Goal: Task Accomplishment & Management: Complete application form

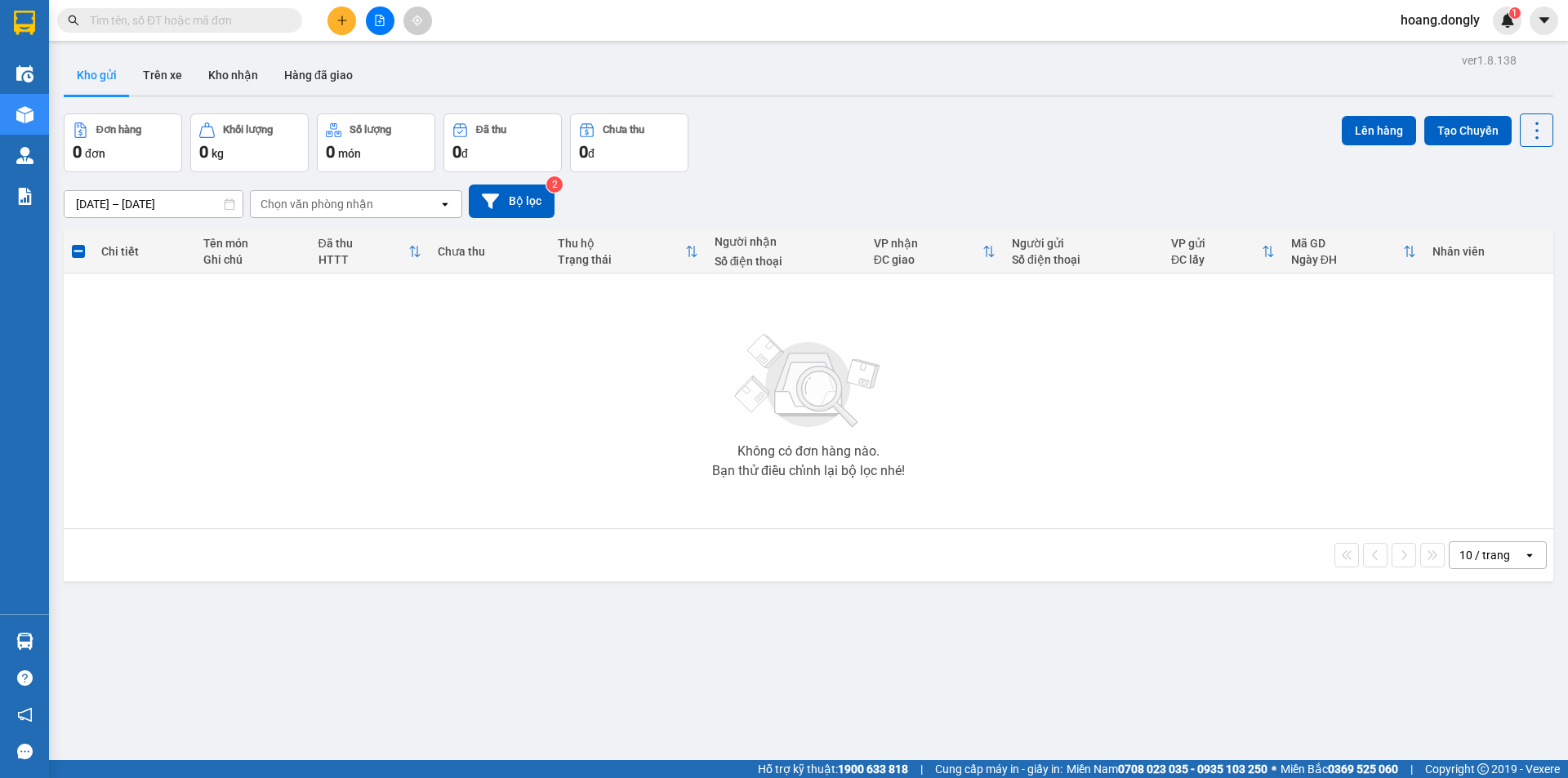
click at [222, 16] on input "text" at bounding box center [186, 20] width 193 height 18
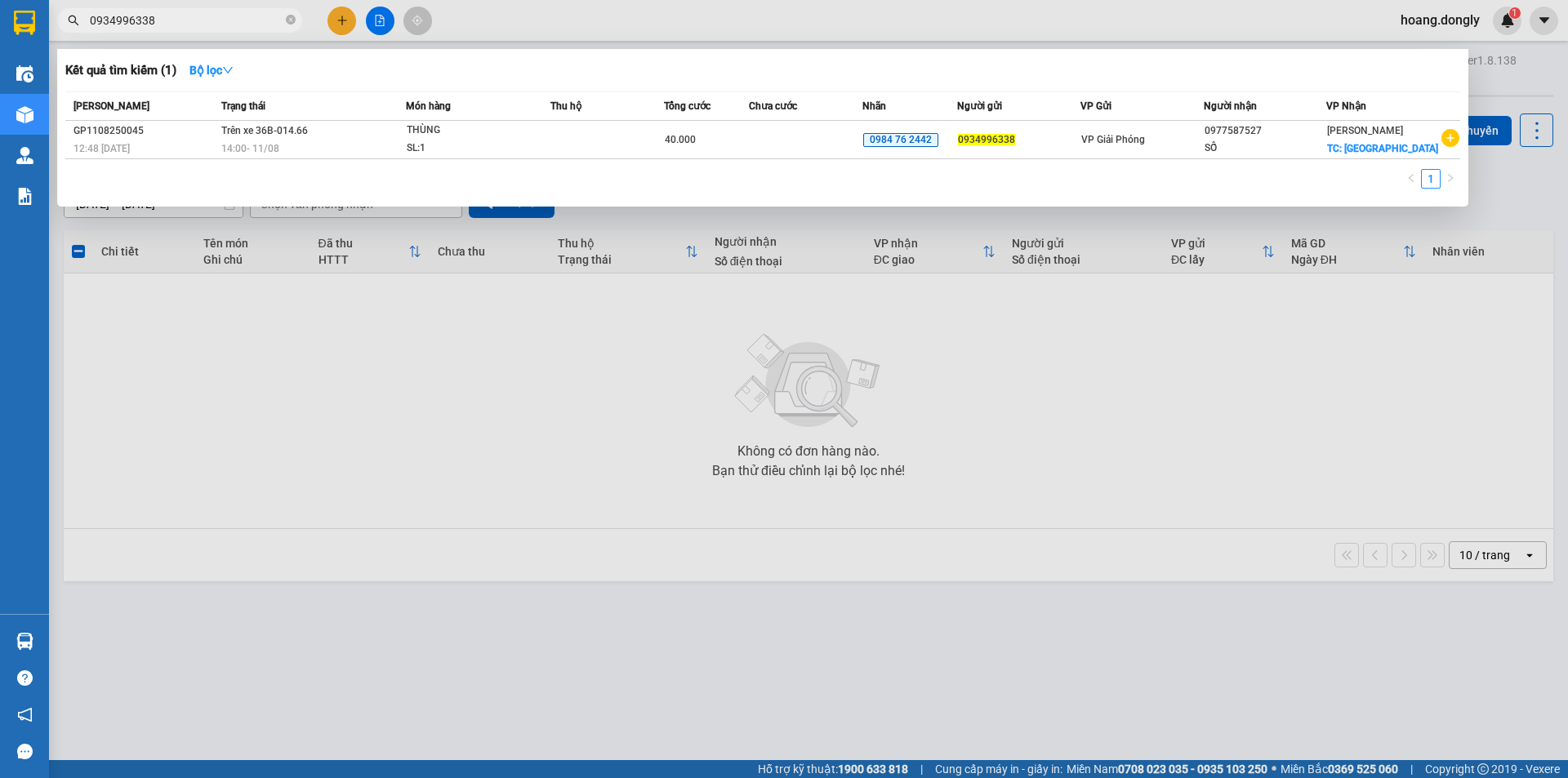
type input "0934996338"
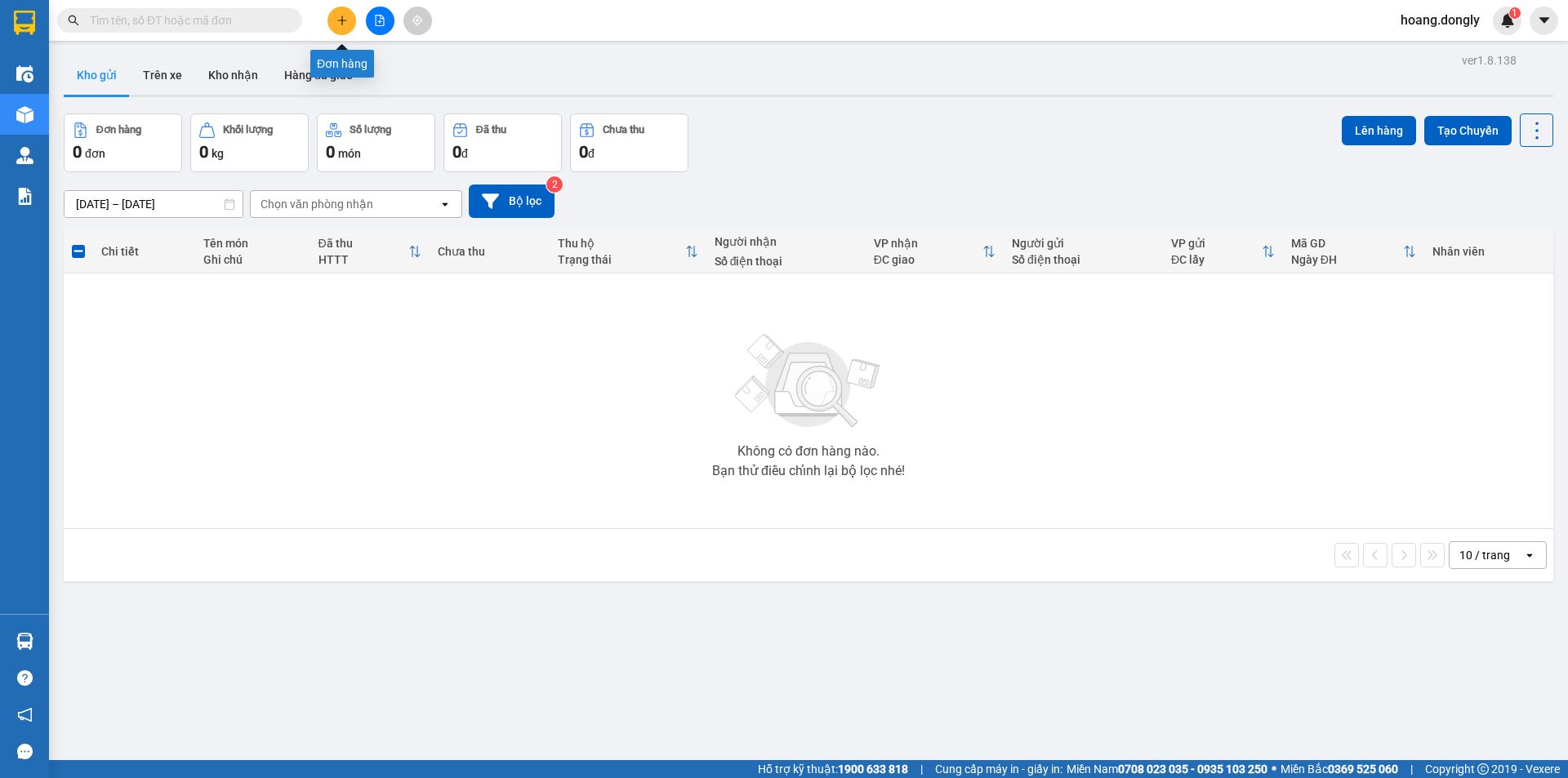
click at [348, 22] on button at bounding box center [341, 21] width 29 height 29
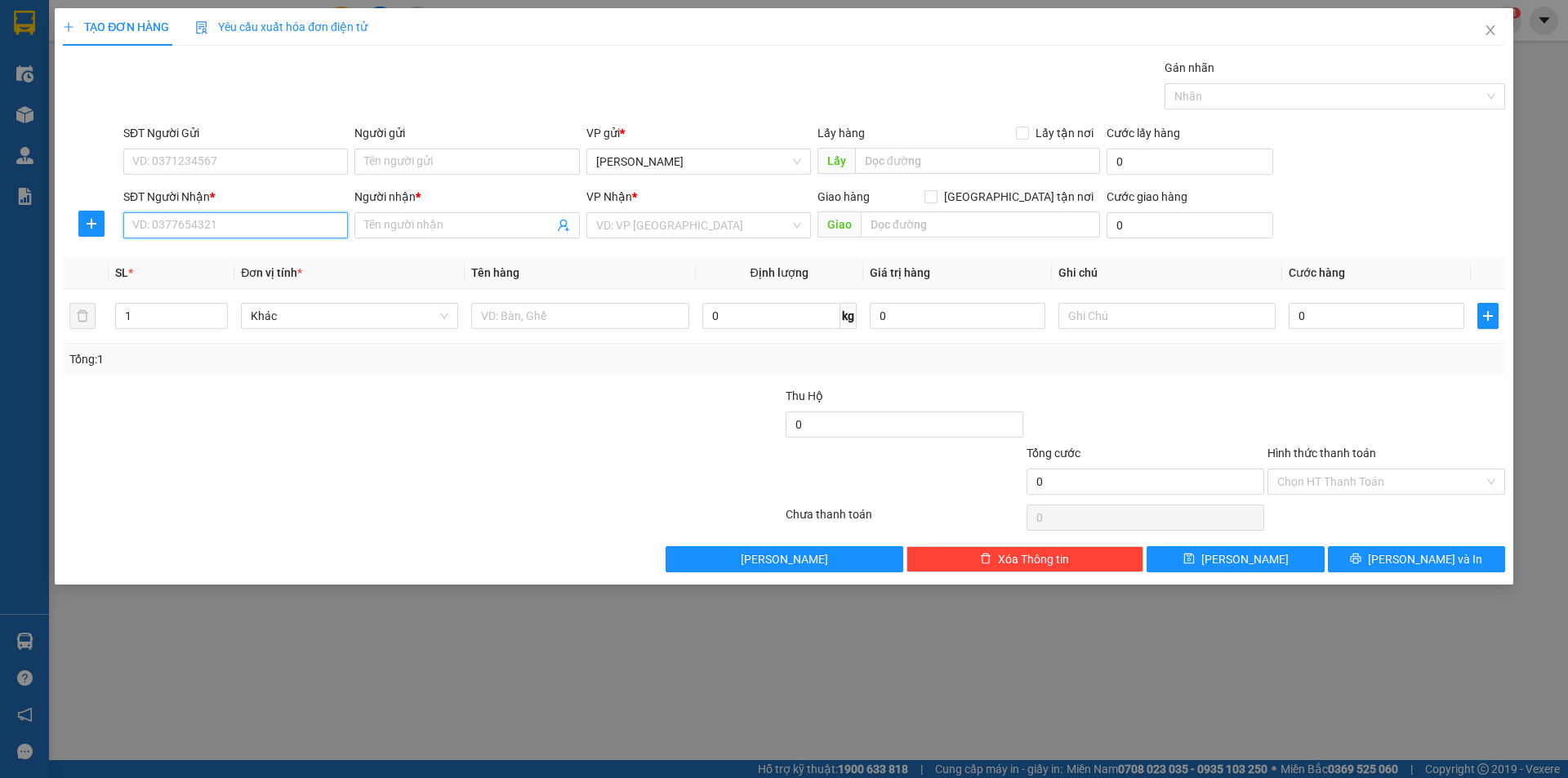
click at [280, 228] on input "SĐT Người Nhận *" at bounding box center [236, 225] width 225 height 26
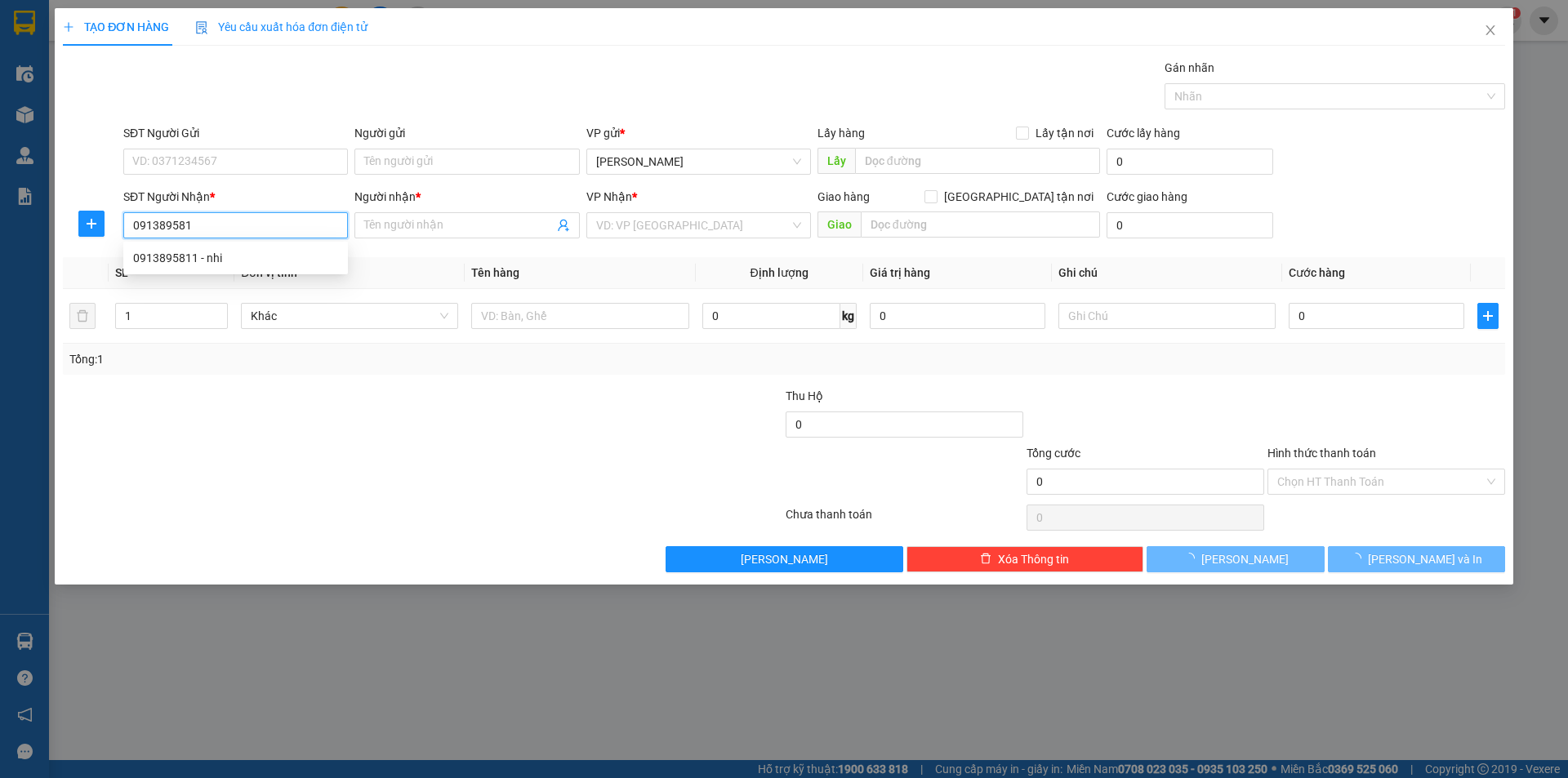
type input "0913895811"
click at [327, 259] on div "0913895811 - nhi" at bounding box center [235, 257] width 205 height 18
type input "nhi"
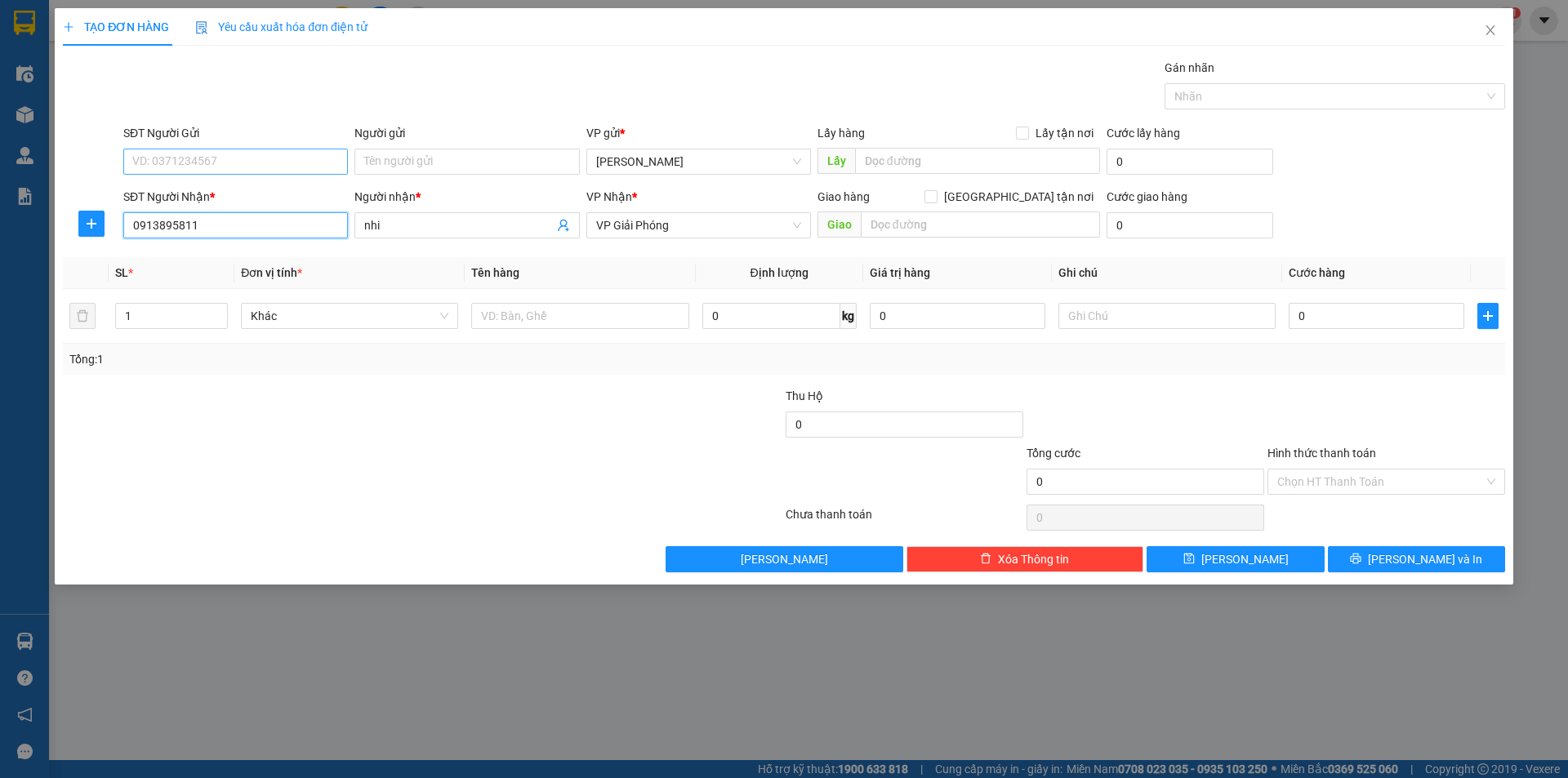
type input "0913895811"
click at [262, 151] on input "SĐT Người Gửi" at bounding box center [236, 162] width 225 height 26
click at [271, 194] on div "0915908806 - khách" at bounding box center [235, 194] width 205 height 18
type input "0915908806"
type input "khách"
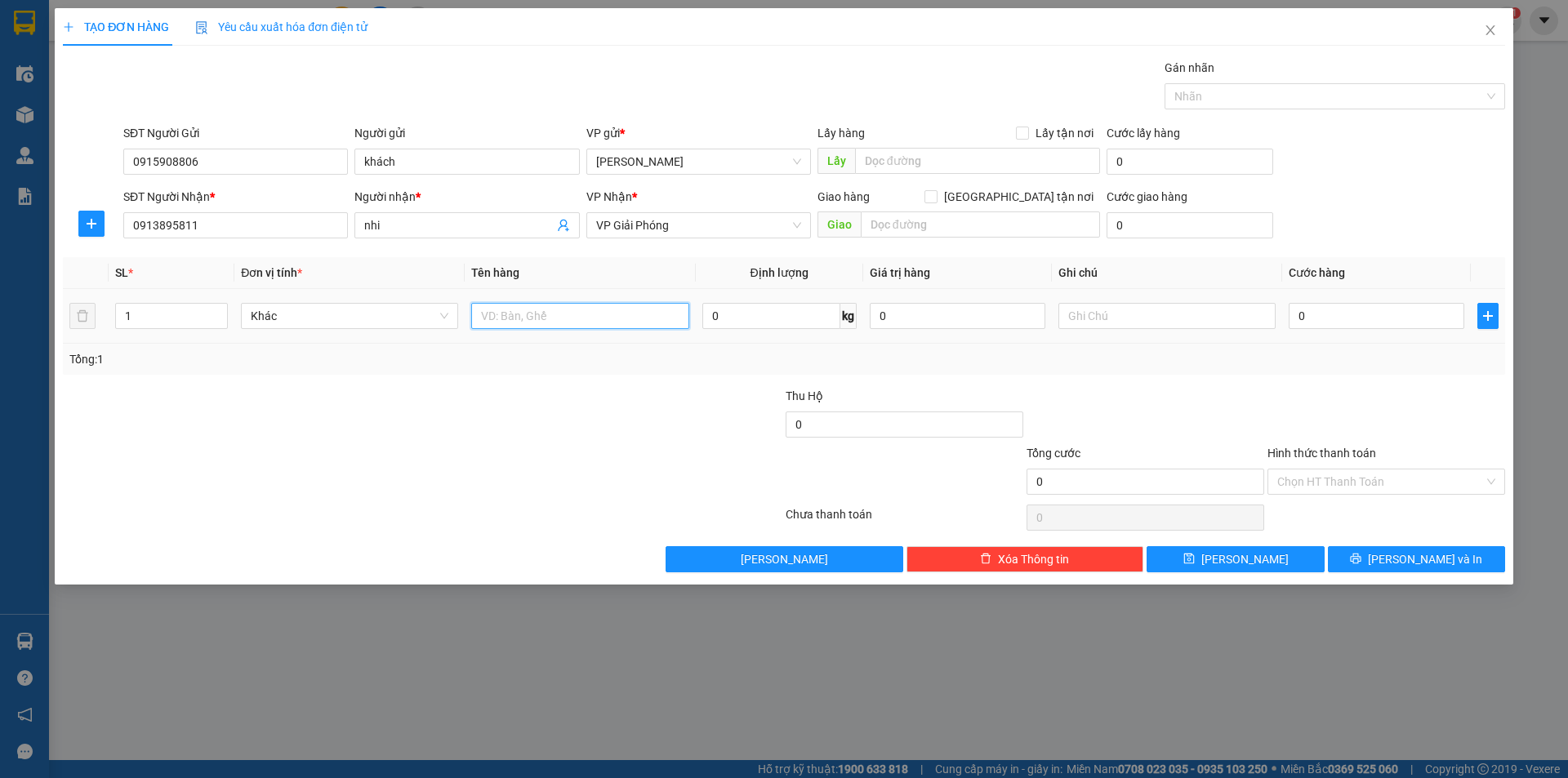
click at [590, 310] on input "text" at bounding box center [580, 316] width 217 height 26
type input "1 xôp"
drag, startPoint x: 594, startPoint y: 409, endPoint x: 594, endPoint y: 386, distance: 23.0
click at [599, 401] on div at bounding box center [664, 415] width 241 height 57
drag, startPoint x: 1396, startPoint y: 316, endPoint x: 1376, endPoint y: 319, distance: 20.2
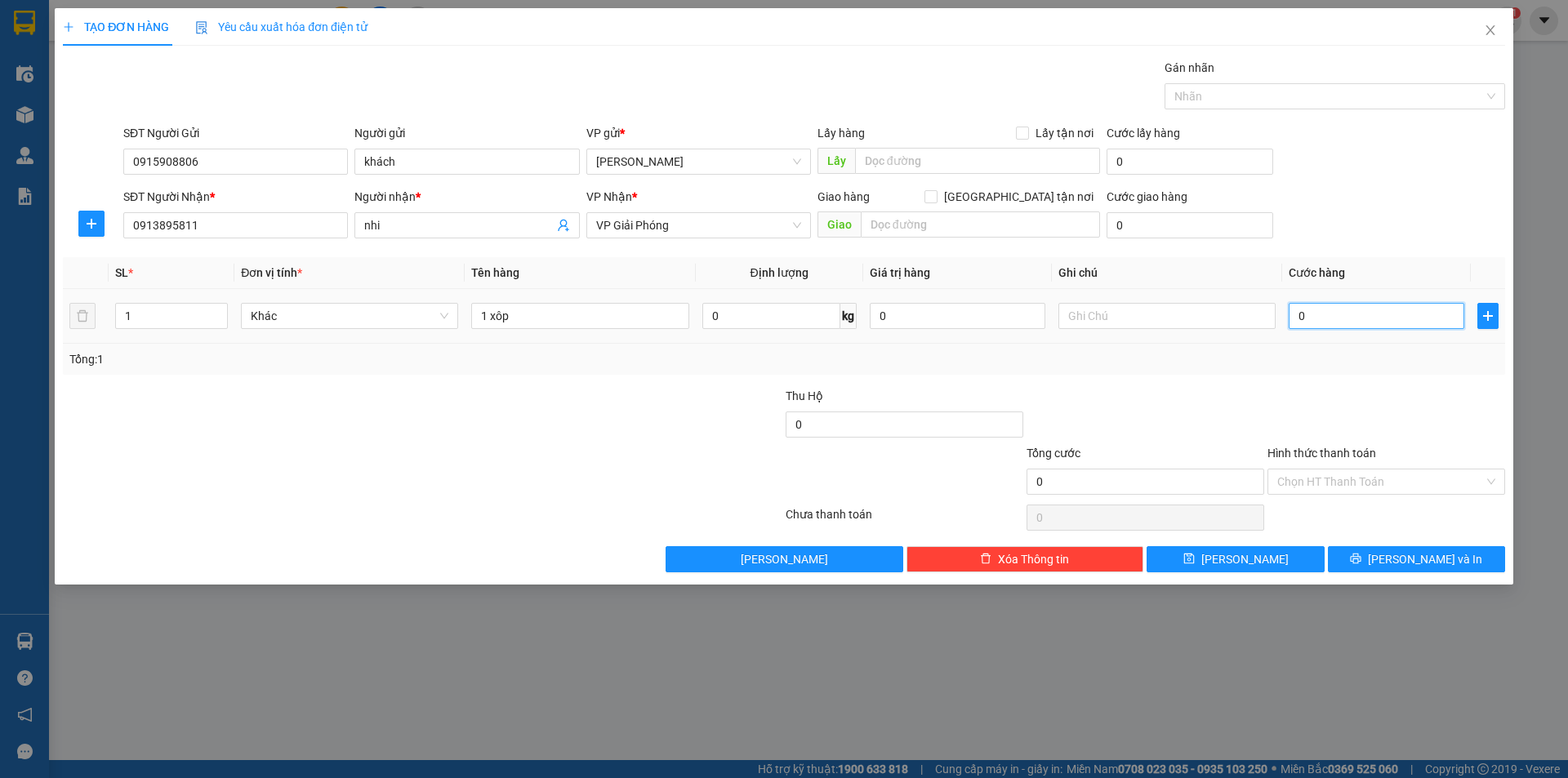
click at [1395, 316] on input "0" at bounding box center [1376, 316] width 176 height 26
click at [1292, 314] on input "0" at bounding box center [1376, 316] width 176 height 26
type input "50"
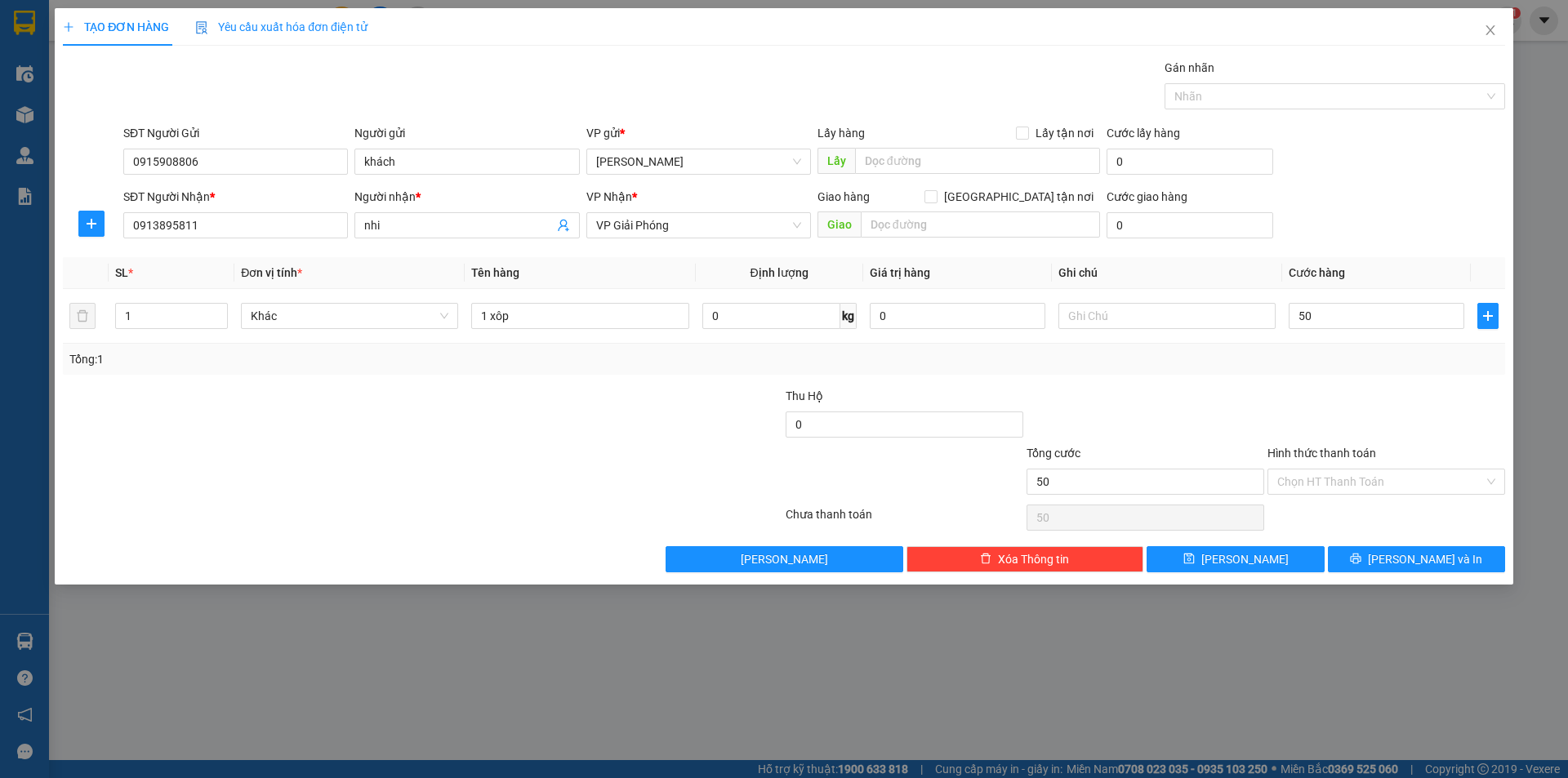
click at [1299, 390] on div at bounding box center [1387, 415] width 241 height 57
type input "50.000"
click at [1377, 479] on input "Hình thức thanh toán" at bounding box center [1380, 482] width 207 height 24
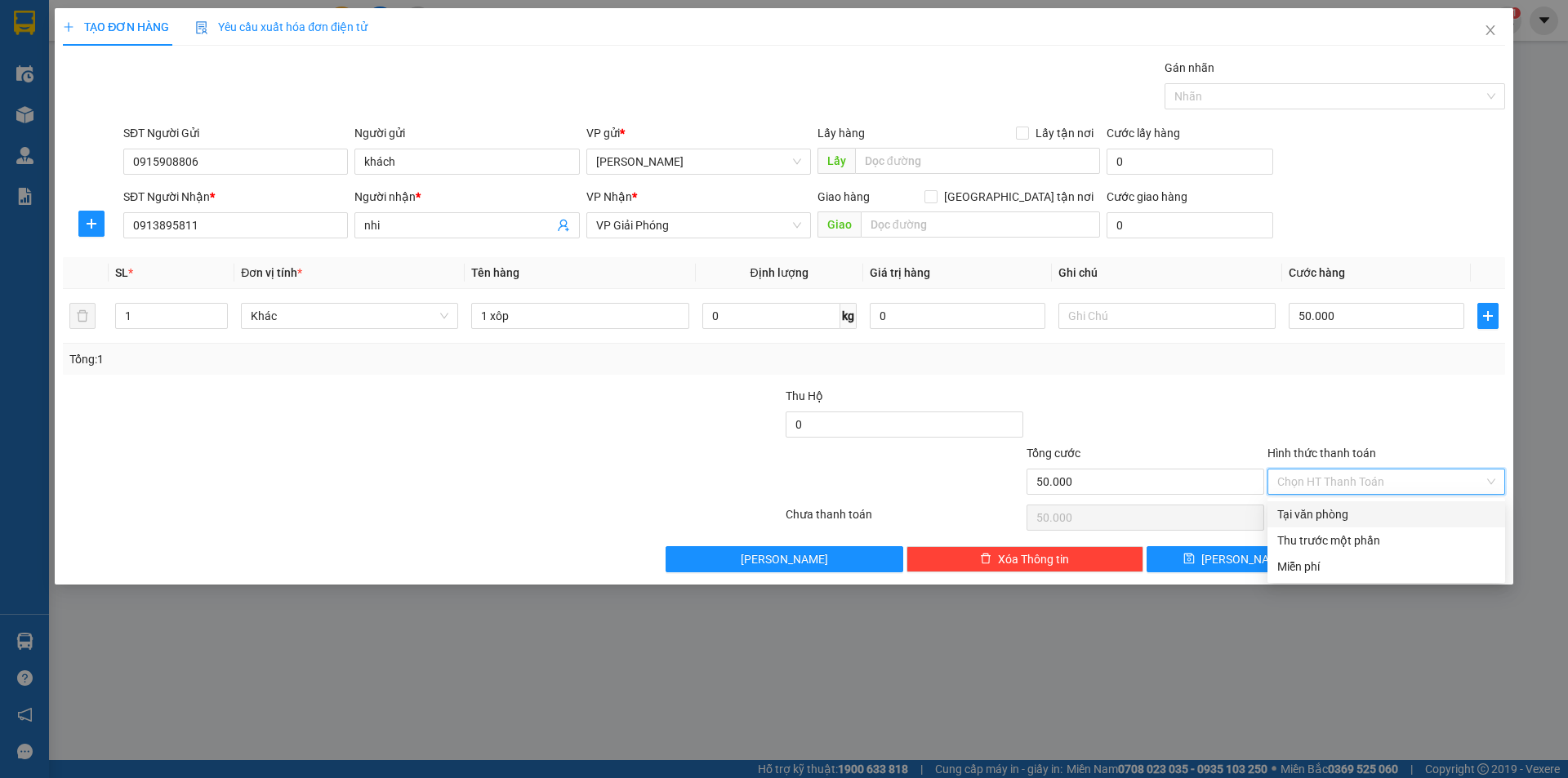
click at [1352, 515] on div "Tại văn phòng" at bounding box center [1386, 513] width 218 height 18
type input "0"
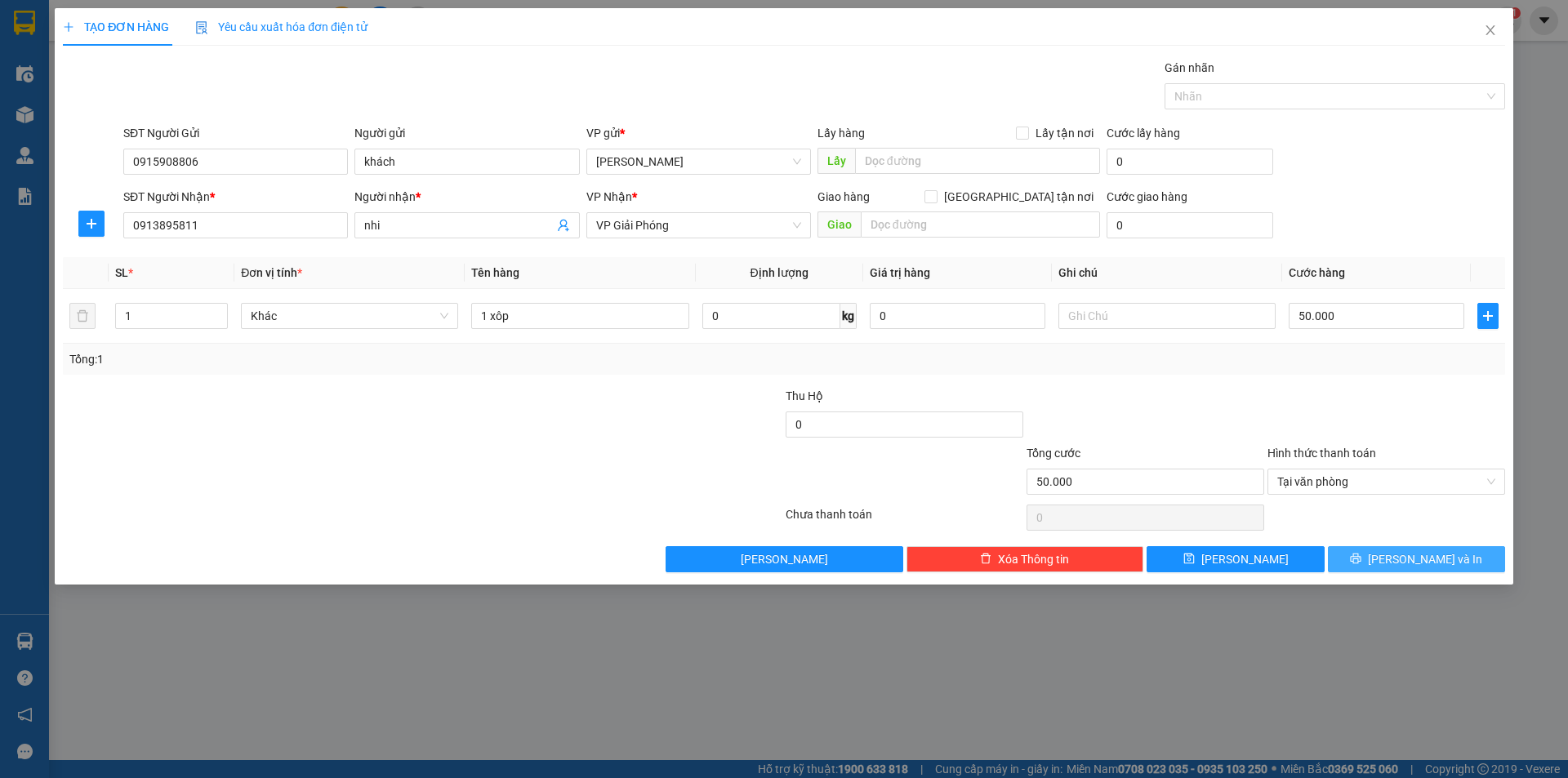
click at [1367, 556] on button "[PERSON_NAME] và In" at bounding box center [1416, 559] width 177 height 26
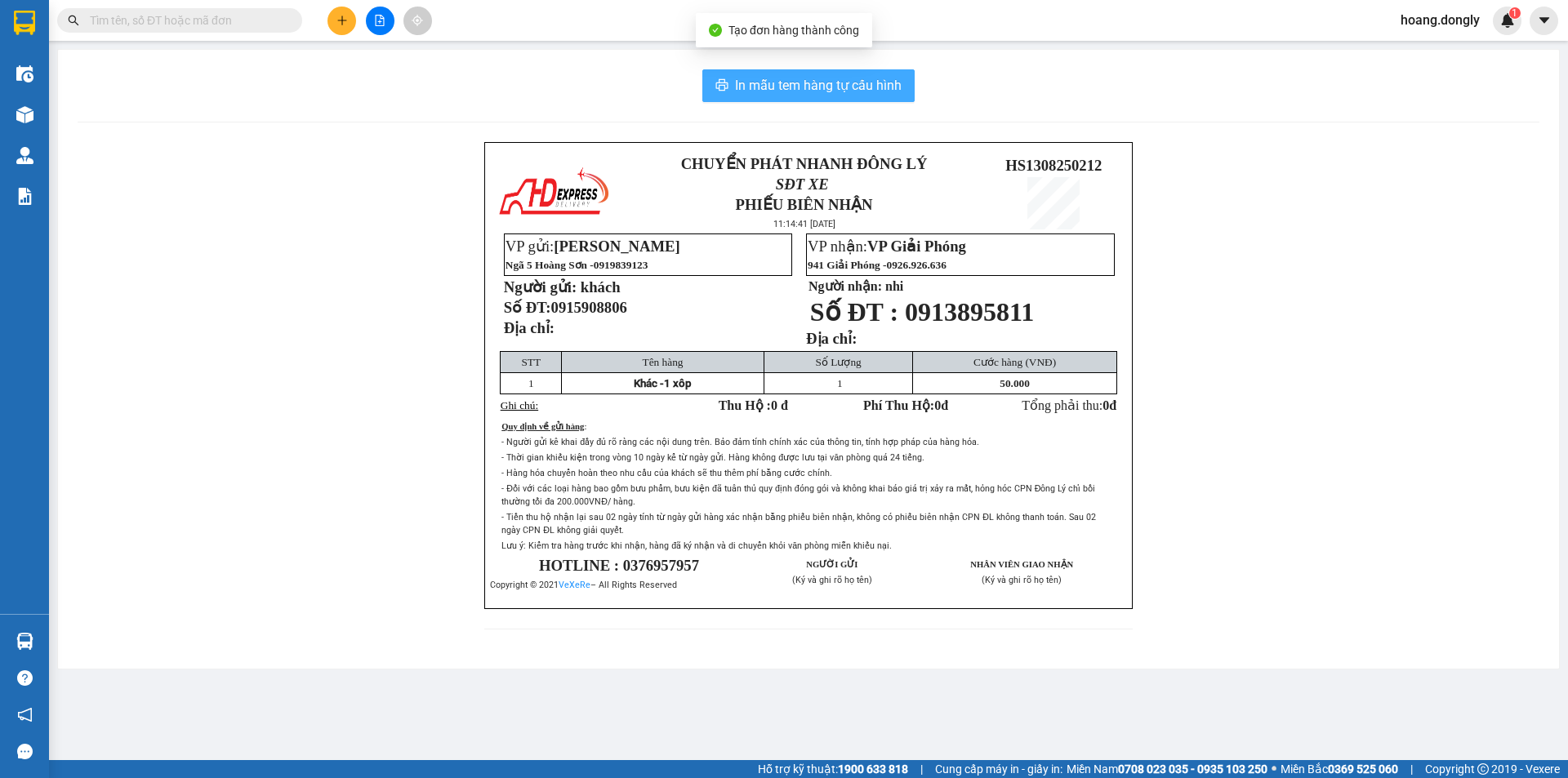
click at [878, 83] on span "In mẫu tem hàng tự cấu hình" at bounding box center [819, 85] width 167 height 21
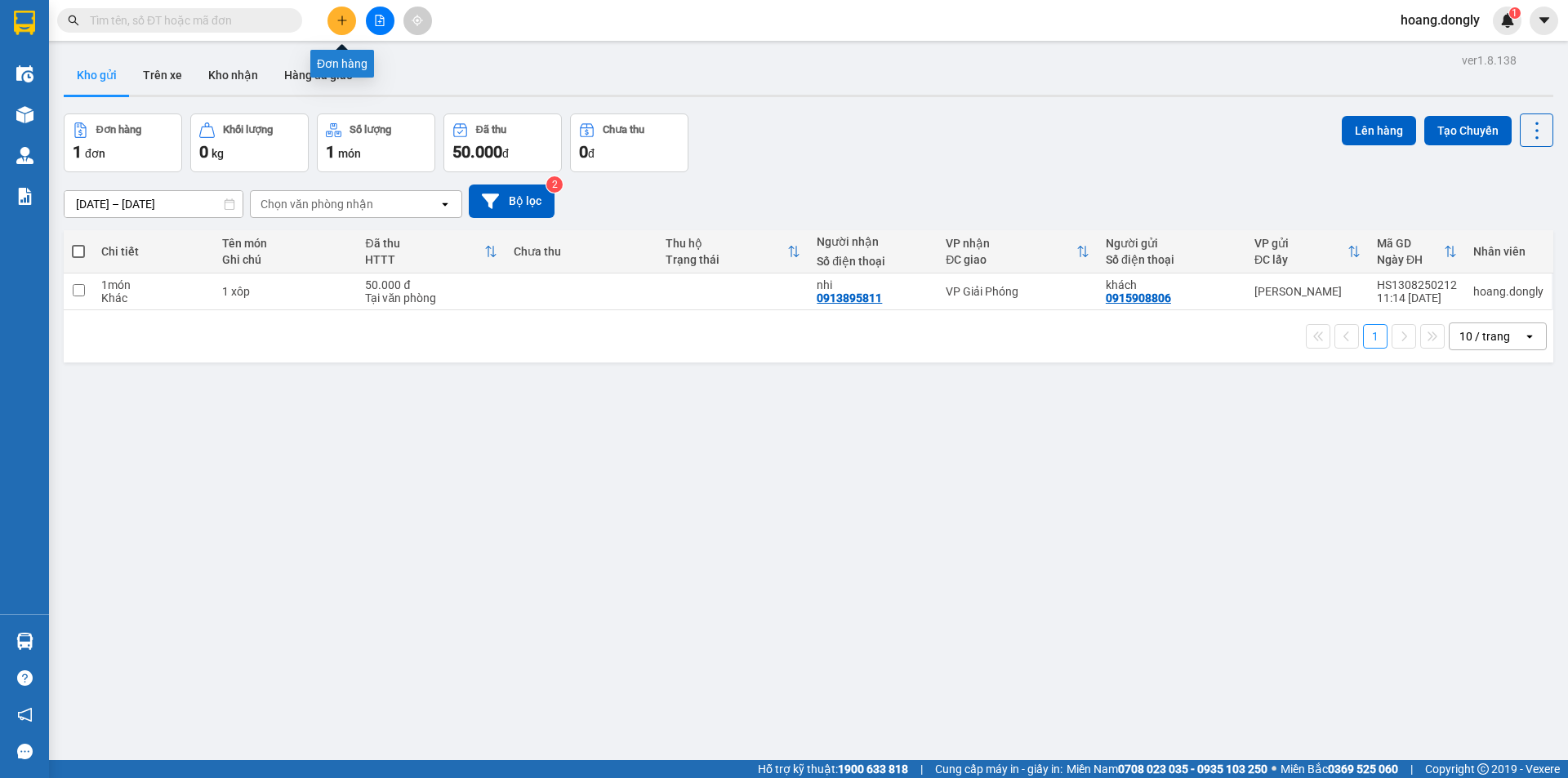
click at [352, 18] on button at bounding box center [341, 21] width 29 height 29
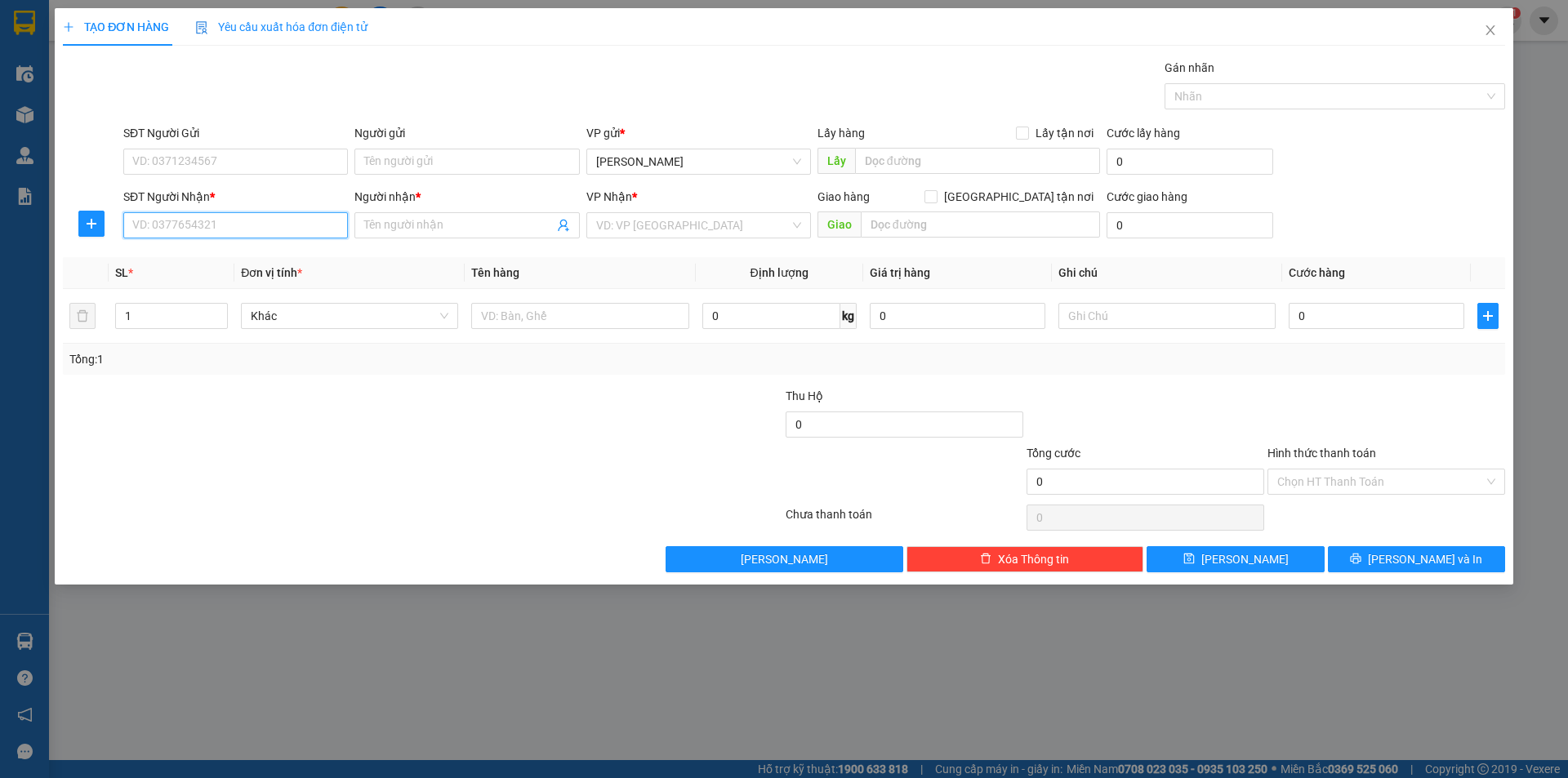
click at [325, 219] on input "SĐT Người Nhận *" at bounding box center [236, 225] width 225 height 26
type input "0333668686"
click at [417, 215] on span at bounding box center [467, 225] width 225 height 26
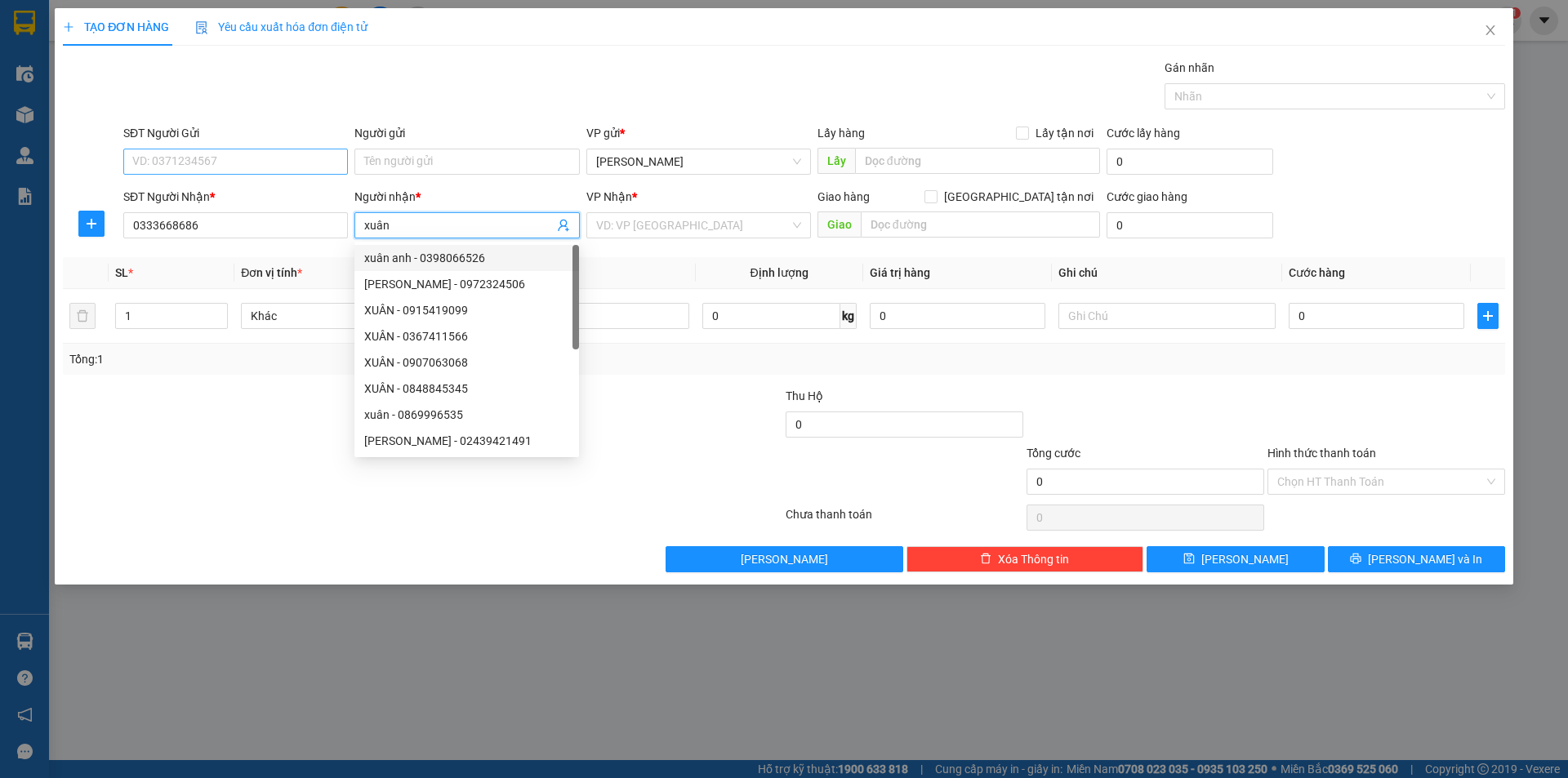
type input "xuân"
click at [254, 165] on input "SĐT Người Gửi" at bounding box center [236, 162] width 225 height 26
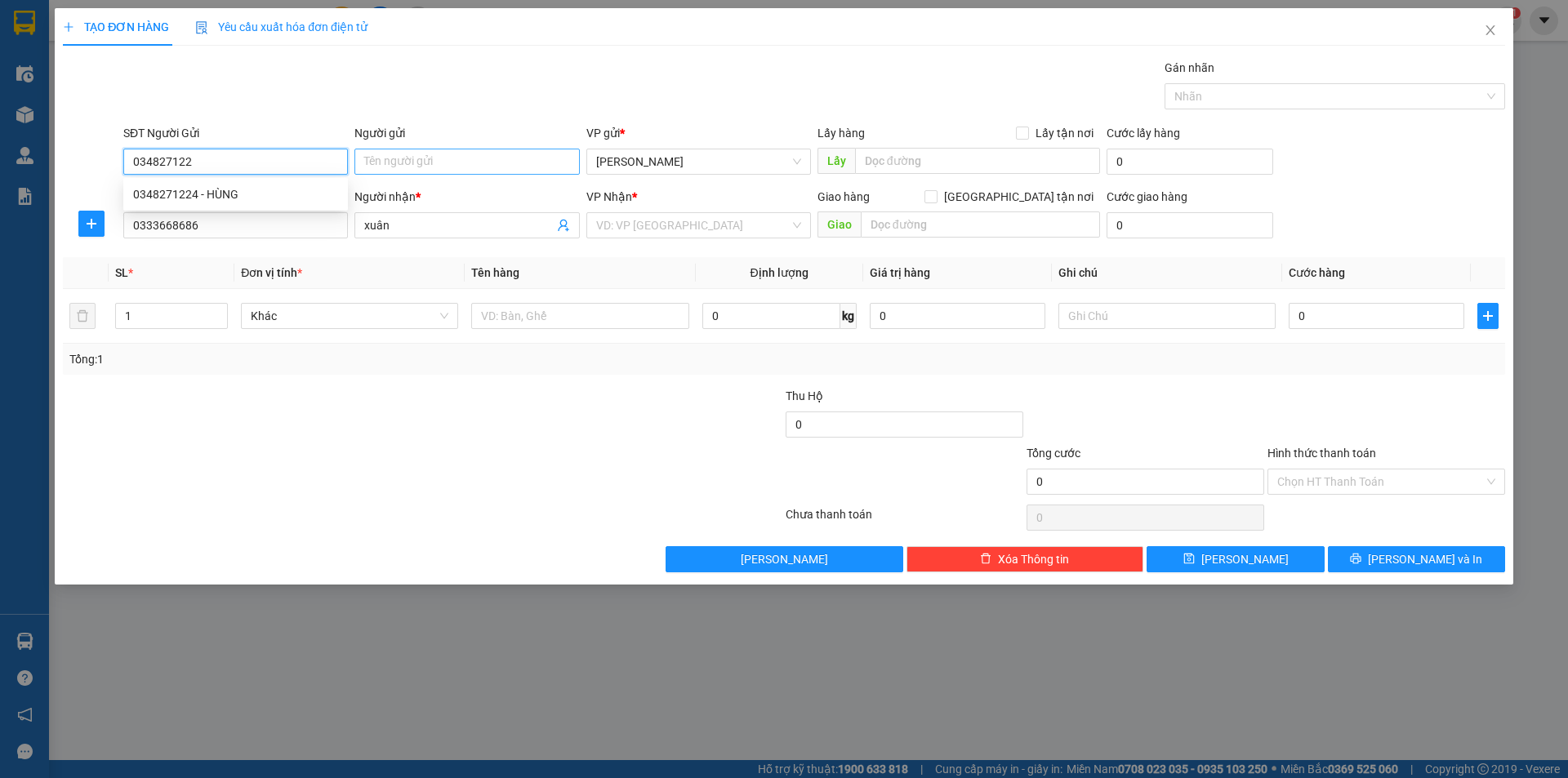
type input "0348271224"
click at [254, 190] on div "0348271224 - HÙNG" at bounding box center [235, 194] width 205 height 18
type input "HÙNG"
type input "0348271224"
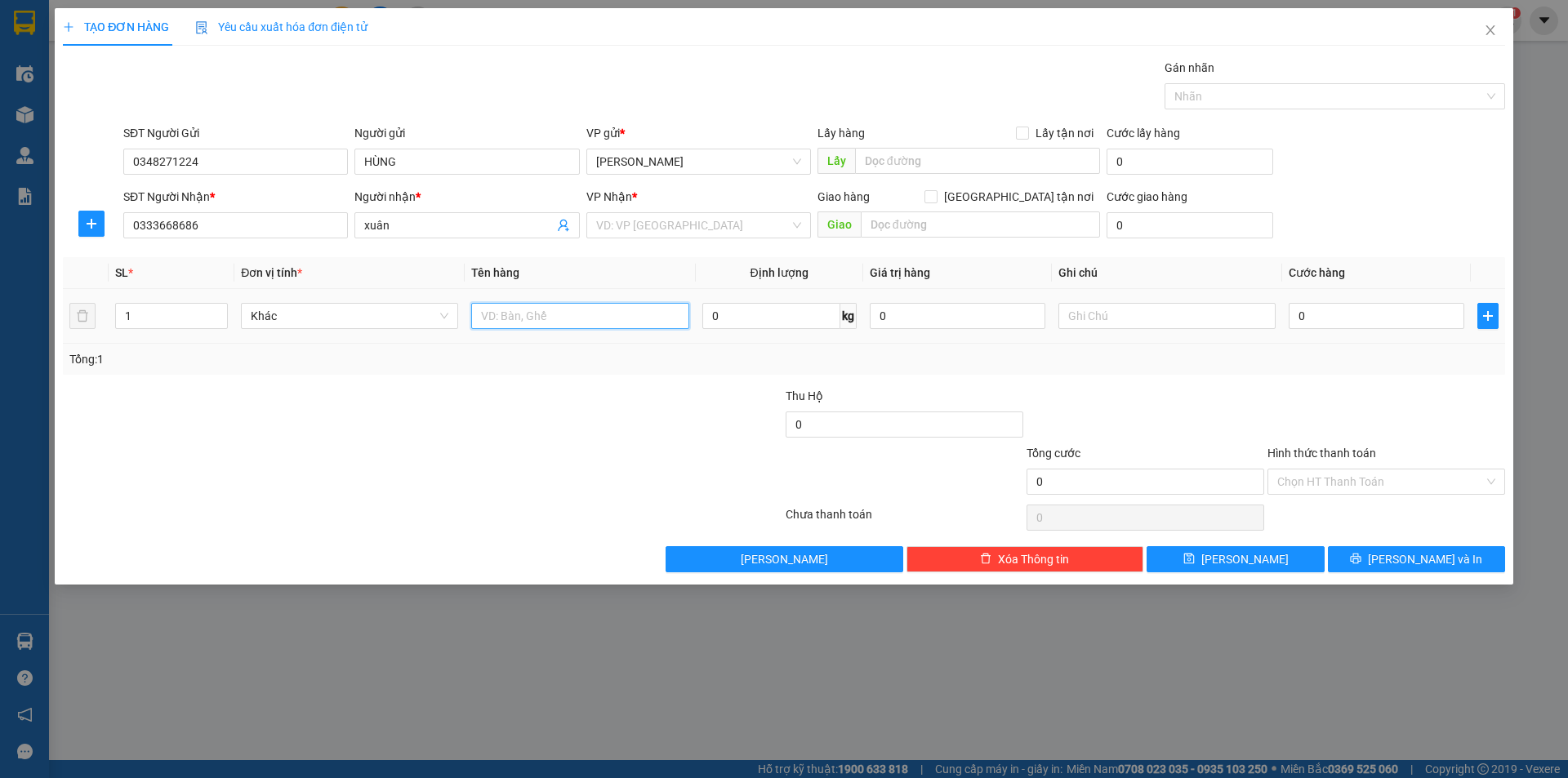
click at [544, 313] on input "text" at bounding box center [580, 316] width 217 height 26
type input "4 kiên rê"
click at [1206, 388] on div at bounding box center [1146, 415] width 241 height 57
click at [733, 229] on input "search" at bounding box center [692, 225] width 194 height 24
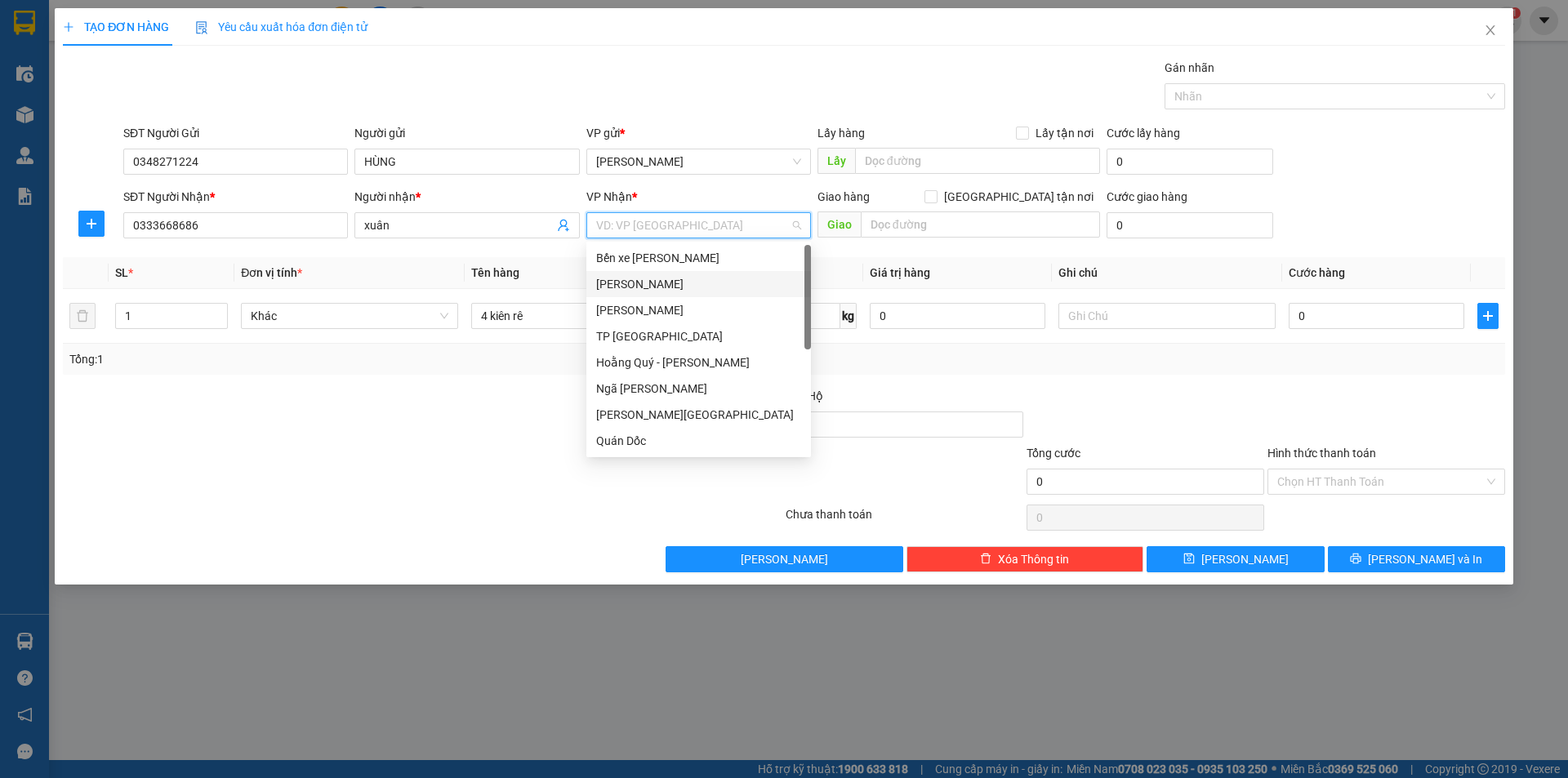
scroll to position [235, 0]
click at [733, 420] on div "VP Giải Phóng" at bounding box center [698, 414] width 205 height 18
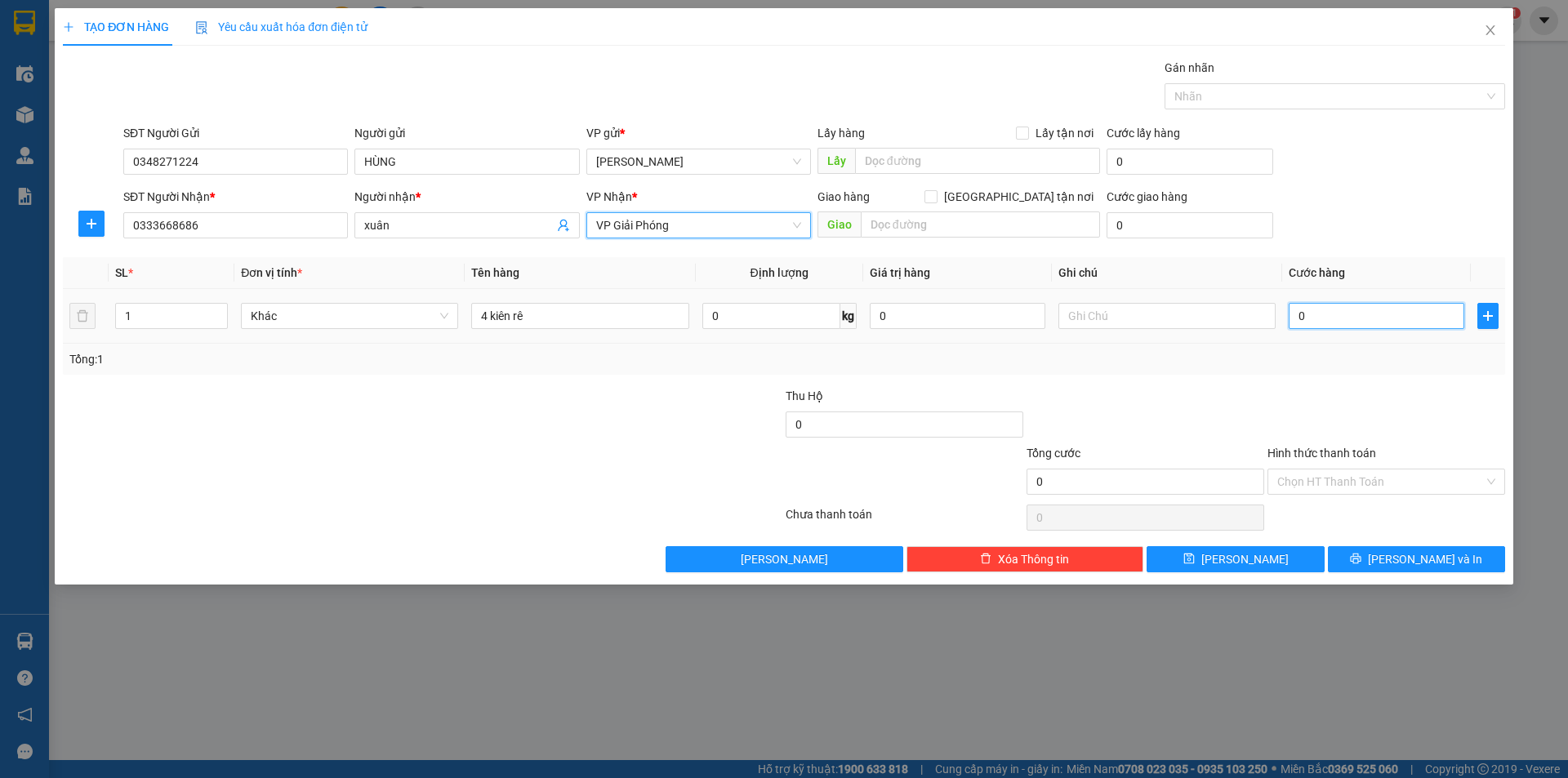
click at [1295, 312] on input "0" at bounding box center [1376, 316] width 176 height 26
type input "10"
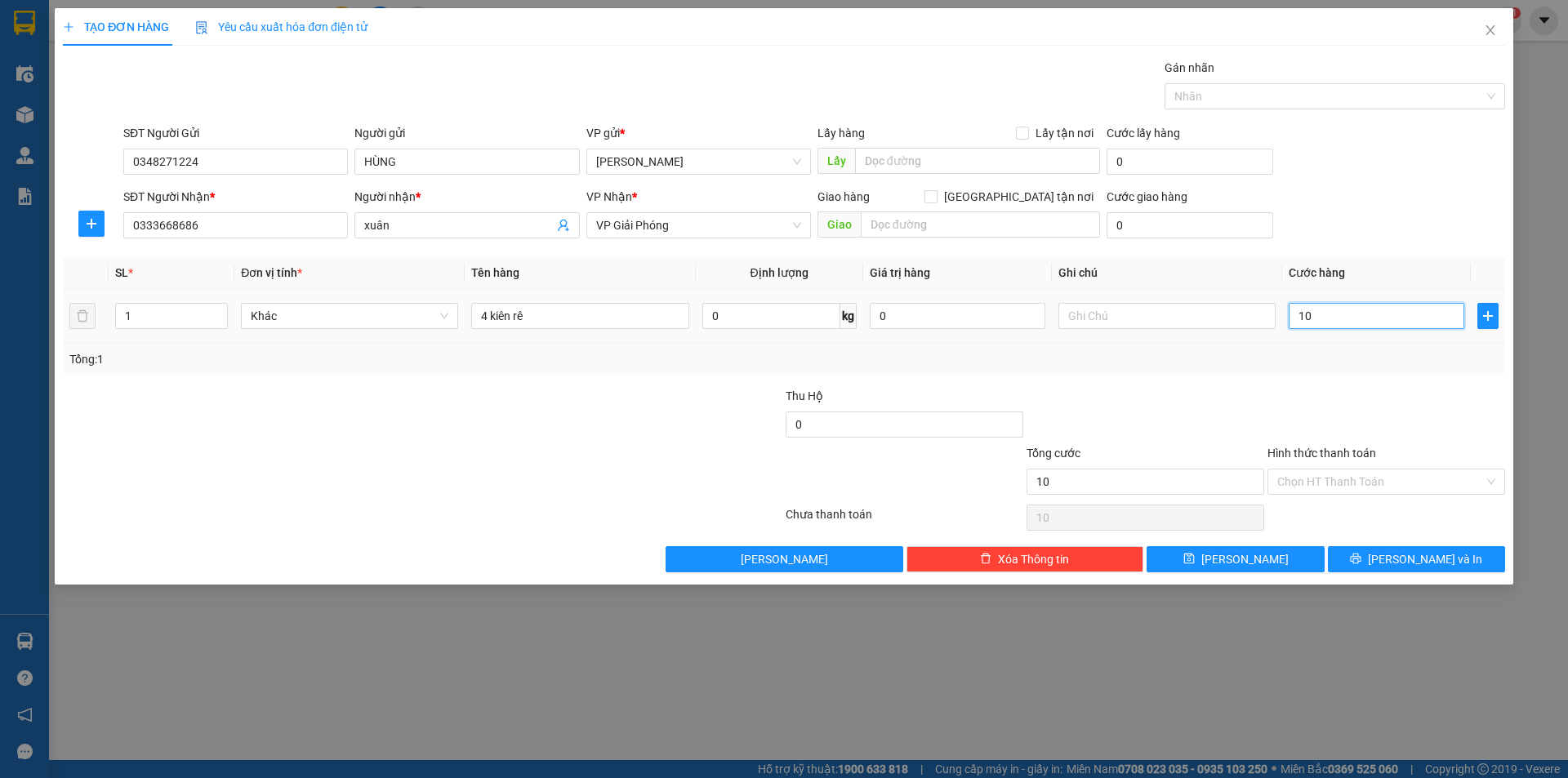
type input "150"
click at [1324, 367] on div "Tổng: 1" at bounding box center [784, 358] width 1430 height 18
type input "150.000"
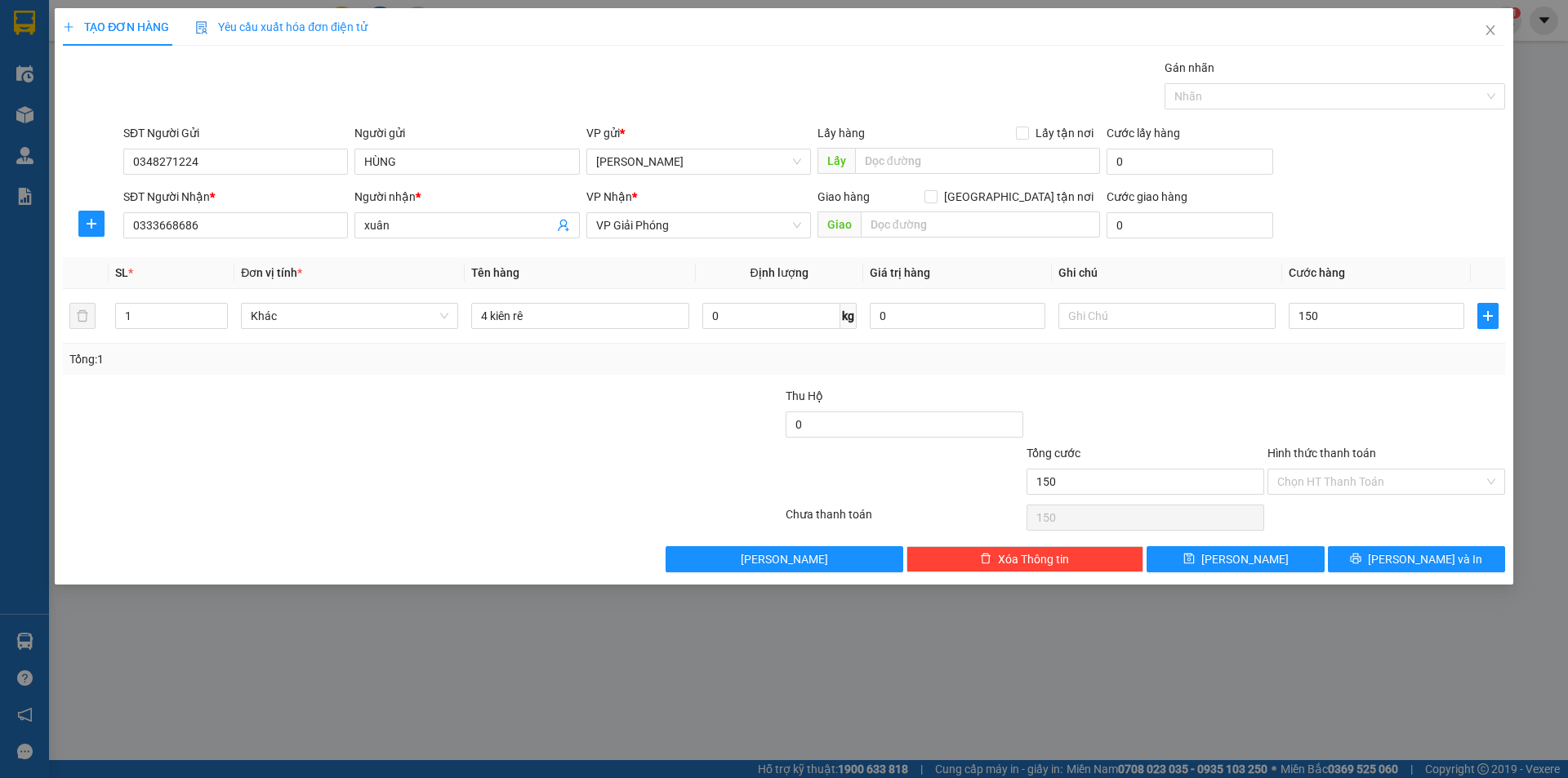
type input "150.000"
click at [1389, 487] on input "Hình thức thanh toán" at bounding box center [1380, 482] width 207 height 24
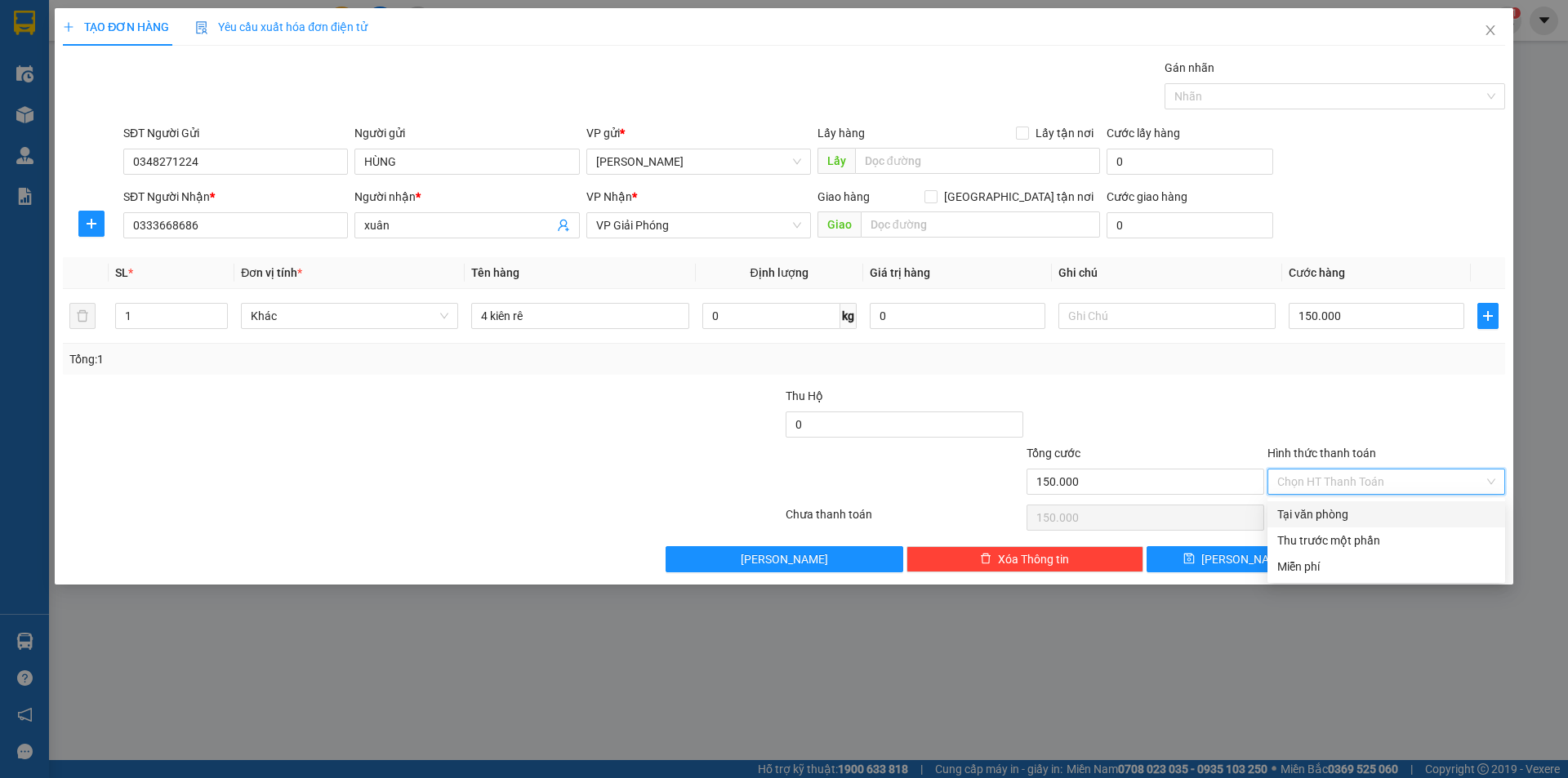
click at [1369, 517] on div "Tại văn phòng" at bounding box center [1386, 513] width 218 height 18
type input "0"
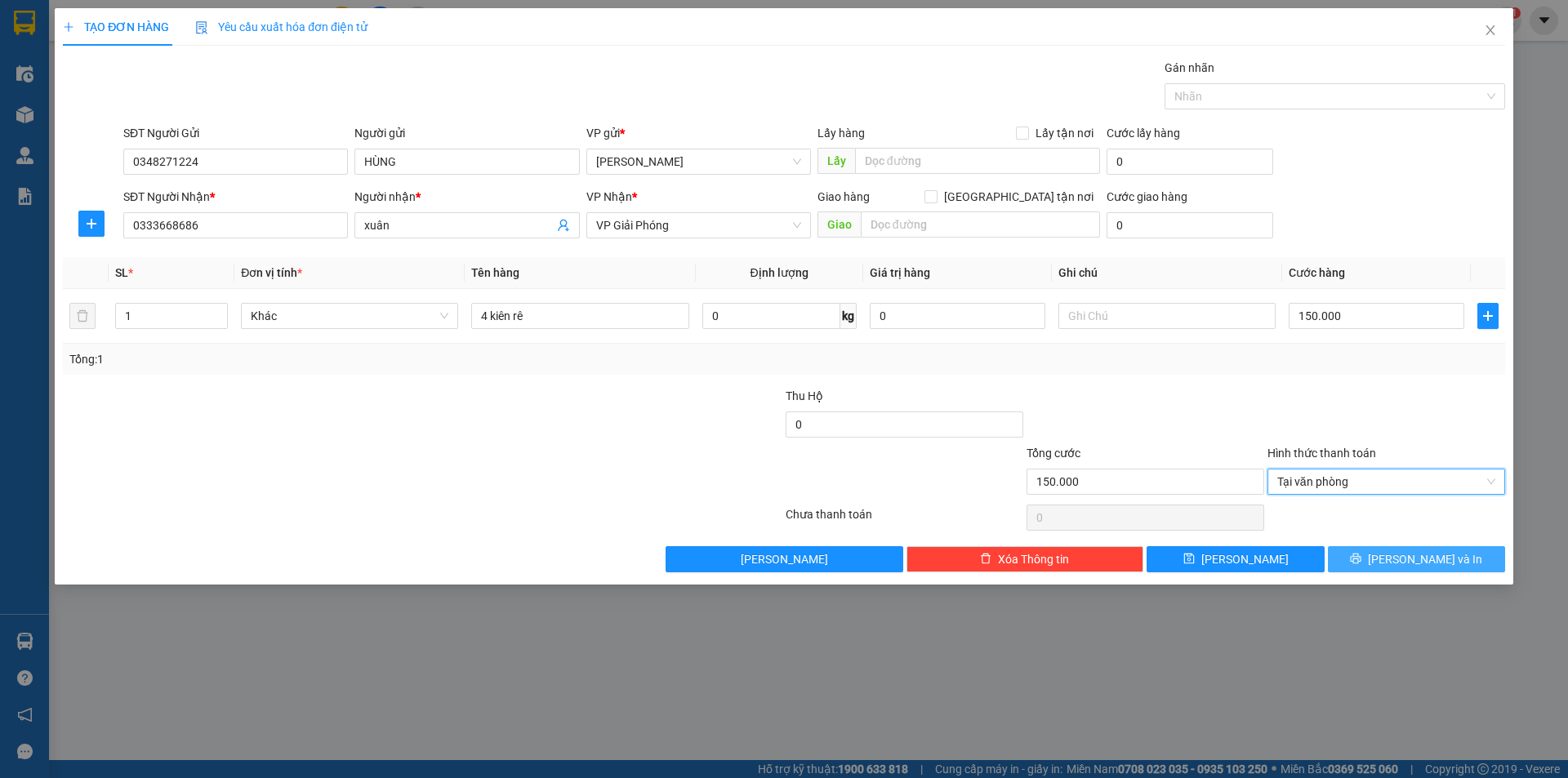
click at [1384, 550] on button "[PERSON_NAME] và In" at bounding box center [1416, 559] width 177 height 26
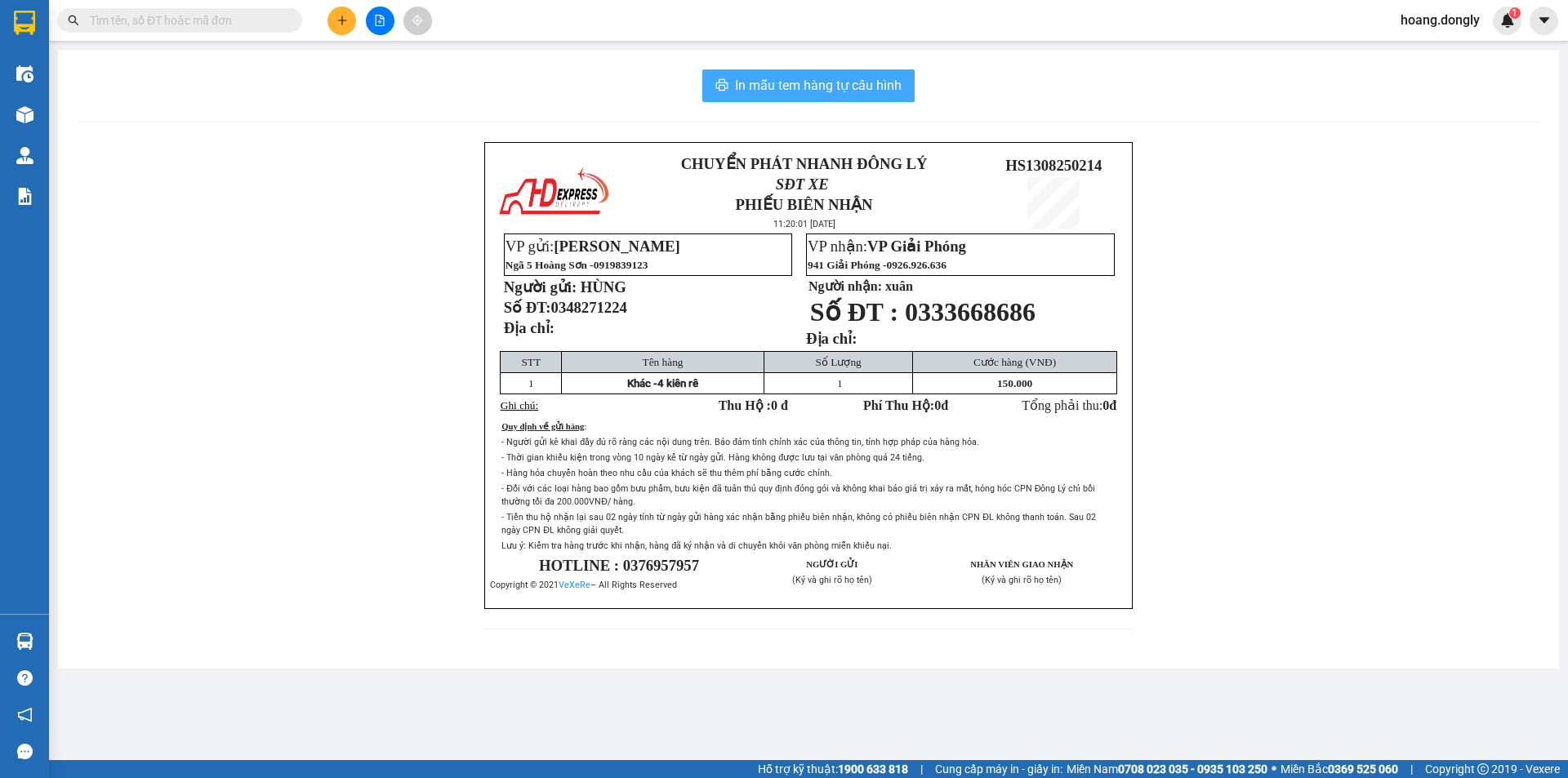
click at [783, 86] on span "In mẫu tem hàng tự cấu hình" at bounding box center [819, 85] width 167 height 21
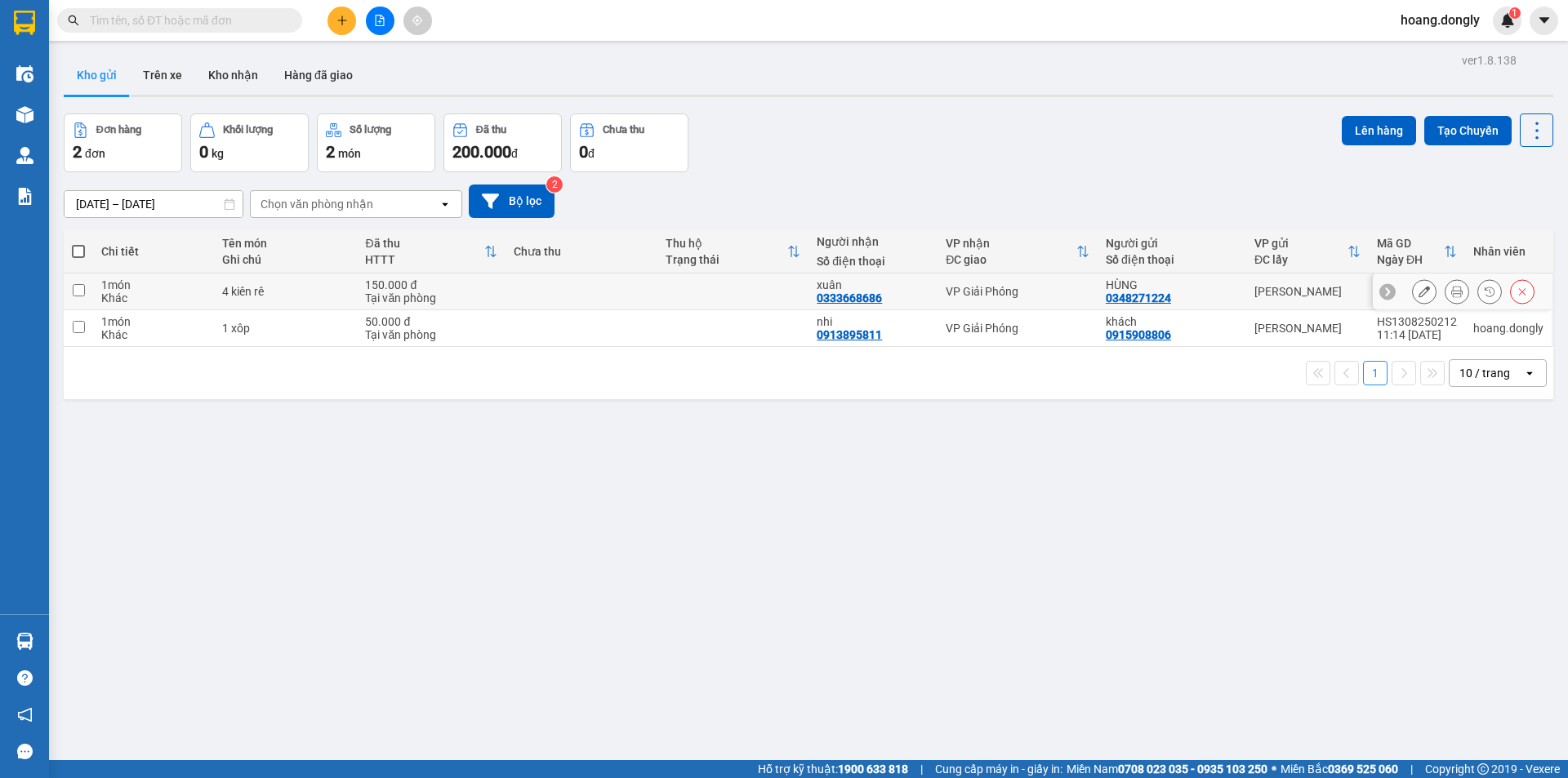
click at [1047, 295] on div "VP Giải Phóng" at bounding box center [1018, 292] width 144 height 13
checkbox input "true"
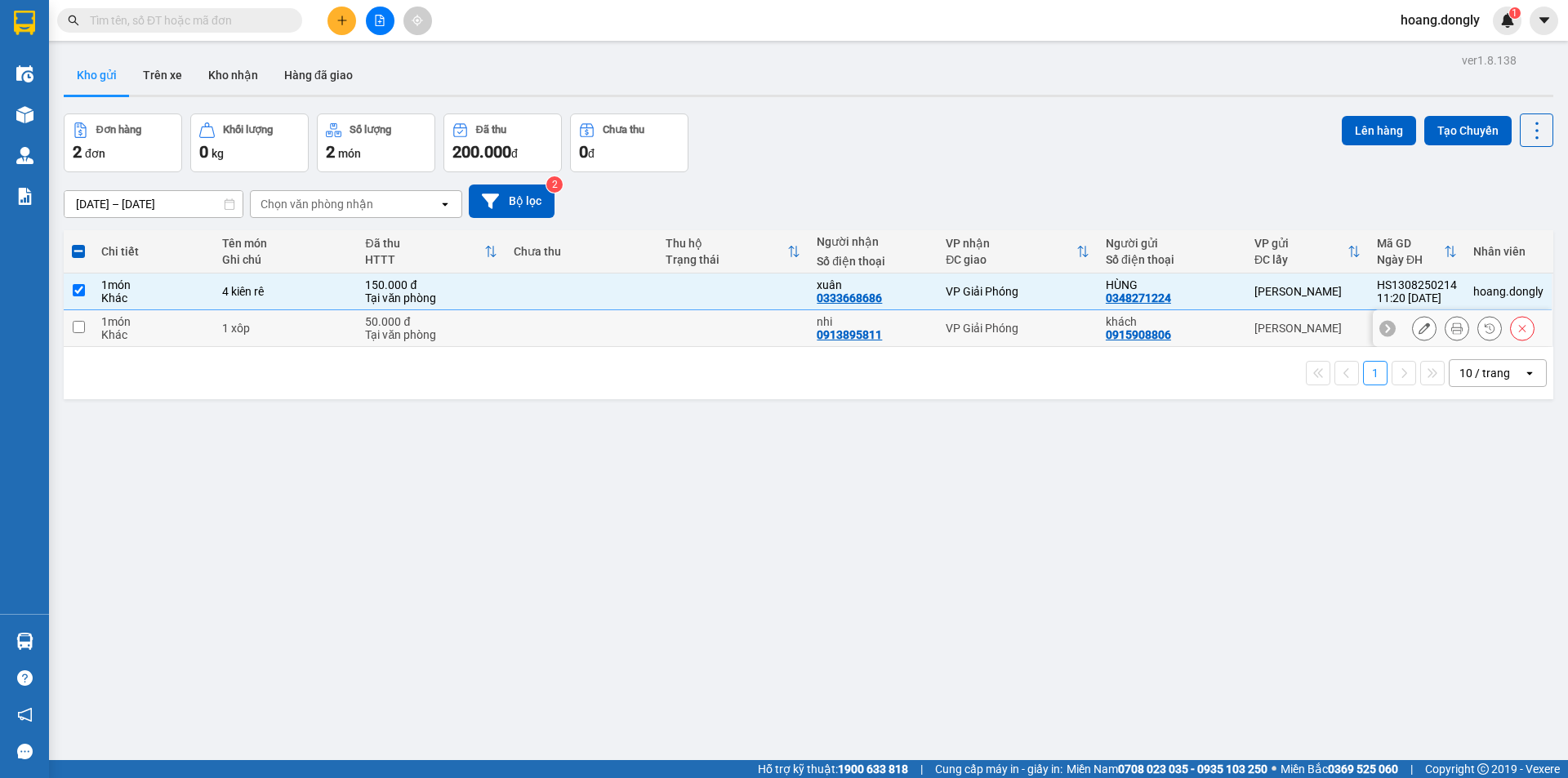
click at [1041, 329] on div "VP Giải Phóng" at bounding box center [1018, 328] width 144 height 13
checkbox input "true"
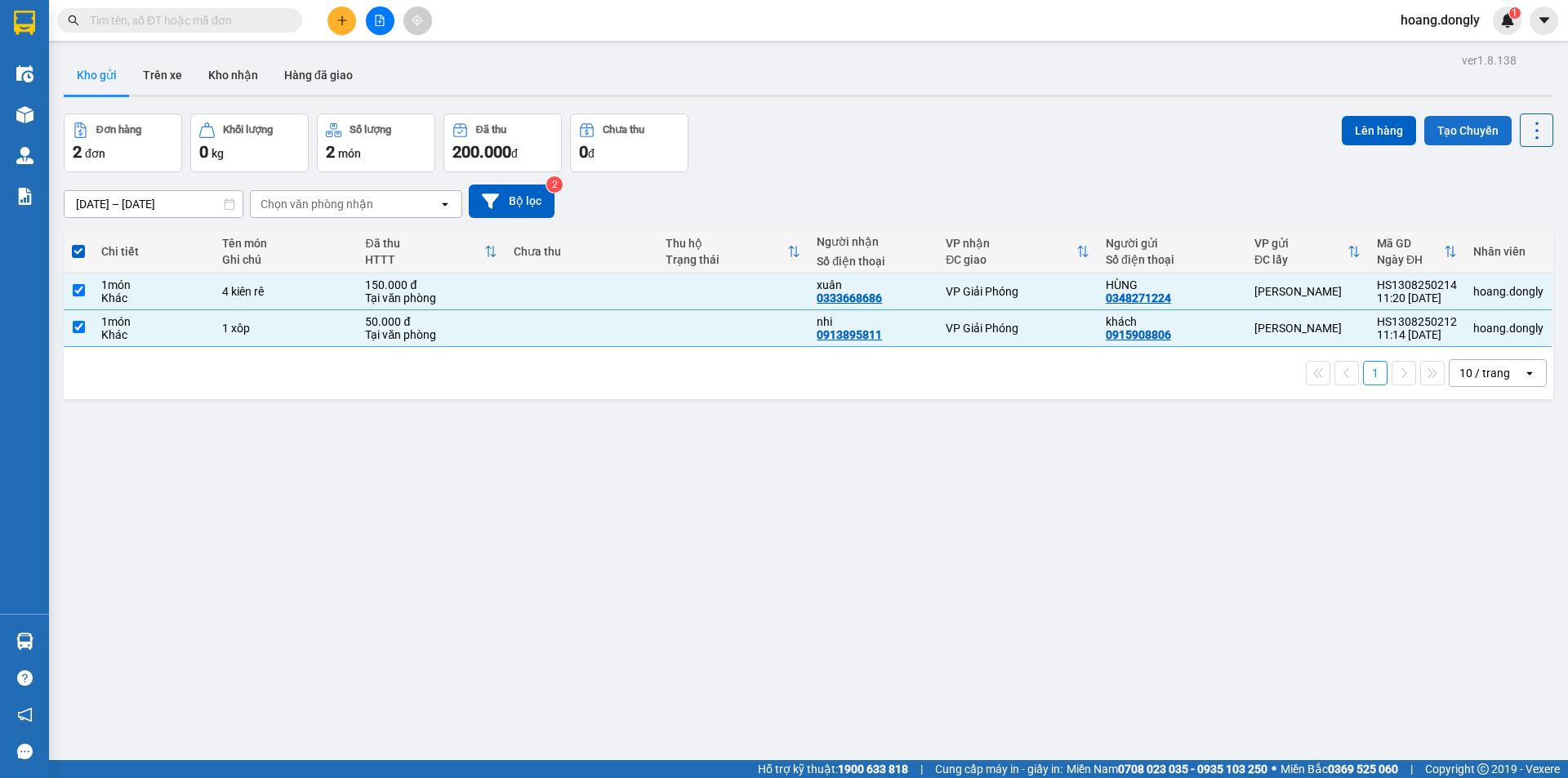
click at [1462, 125] on button "Tạo Chuyến" at bounding box center [1467, 130] width 87 height 29
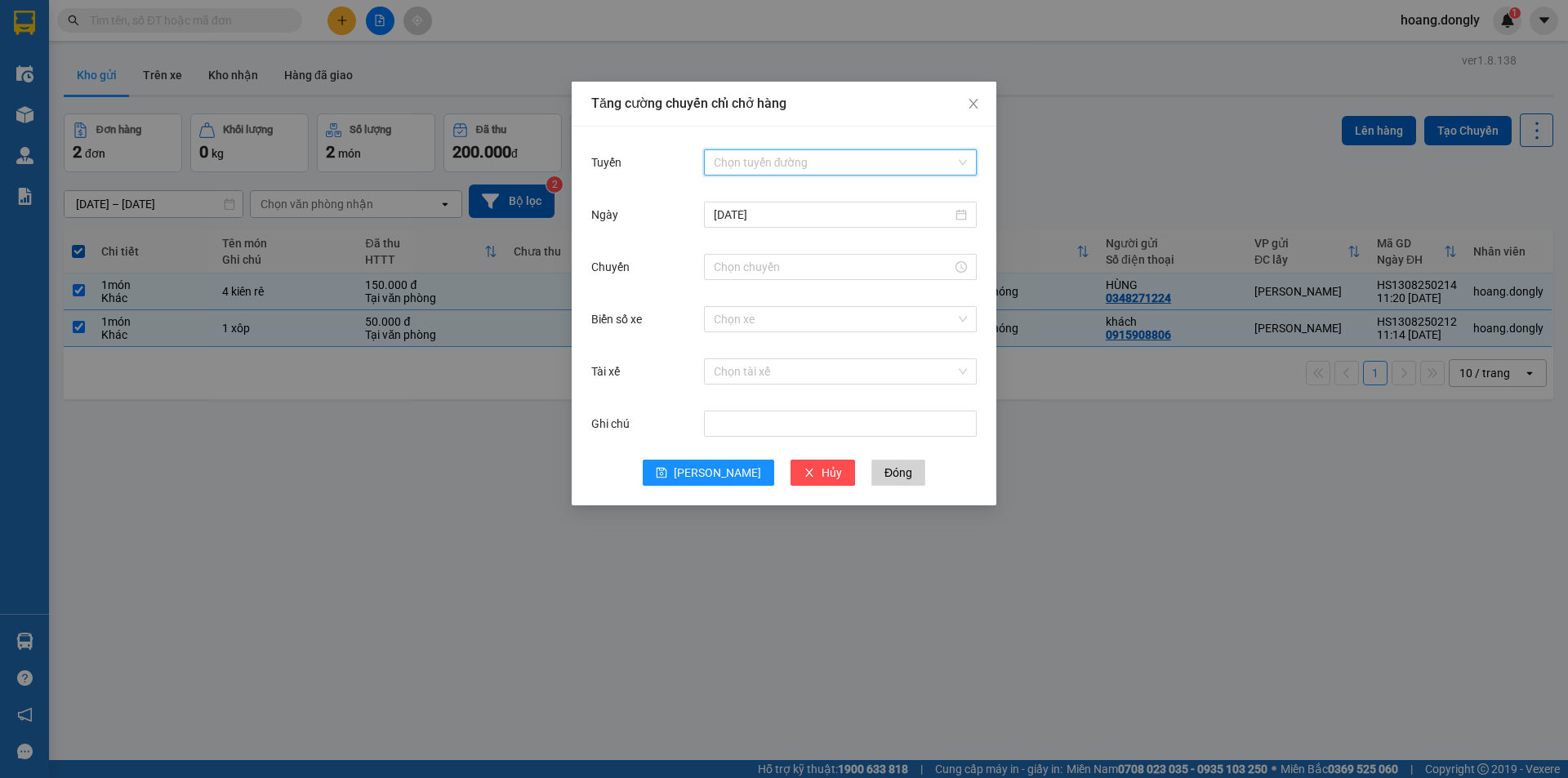
click at [793, 156] on input "Tuyến" at bounding box center [835, 163] width 241 height 24
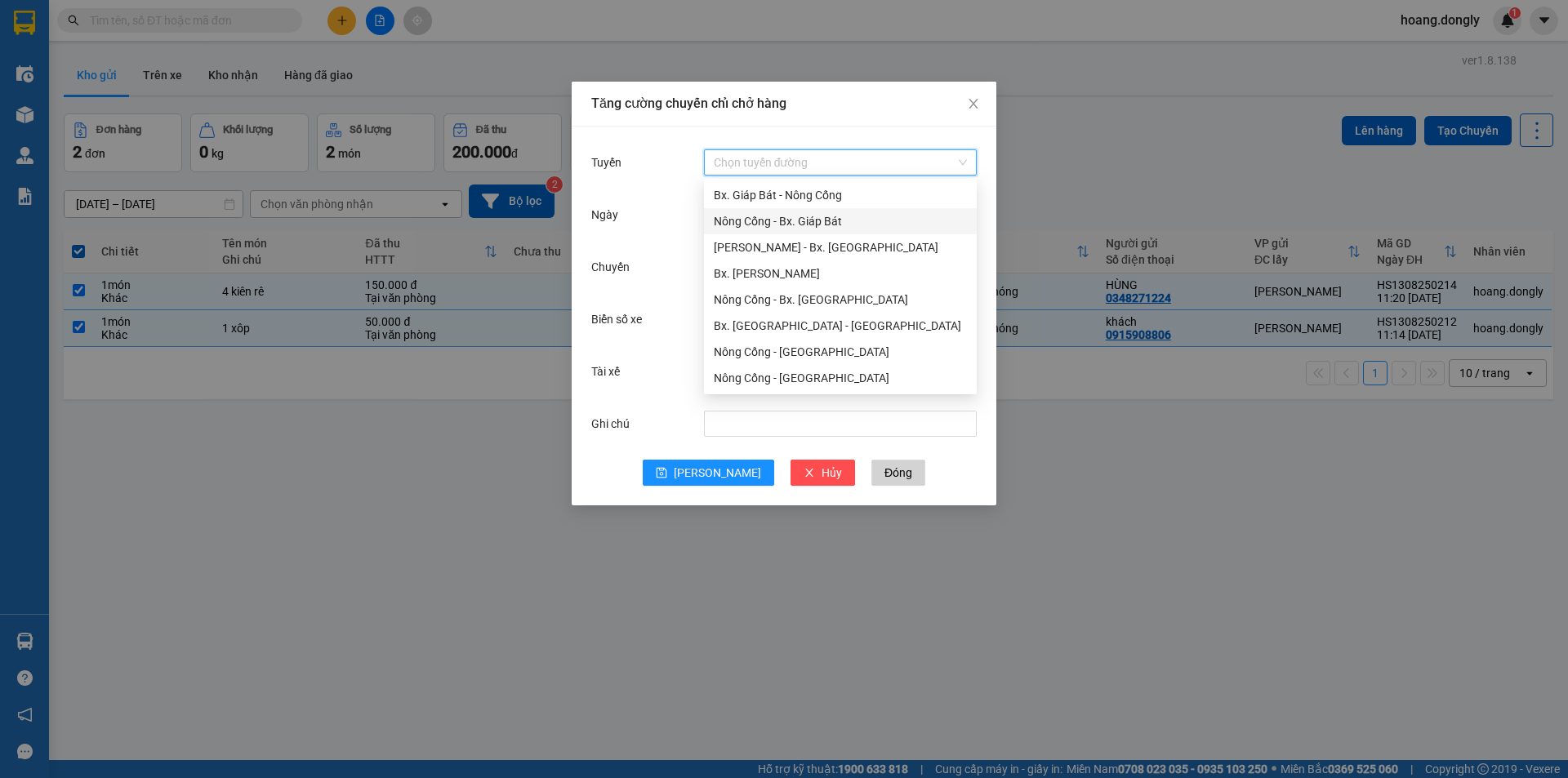
click at [808, 233] on div "Nông Cống - Bx. Giáp Bát" at bounding box center [840, 222] width 273 height 26
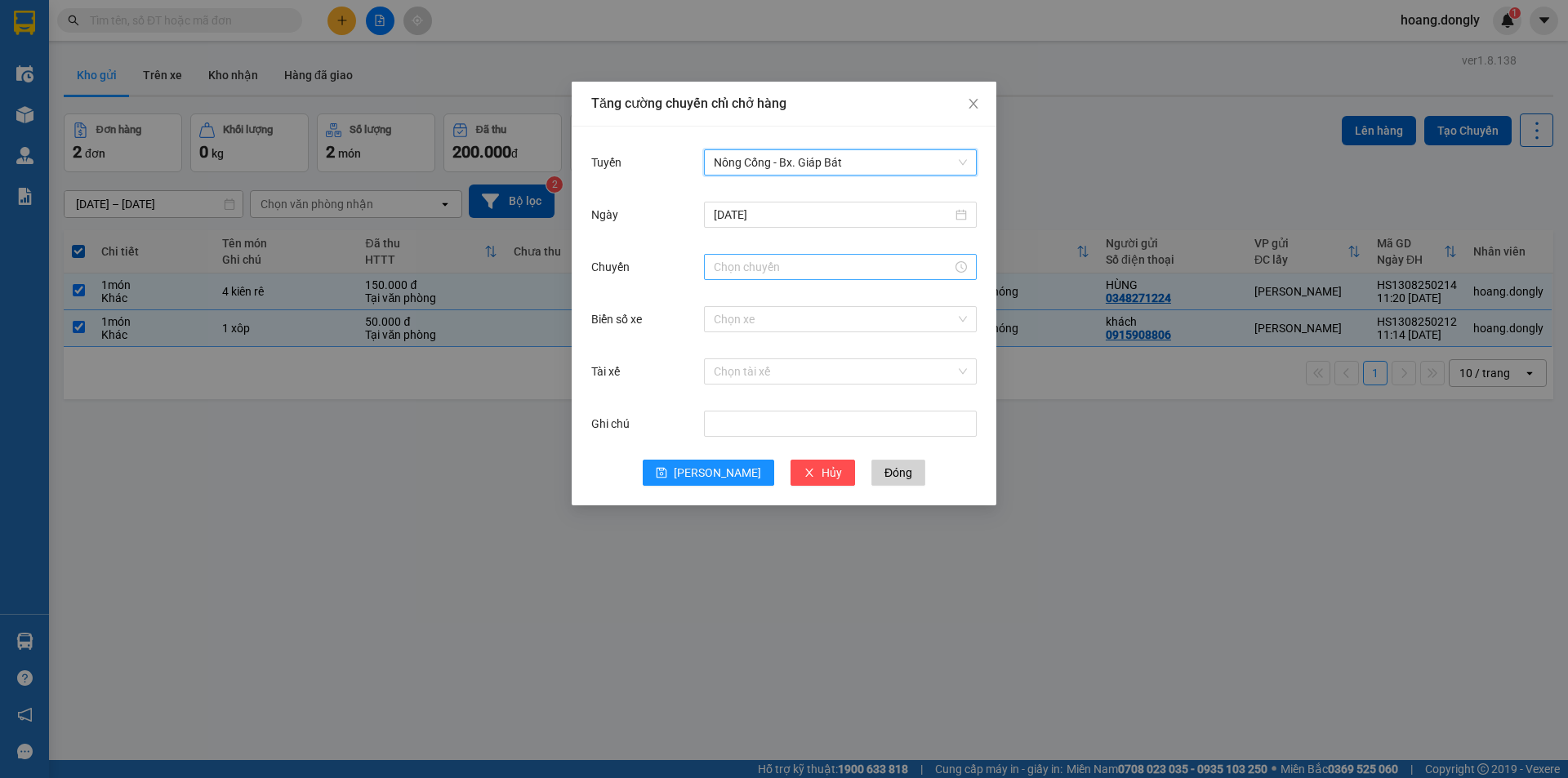
click at [835, 273] on input "Chuyến" at bounding box center [833, 267] width 239 height 18
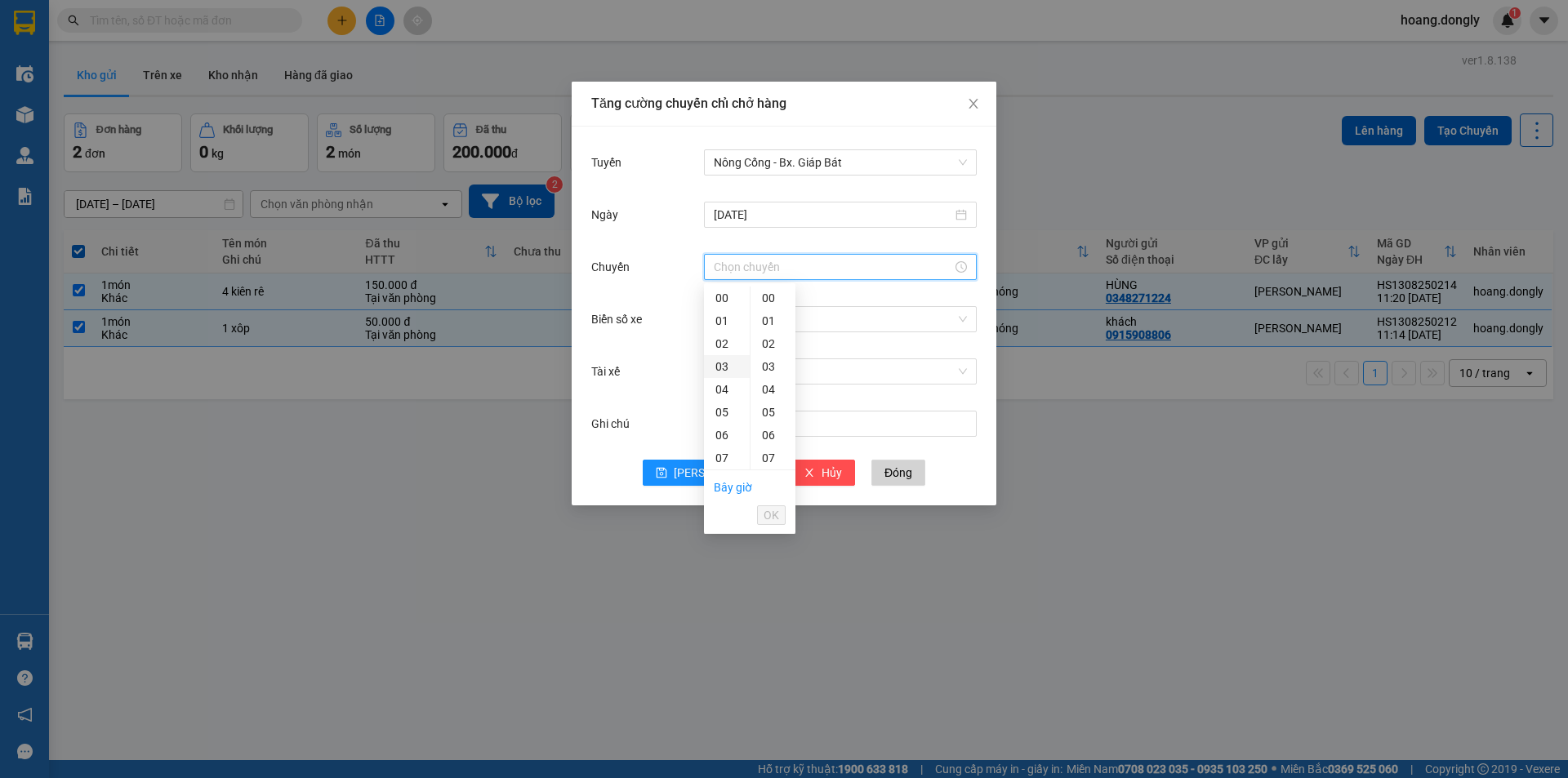
scroll to position [164, 0]
click at [725, 380] on div "11" at bounding box center [726, 386] width 46 height 22
click at [774, 350] on div "20" at bounding box center [773, 347] width 45 height 22
type input "11:20"
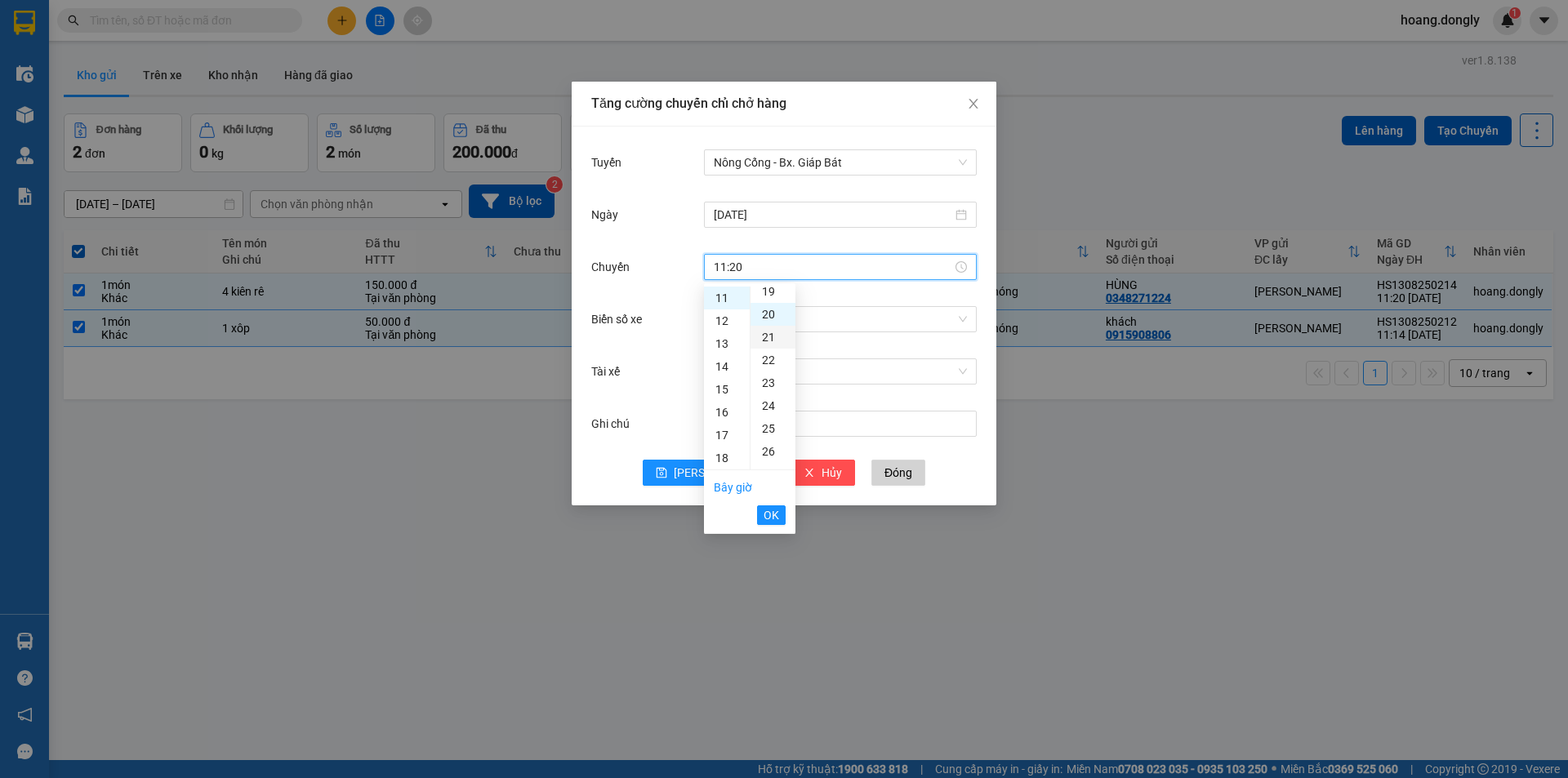
scroll to position [457, 0]
click at [766, 514] on span "OK" at bounding box center [771, 514] width 16 height 18
click at [768, 318] on input "Biển số xe" at bounding box center [835, 319] width 241 height 24
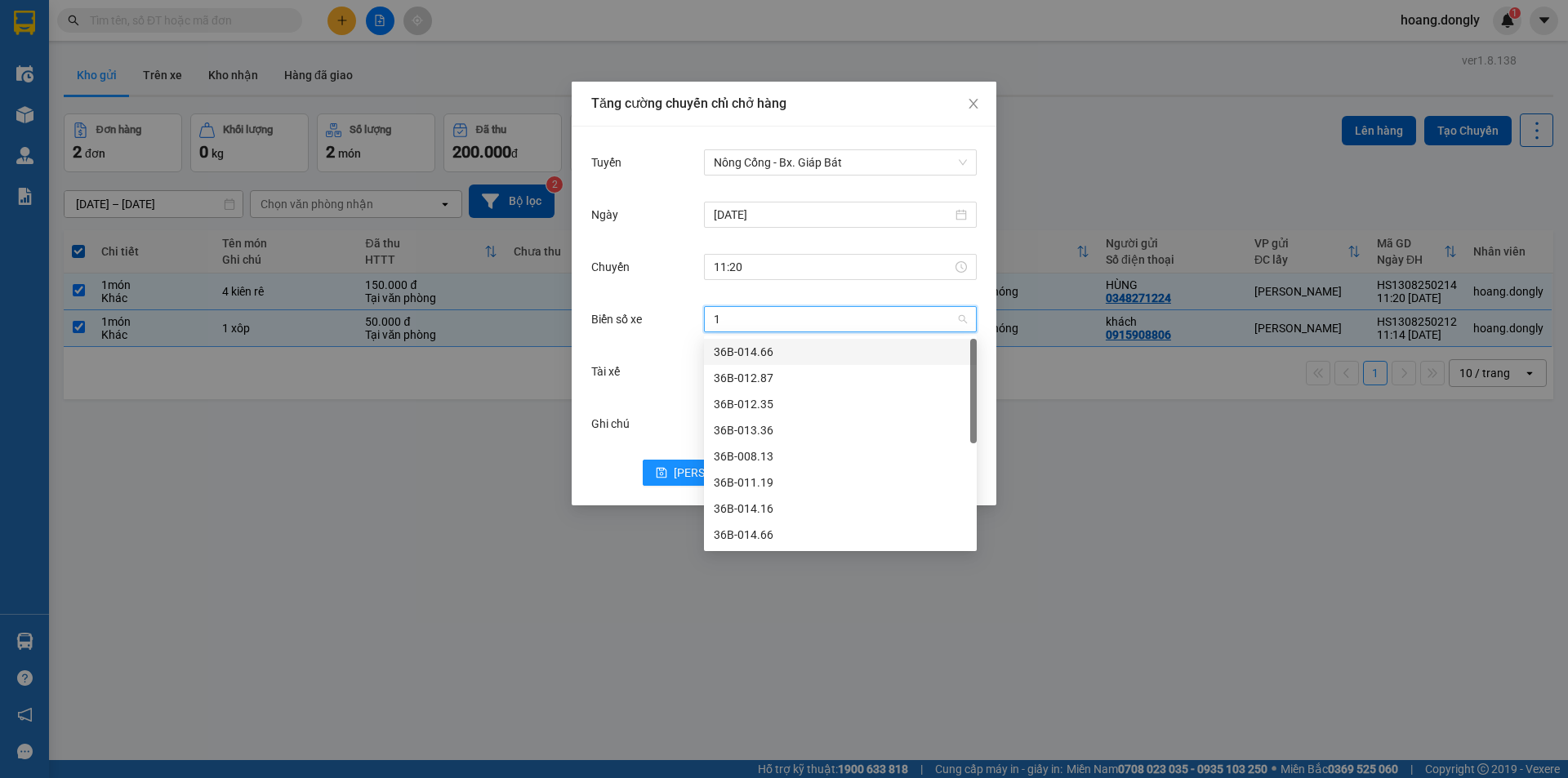
type input "14"
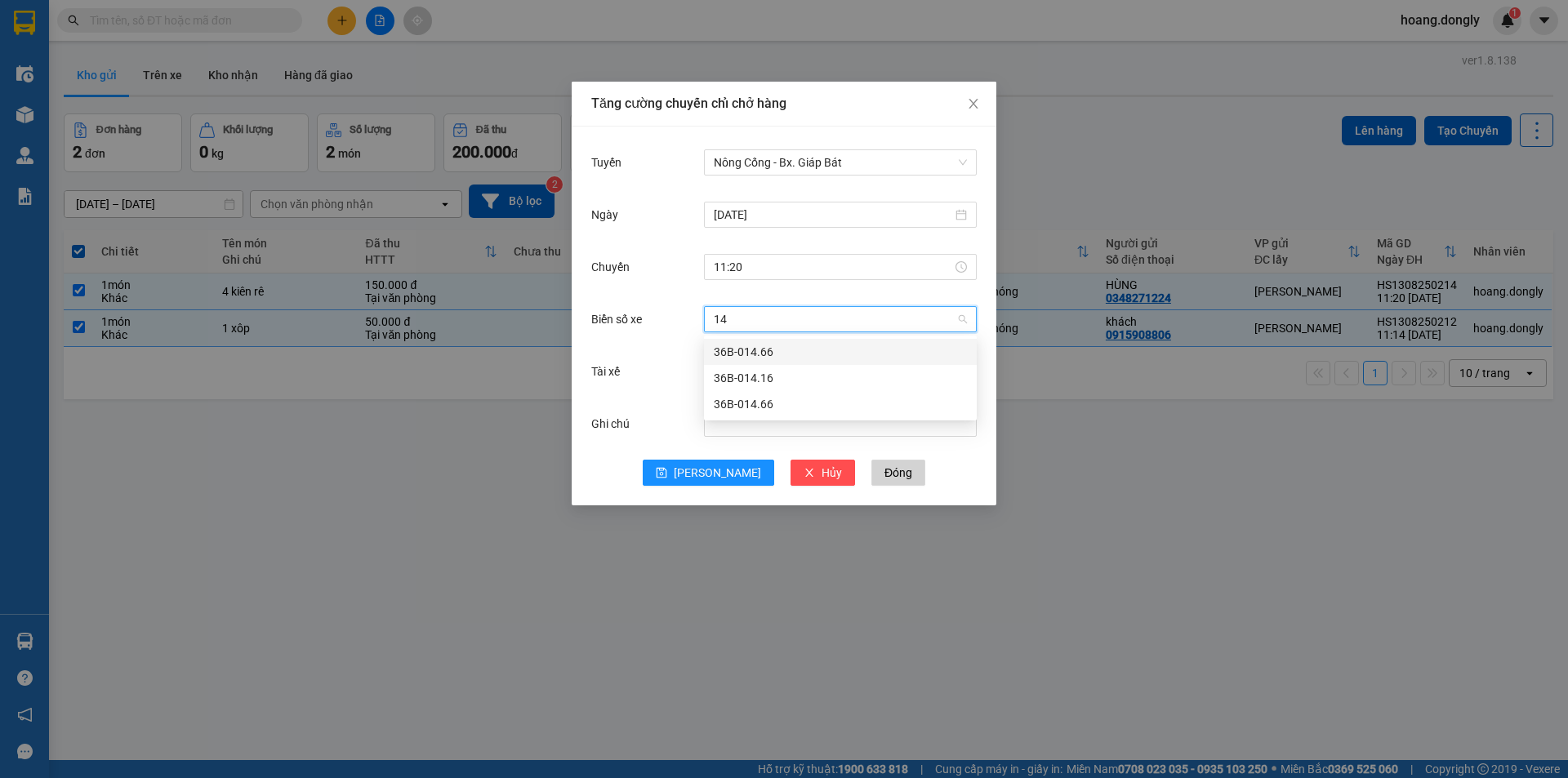
click at [803, 382] on div "36B-014.16" at bounding box center [840, 378] width 254 height 18
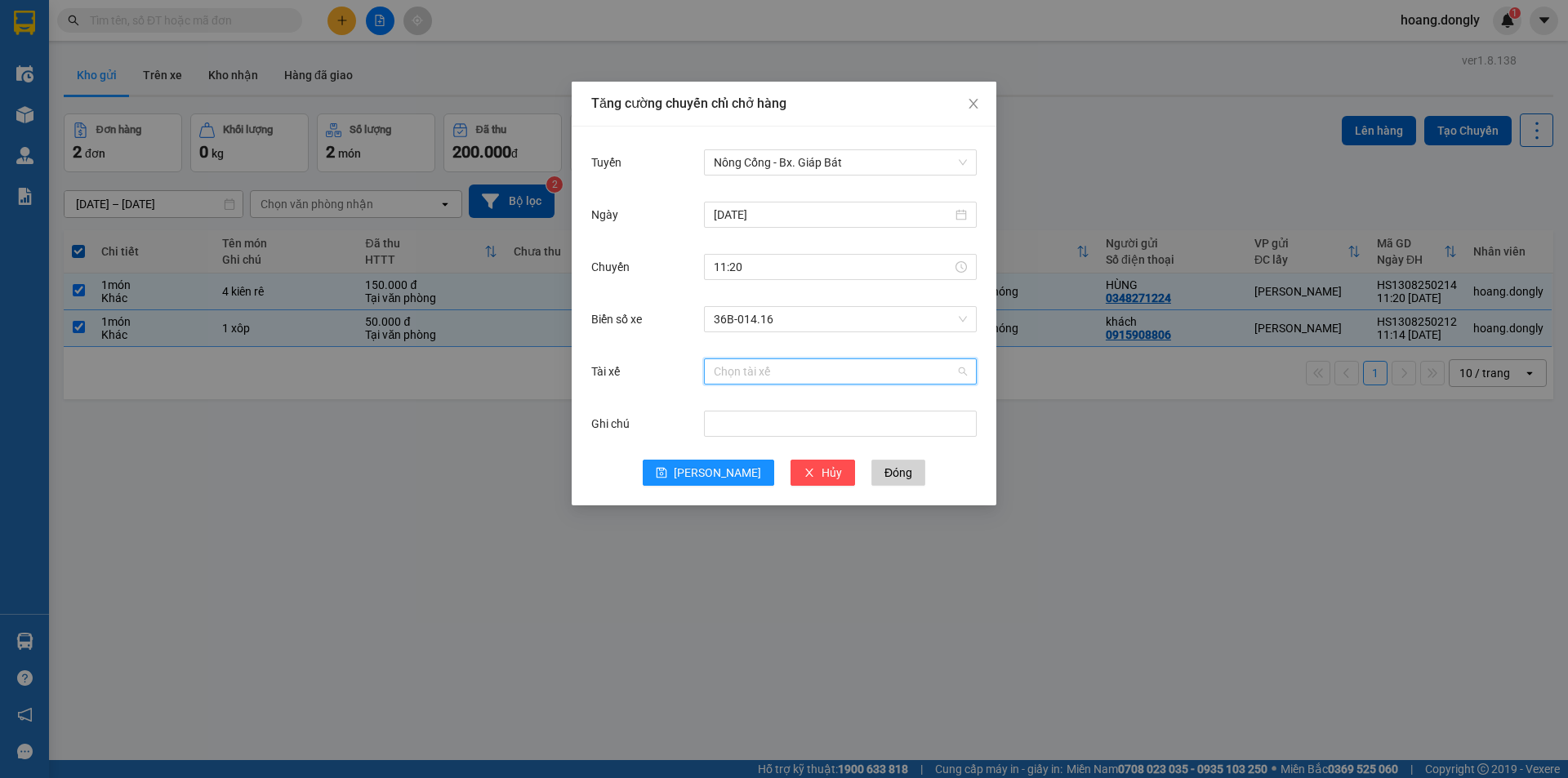
click at [805, 374] on input "Tài xế" at bounding box center [835, 371] width 241 height 24
type input "truong"
click at [801, 412] on div "LT [PERSON_NAME]" at bounding box center [840, 404] width 254 height 18
drag, startPoint x: 693, startPoint y: 462, endPoint x: 694, endPoint y: 436, distance: 26.0
click at [693, 460] on button "[PERSON_NAME]" at bounding box center [708, 472] width 132 height 26
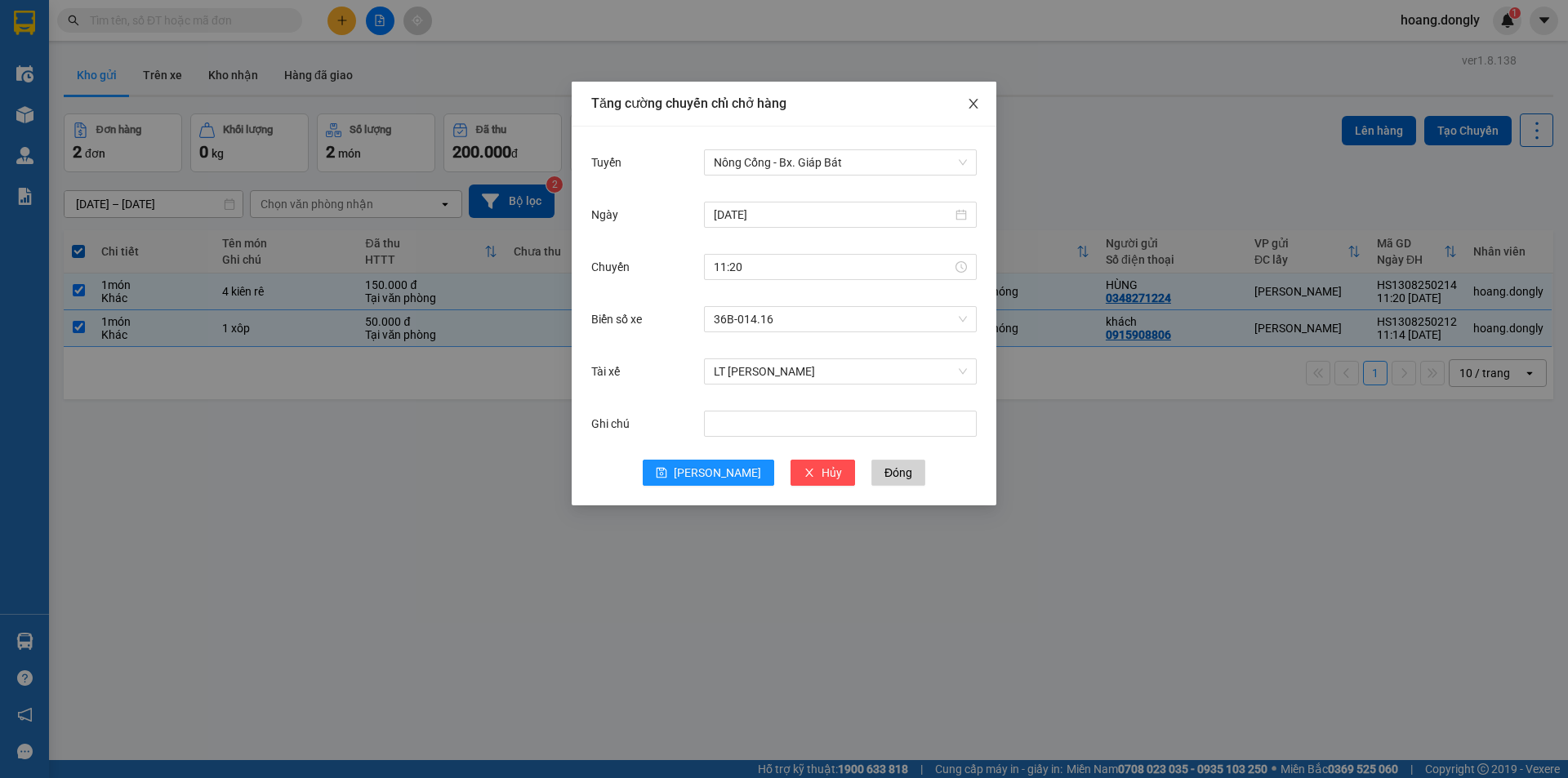
click at [983, 102] on span "Close" at bounding box center [973, 104] width 46 height 46
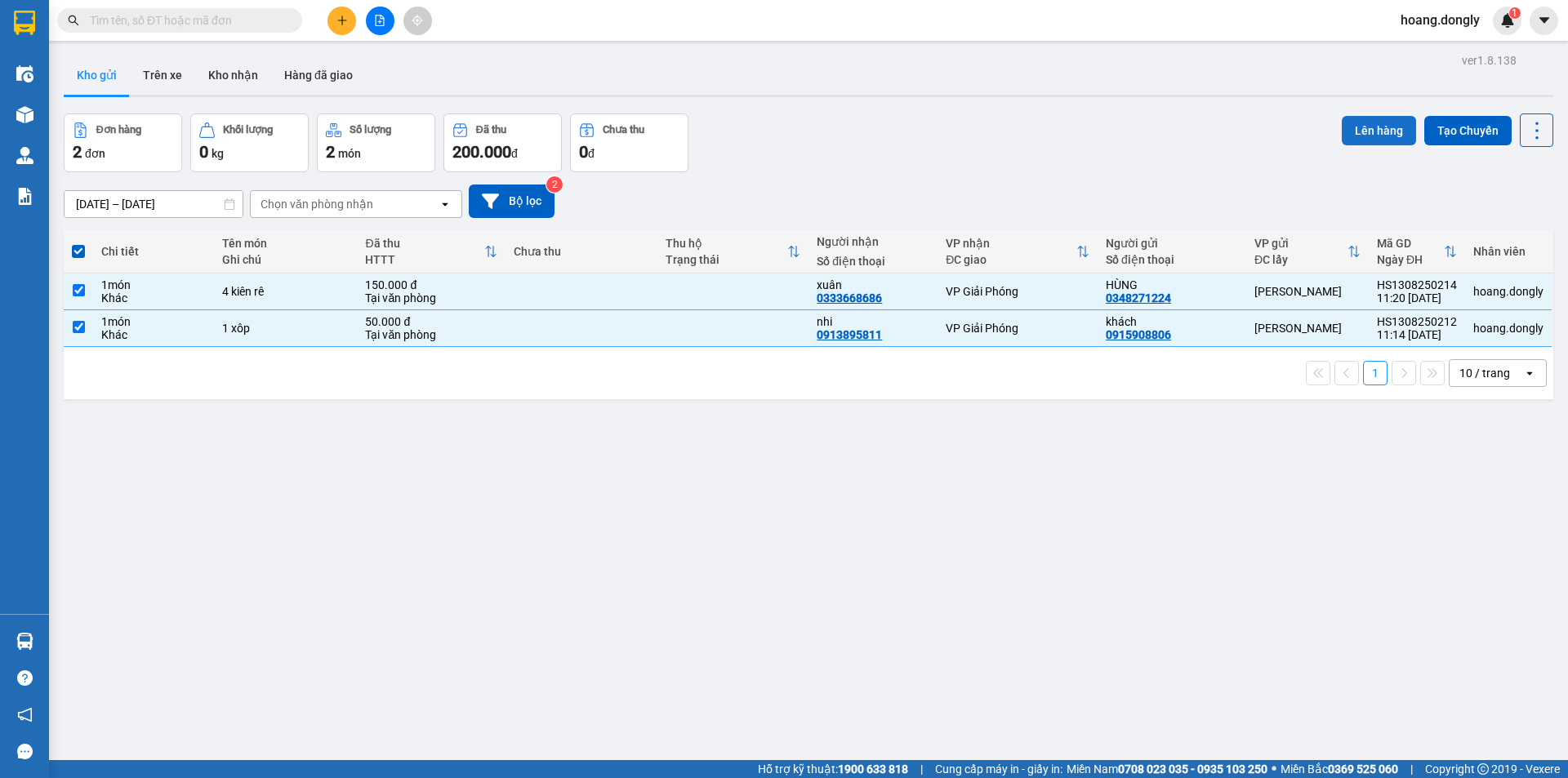
click at [1384, 132] on button "Lên hàng" at bounding box center [1378, 130] width 74 height 29
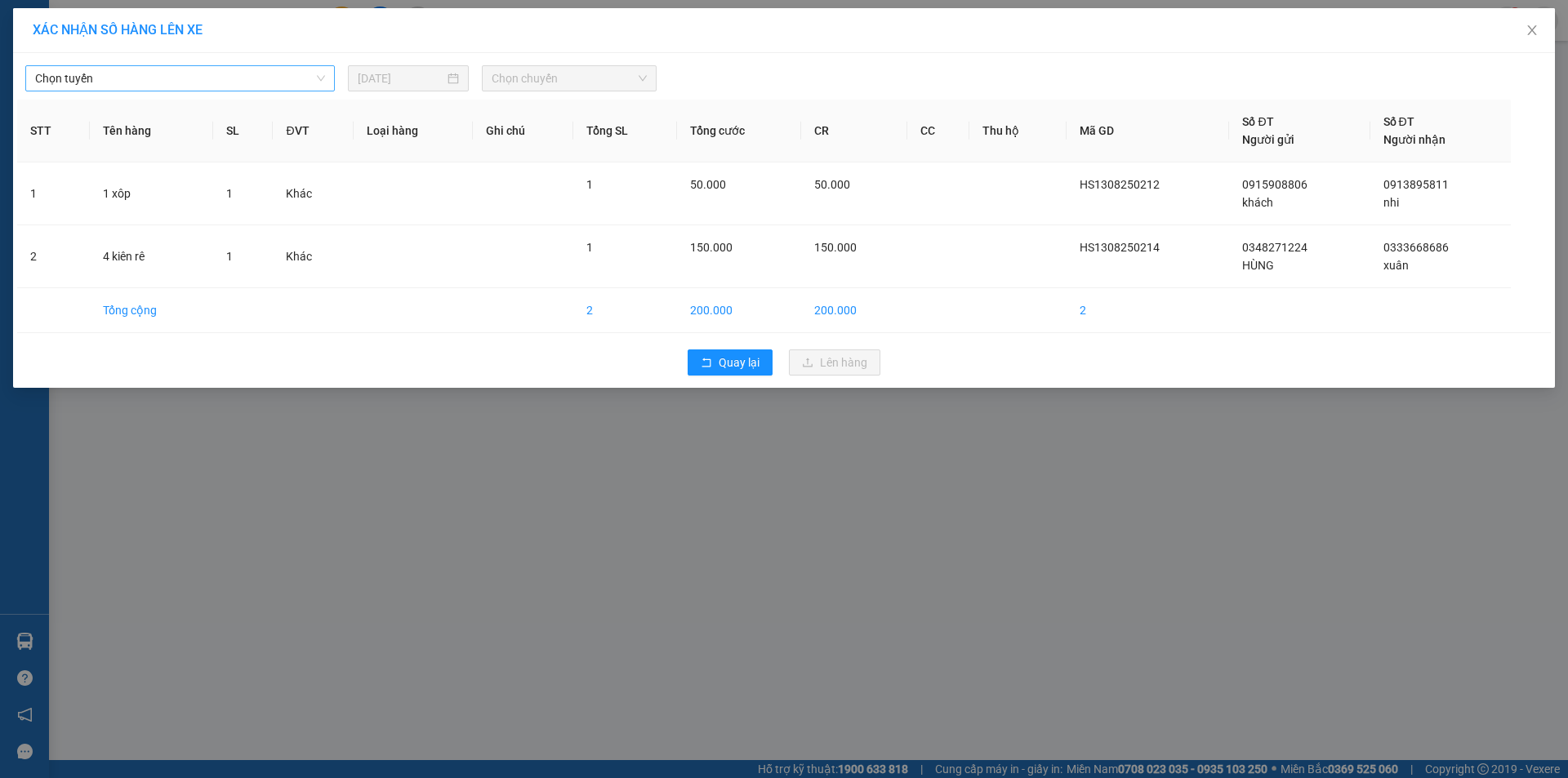
click at [241, 74] on span "Chọn tuyến" at bounding box center [181, 79] width 290 height 24
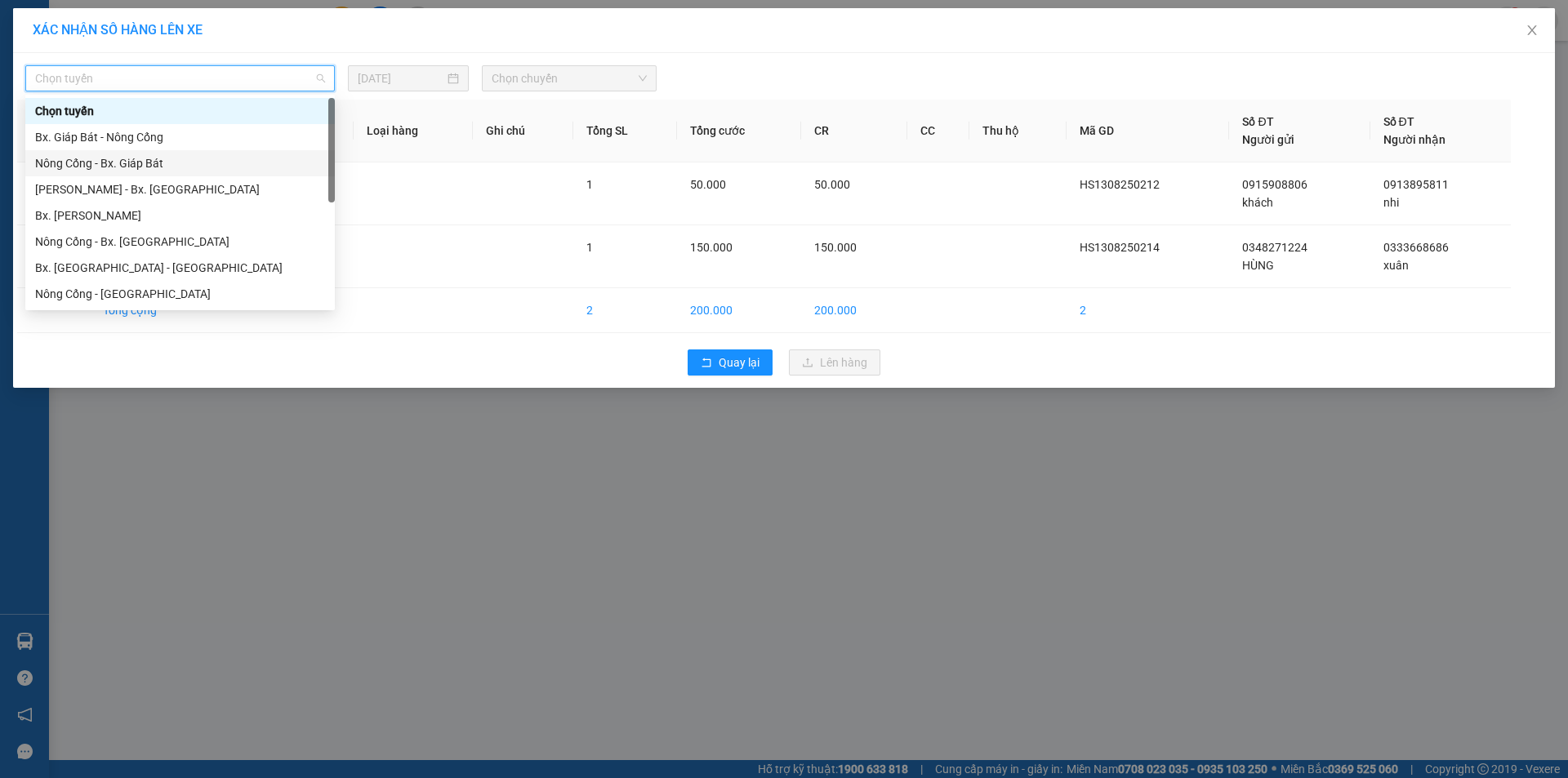
click at [223, 165] on div "Nông Cống - Bx. Giáp Bát" at bounding box center [181, 163] width 290 height 18
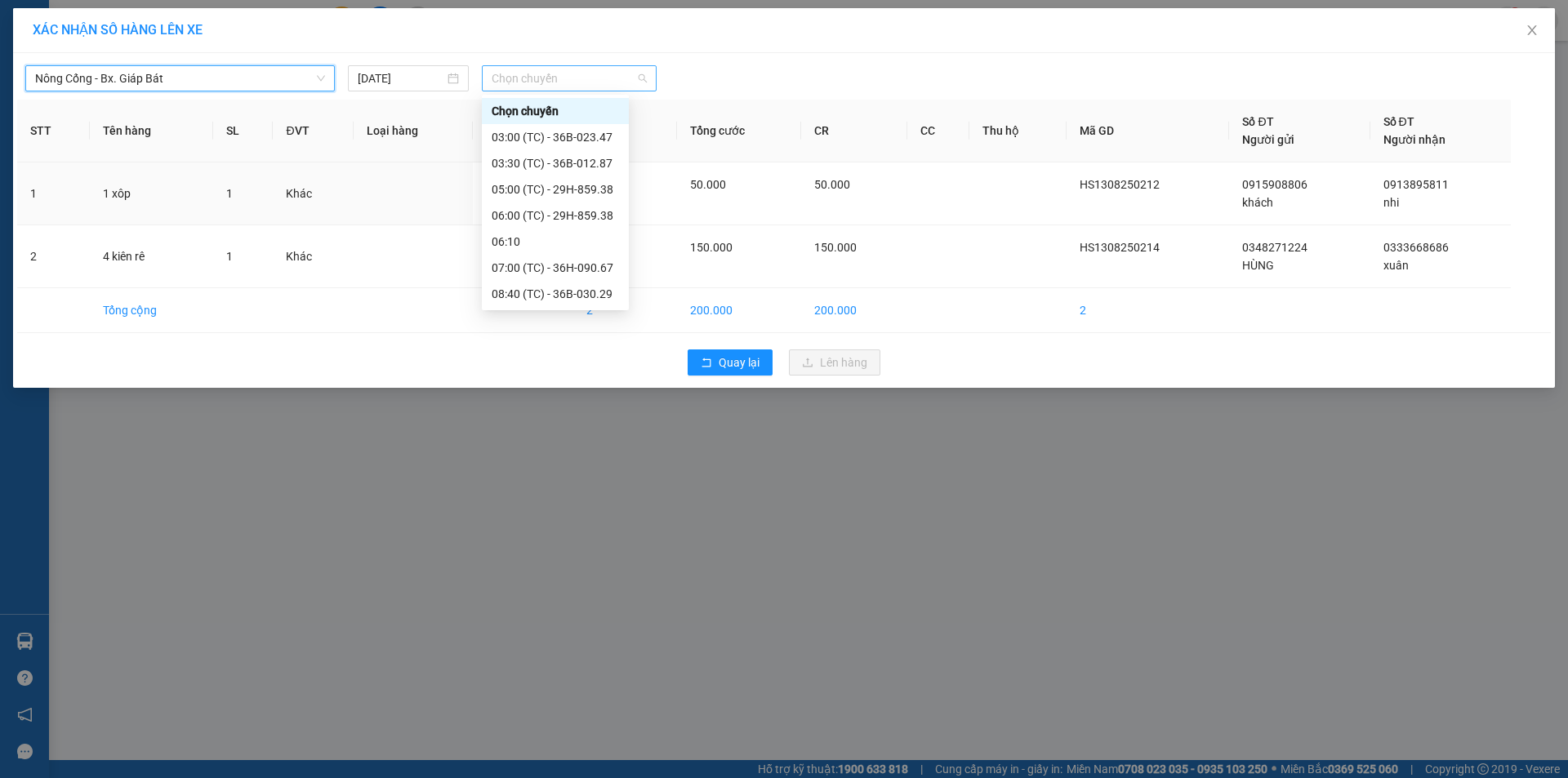
click at [611, 81] on span "Chọn chuyến" at bounding box center [570, 79] width 155 height 24
click at [594, 291] on div "11:20 (TC) - 36B-014.16" at bounding box center [556, 294] width 127 height 18
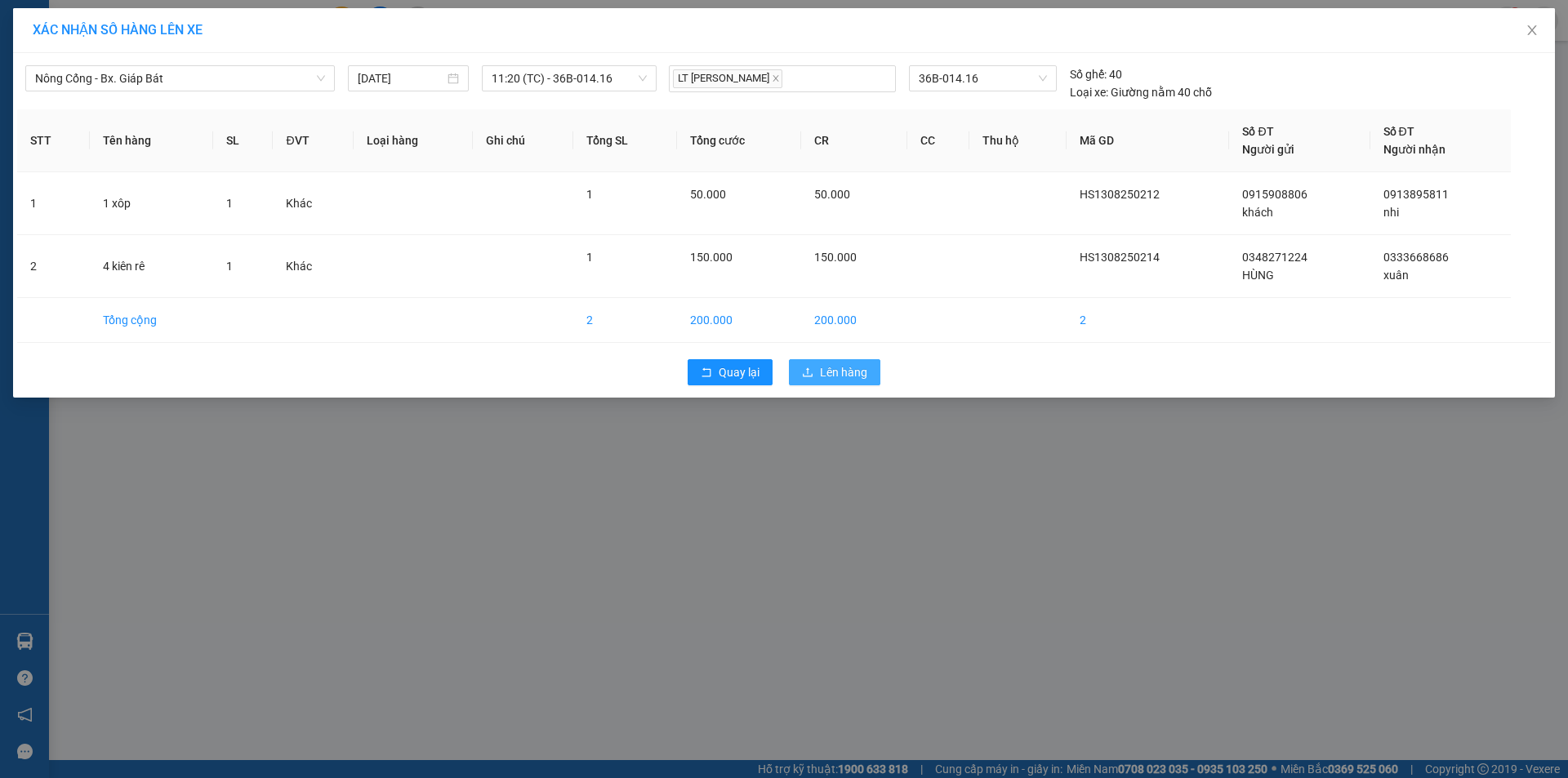
click at [845, 372] on span "Lên hàng" at bounding box center [843, 371] width 48 height 18
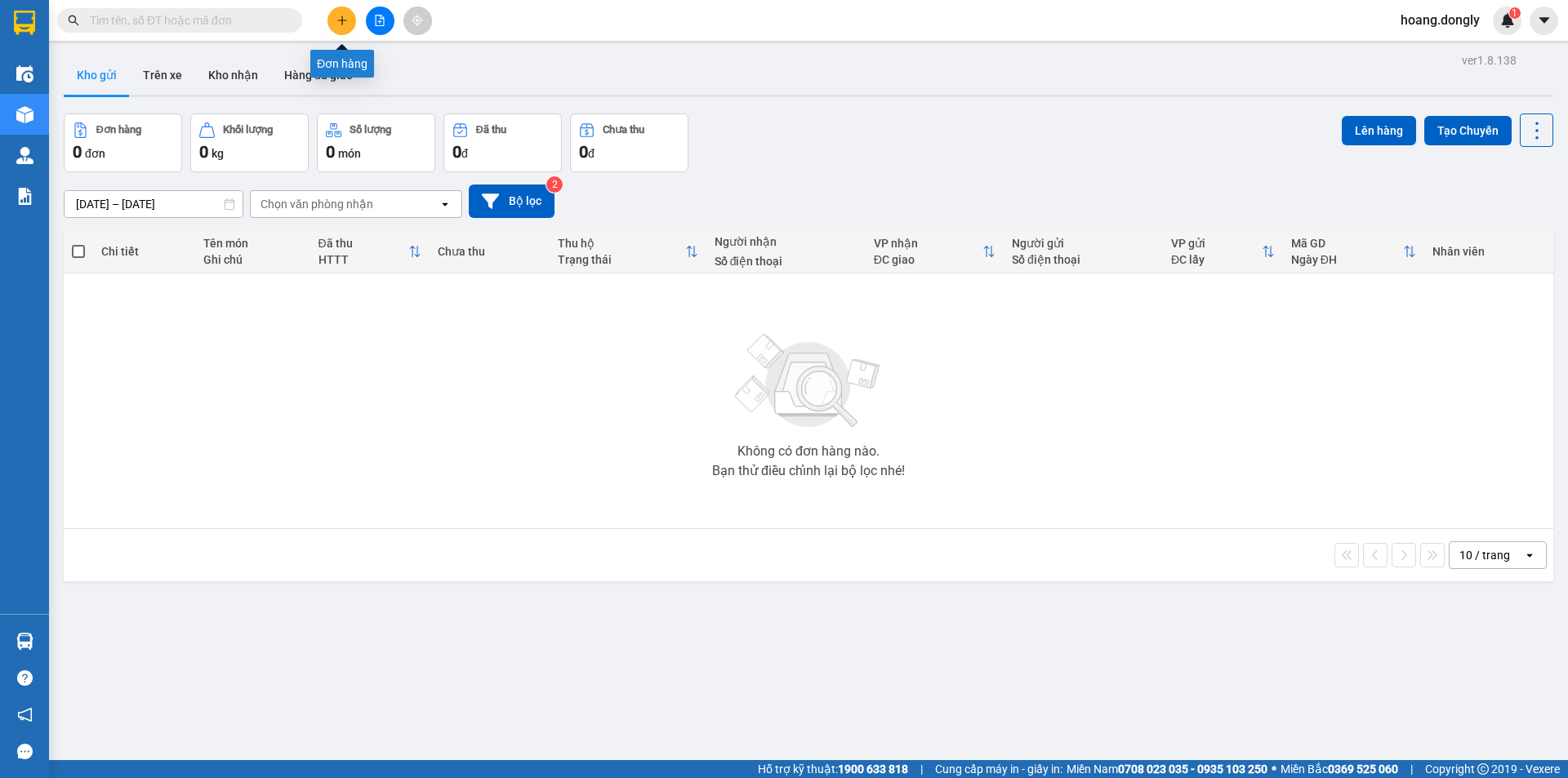
click at [344, 26] on button at bounding box center [341, 21] width 29 height 29
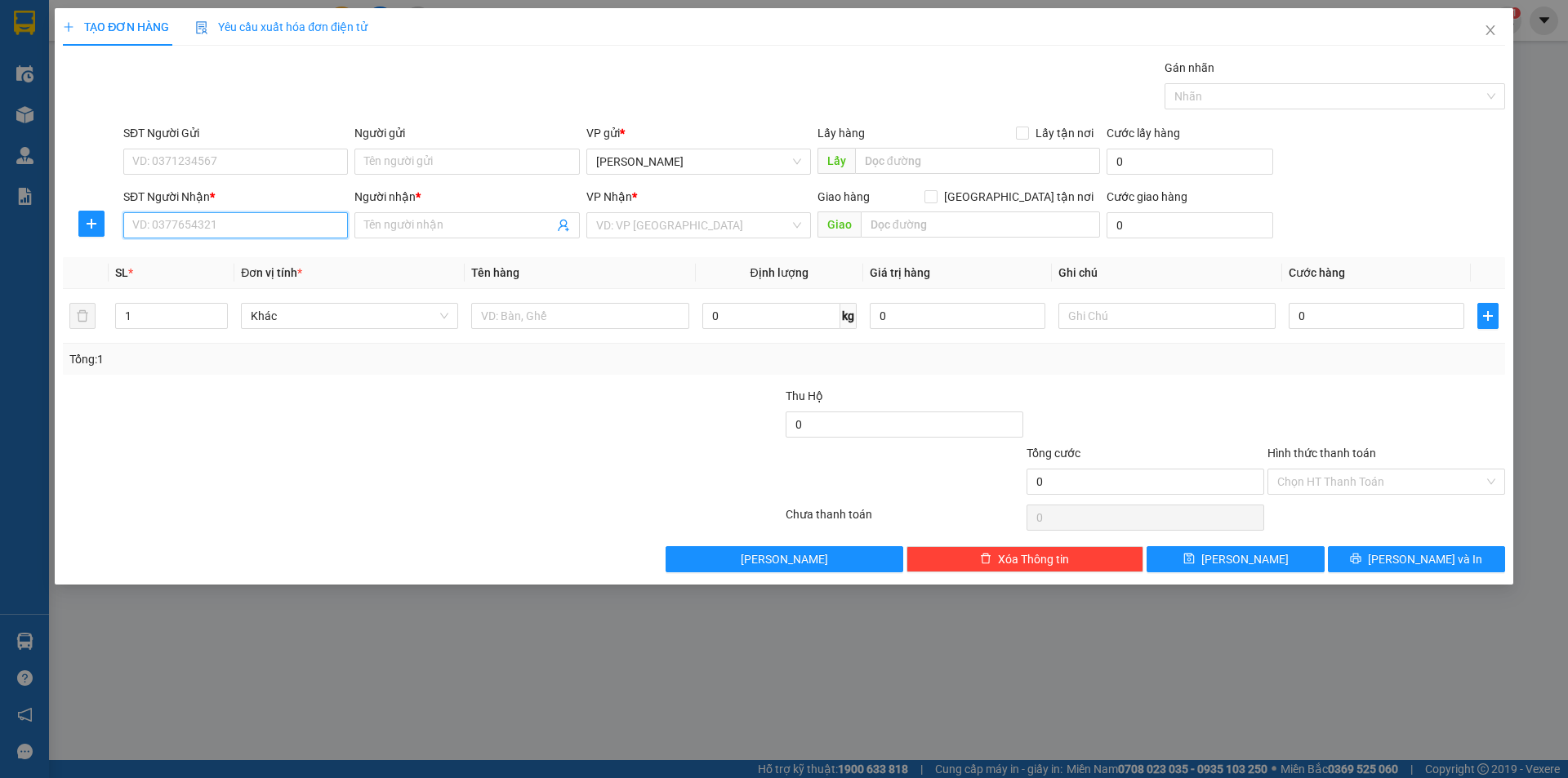
click at [278, 235] on input "SĐT Người Nhận *" at bounding box center [236, 225] width 225 height 26
type input "0971061961"
click at [486, 212] on span at bounding box center [467, 225] width 225 height 26
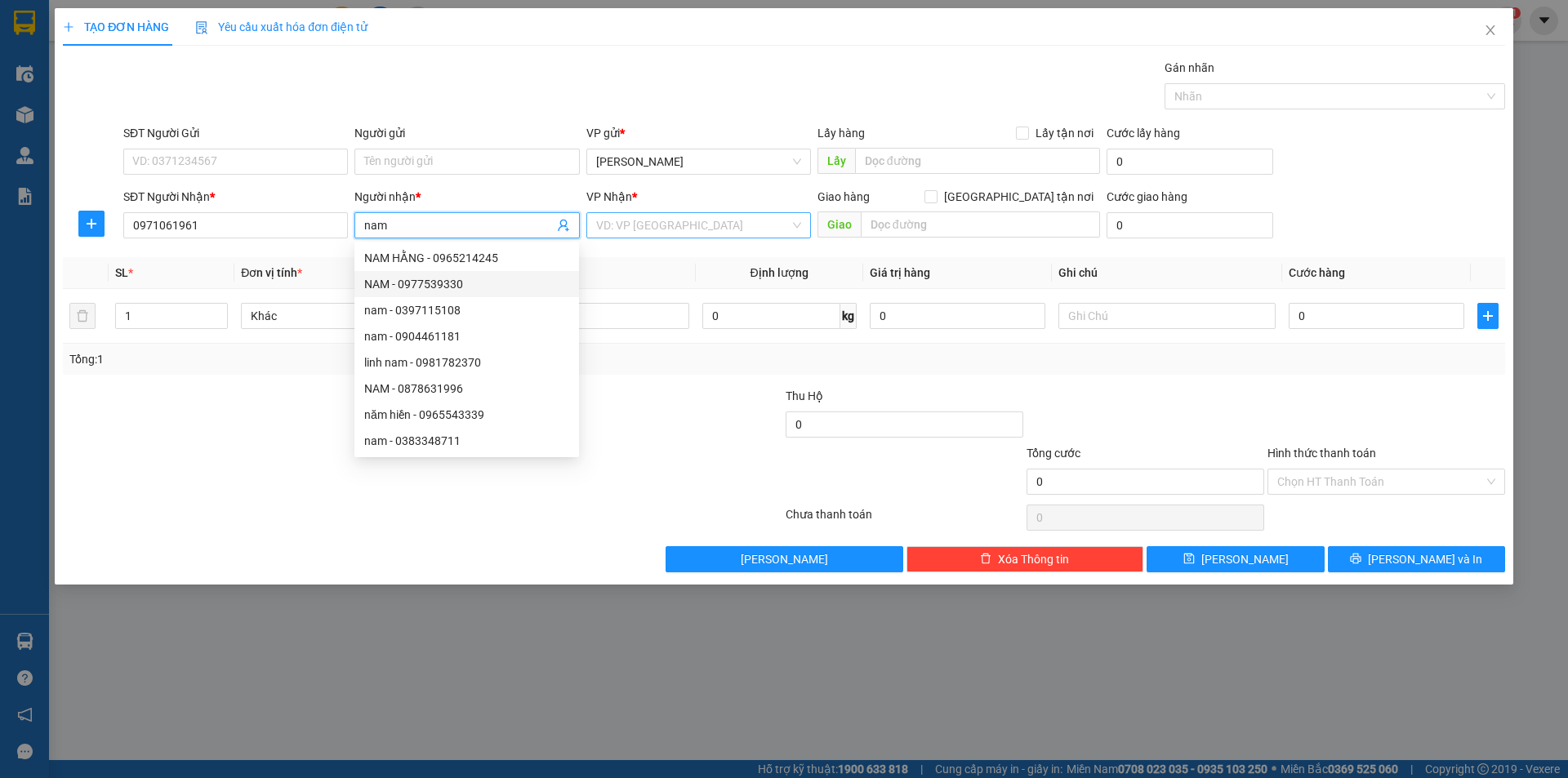
type input "nam"
click at [697, 226] on input "search" at bounding box center [692, 225] width 194 height 24
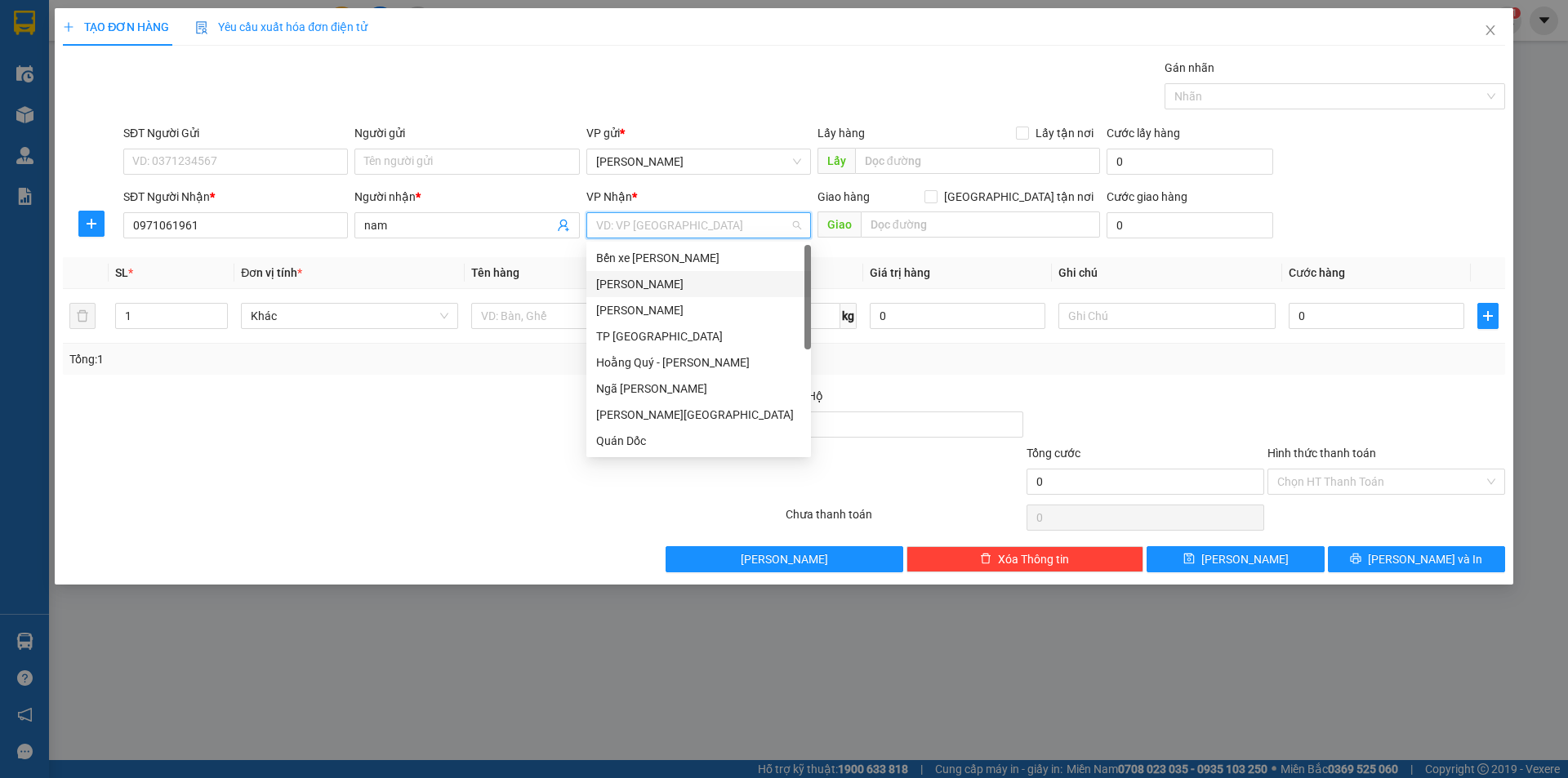
click at [717, 280] on div "[PERSON_NAME]" at bounding box center [698, 283] width 205 height 18
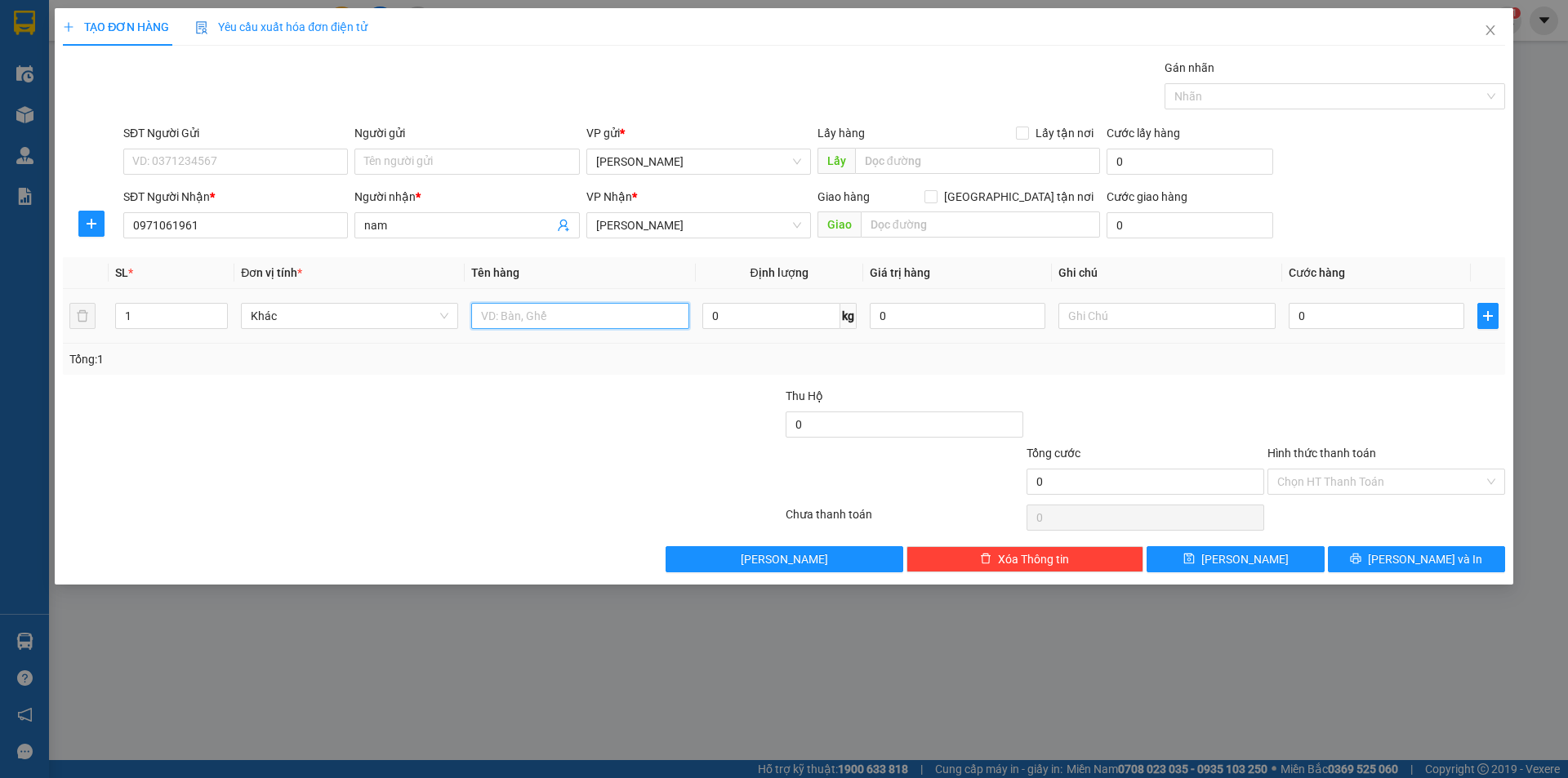
click at [627, 318] on input "text" at bounding box center [580, 316] width 217 height 26
type input "1 xe may"
click at [1119, 356] on div "Tổng: 1" at bounding box center [784, 358] width 1430 height 18
click at [1369, 318] on input "0" at bounding box center [1376, 316] width 176 height 26
click at [1295, 318] on input "0" at bounding box center [1376, 316] width 176 height 26
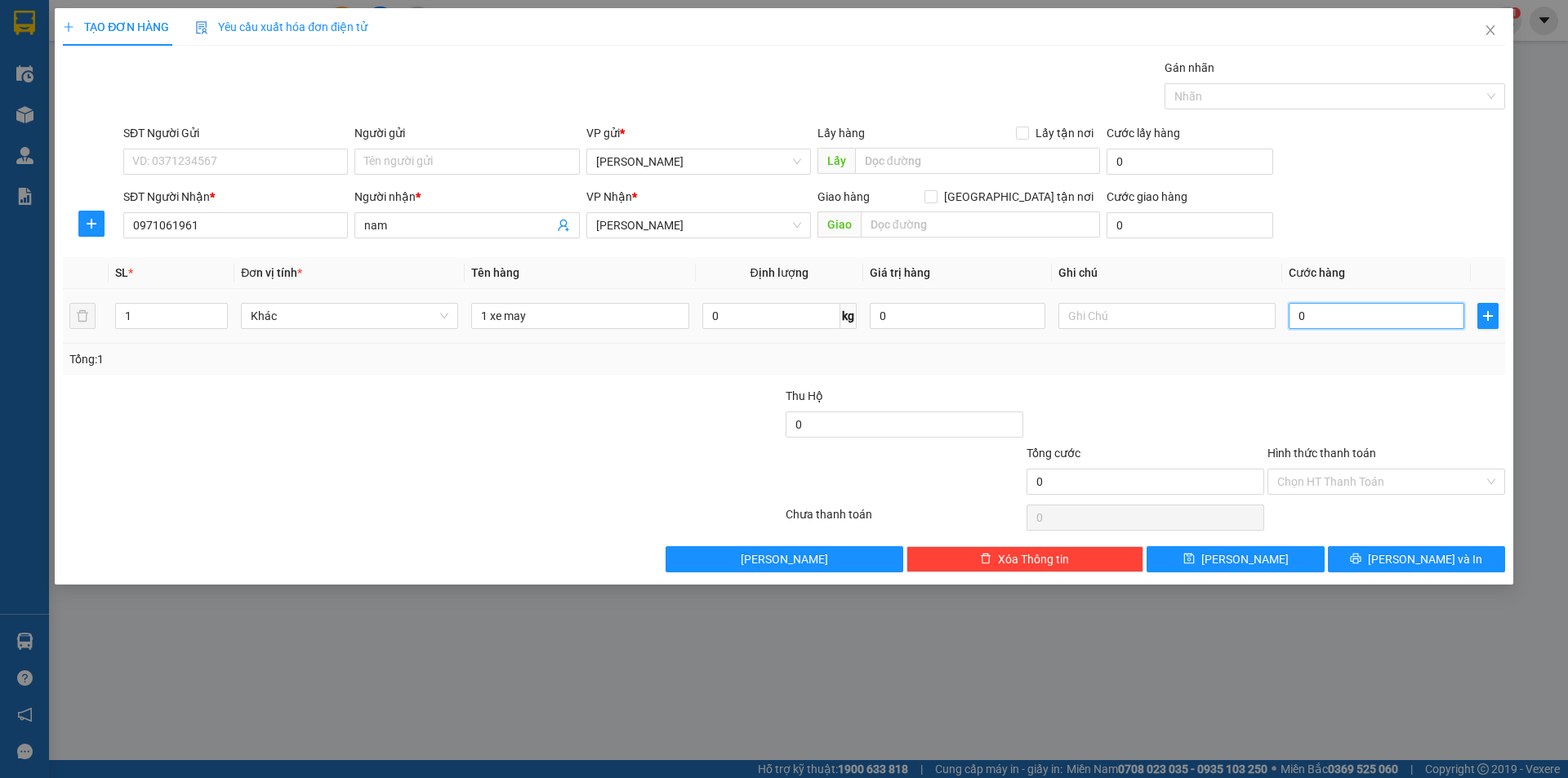
type input "30"
type input "300"
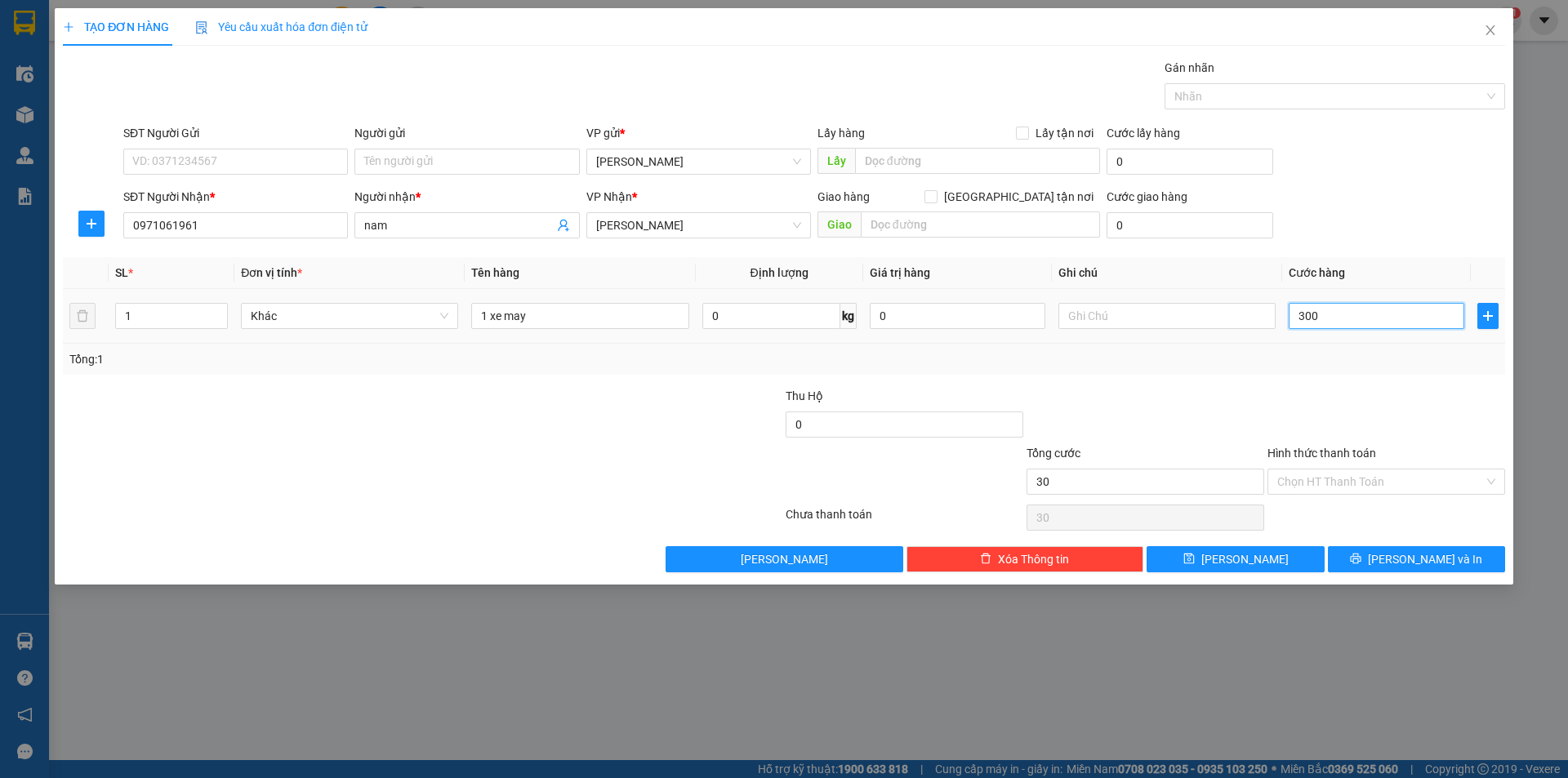
type input "300"
click at [1378, 356] on div "Tổng: 1" at bounding box center [784, 358] width 1430 height 18
type input "300.000"
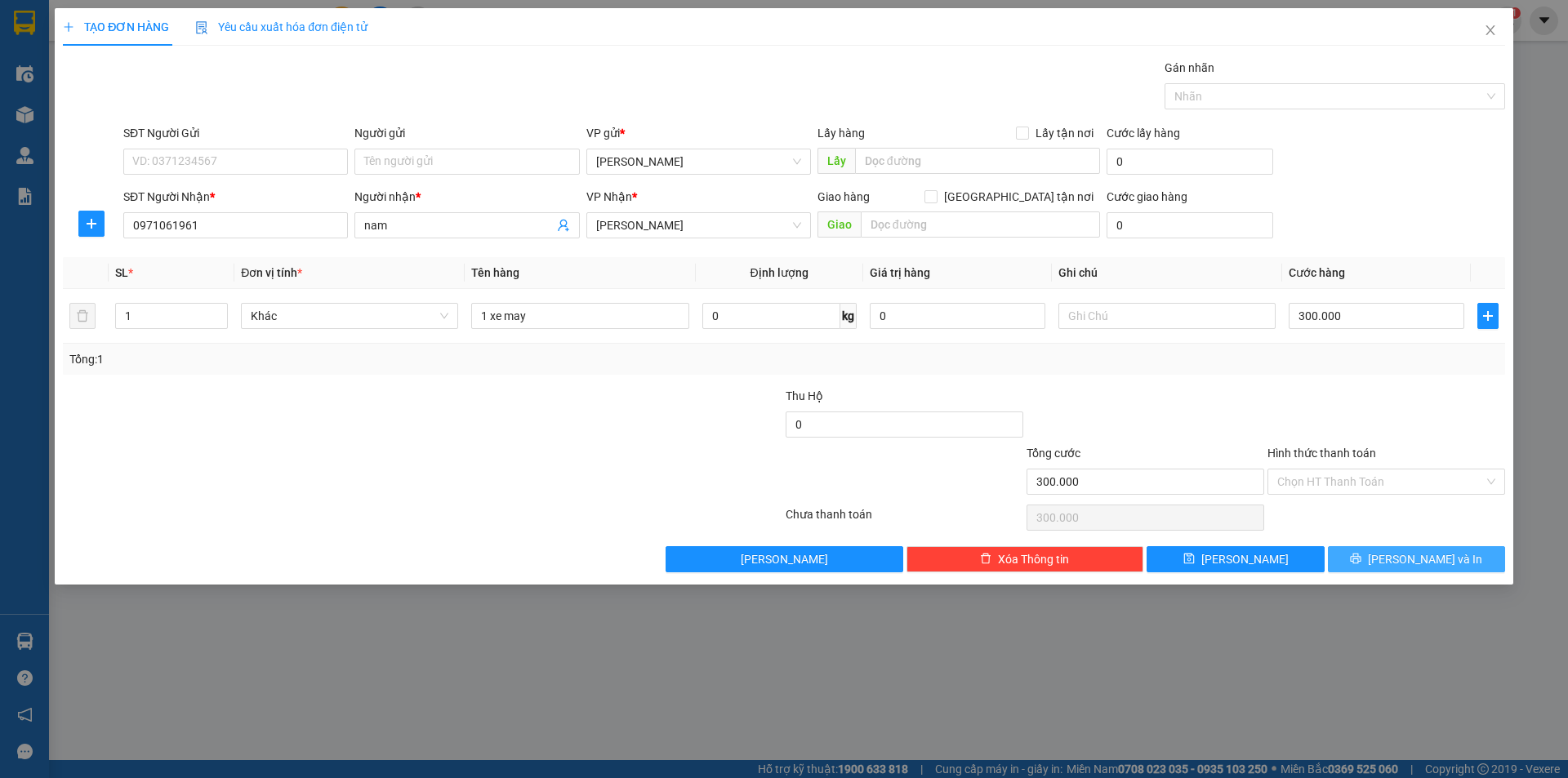
drag, startPoint x: 1389, startPoint y: 556, endPoint x: 1368, endPoint y: 522, distance: 40.0
click at [1361, 557] on icon "printer" at bounding box center [1356, 558] width 11 height 11
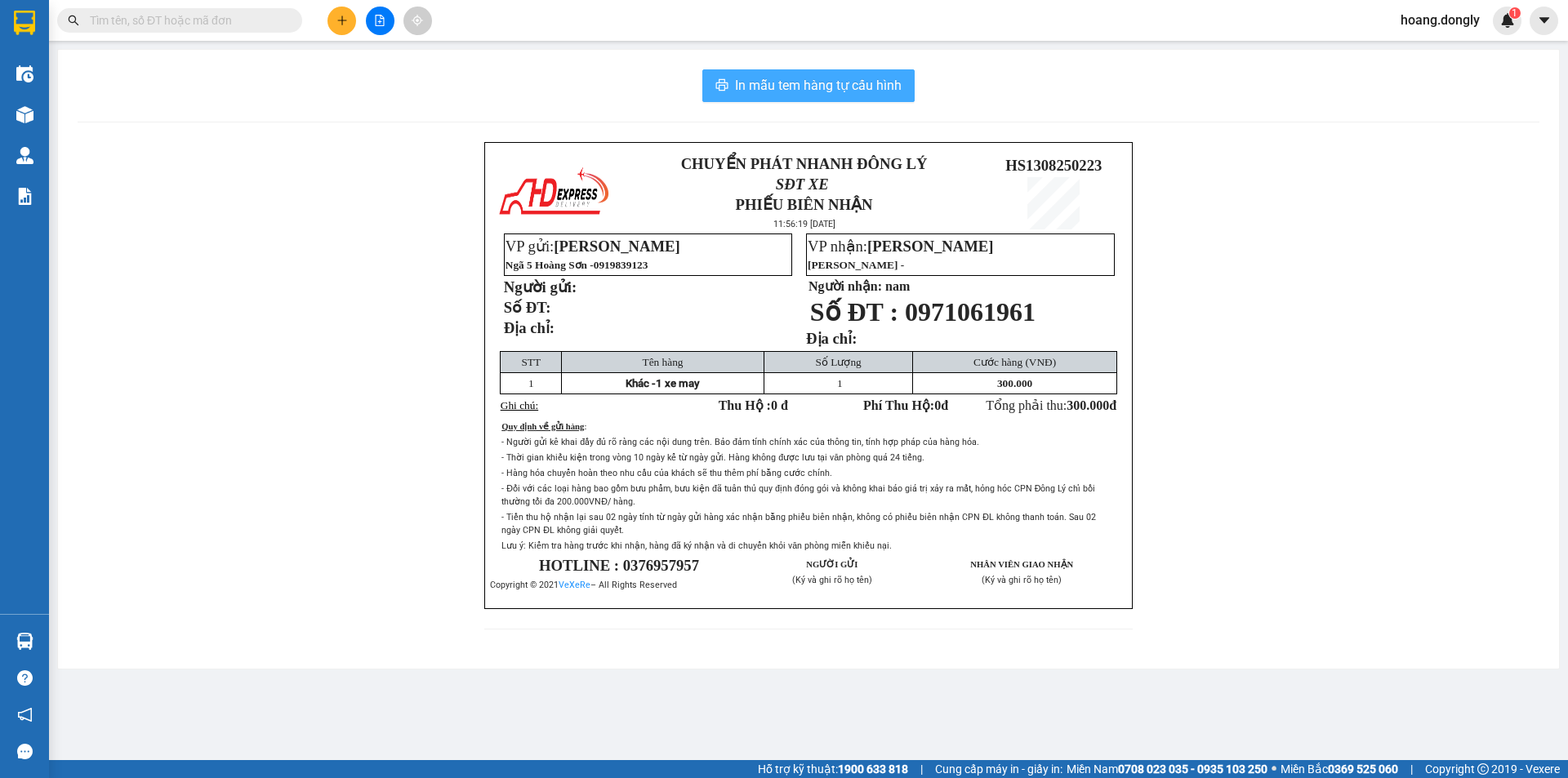
click at [806, 79] on span "In mẫu tem hàng tự cấu hình" at bounding box center [819, 85] width 167 height 21
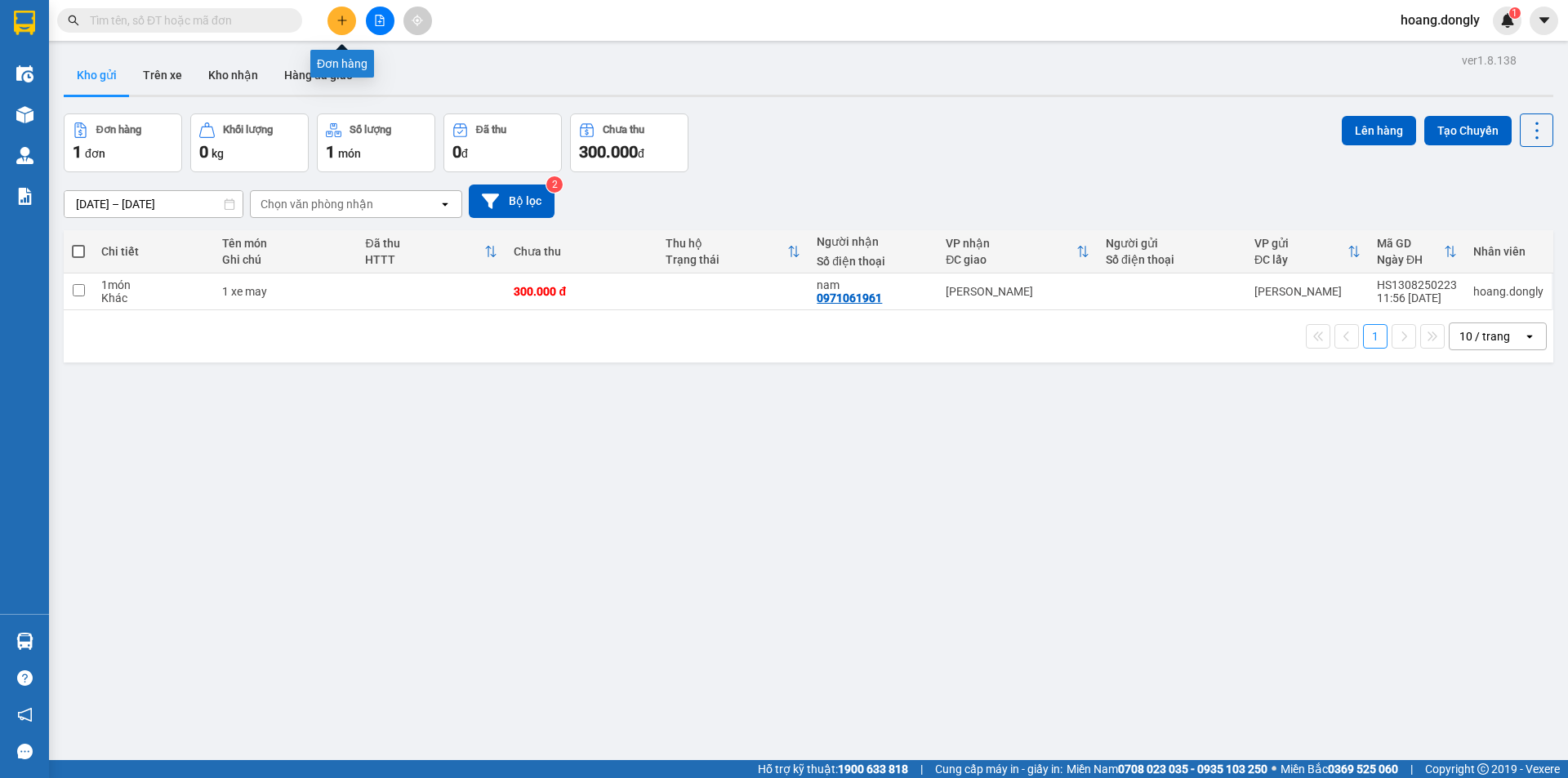
click at [341, 29] on button at bounding box center [341, 21] width 29 height 29
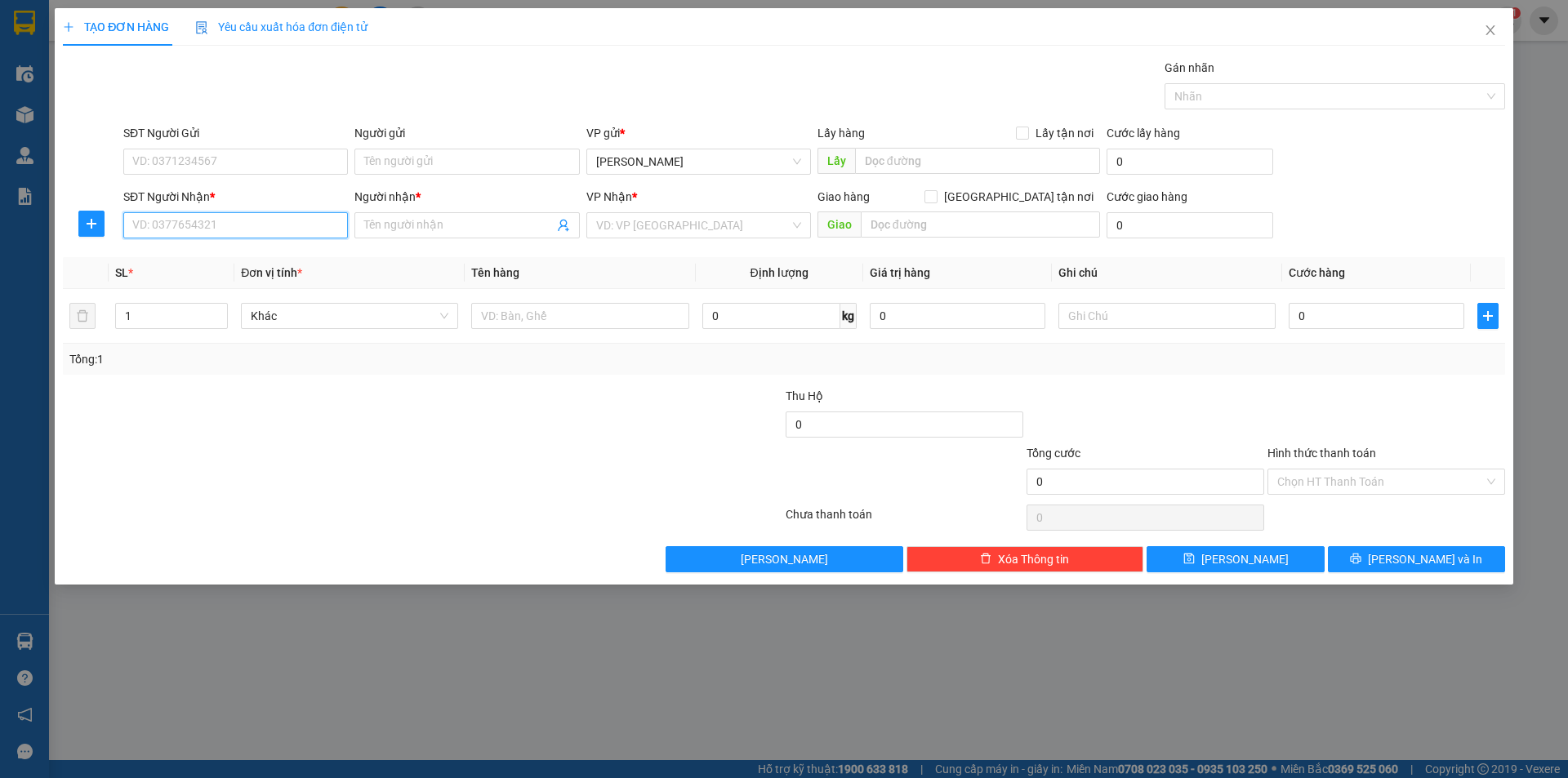
click at [219, 226] on input "SĐT Người Nhận *" at bounding box center [236, 225] width 225 height 26
type input "0835936868"
click at [197, 255] on div "0835936868 - khai" at bounding box center [235, 257] width 205 height 18
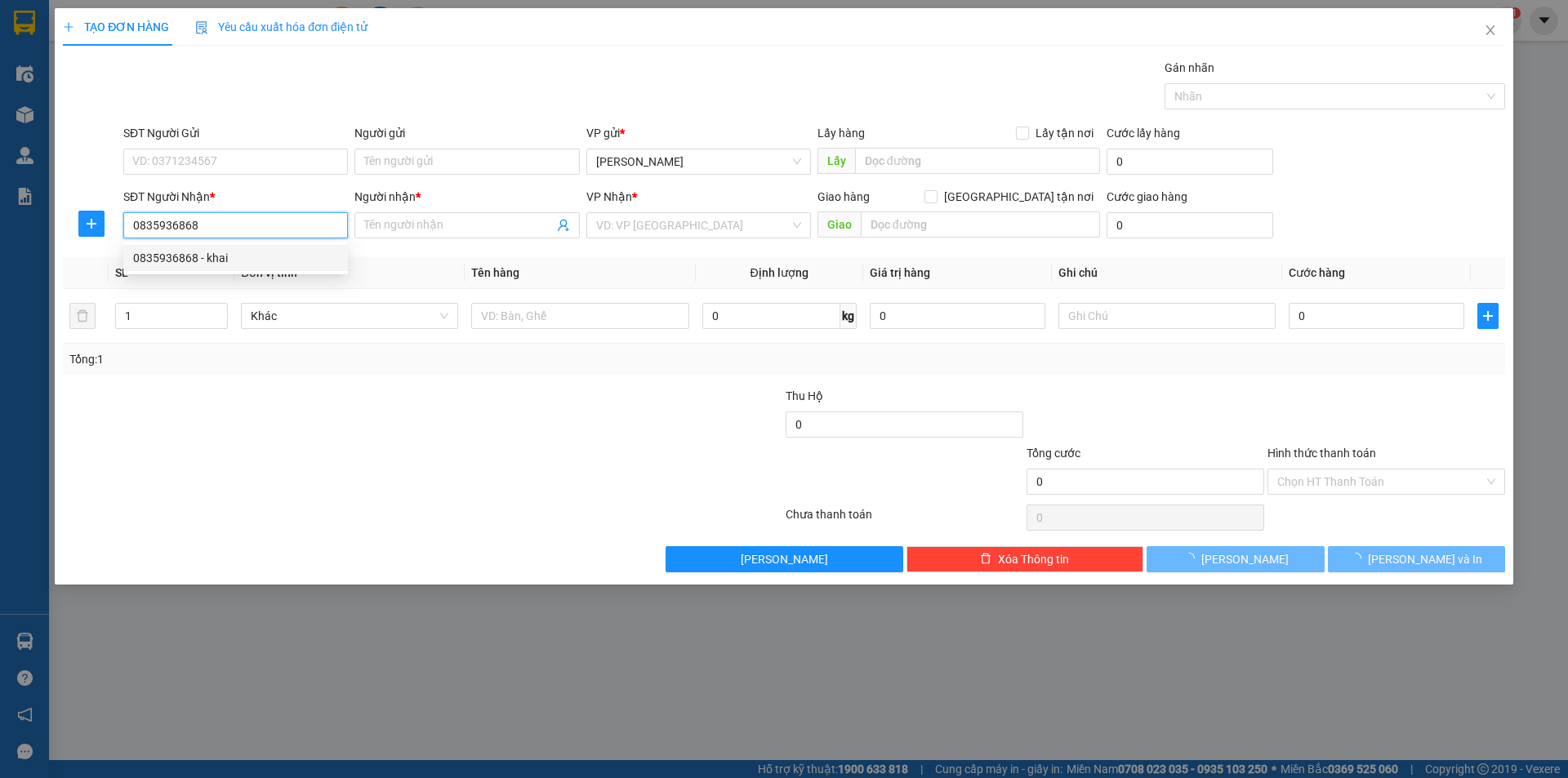
type input "khai"
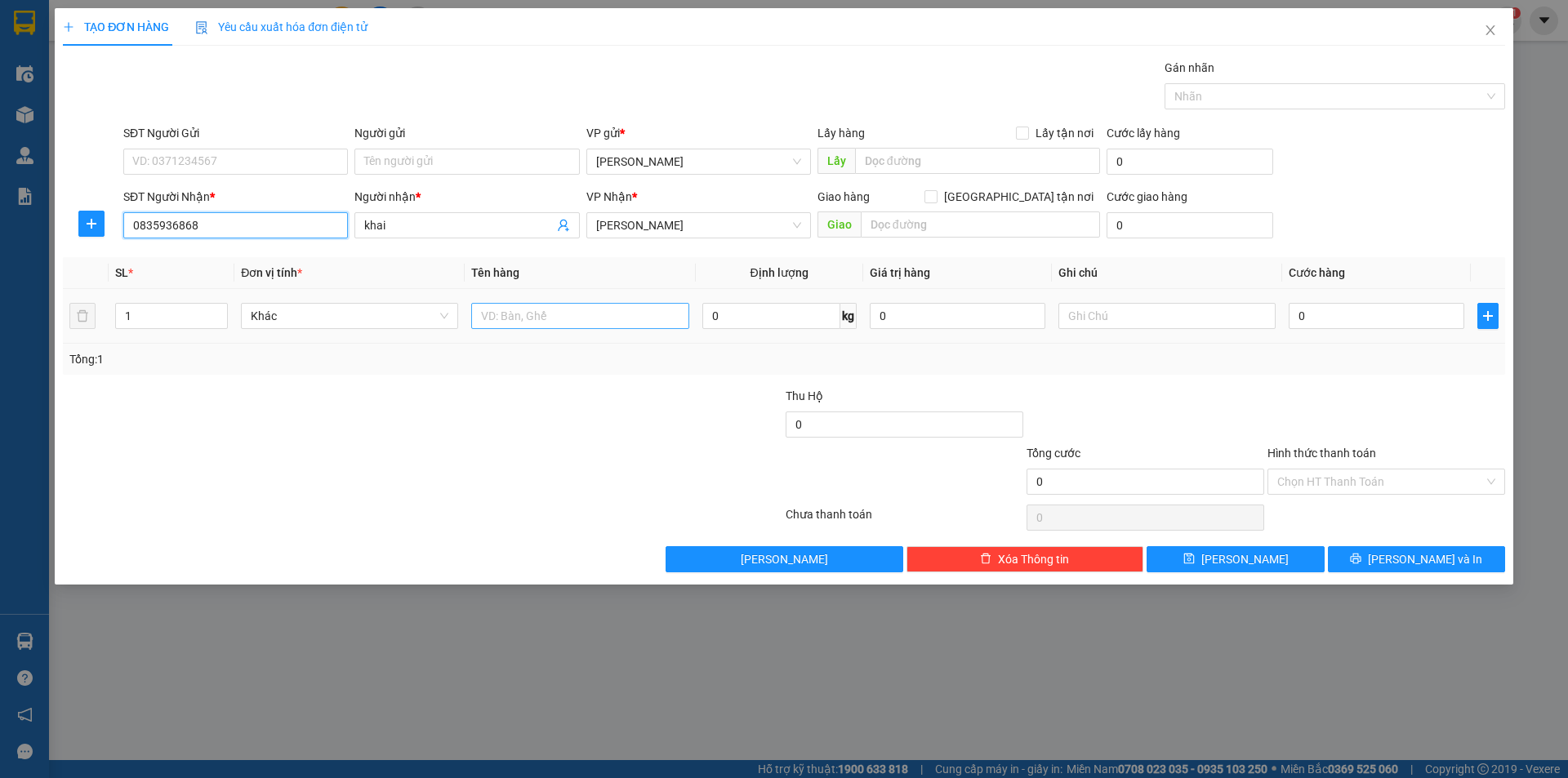
type input "0835936868"
click at [587, 312] on input "text" at bounding box center [580, 316] width 217 height 26
type input "1 thùng xốp"
click at [1295, 314] on input "0" at bounding box center [1376, 316] width 176 height 26
click at [1290, 317] on input "0" at bounding box center [1376, 316] width 176 height 26
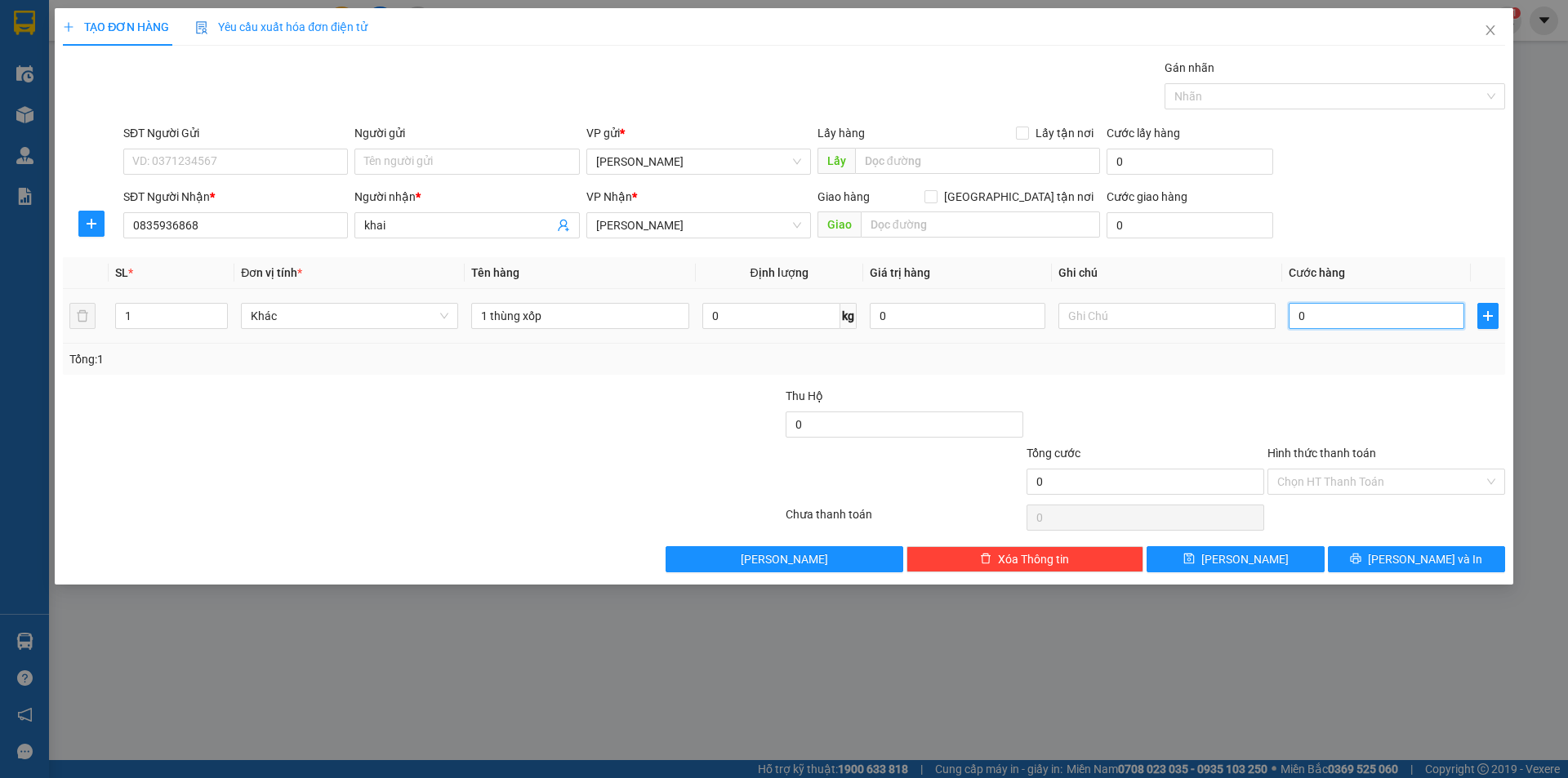
type input "50"
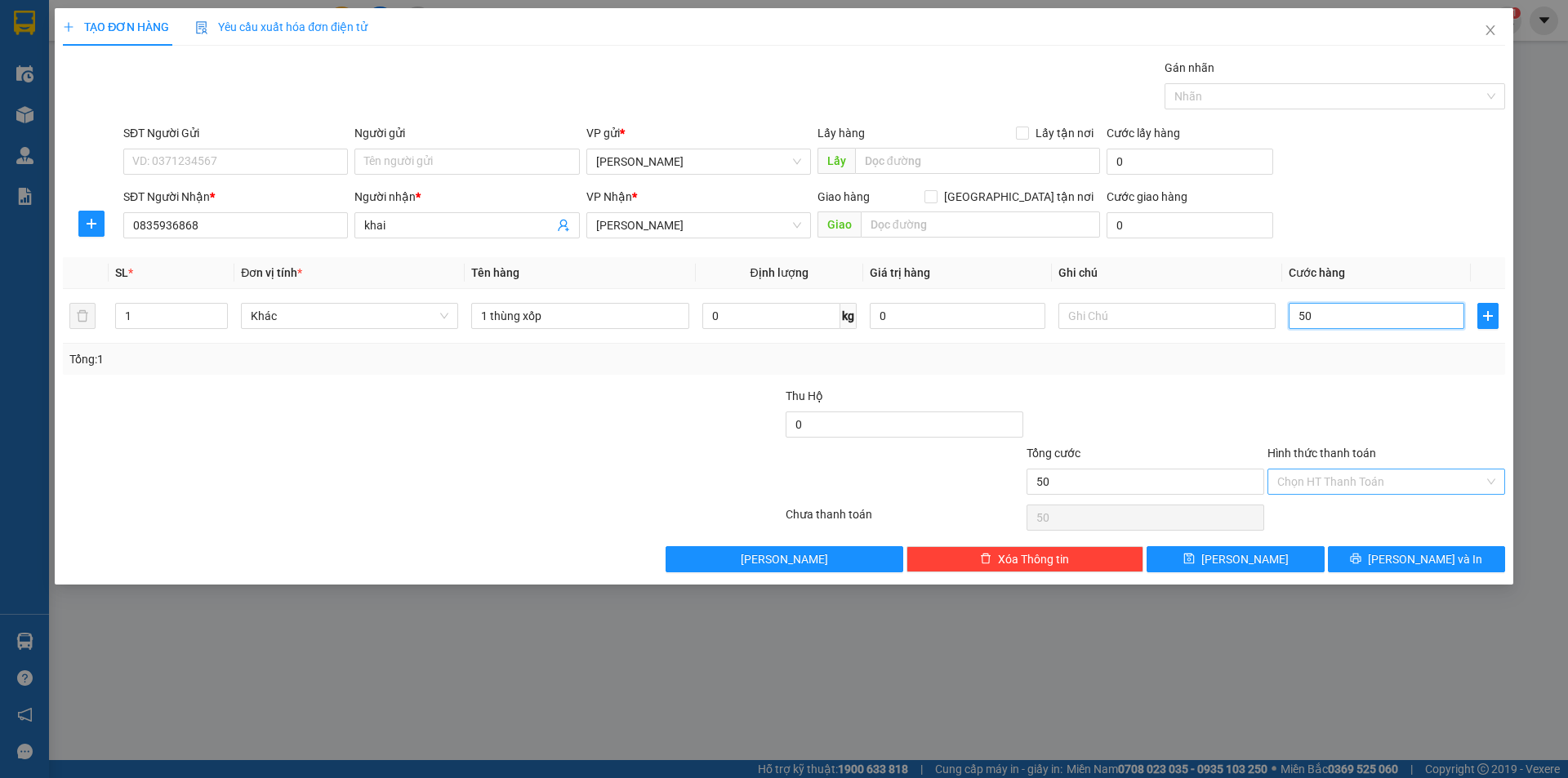
click at [1494, 481] on div "Chọn HT Thanh Toán" at bounding box center [1387, 482] width 238 height 26
type input "50.000"
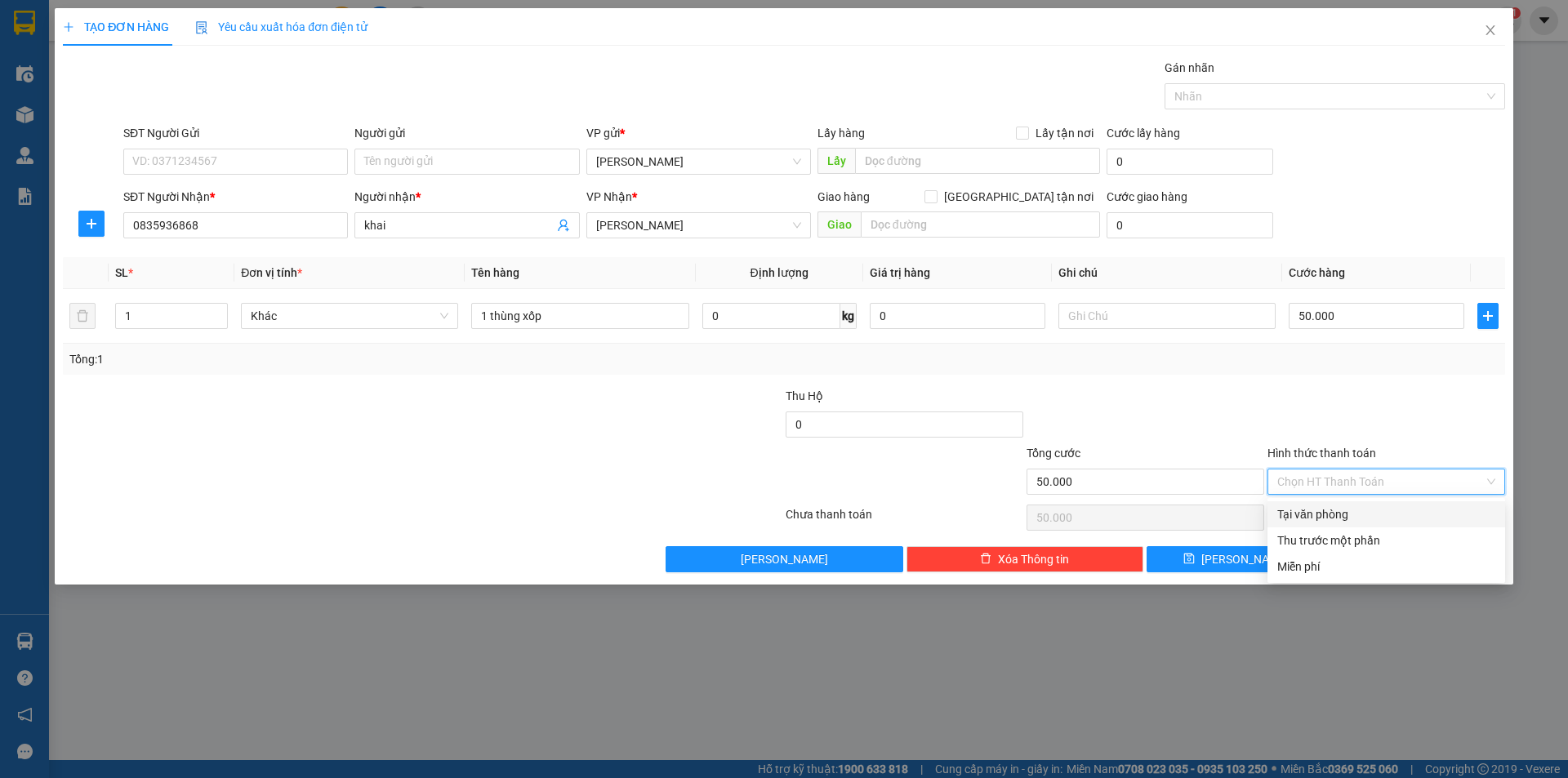
click at [1339, 511] on div "Tại văn phòng" at bounding box center [1386, 513] width 218 height 18
type input "0"
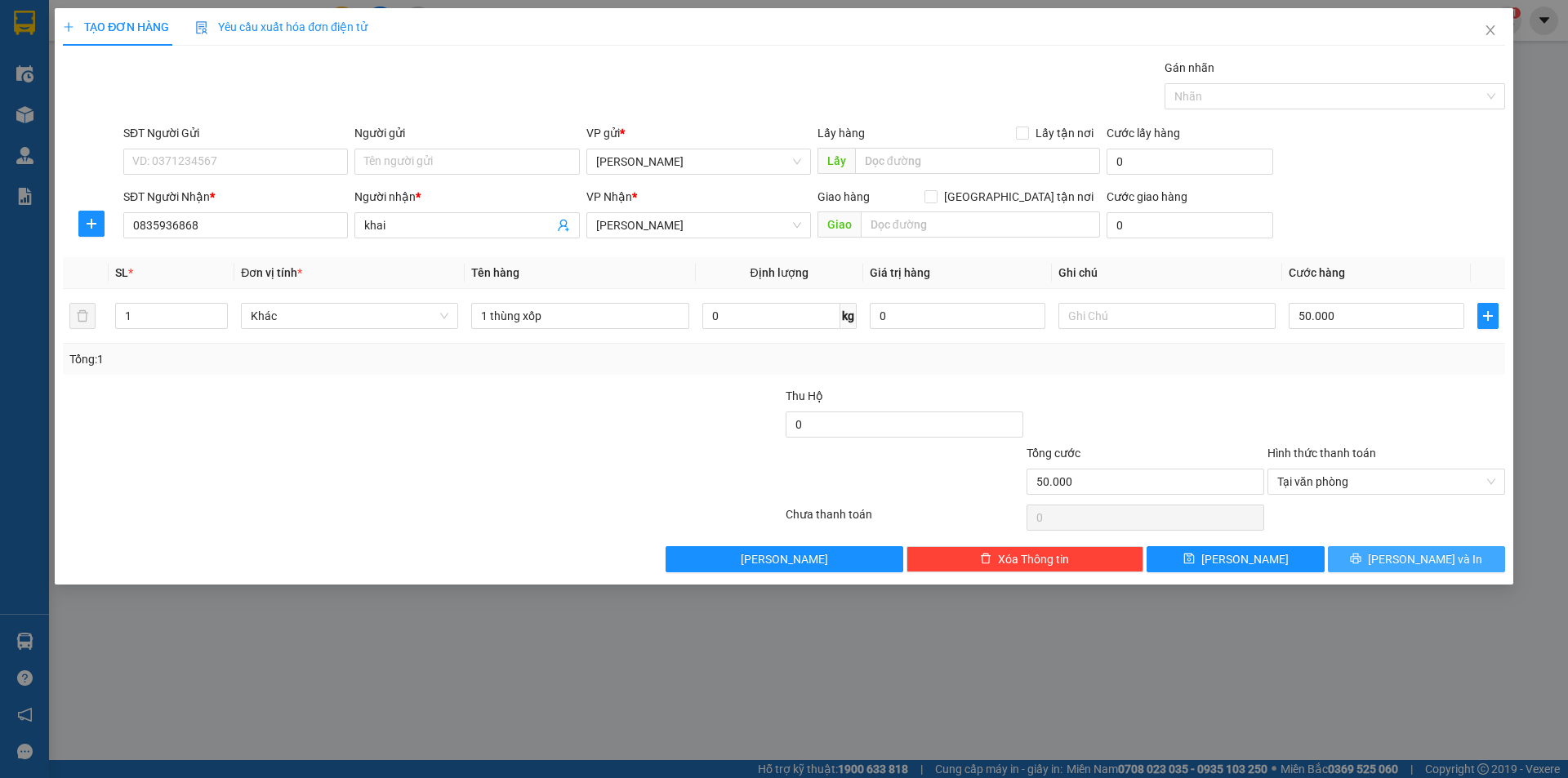
click at [1408, 559] on span "[PERSON_NAME] và In" at bounding box center [1425, 558] width 114 height 18
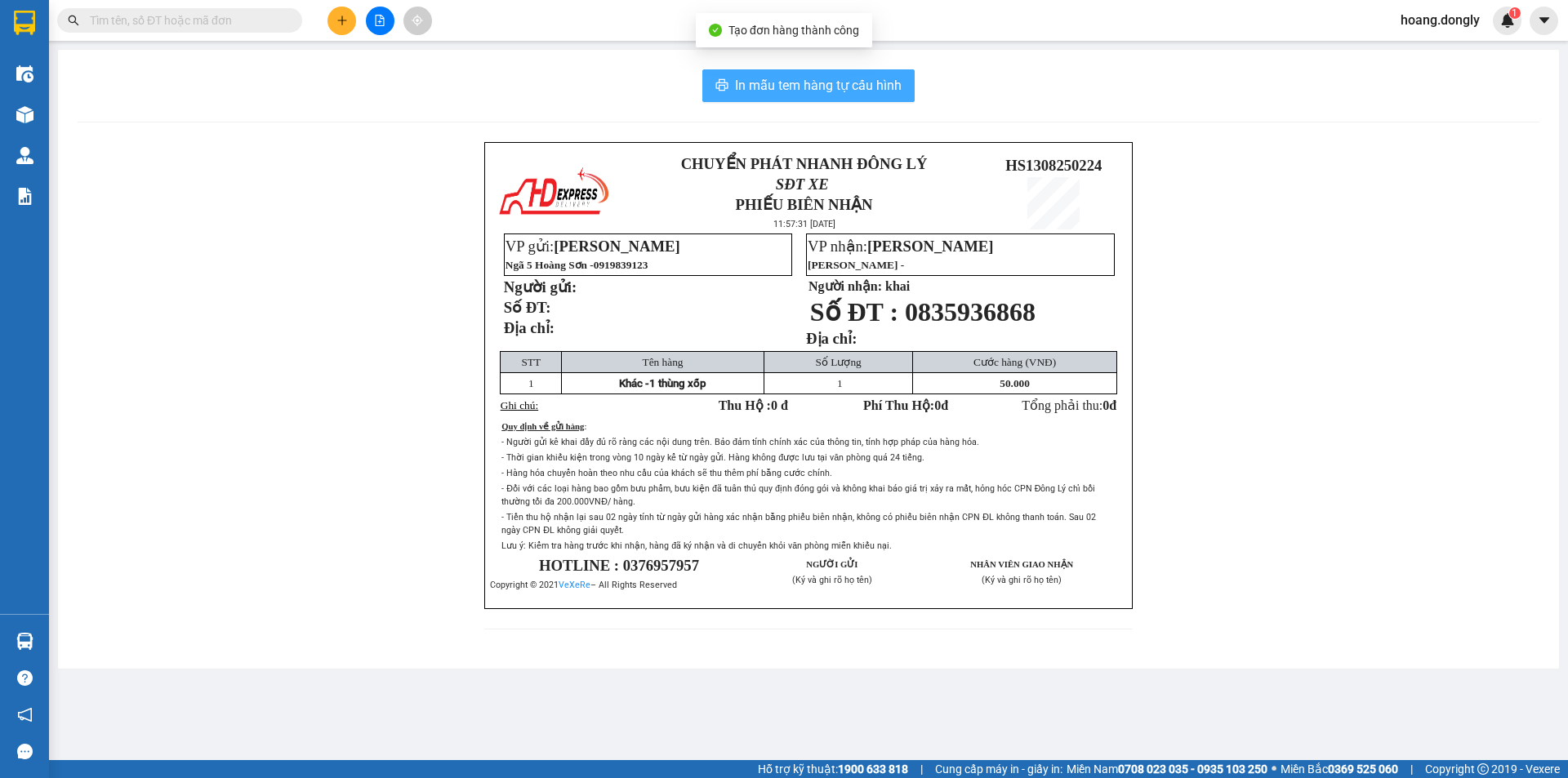
click at [812, 89] on span "In mẫu tem hàng tự cấu hình" at bounding box center [819, 85] width 167 height 21
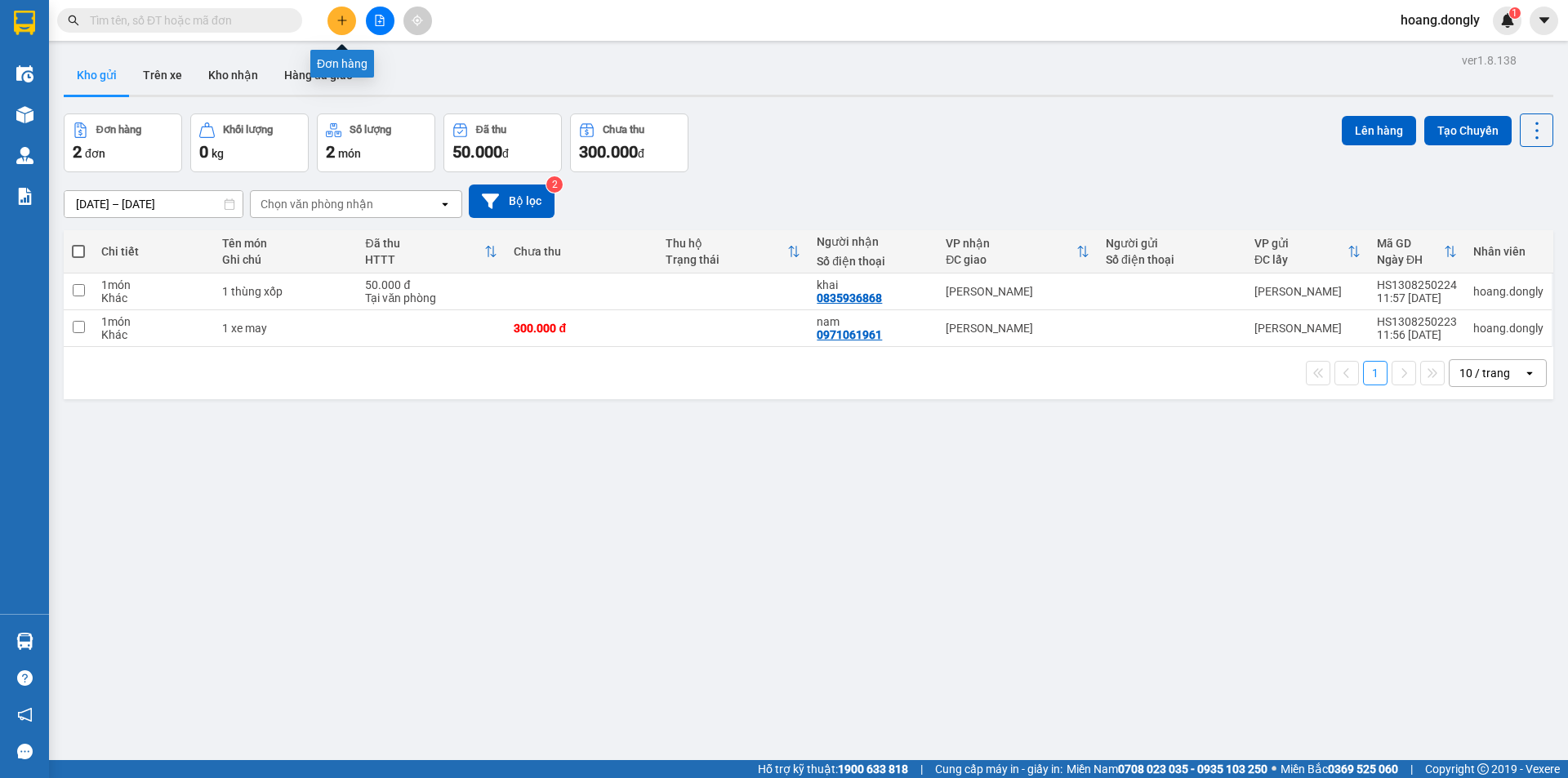
click at [340, 26] on button at bounding box center [341, 21] width 29 height 29
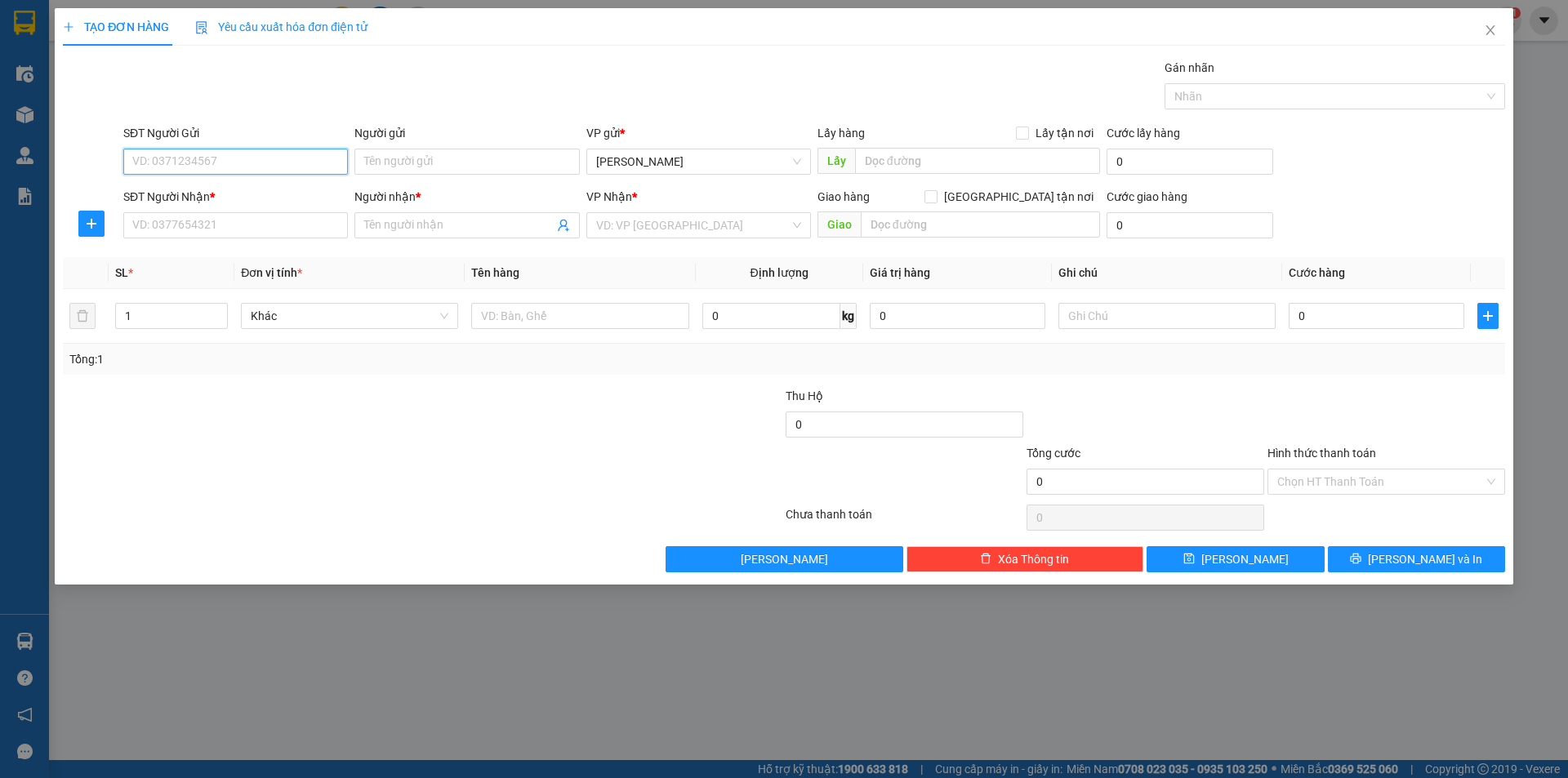
click at [241, 157] on input "SĐT Người Gửi" at bounding box center [236, 162] width 225 height 26
type input "0375968071"
click at [441, 168] on input "Người gửi" at bounding box center [467, 162] width 225 height 26
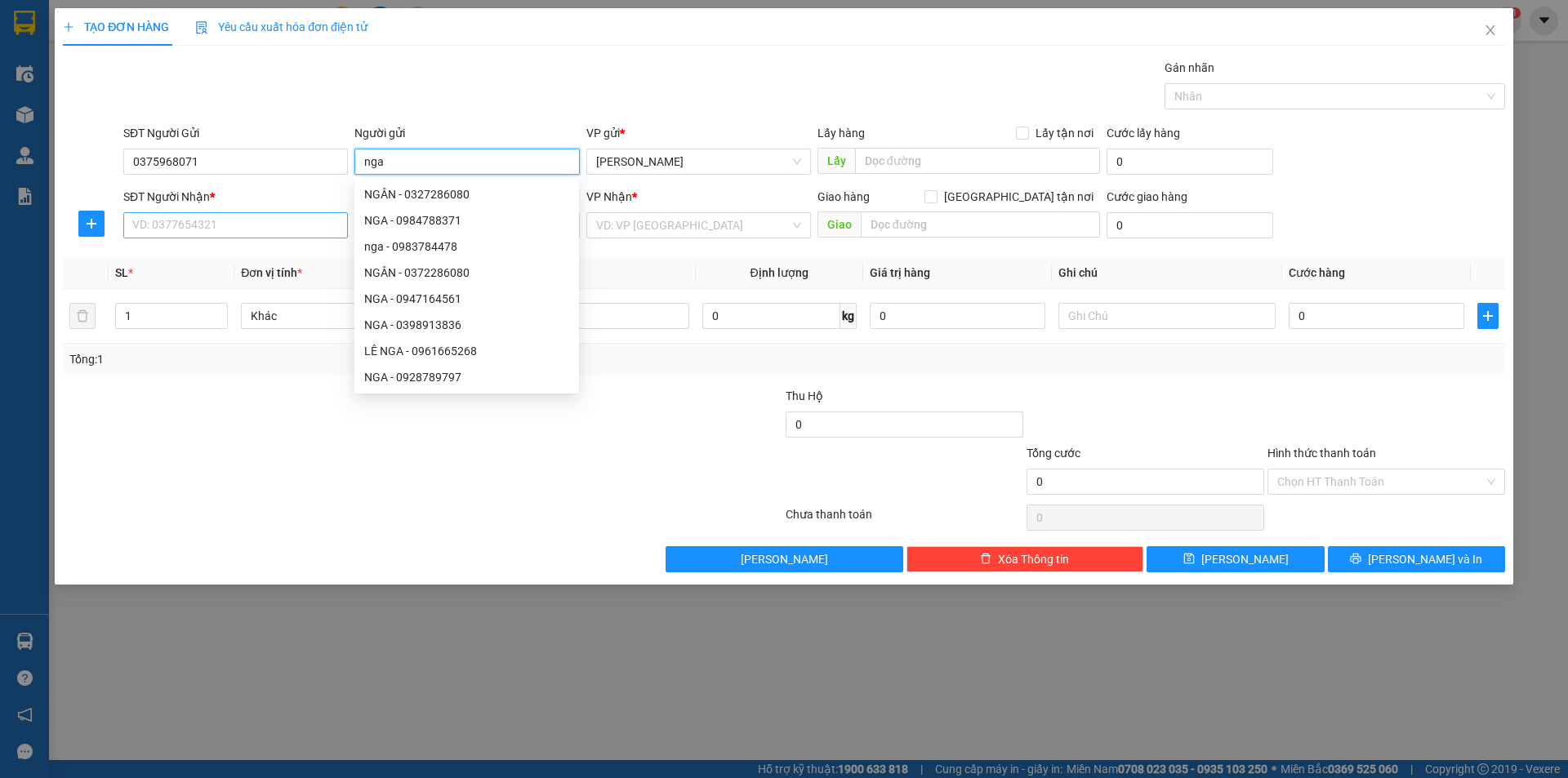
type input "nga"
click at [196, 221] on input "SĐT Người Nhận *" at bounding box center [236, 225] width 225 height 26
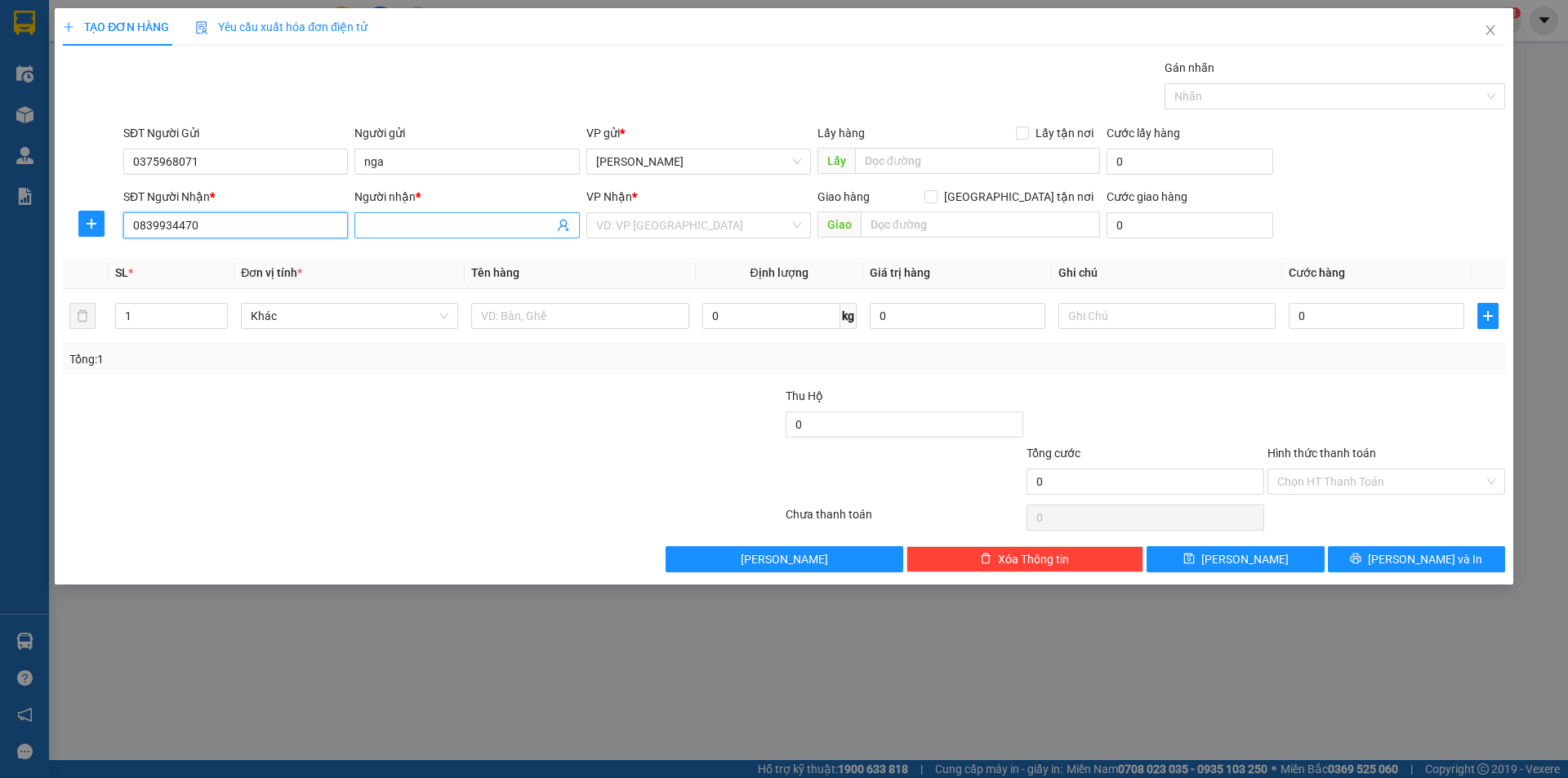
type input "0839934470"
click at [424, 218] on input "Người nhận *" at bounding box center [458, 224] width 189 height 18
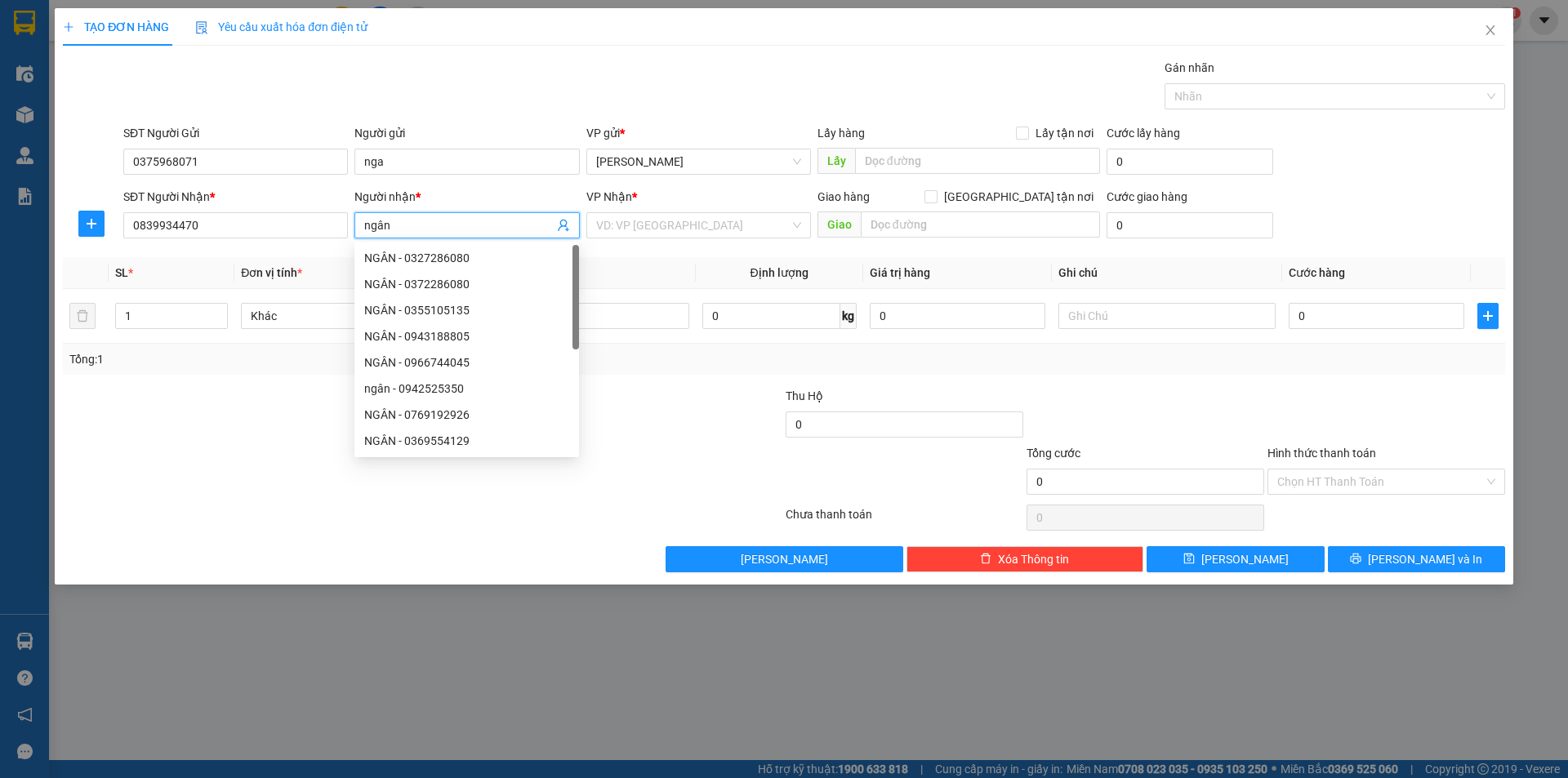
type input "ngân"
click at [660, 209] on div "VP Nhận *" at bounding box center [699, 200] width 225 height 24
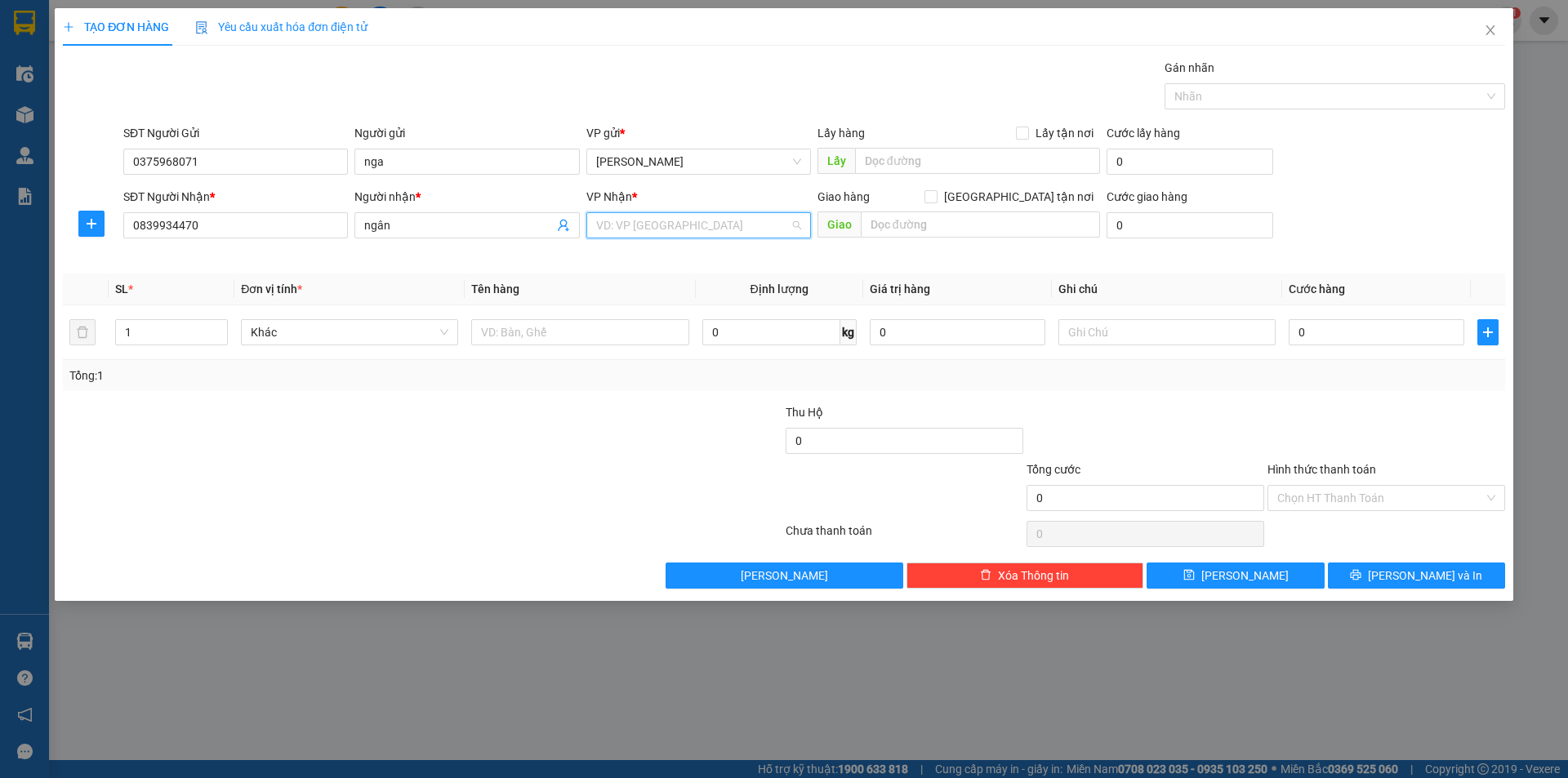
click at [658, 223] on input "search" at bounding box center [692, 225] width 194 height 24
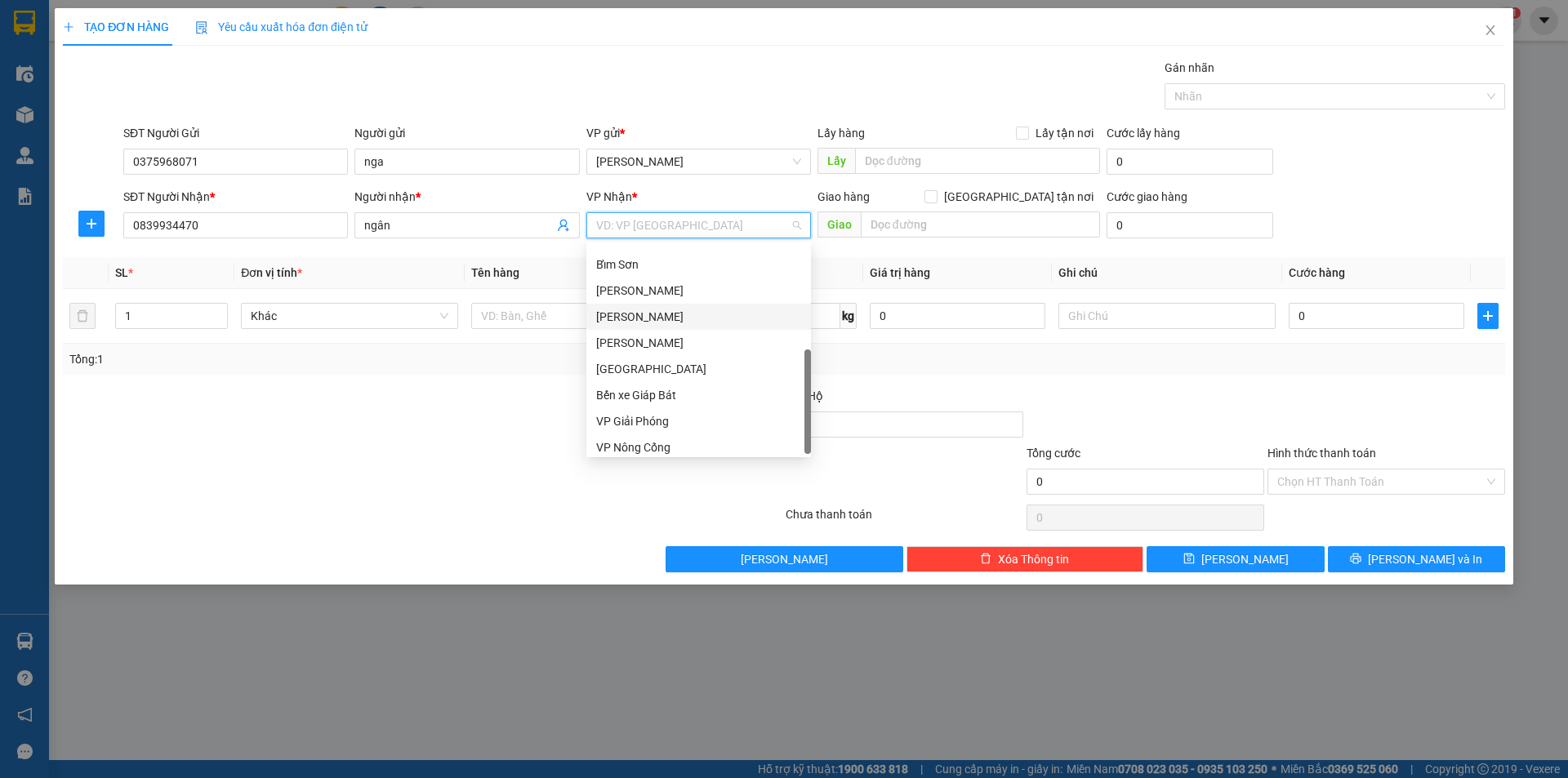
scroll to position [235, 0]
click at [643, 422] on div "VP Giải Phóng" at bounding box center [698, 414] width 205 height 18
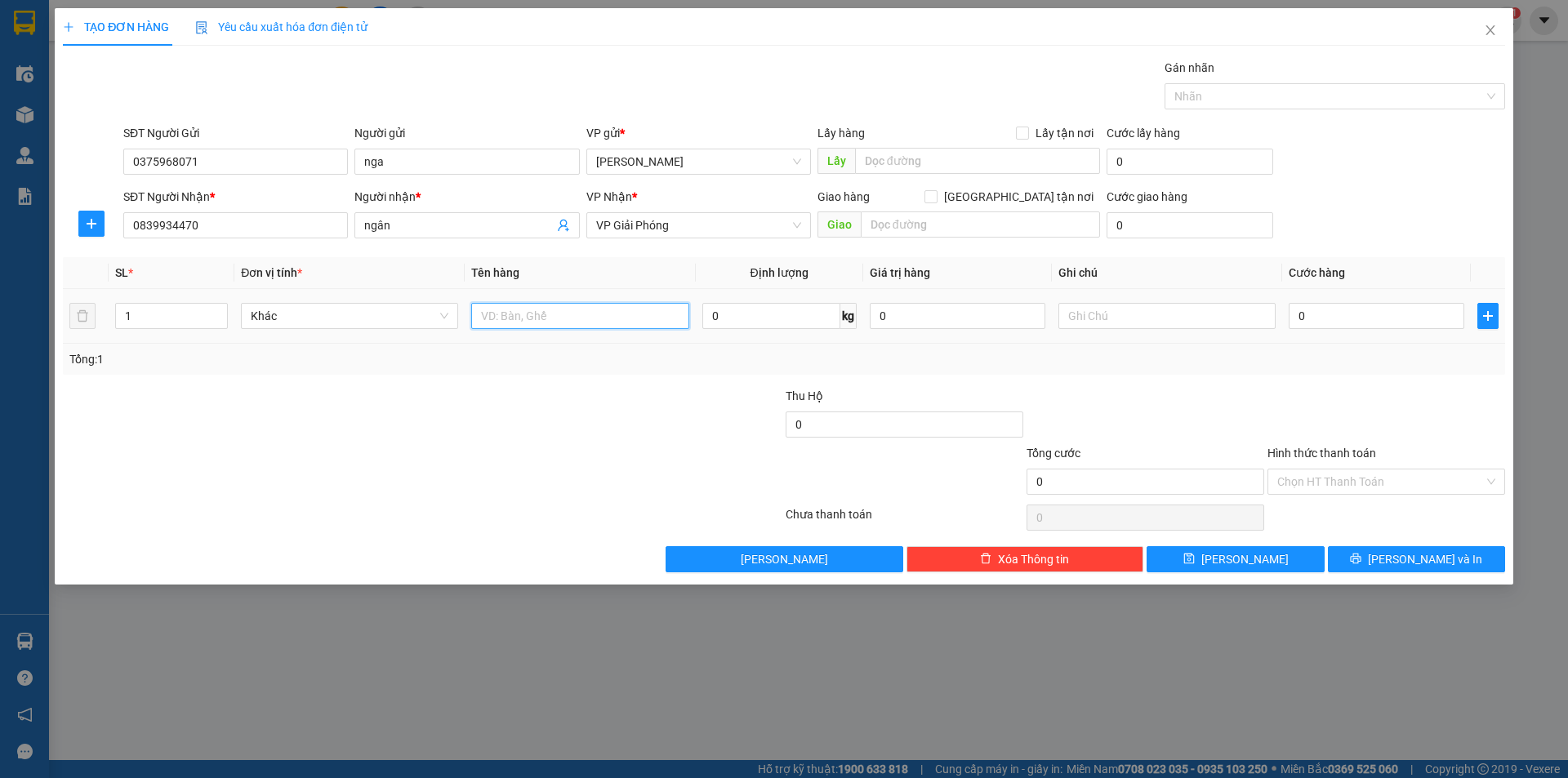
click at [559, 311] on input "text" at bounding box center [580, 316] width 217 height 26
click at [537, 311] on input "text" at bounding box center [580, 316] width 217 height 26
type input "1thung 1 bì"
click at [1295, 314] on input "0" at bounding box center [1376, 316] width 176 height 26
click at [1291, 318] on input "0" at bounding box center [1376, 316] width 176 height 26
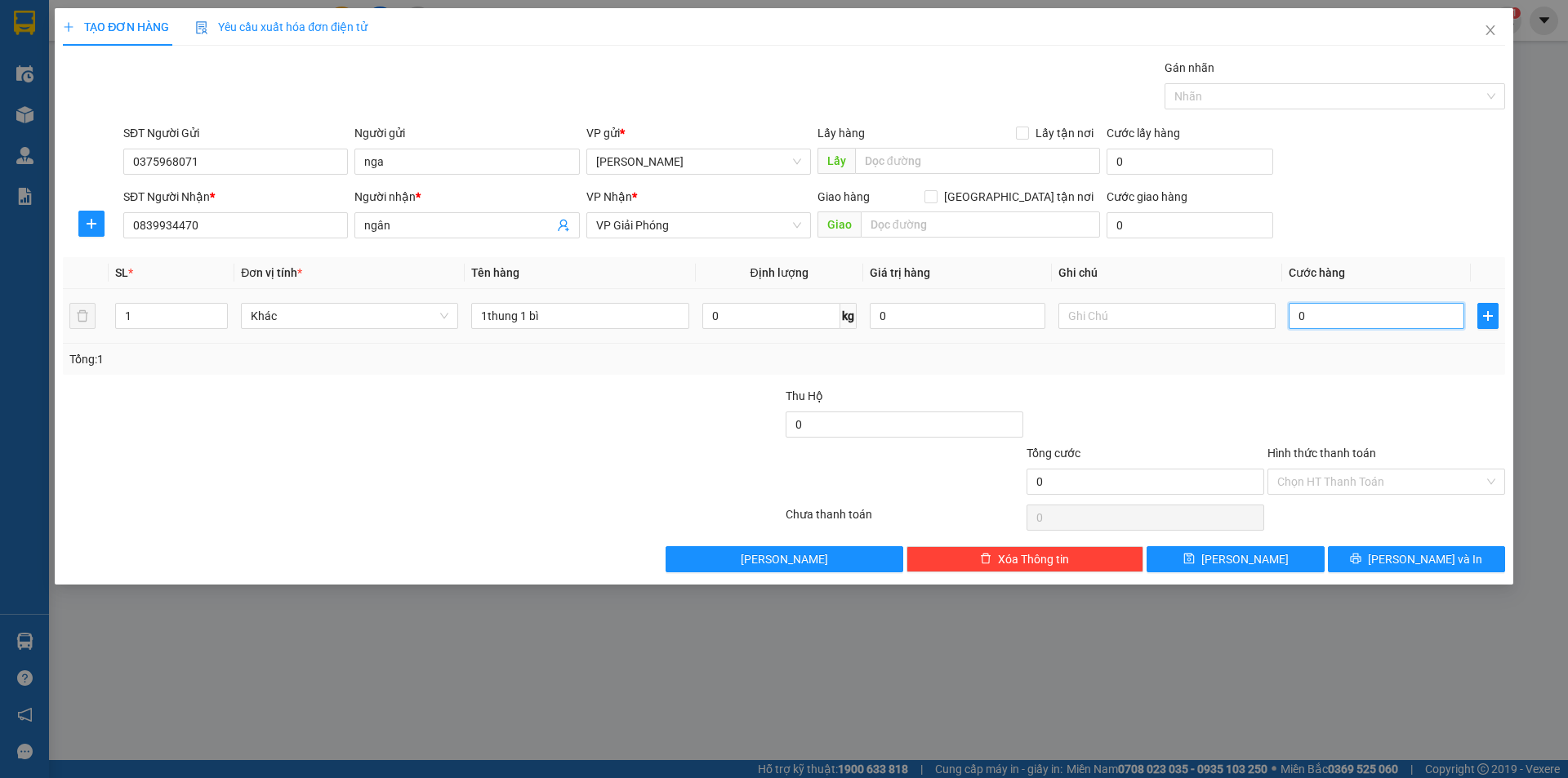
type input "50"
drag, startPoint x: 1283, startPoint y: 353, endPoint x: 1551, endPoint y: 557, distance: 336.8
click at [1285, 353] on div "Tổng: 1" at bounding box center [784, 358] width 1430 height 18
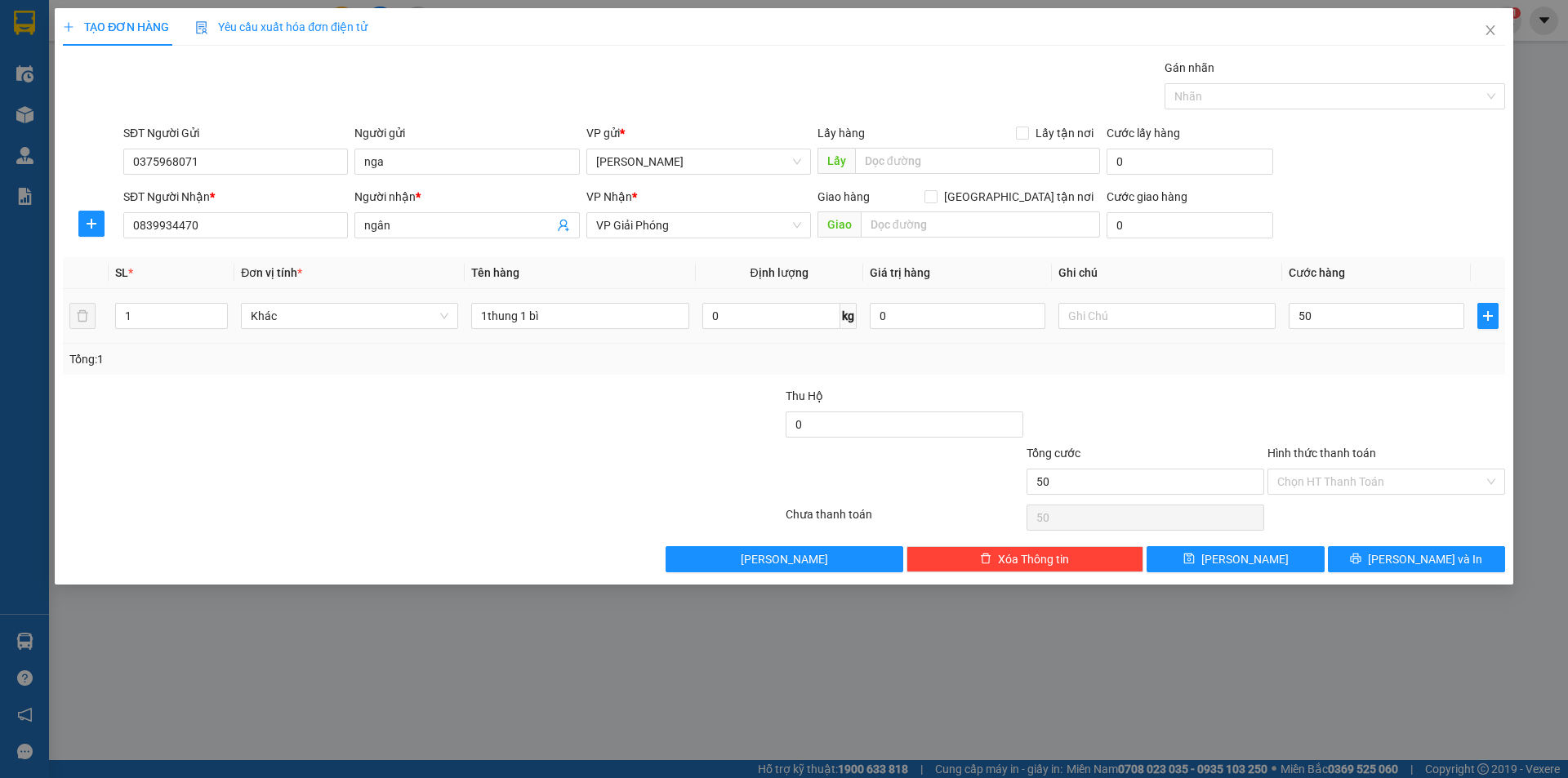
type input "50.000"
click at [1494, 474] on div "Chọn HT Thanh Toán" at bounding box center [1387, 482] width 238 height 26
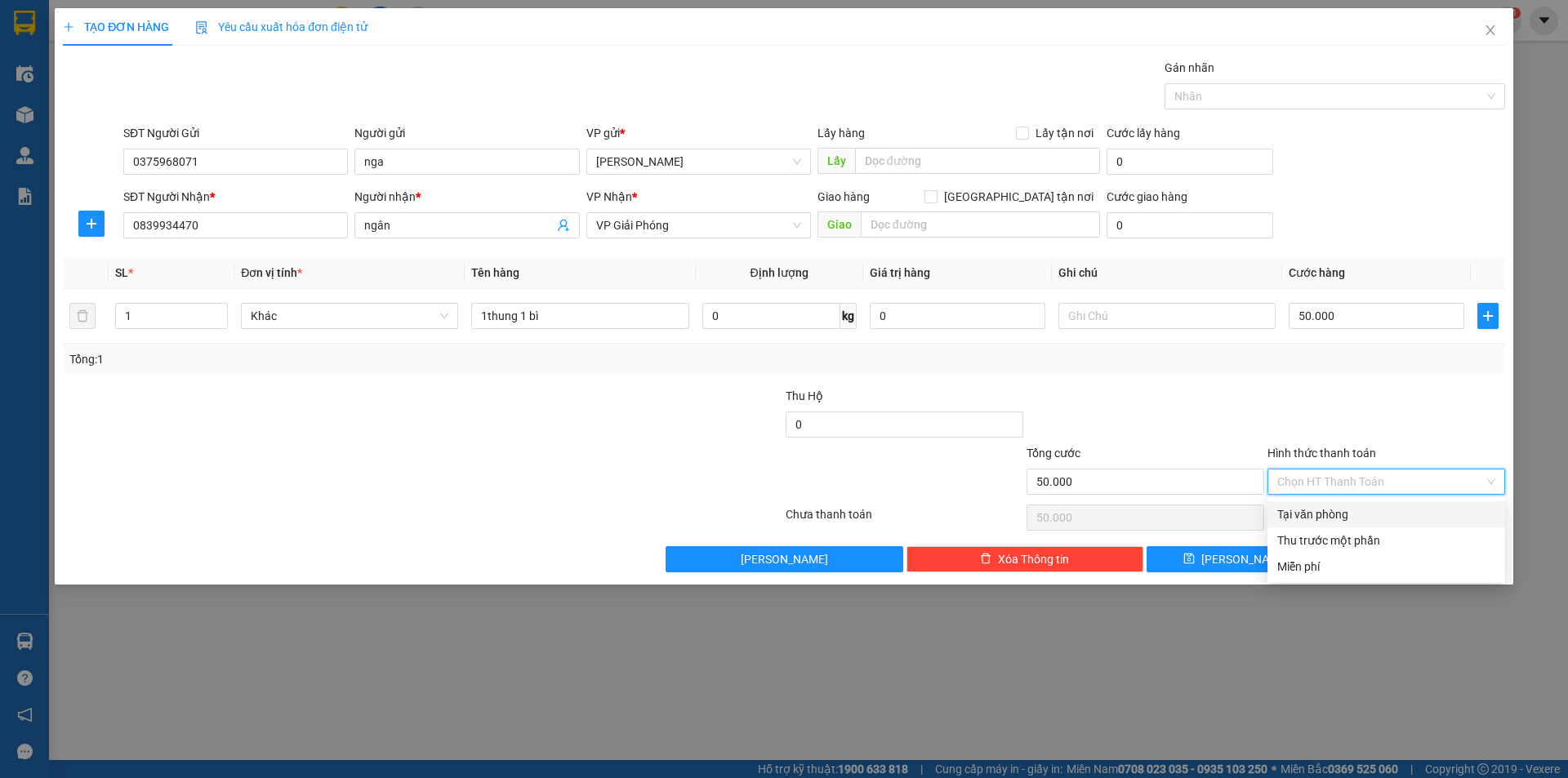
click at [1328, 518] on div "Tại văn phòng" at bounding box center [1386, 513] width 218 height 18
type input "0"
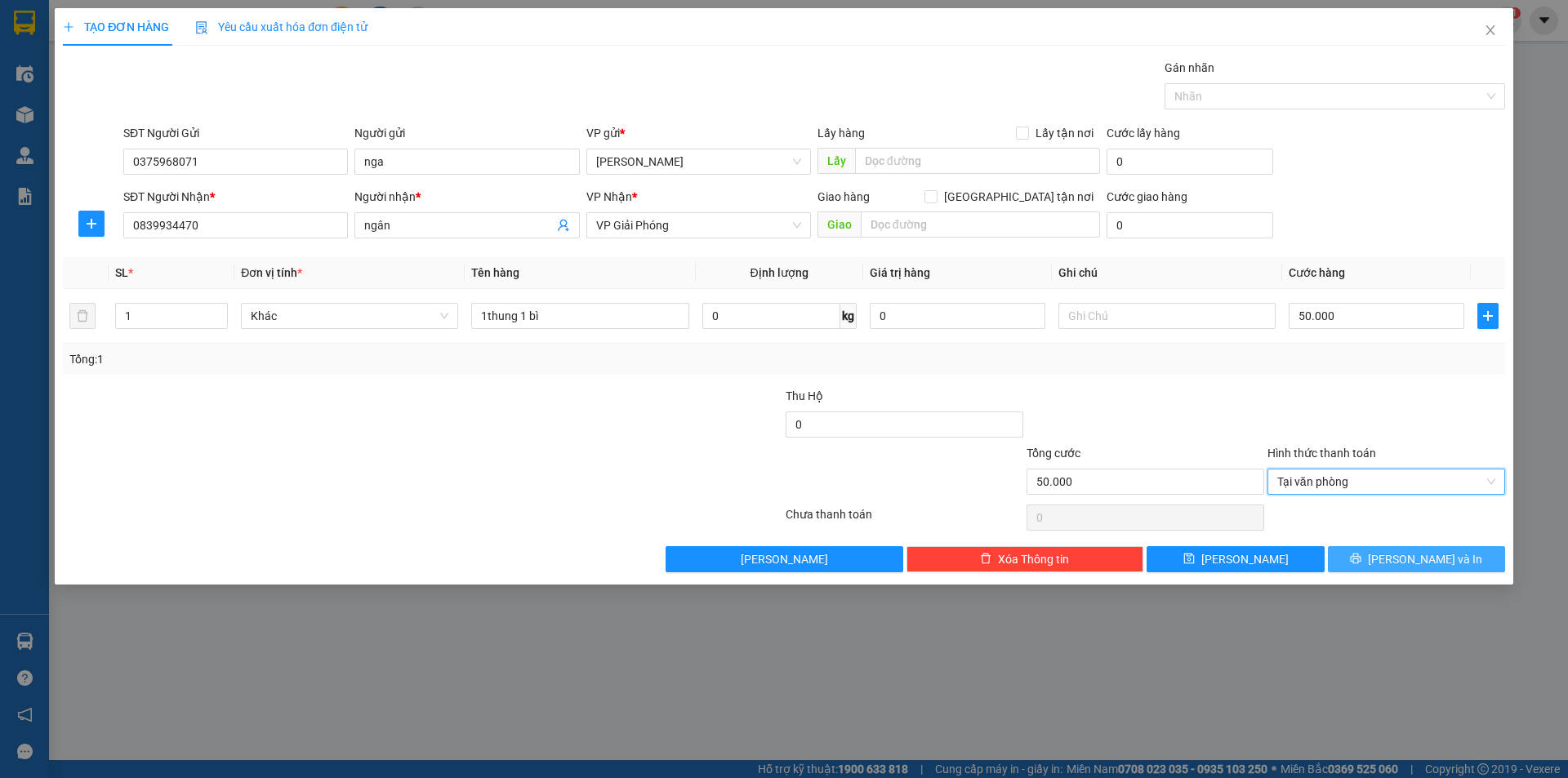
click at [1423, 557] on span "[PERSON_NAME] và In" at bounding box center [1425, 558] width 114 height 18
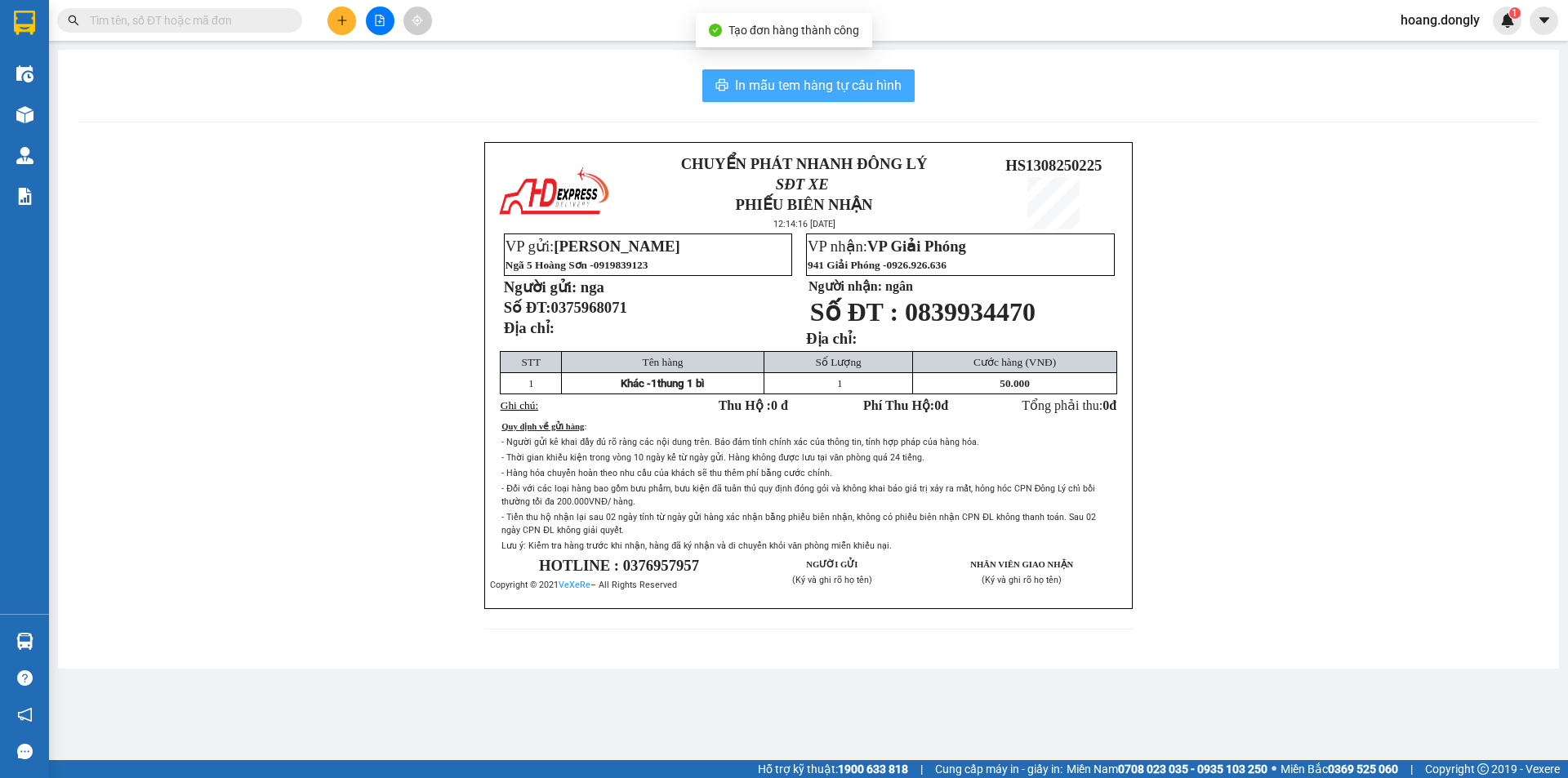
click at [800, 94] on span "In mẫu tem hàng tự cấu hình" at bounding box center [819, 85] width 167 height 21
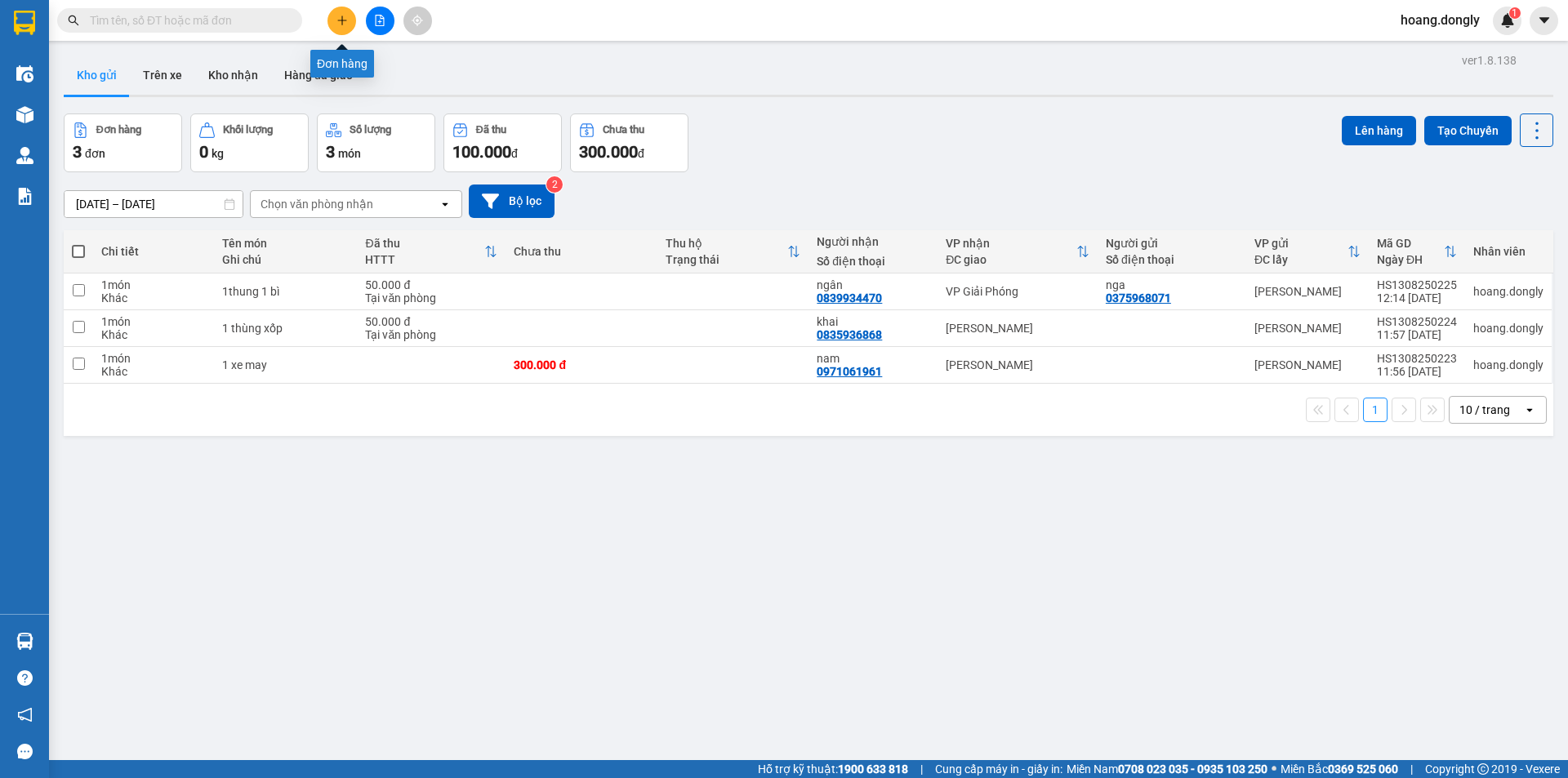
click at [341, 23] on icon "plus" at bounding box center [342, 21] width 11 height 11
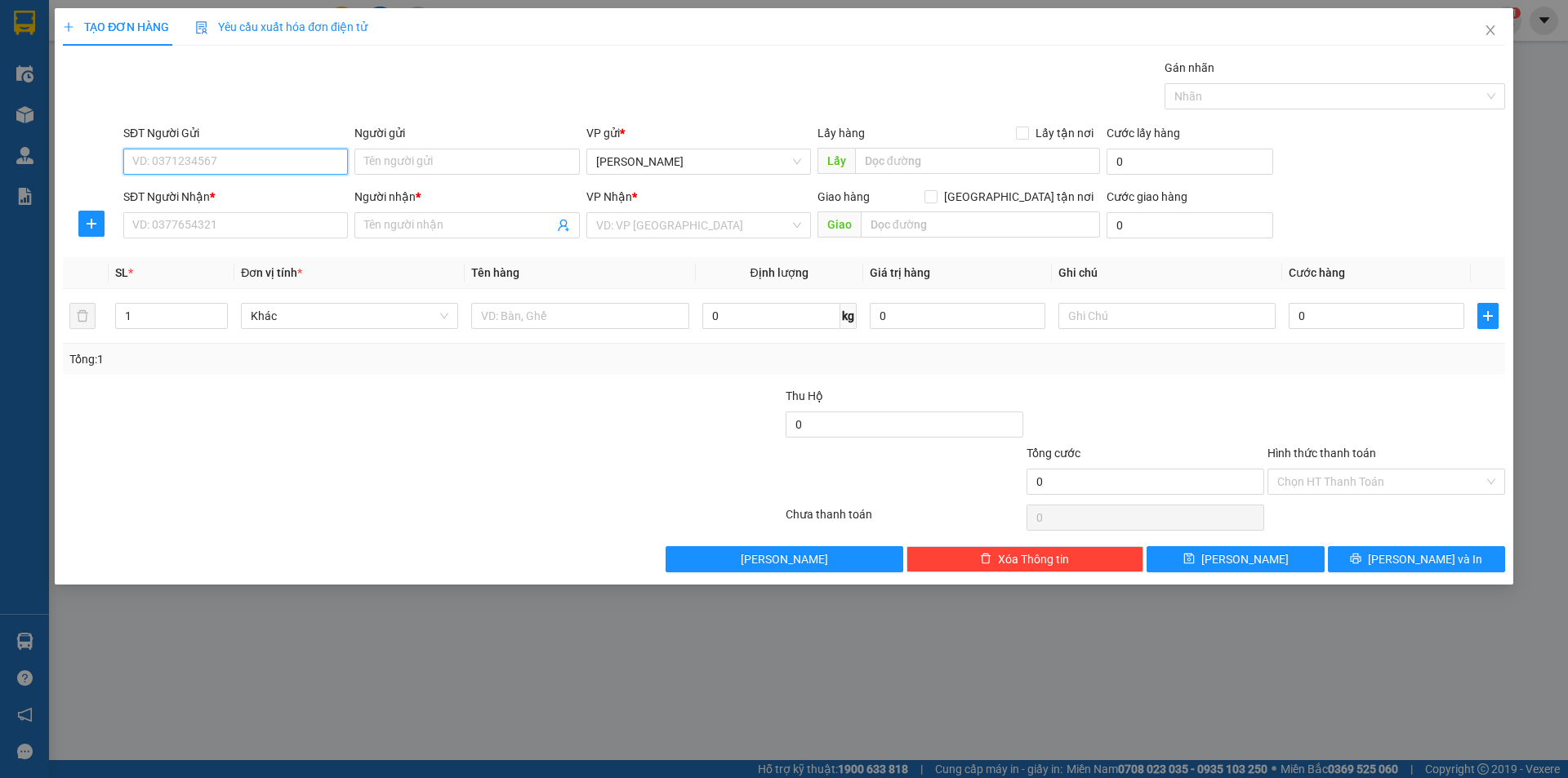
click at [276, 152] on input "SĐT Người Gửi" at bounding box center [236, 162] width 225 height 26
type input "0384981624"
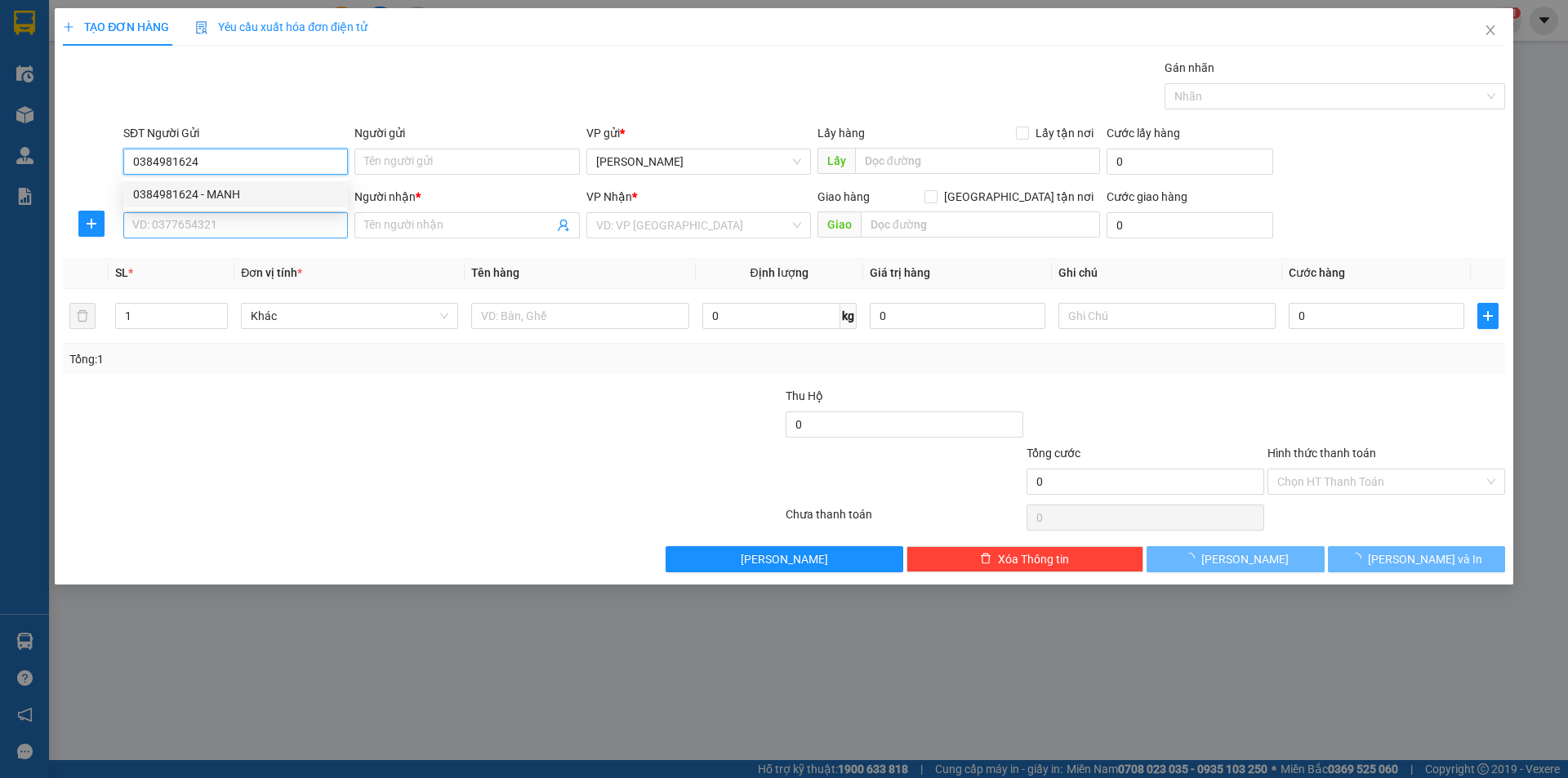
click at [230, 190] on div "0384981624 - MANH" at bounding box center [235, 194] width 205 height 18
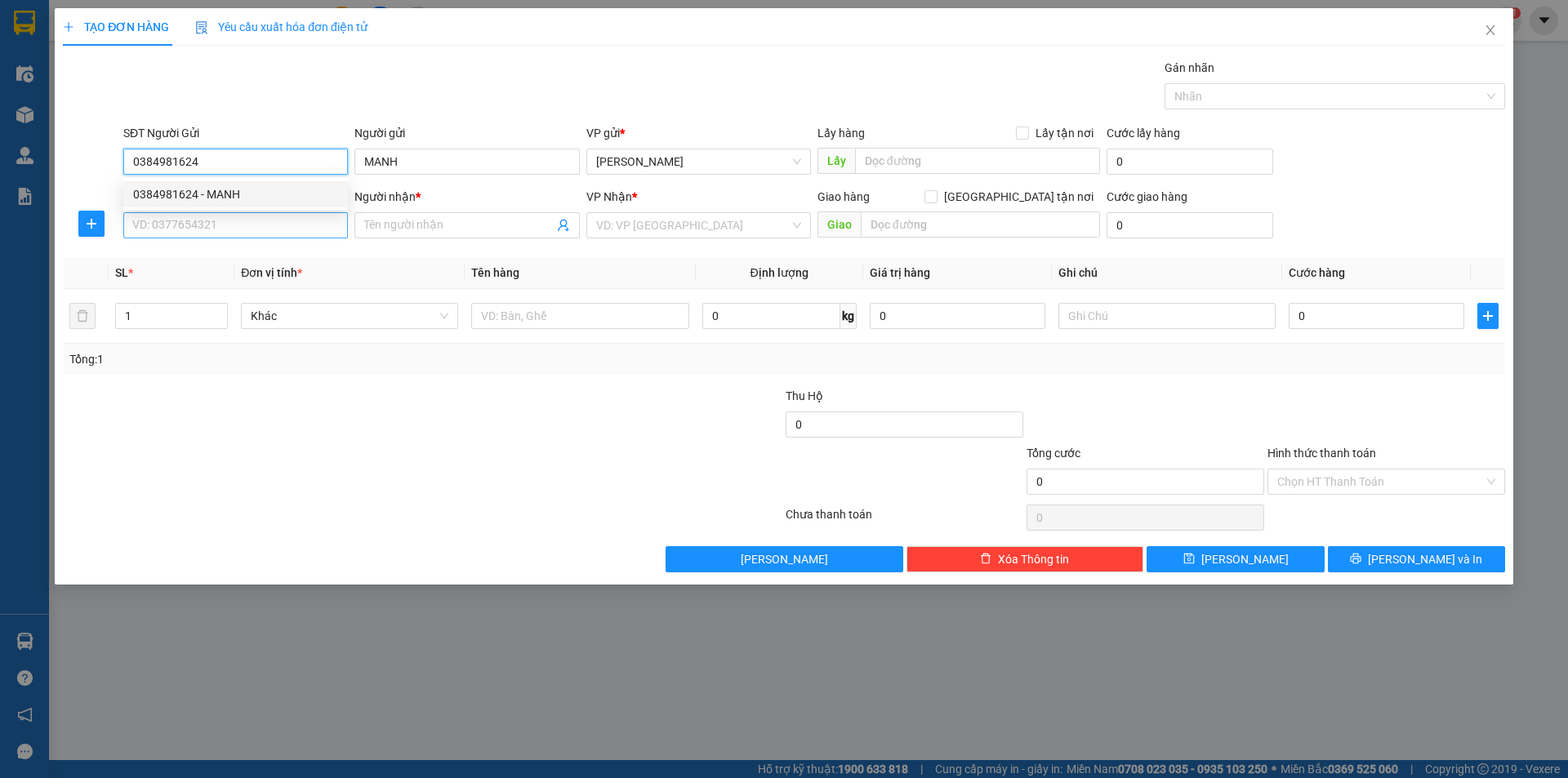
type input "MANH"
type input "0384981624"
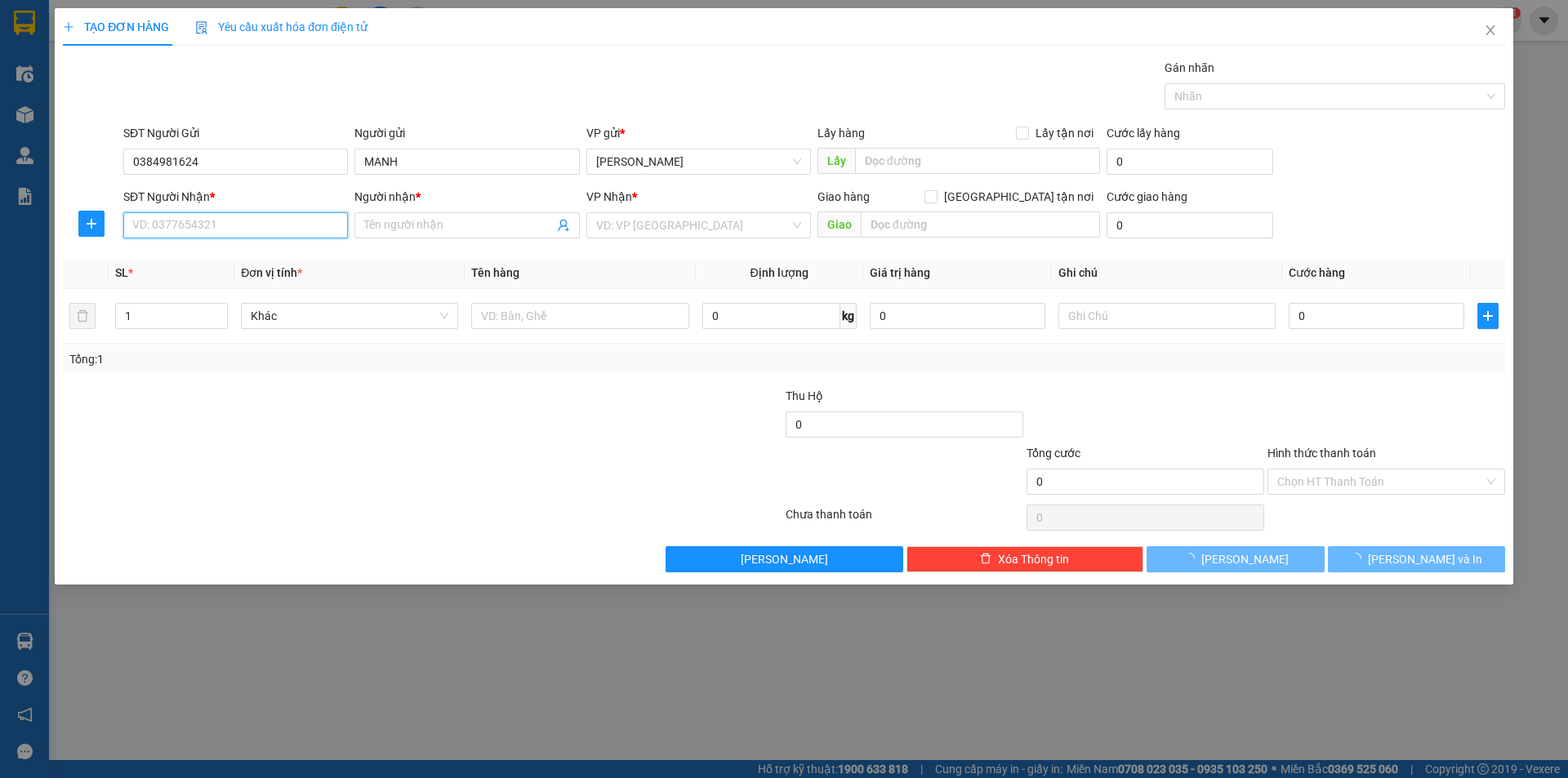
click at [224, 226] on input "SĐT Người Nhận *" at bounding box center [236, 225] width 225 height 26
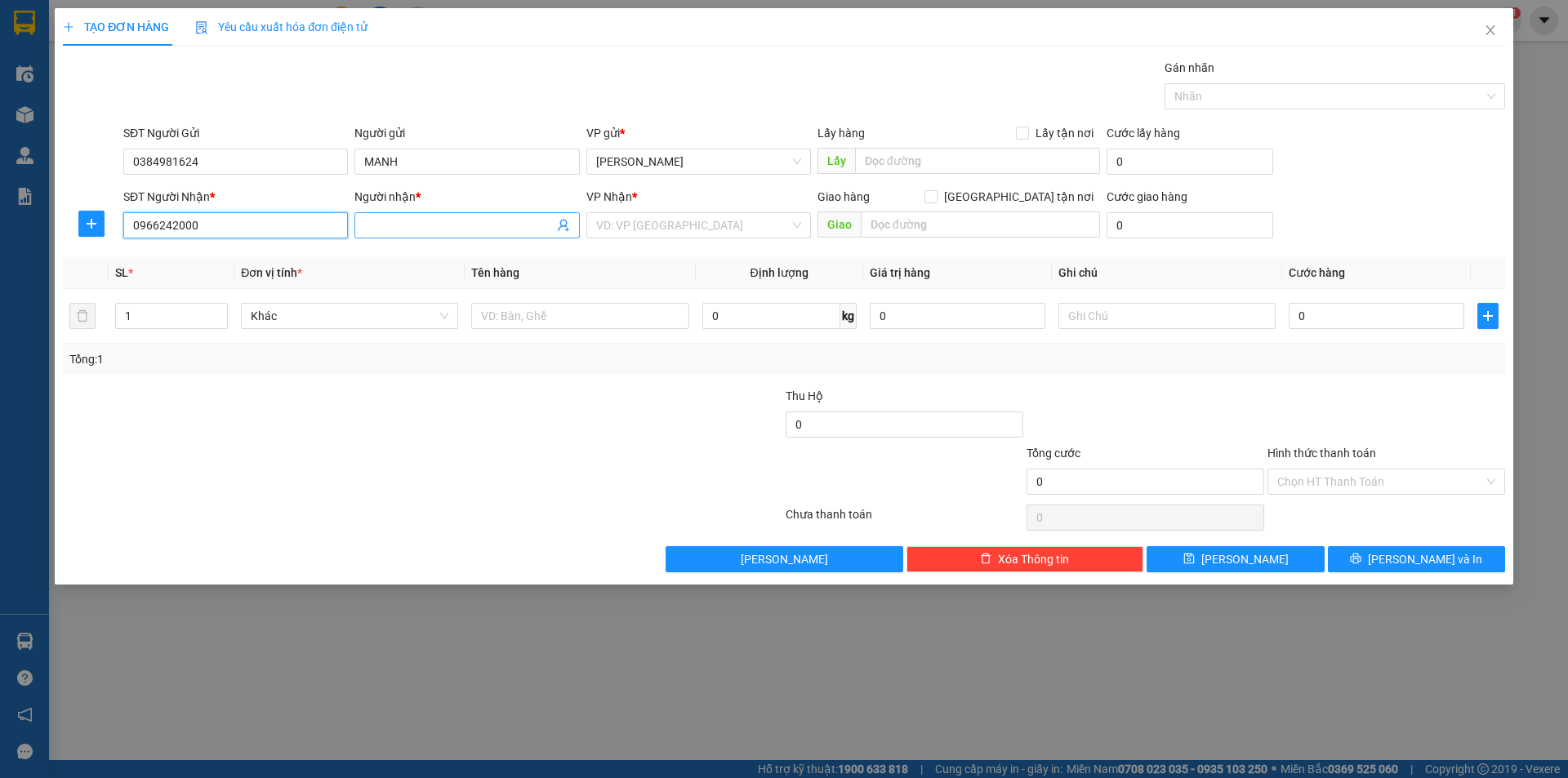
type input "0966242000"
click at [413, 226] on input "Người nhận *" at bounding box center [458, 224] width 189 height 18
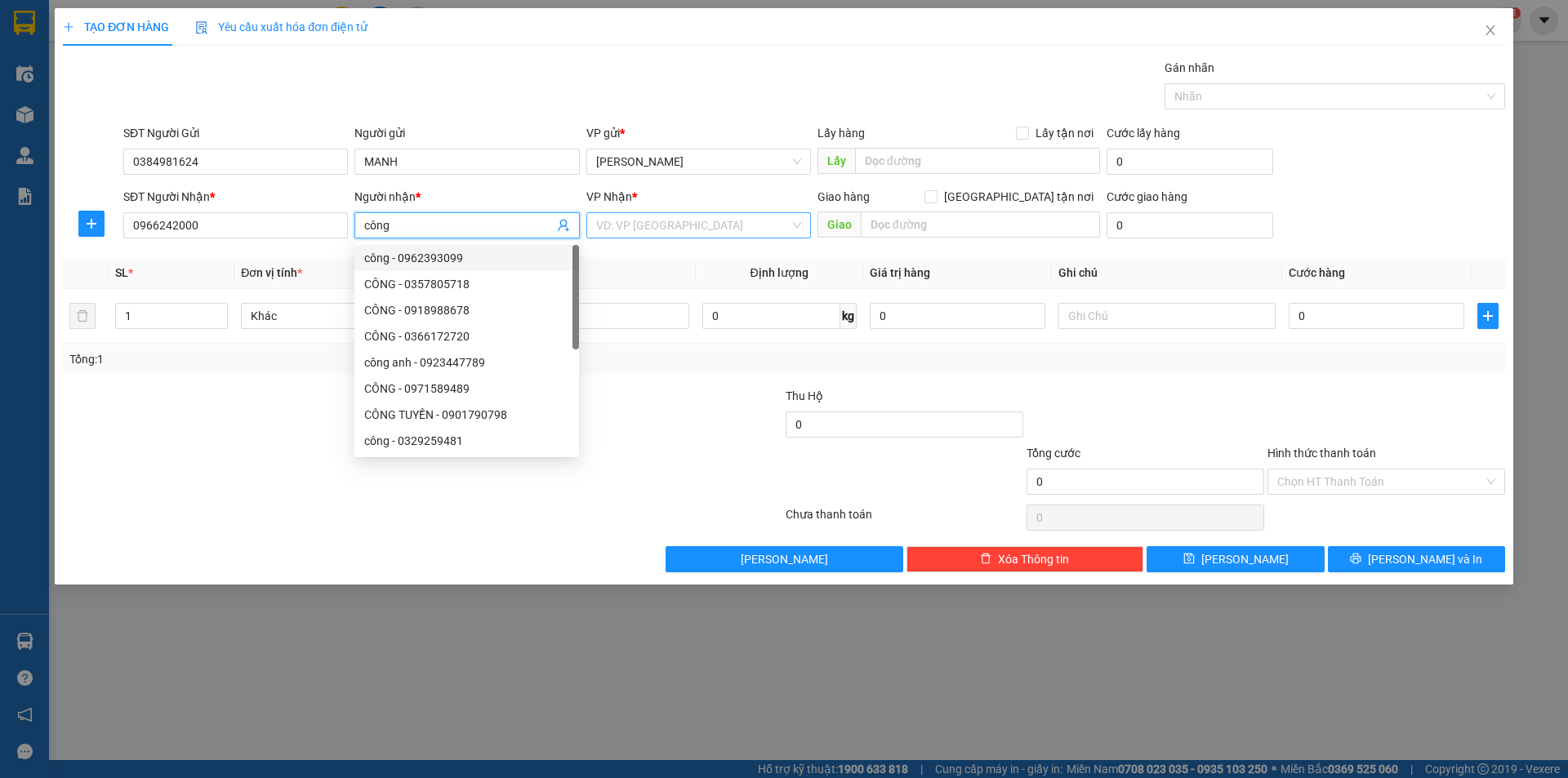
type input "công"
click at [657, 216] on input "search" at bounding box center [692, 225] width 194 height 24
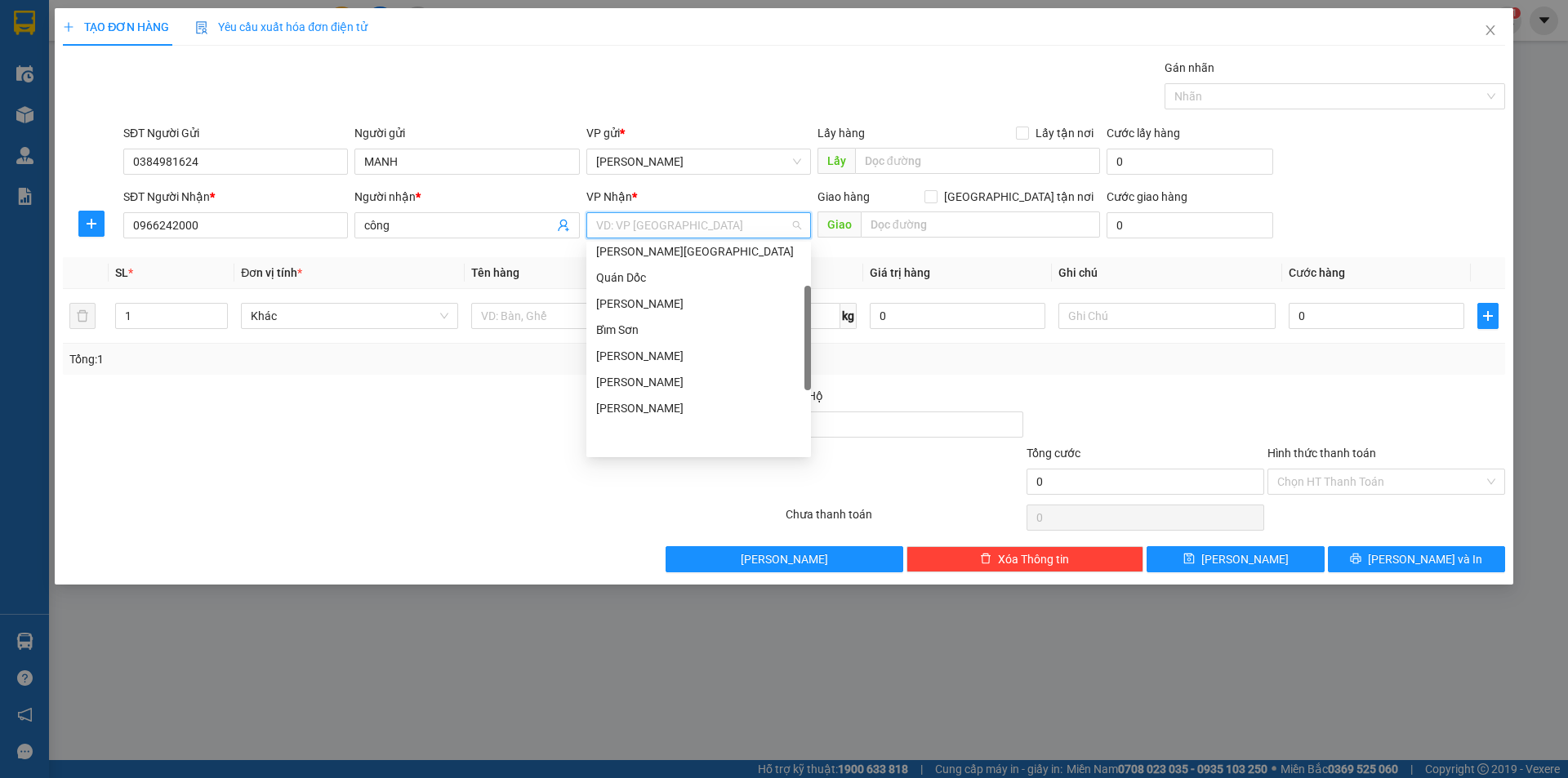
scroll to position [235, 0]
click at [655, 420] on div "VP Giải Phóng" at bounding box center [698, 414] width 205 height 18
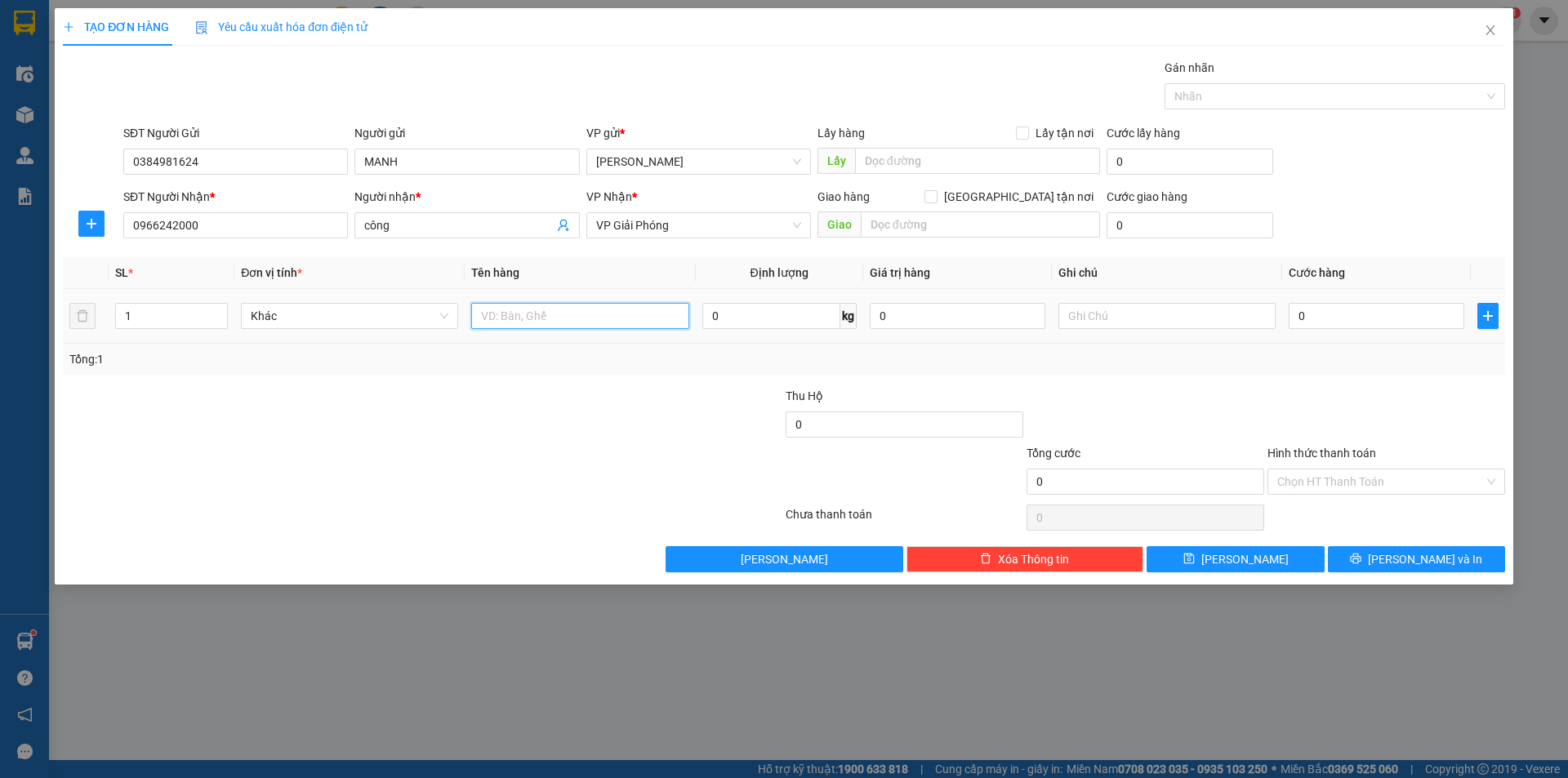
click at [533, 313] on input "text" at bounding box center [580, 316] width 217 height 26
type input "1 tủ lanh nhỏ 1 bì gạo 1 can rượu"
click at [1290, 310] on input "0" at bounding box center [1376, 316] width 176 height 26
click at [1299, 311] on input "0" at bounding box center [1376, 316] width 176 height 26
type input "20"
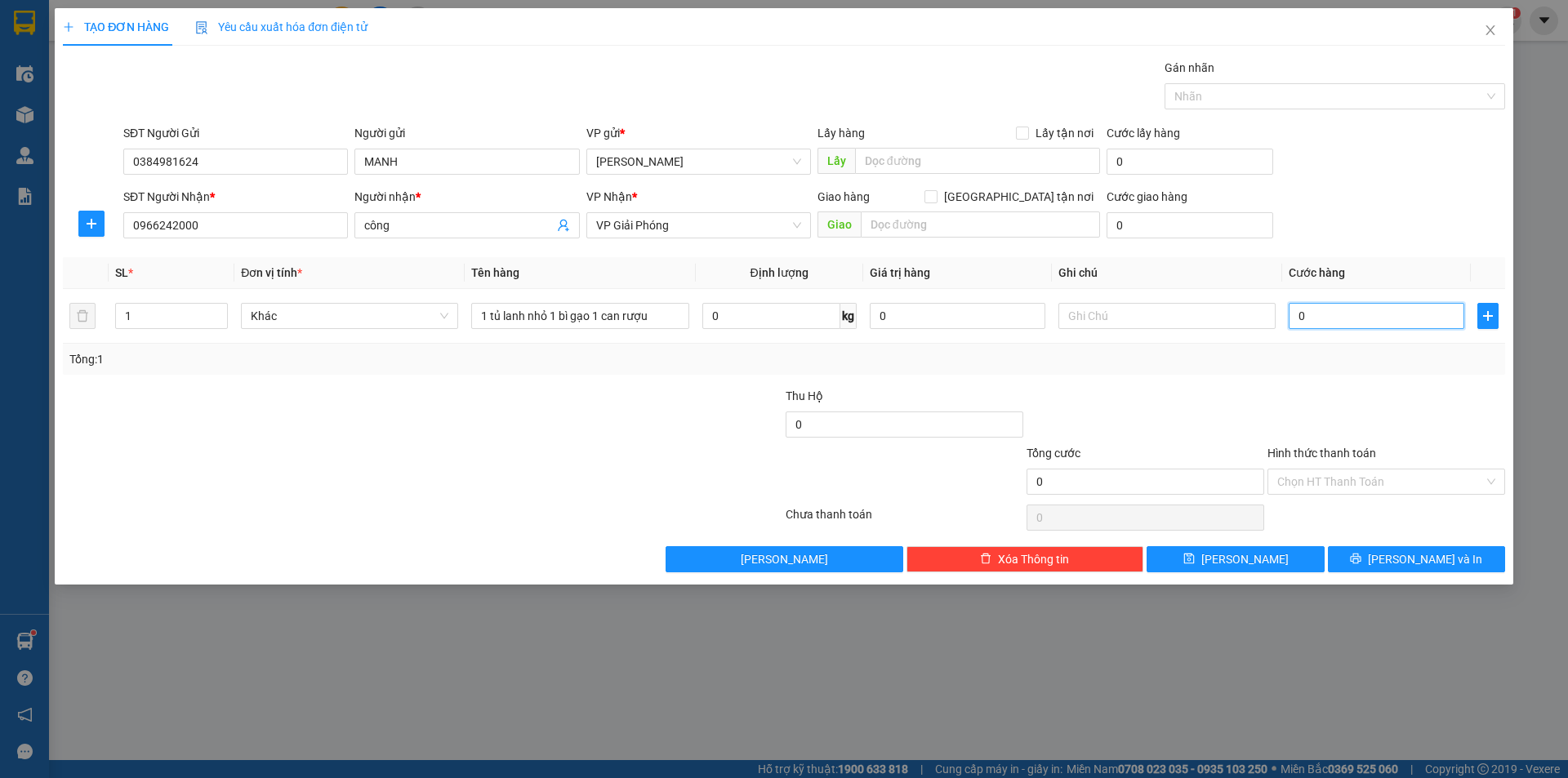
type input "20"
type input "0"
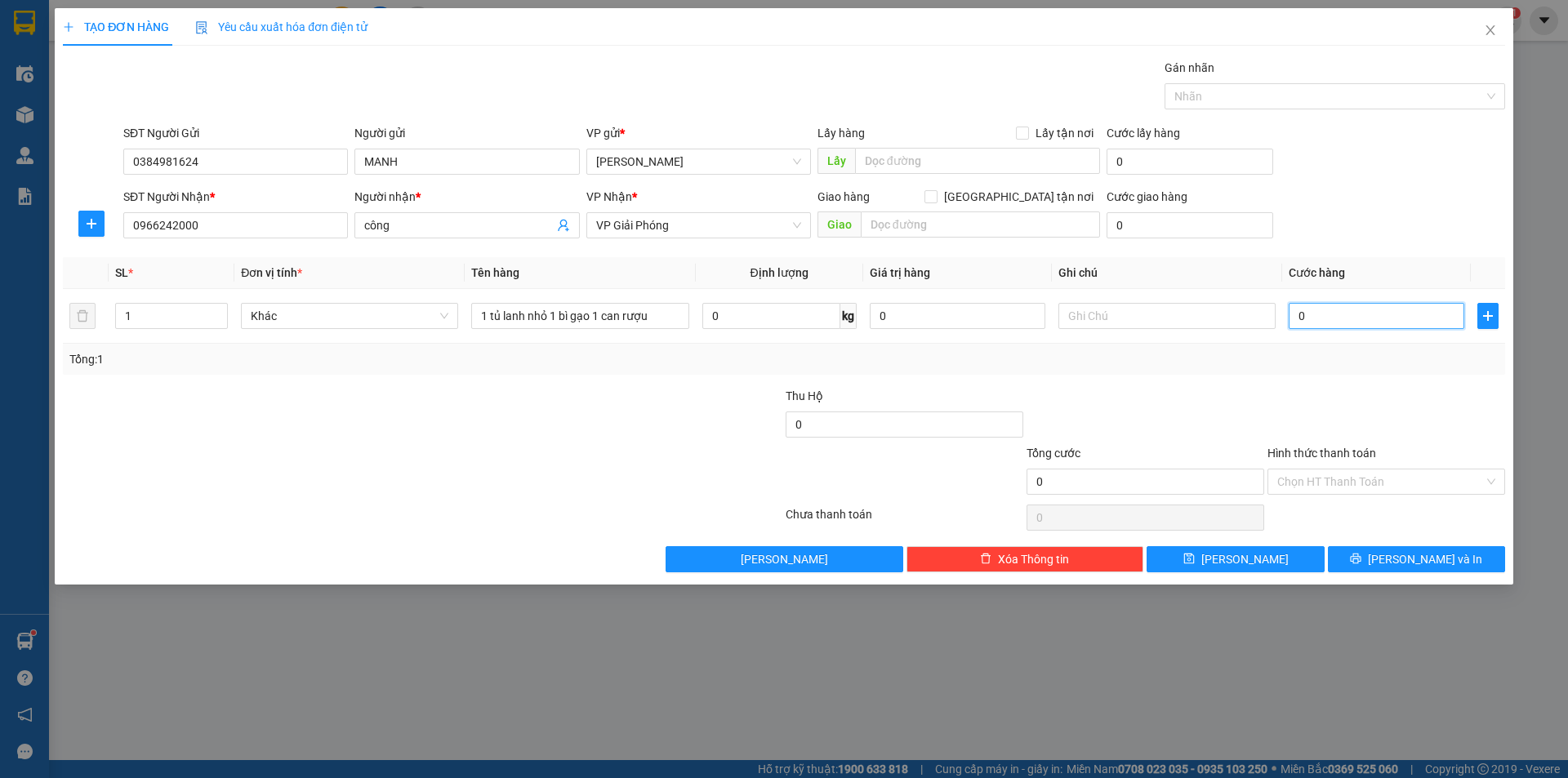
type input "10"
type input "120"
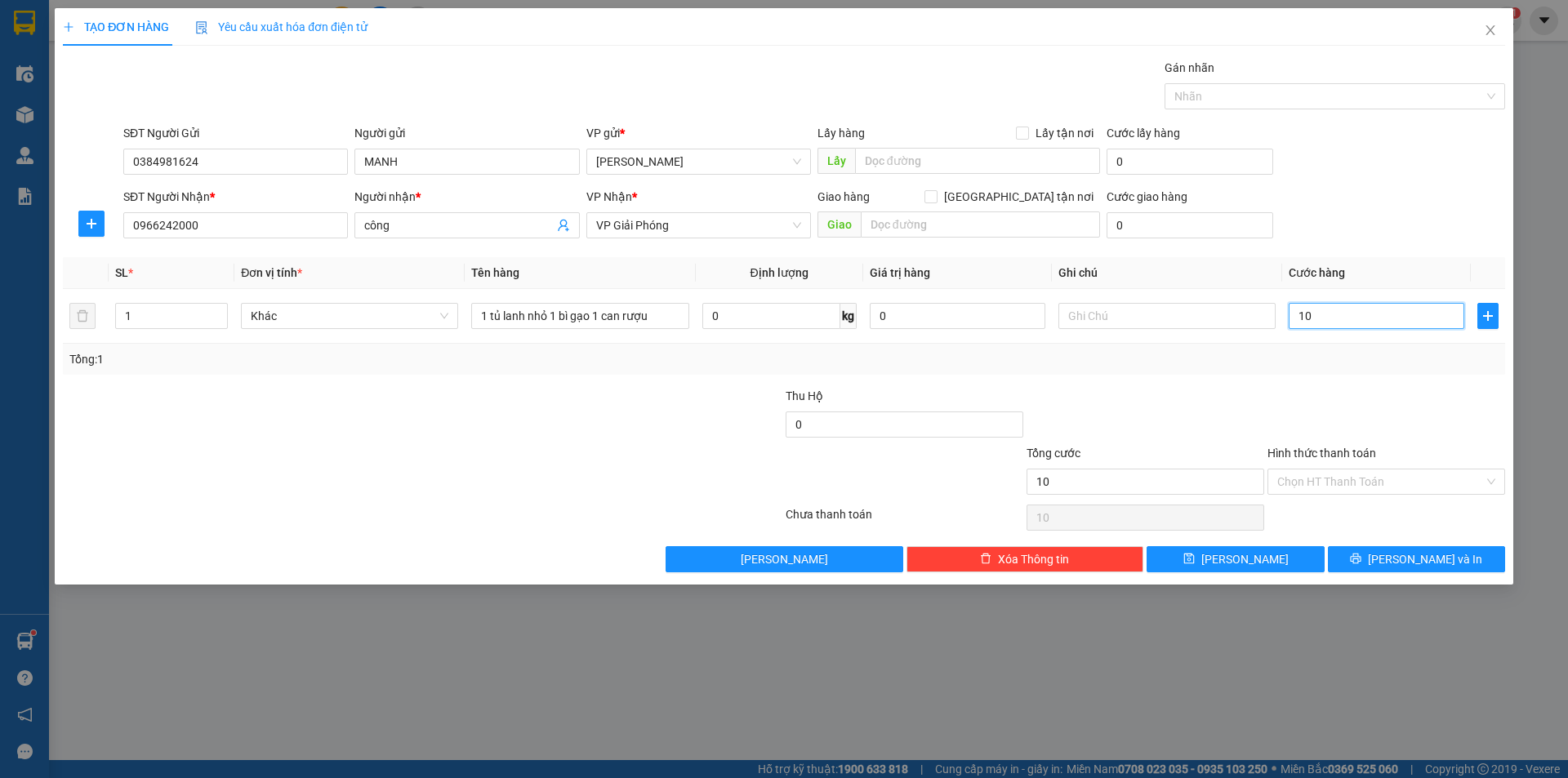
type input "120"
click at [1295, 348] on div "Tổng: 1" at bounding box center [784, 359] width 1443 height 31
type input "120.000"
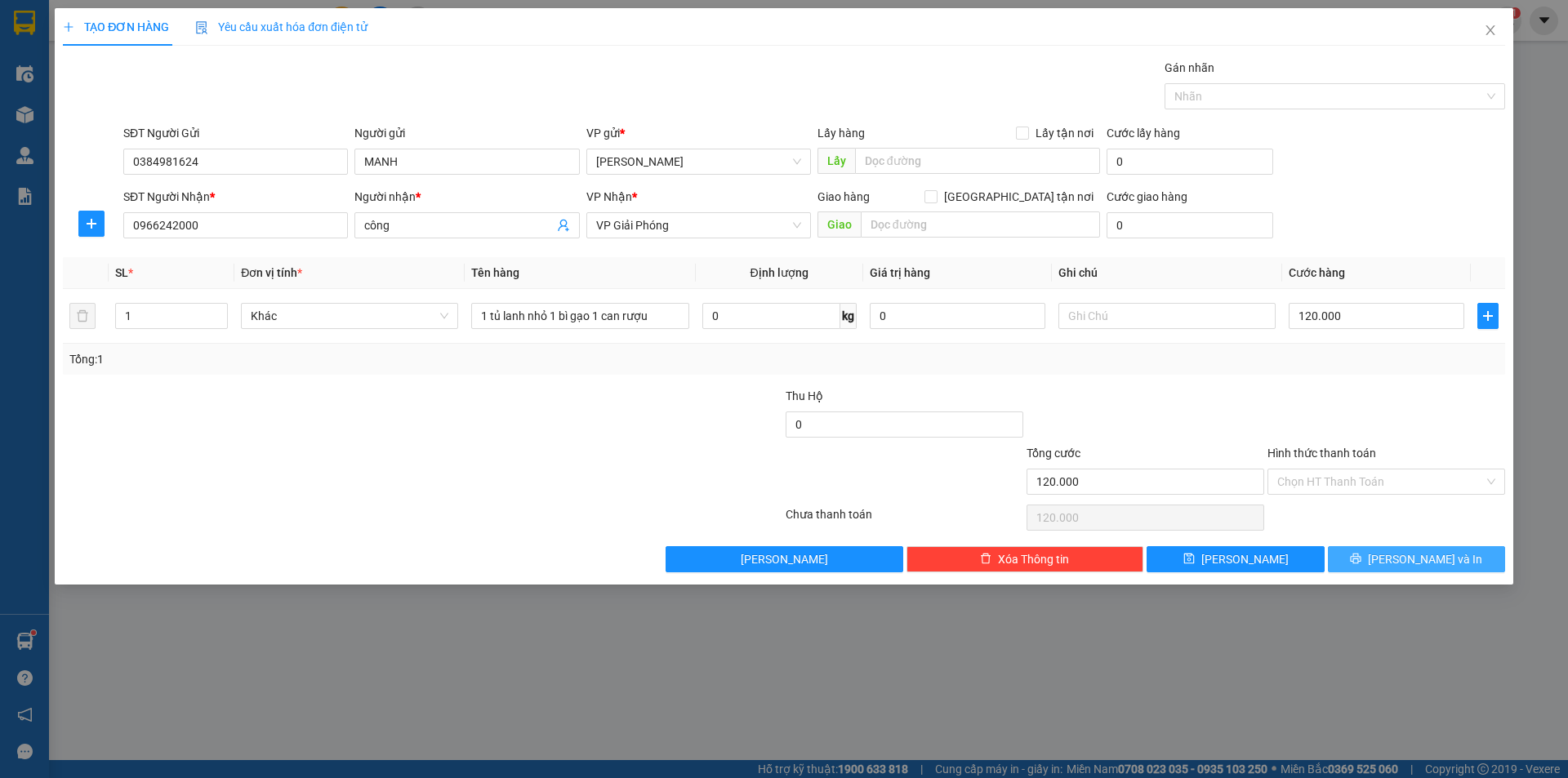
click at [1423, 552] on span "[PERSON_NAME] và In" at bounding box center [1425, 558] width 114 height 18
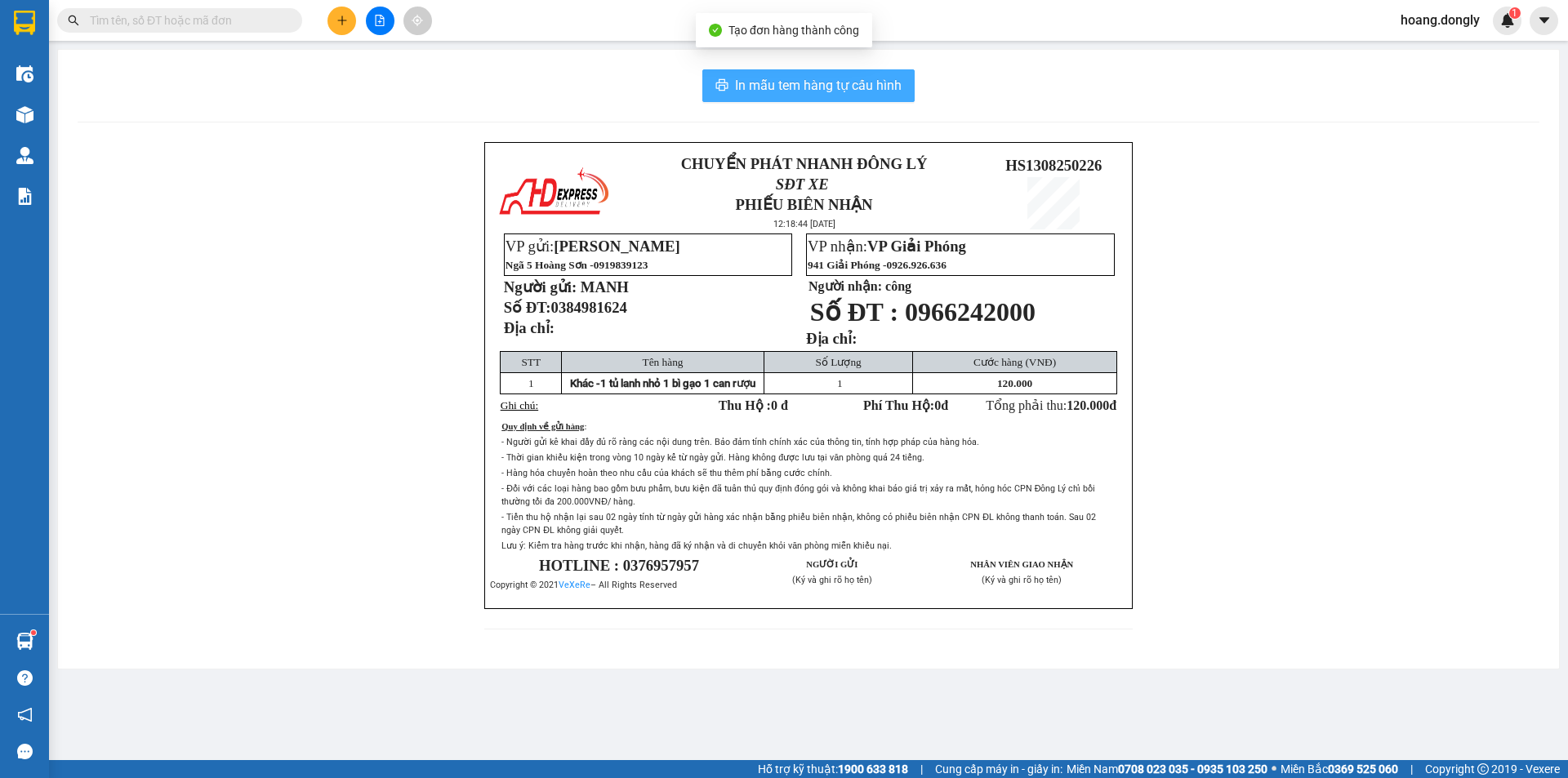
click at [851, 82] on span "In mẫu tem hàng tự cấu hình" at bounding box center [819, 85] width 167 height 21
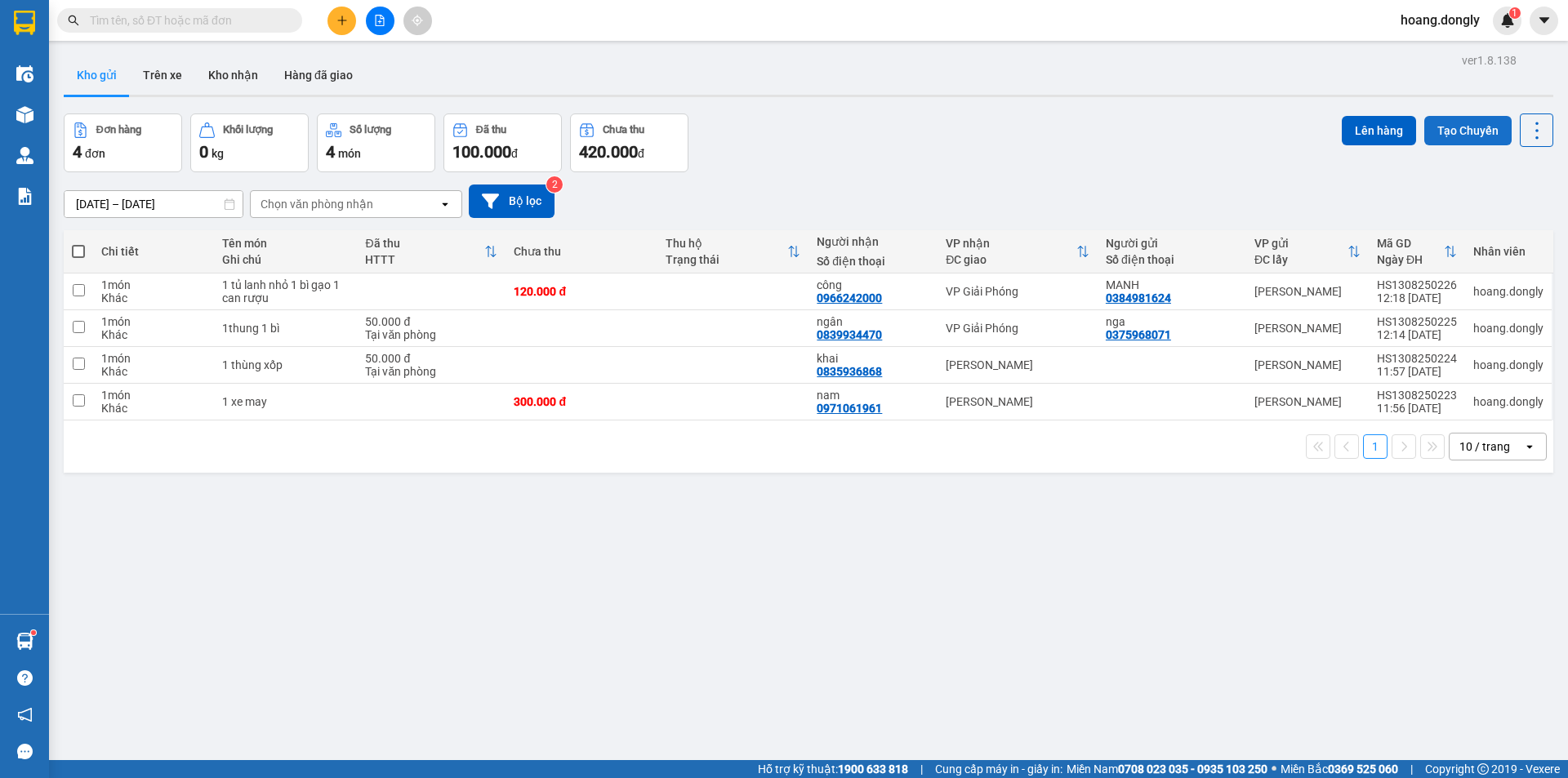
click at [1462, 124] on button "Tạo Chuyến" at bounding box center [1467, 130] width 87 height 29
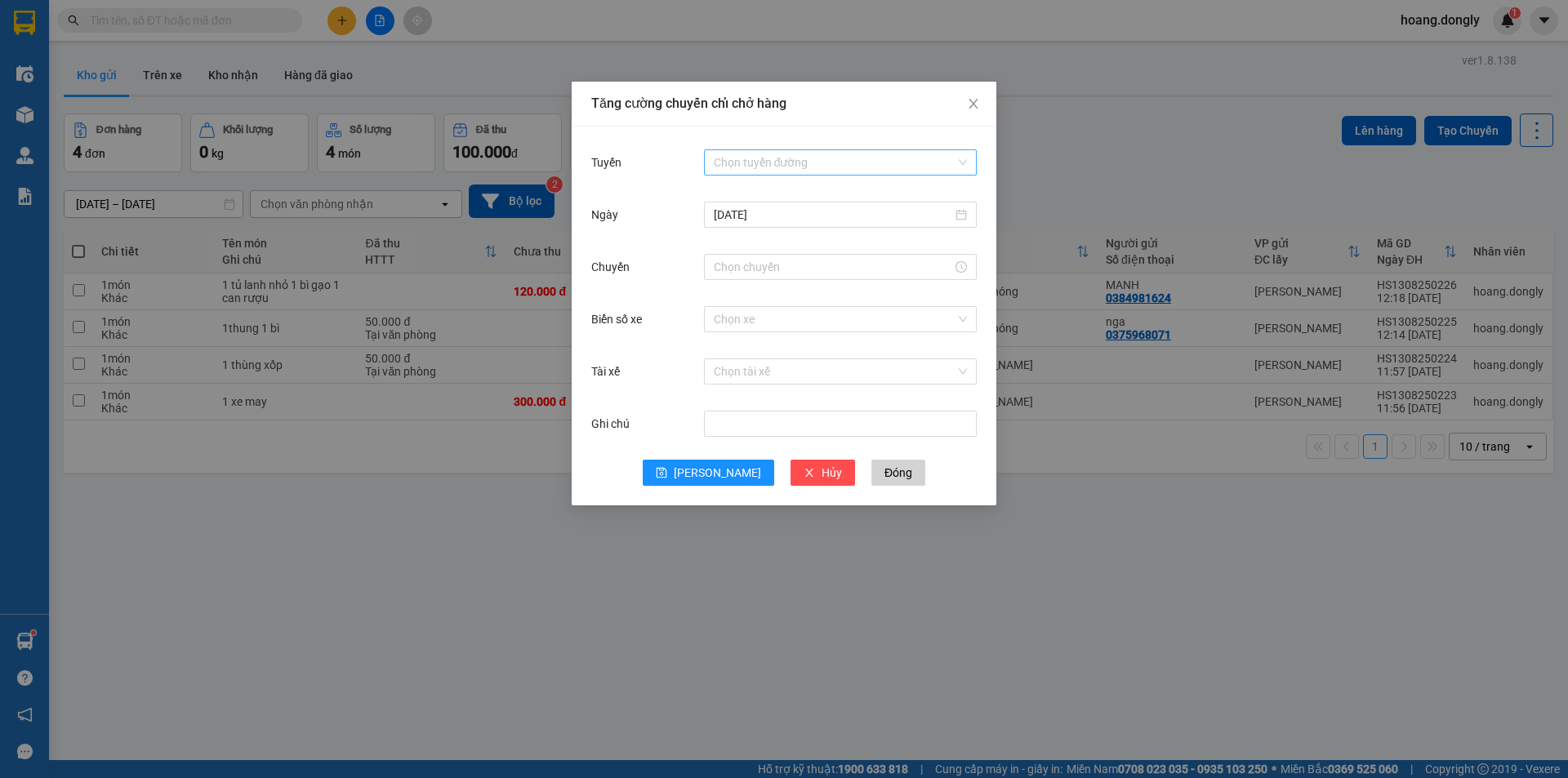
click at [968, 161] on div "Chọn tuyến đường" at bounding box center [840, 163] width 273 height 26
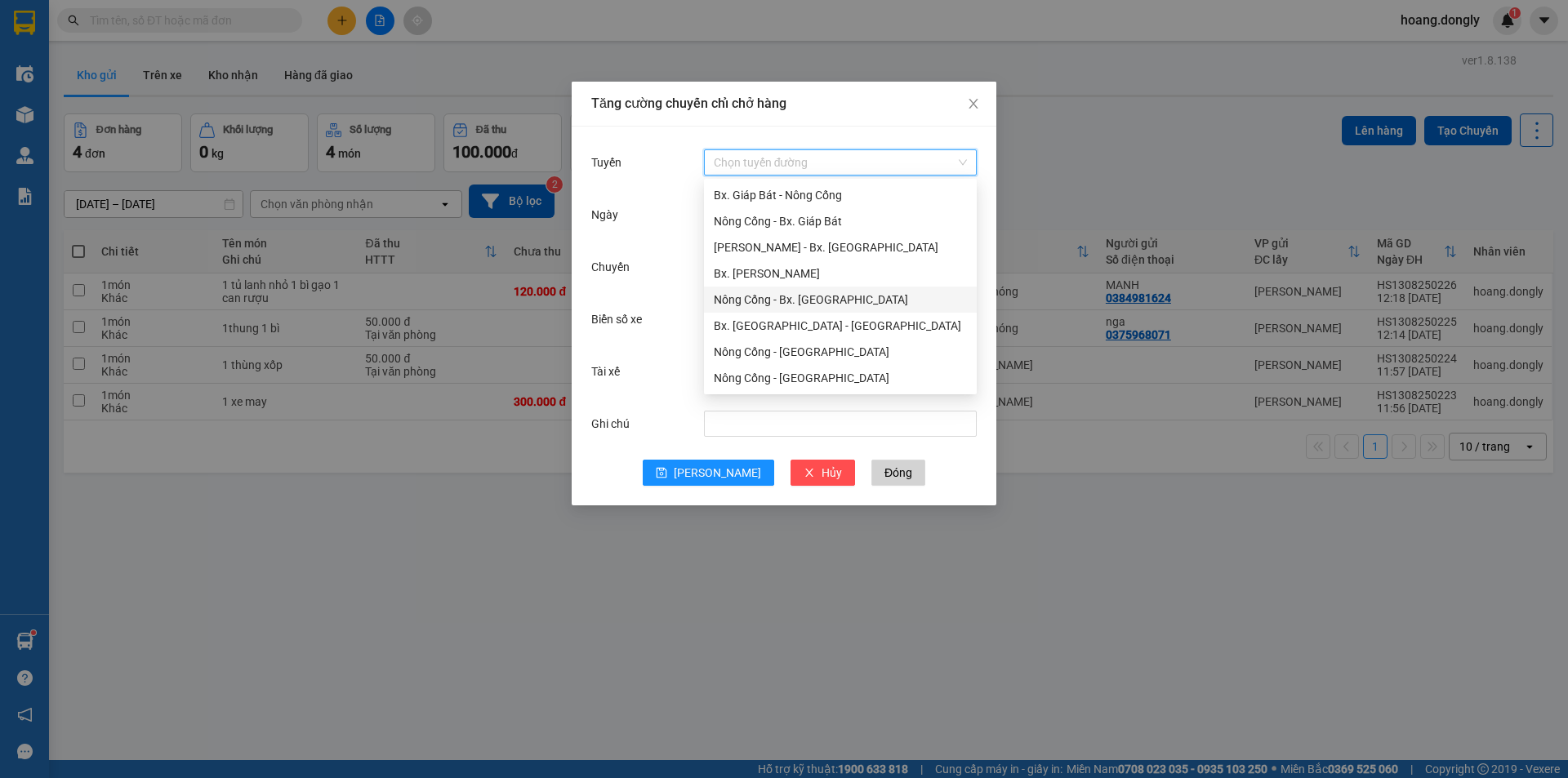
click at [833, 299] on div "Nông Cống - Bx. [GEOGRAPHIC_DATA]" at bounding box center [840, 299] width 254 height 18
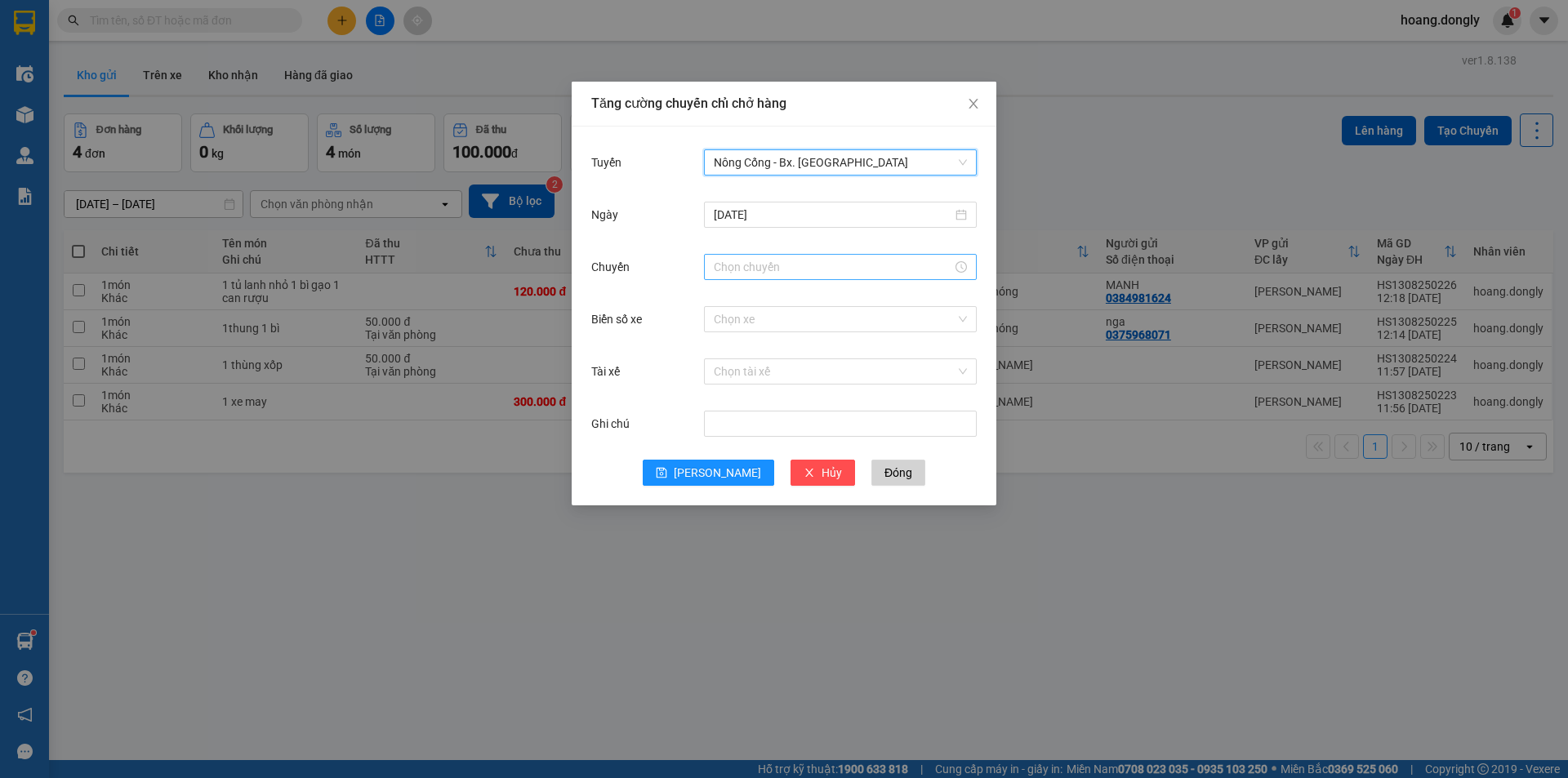
click at [757, 266] on input "Chuyến" at bounding box center [833, 267] width 239 height 18
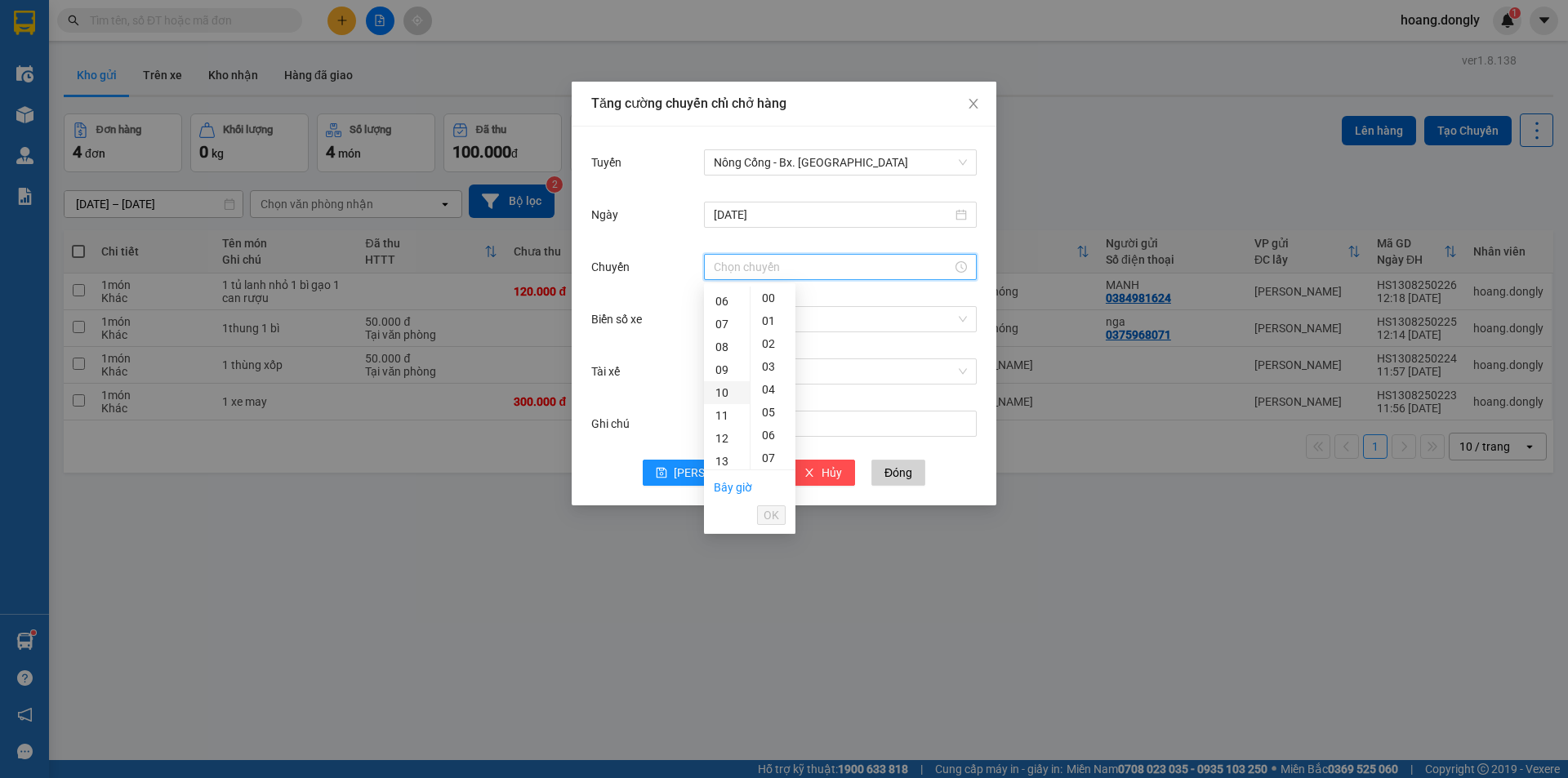
scroll to position [164, 0]
click at [719, 405] on div "12" at bounding box center [726, 409] width 46 height 22
click at [771, 359] on div "10" at bounding box center [773, 363] width 45 height 22
type input "12:10"
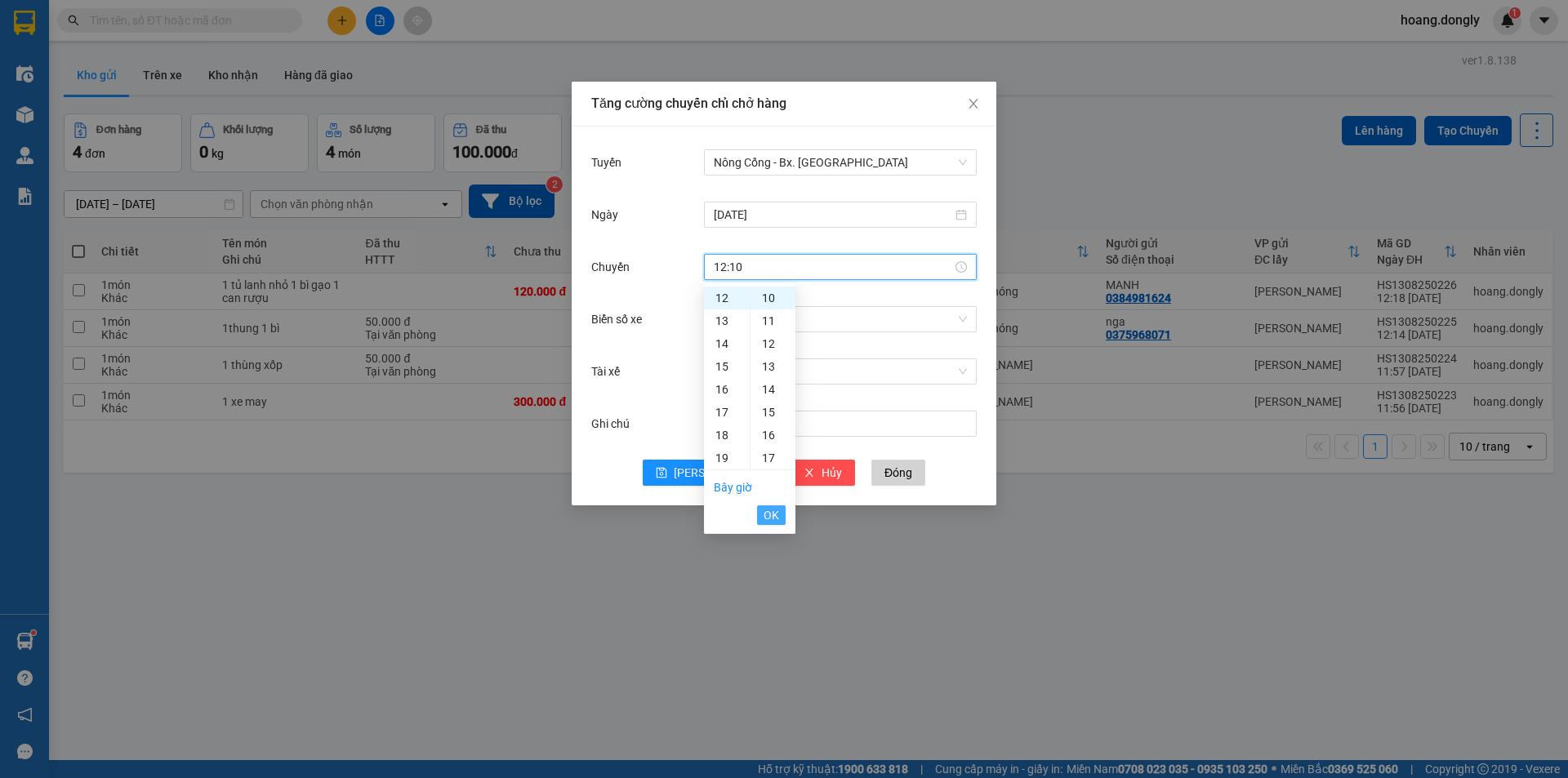
click at [773, 515] on span "OK" at bounding box center [771, 514] width 16 height 18
click at [755, 311] on input "Biển số xe" at bounding box center [835, 319] width 241 height 24
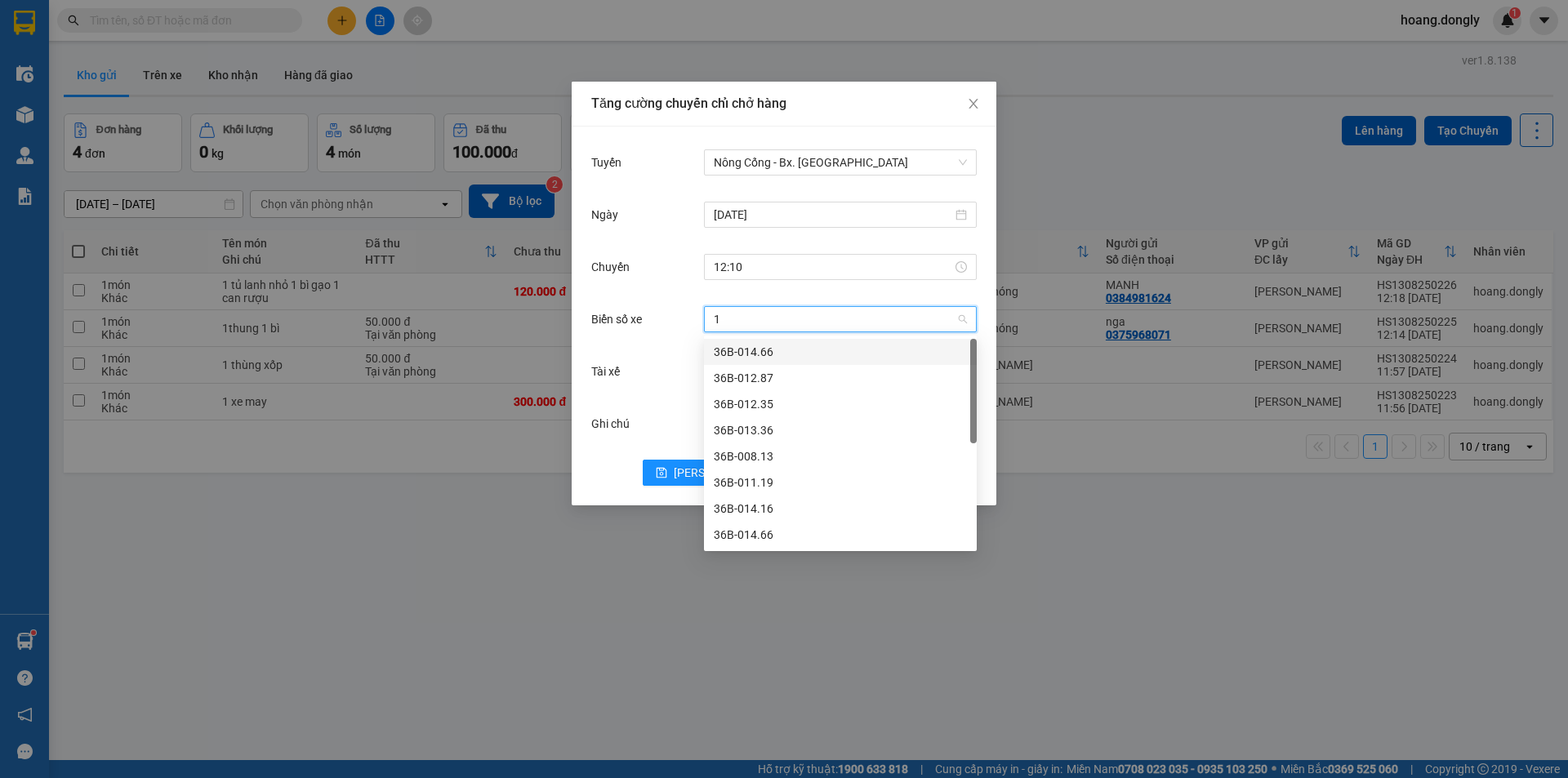
type input "13"
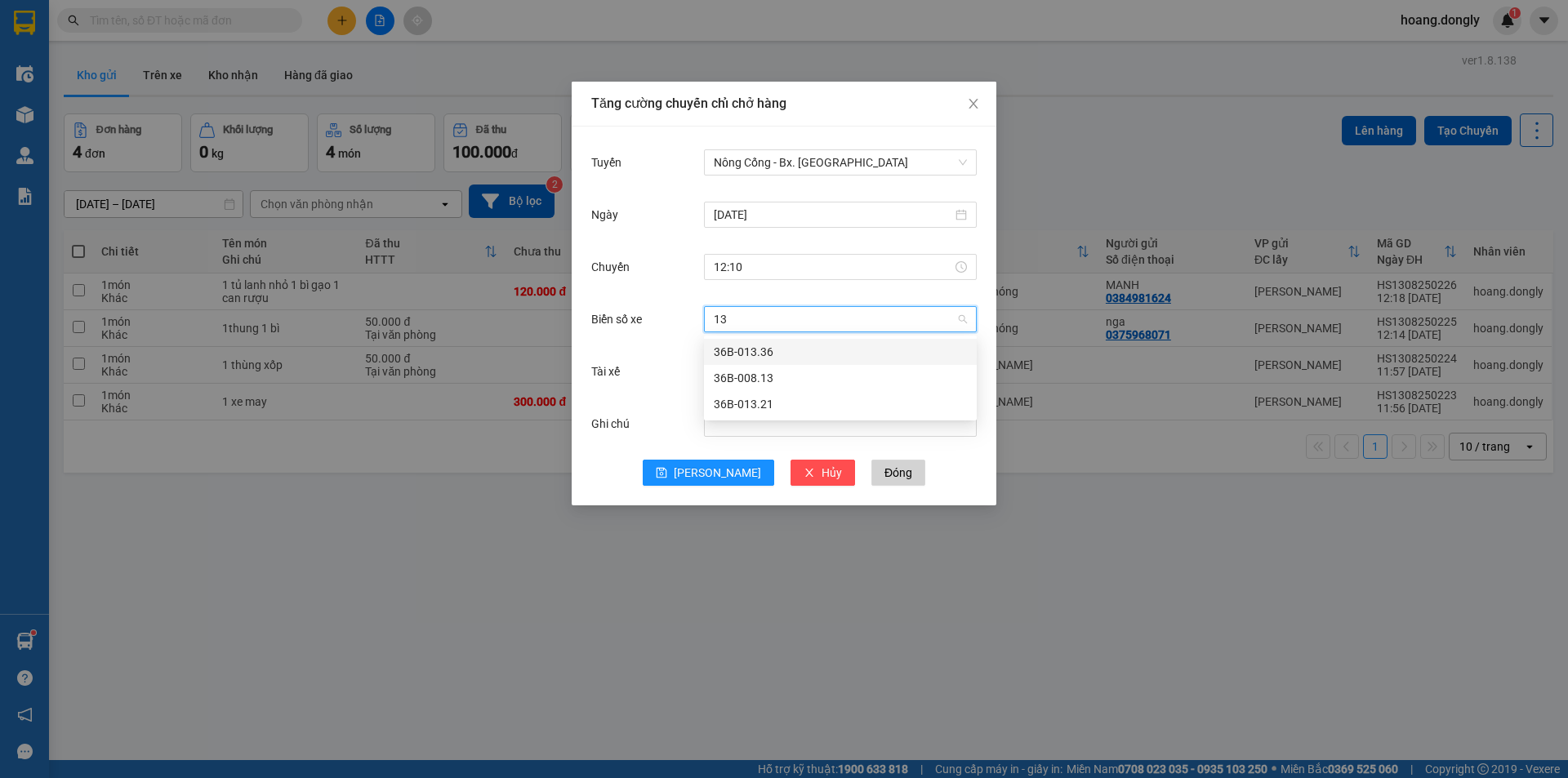
click at [785, 343] on div "36B-013.36" at bounding box center [840, 352] width 254 height 18
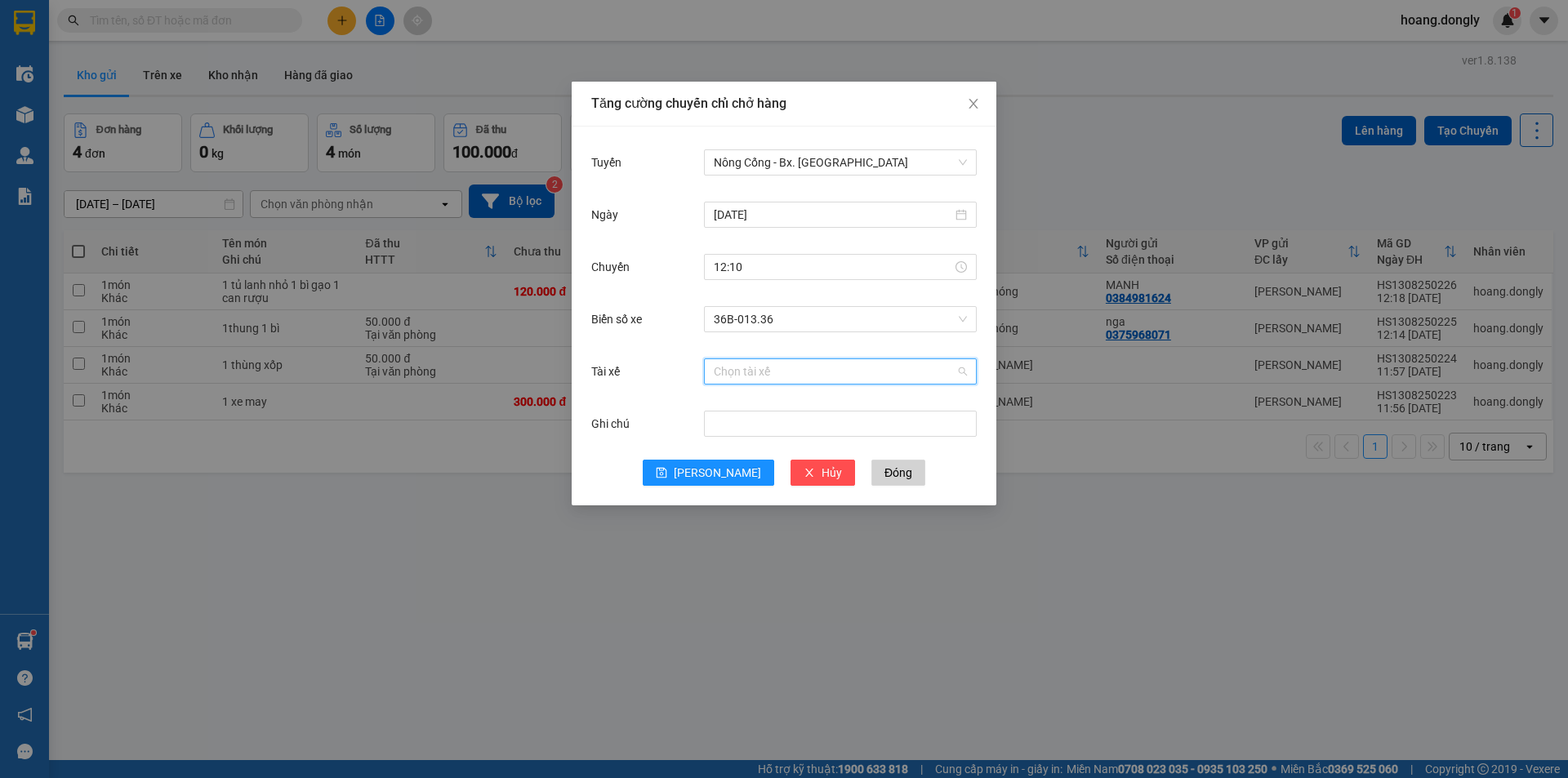
click at [759, 370] on input "Tài xế" at bounding box center [835, 371] width 241 height 24
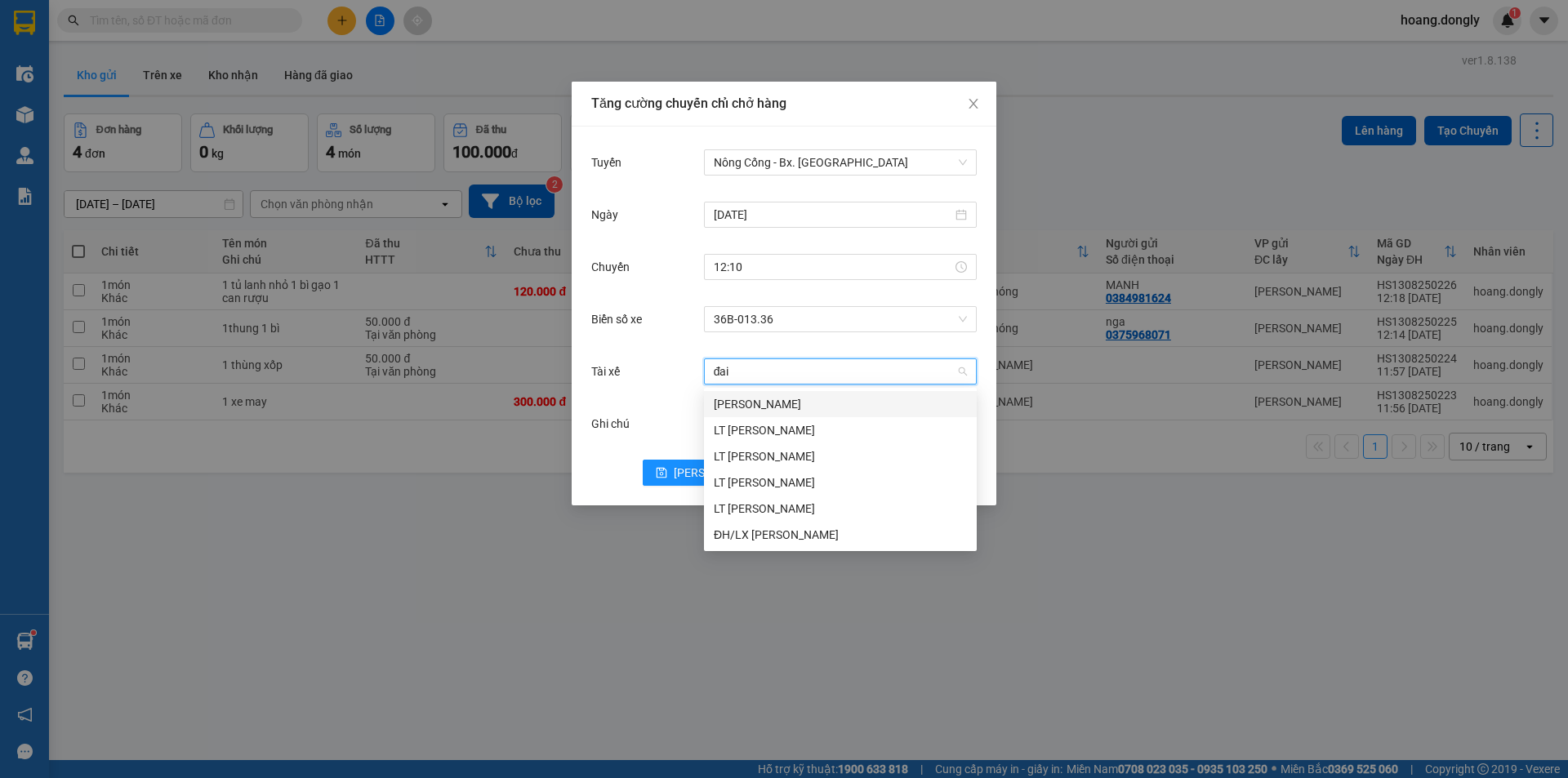
type input "đại"
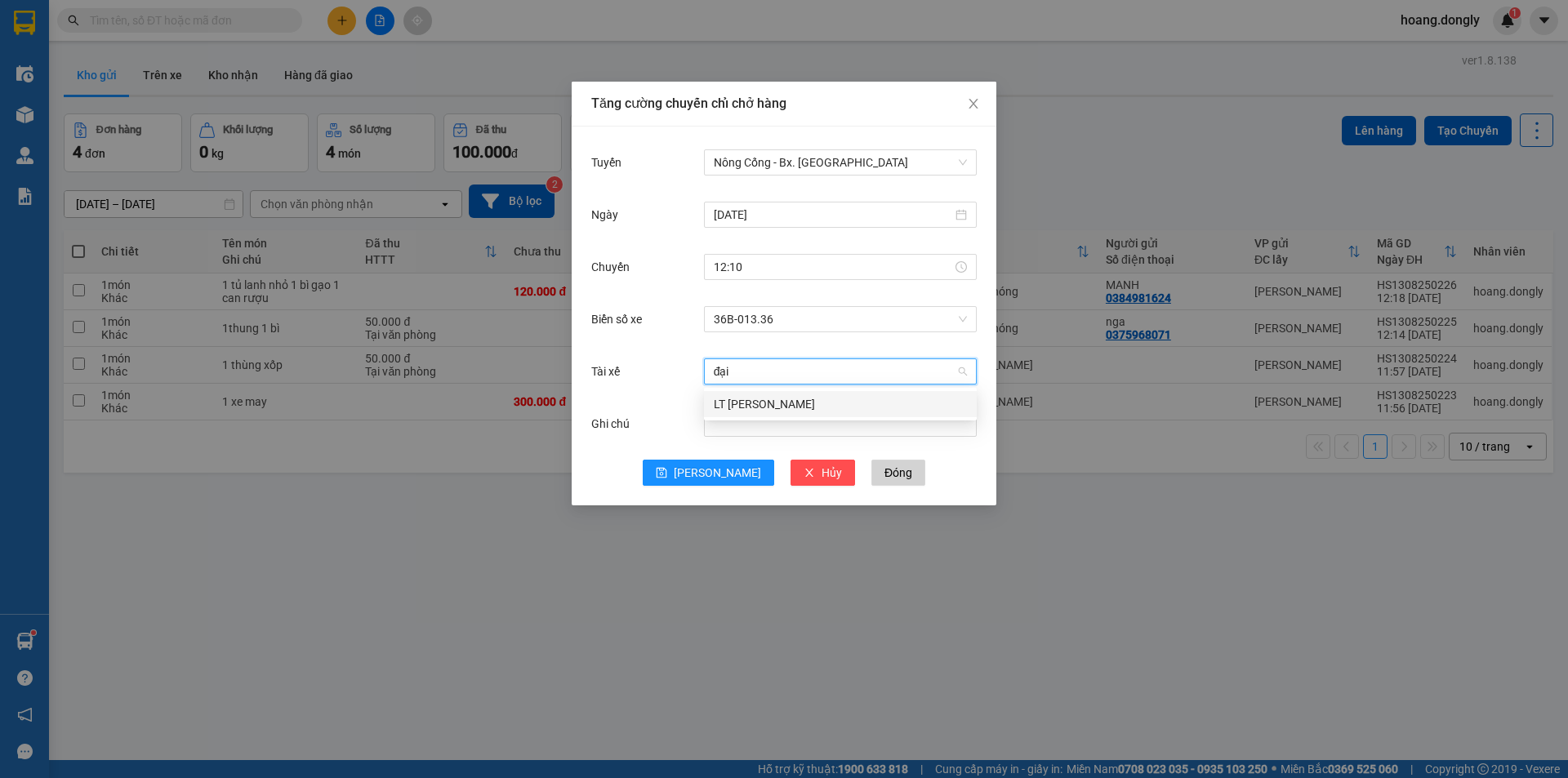
click at [768, 405] on div "LT [PERSON_NAME]" at bounding box center [840, 404] width 254 height 18
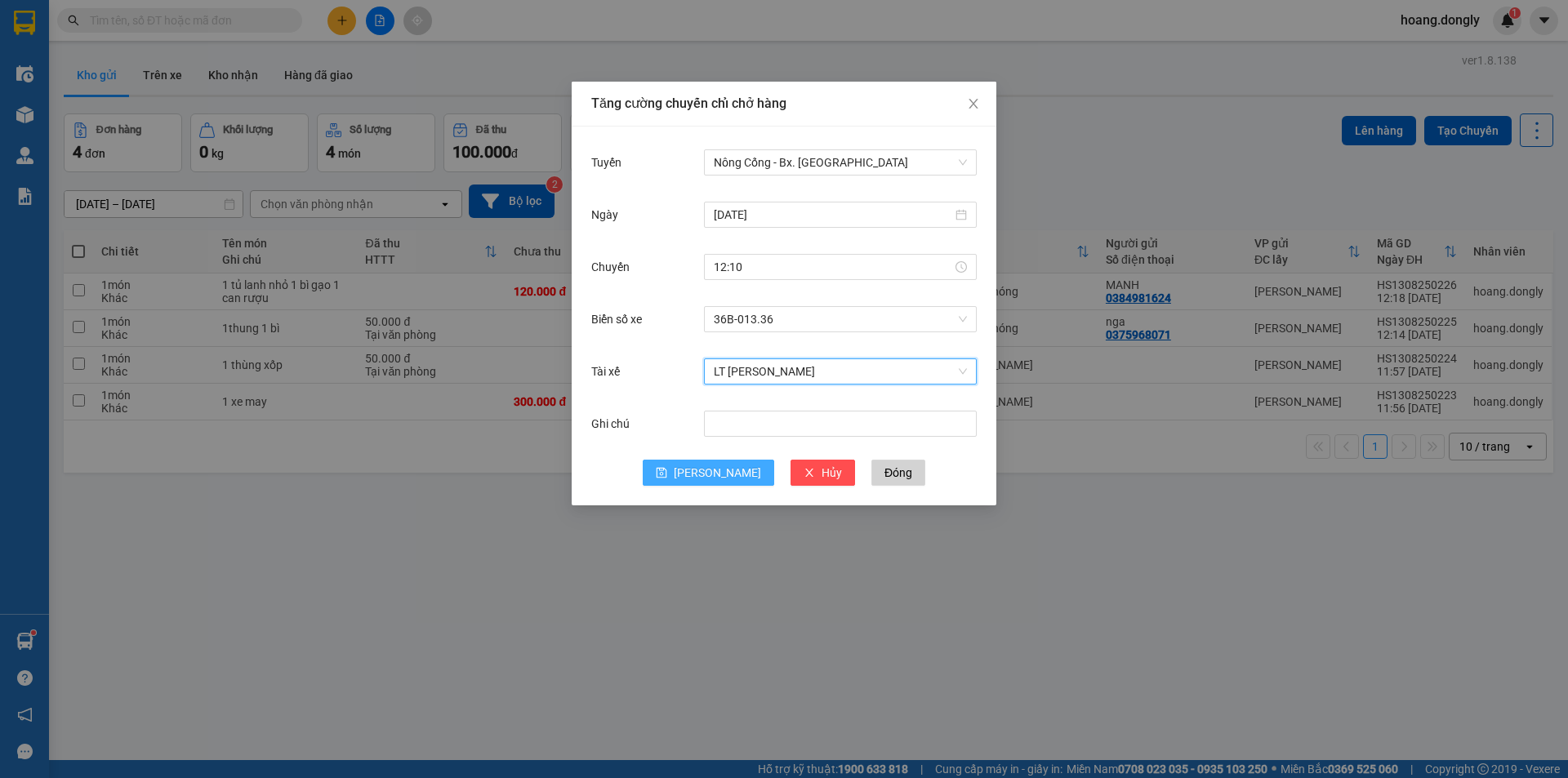
click at [667, 474] on icon "save" at bounding box center [661, 472] width 11 height 11
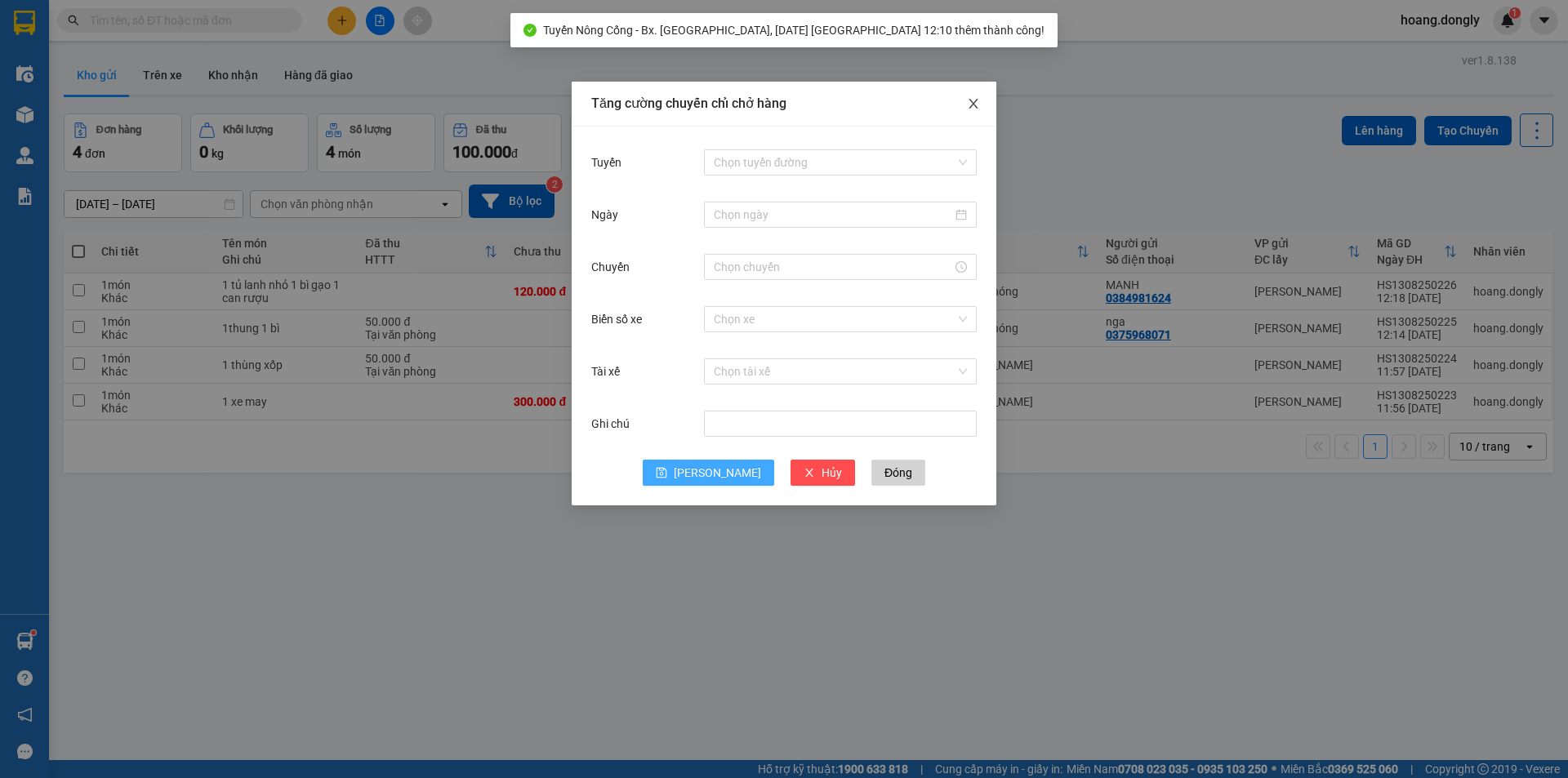
click at [977, 100] on icon "close" at bounding box center [973, 104] width 9 height 9
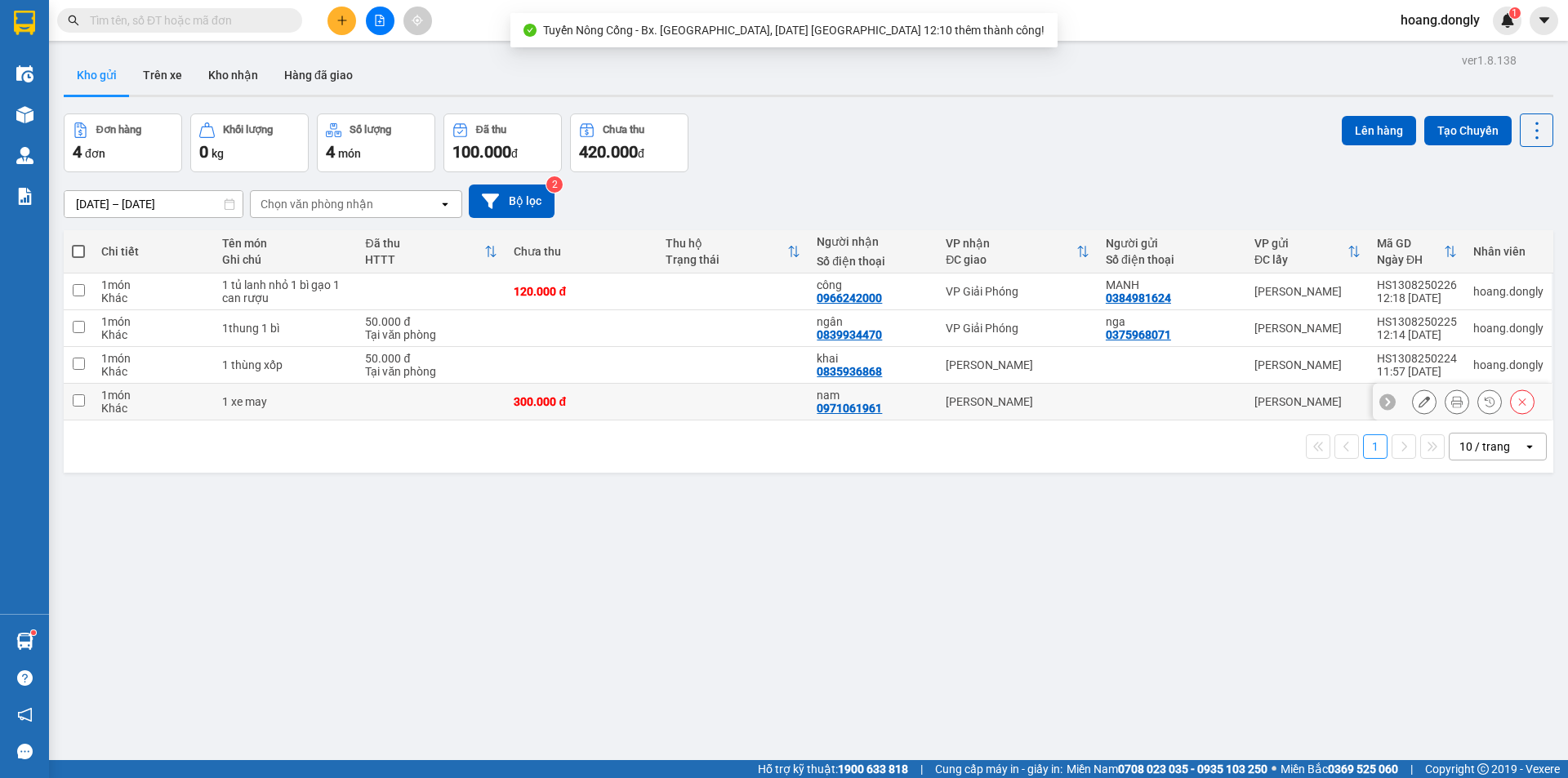
click at [581, 396] on div "300.000 đ" at bounding box center [581, 402] width 135 height 13
checkbox input "true"
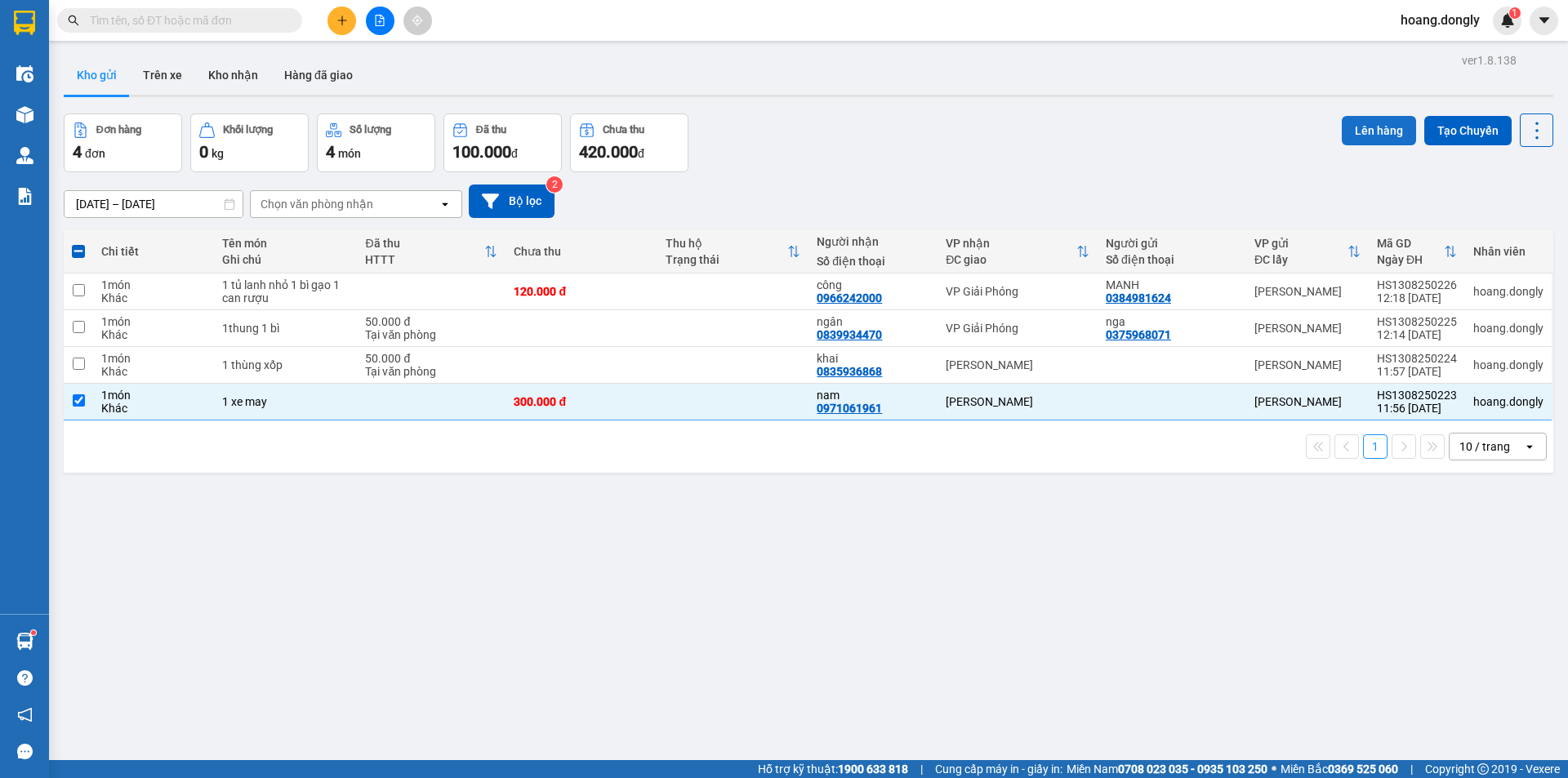
click at [1365, 132] on button "Lên hàng" at bounding box center [1378, 130] width 74 height 29
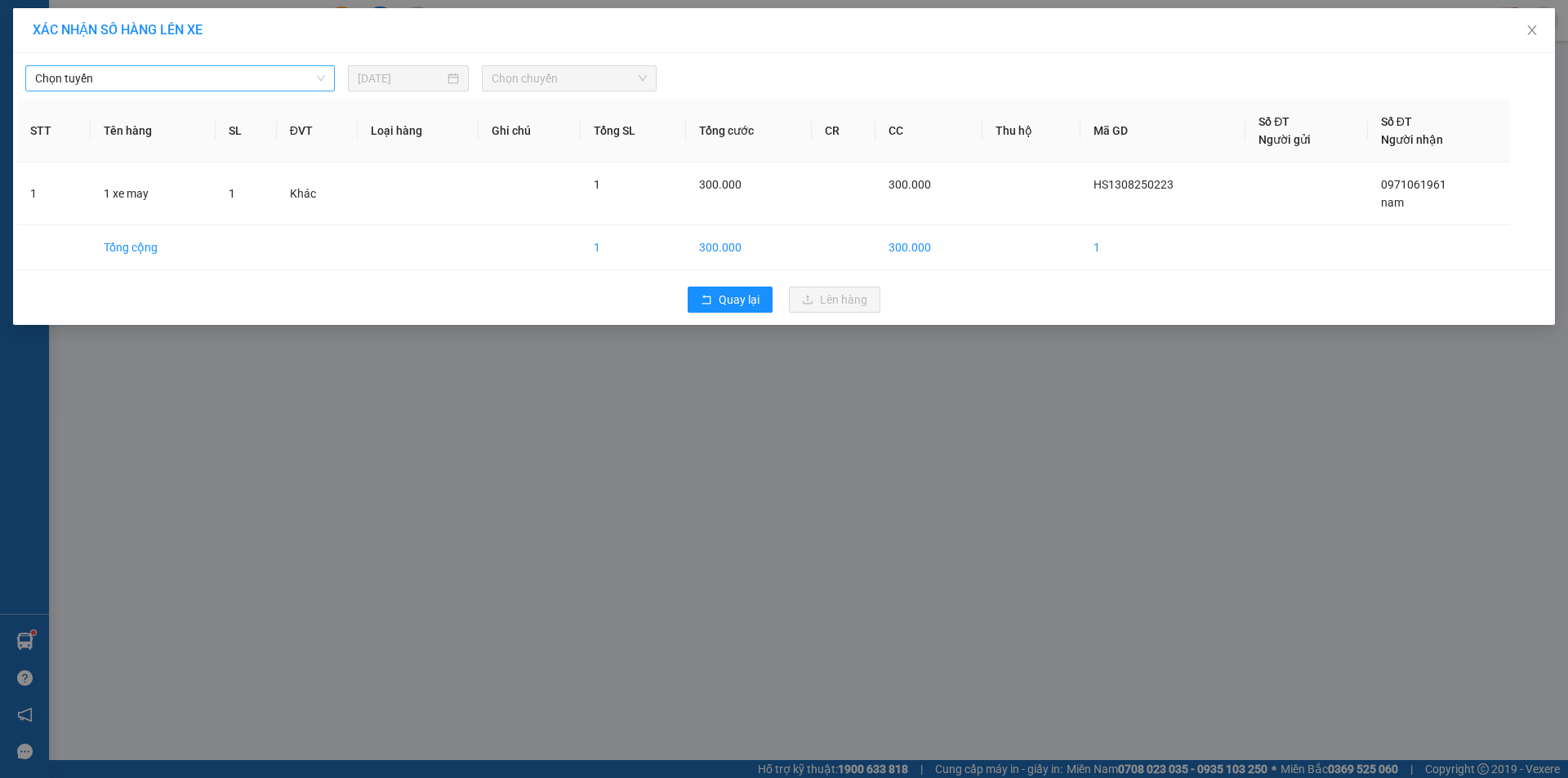
click at [321, 77] on span "Chọn tuyến" at bounding box center [181, 79] width 290 height 24
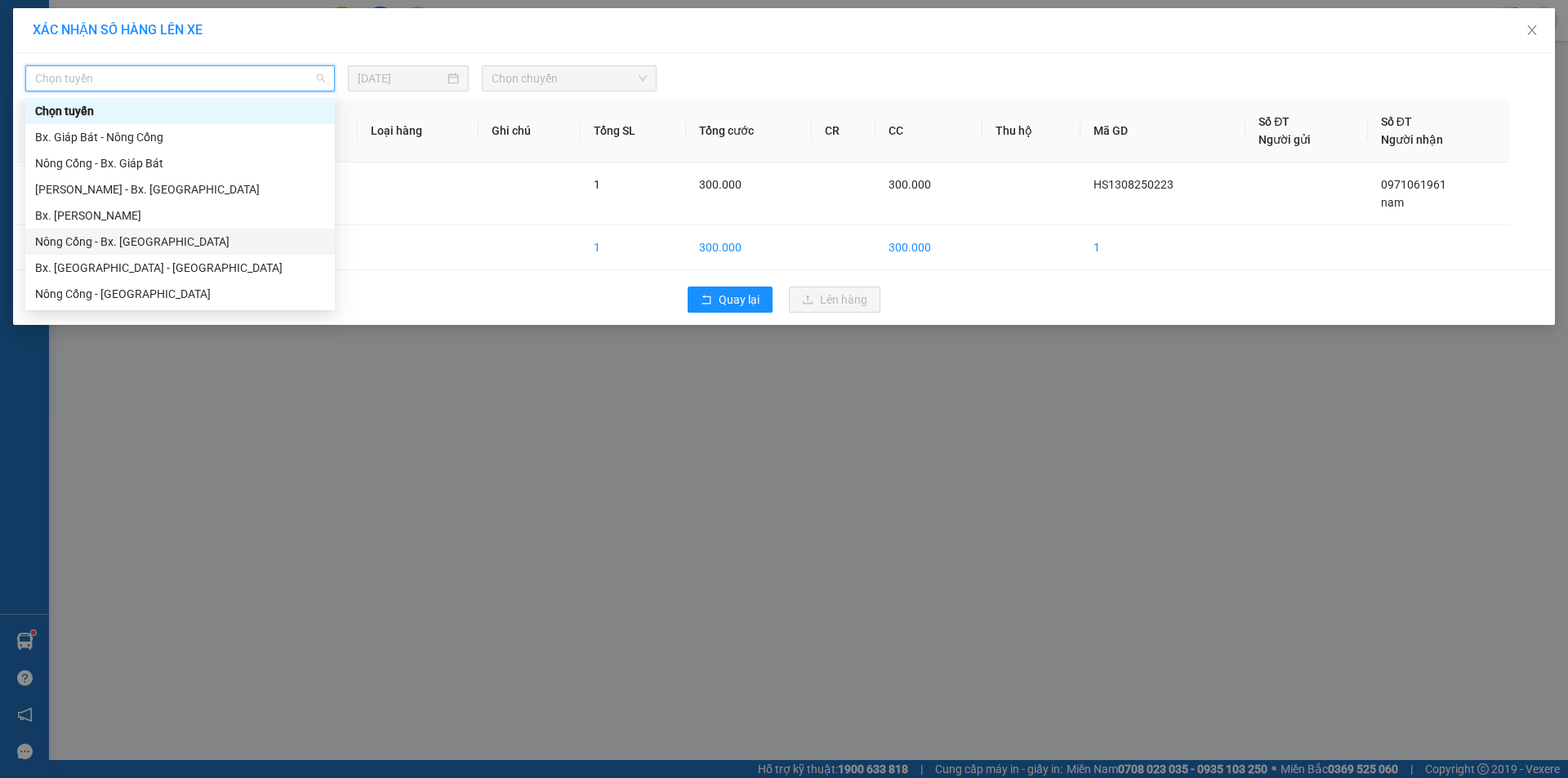
click at [157, 244] on div "Nông Cống - Bx. [GEOGRAPHIC_DATA]" at bounding box center [181, 241] width 290 height 18
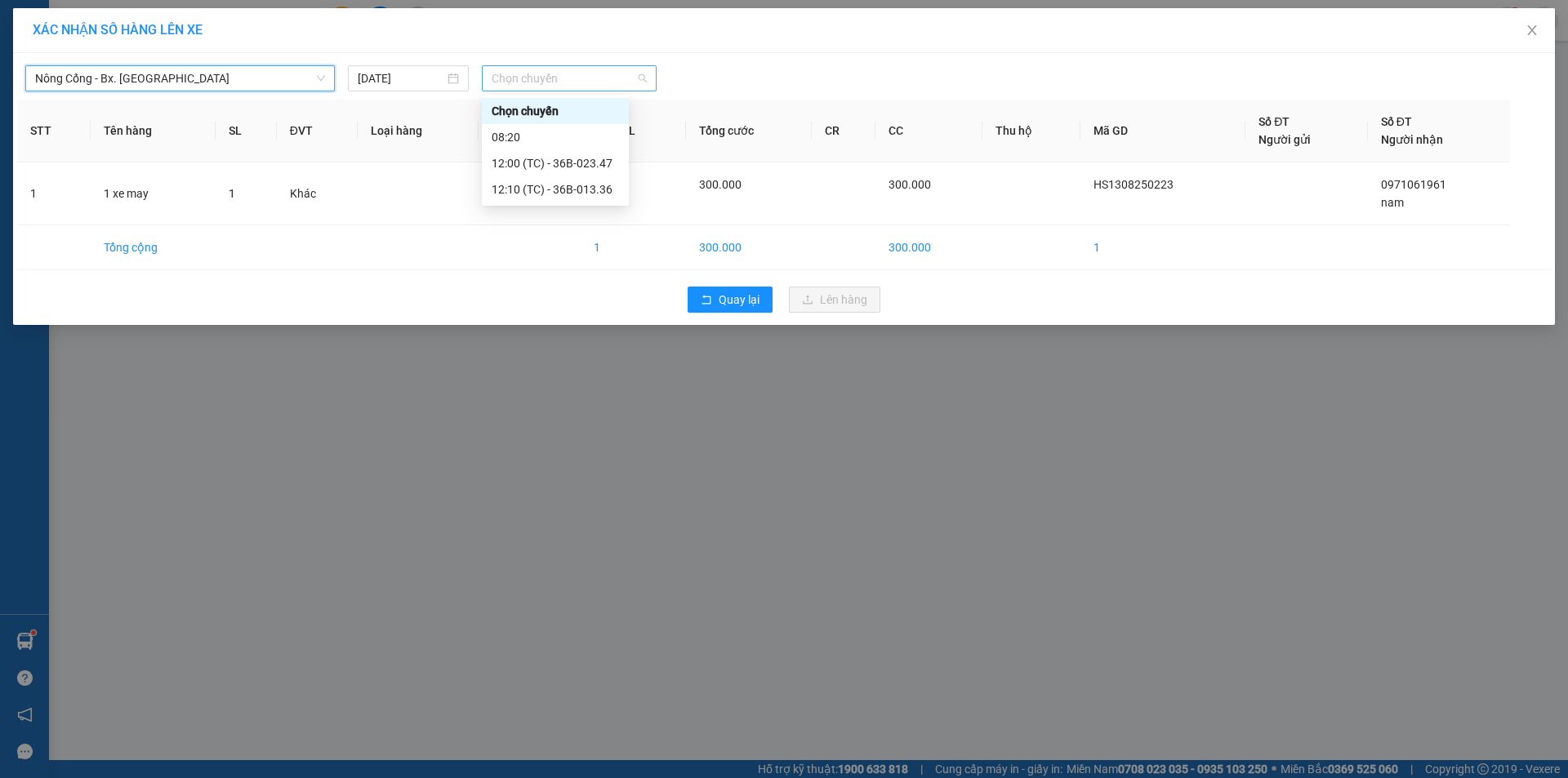
click at [646, 79] on span "Chọn chuyến" at bounding box center [570, 79] width 155 height 24
click at [583, 191] on div "12:10 (TC) - 36B-013.36" at bounding box center [556, 189] width 127 height 18
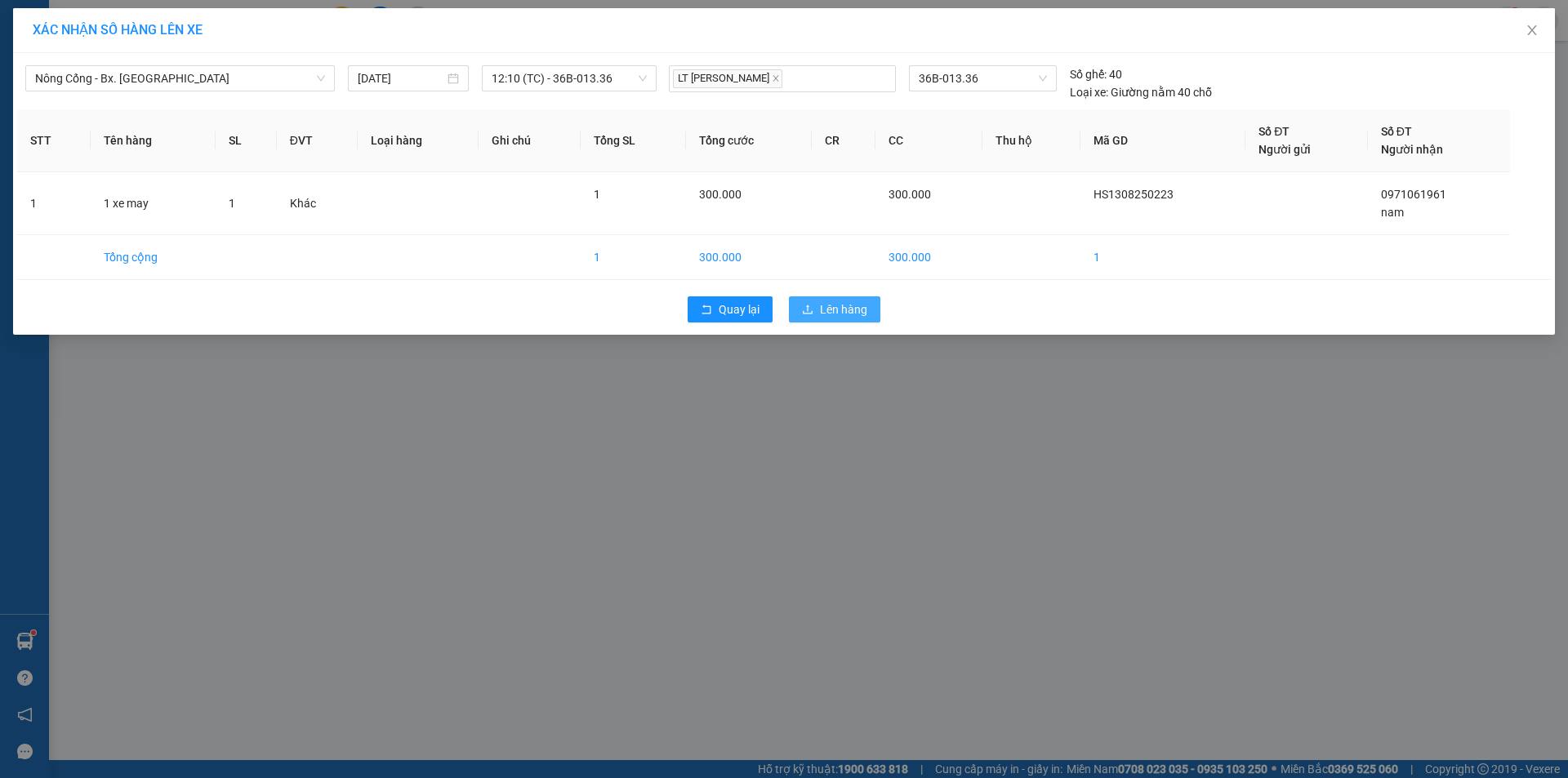
click at [832, 308] on span "Lên hàng" at bounding box center [843, 309] width 48 height 18
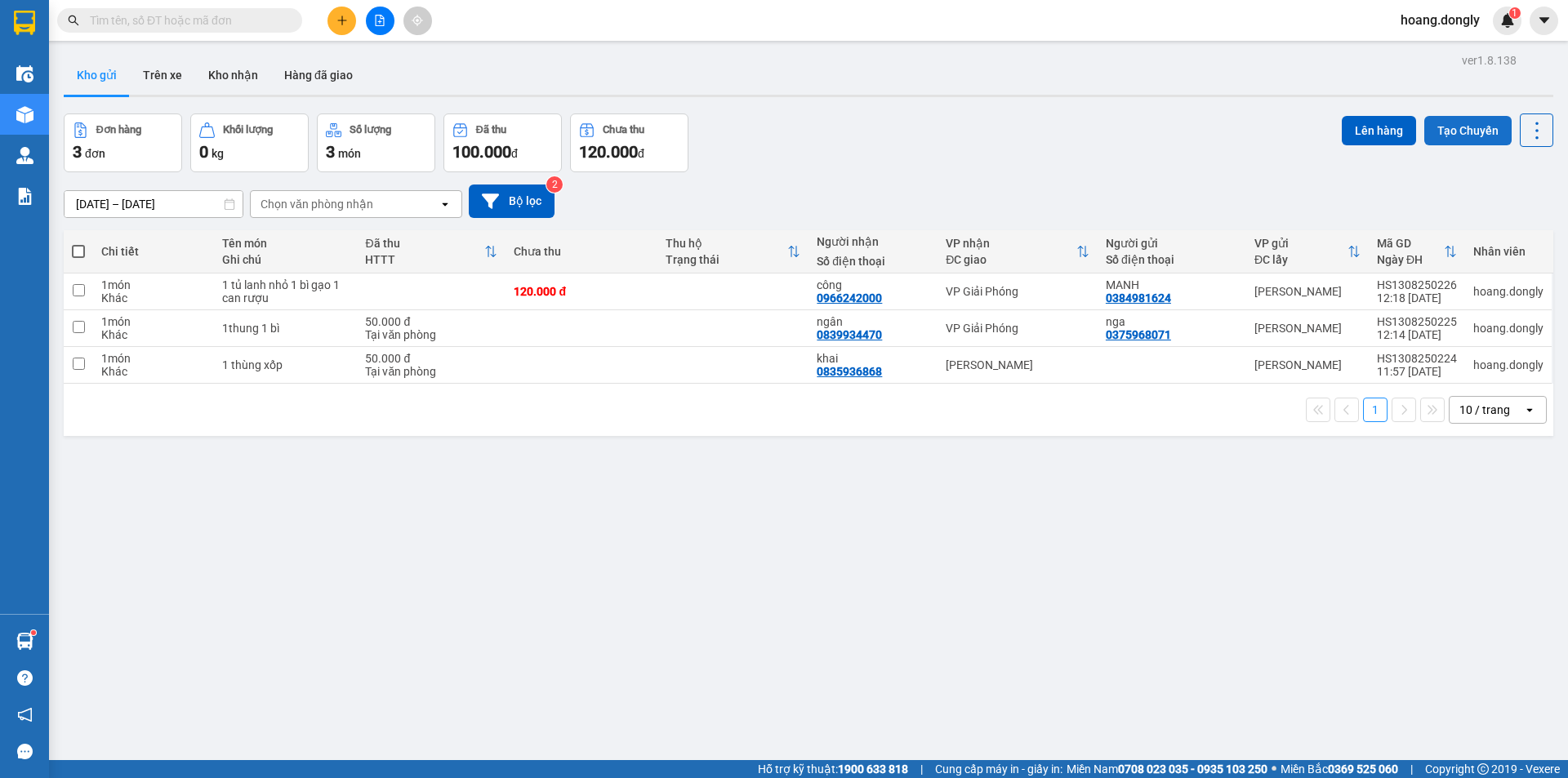
click at [1475, 123] on button "Tạo Chuyến" at bounding box center [1467, 130] width 87 height 29
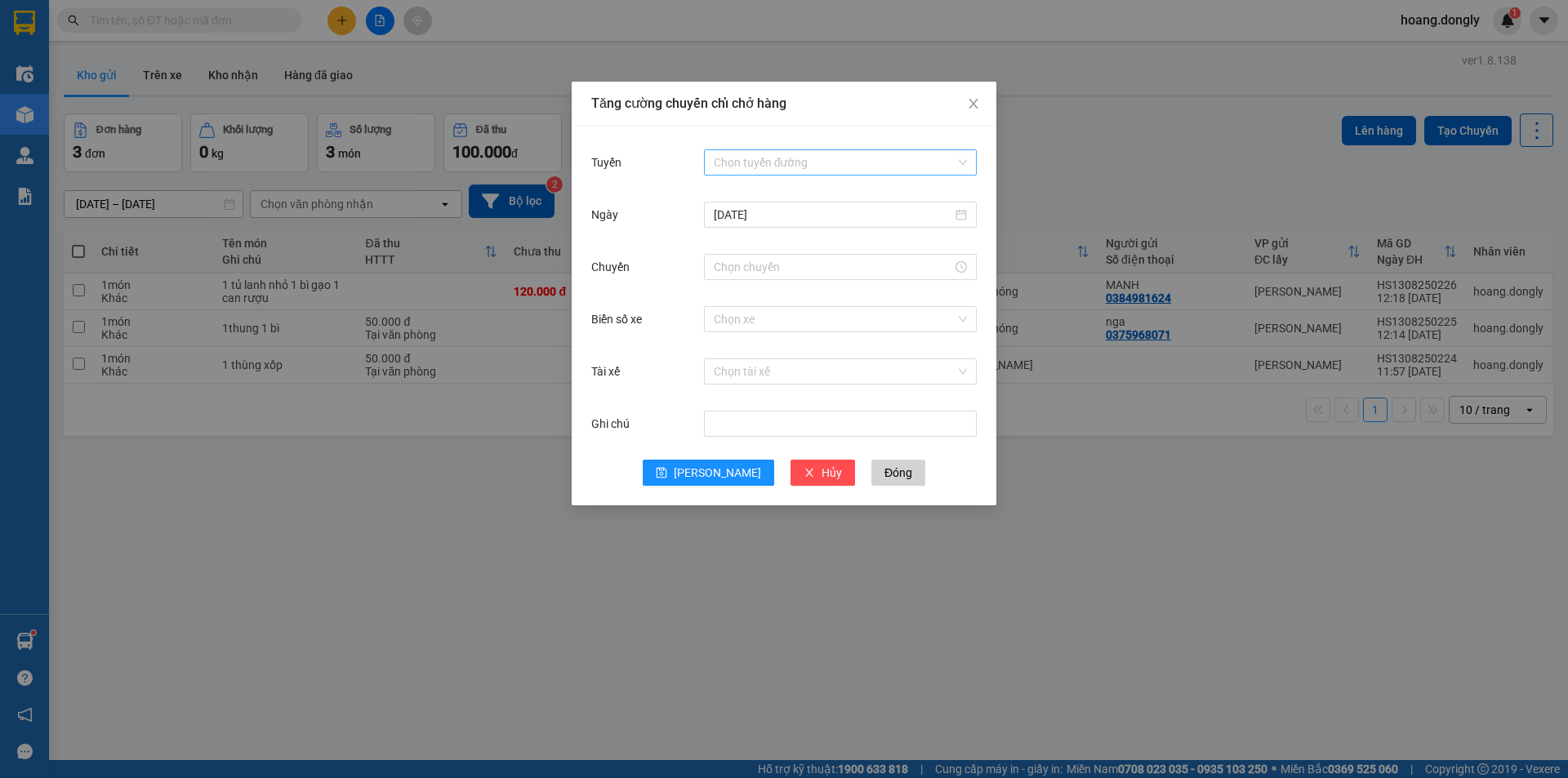
click at [965, 158] on div "Chọn tuyến đường" at bounding box center [840, 163] width 273 height 26
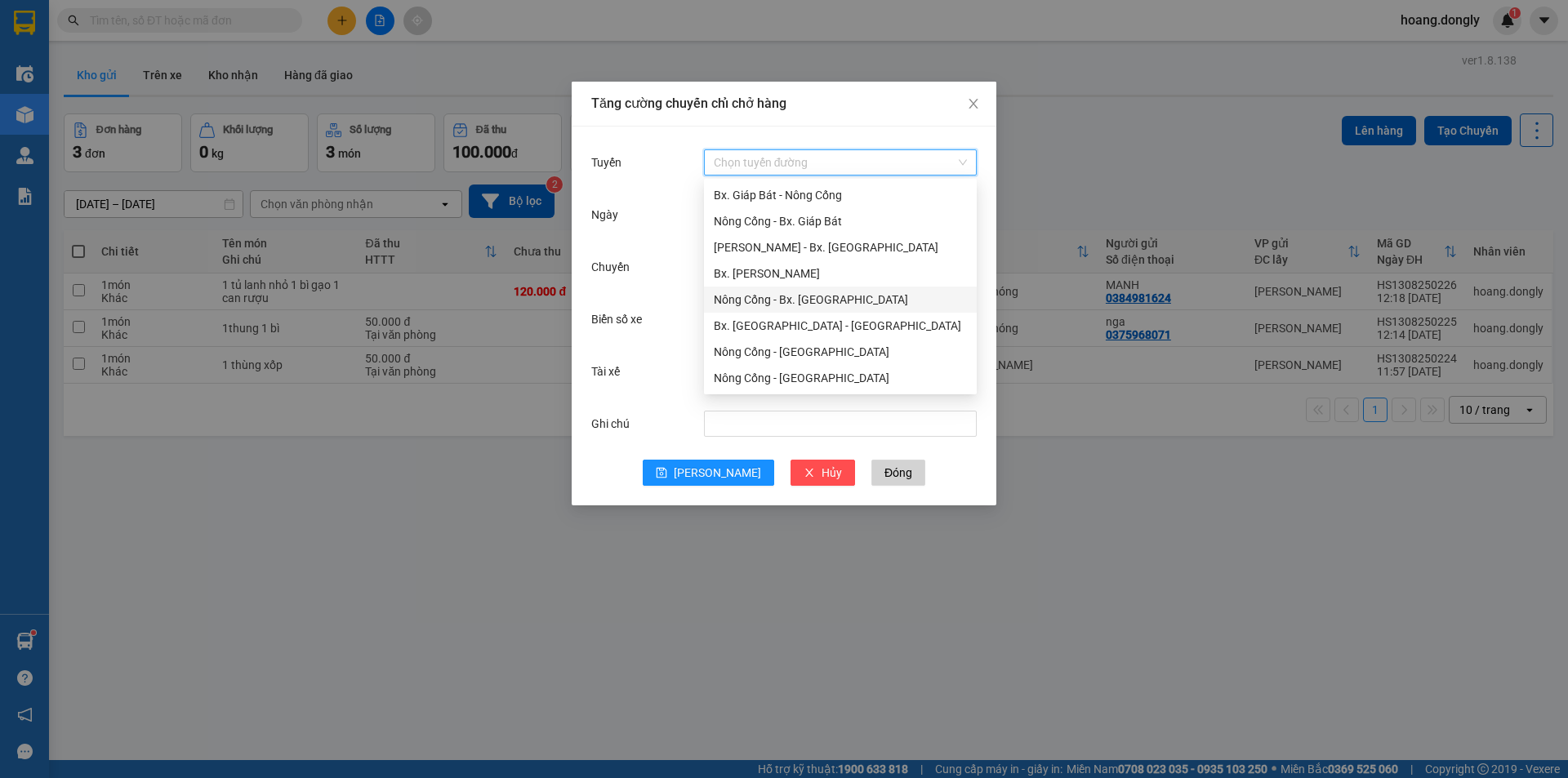
click at [839, 298] on div "Nông Cống - Bx. [GEOGRAPHIC_DATA]" at bounding box center [840, 299] width 254 height 18
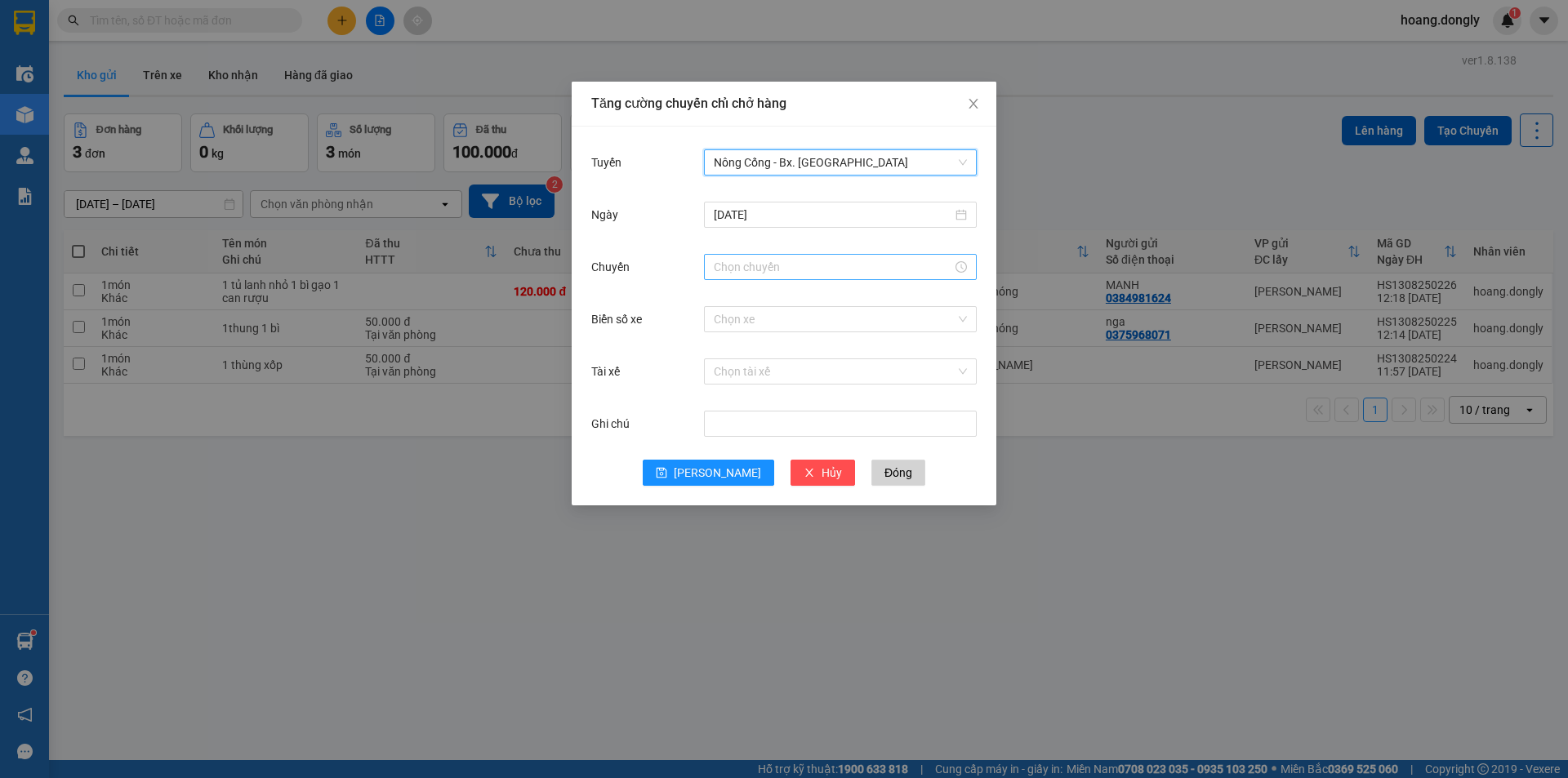
click at [784, 268] on input "Chuyến" at bounding box center [833, 267] width 239 height 18
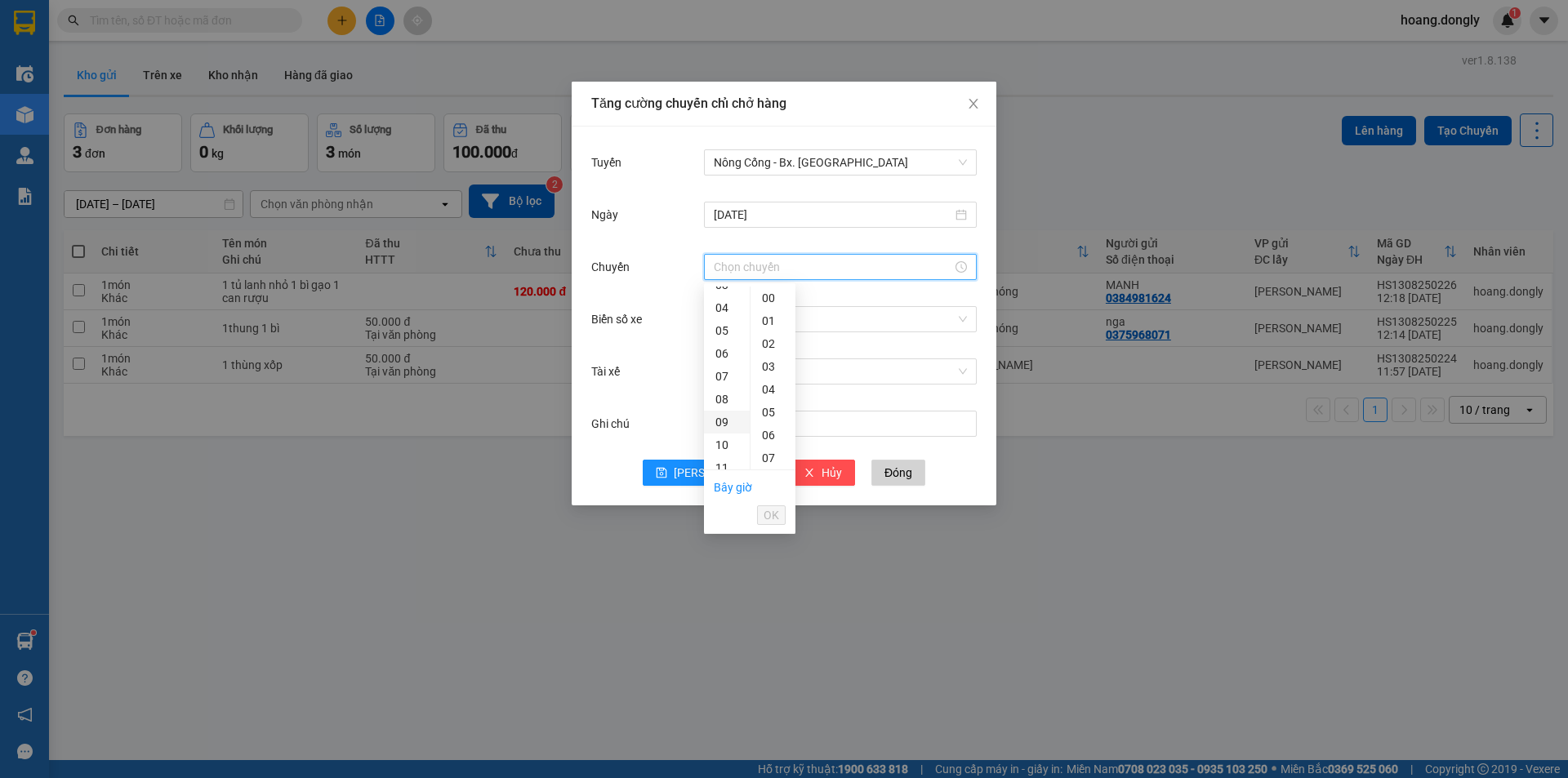
scroll to position [164, 0]
click at [724, 409] on div "12" at bounding box center [726, 409] width 46 height 22
click at [769, 432] on div "20" at bounding box center [773, 428] width 45 height 22
type input "12:20"
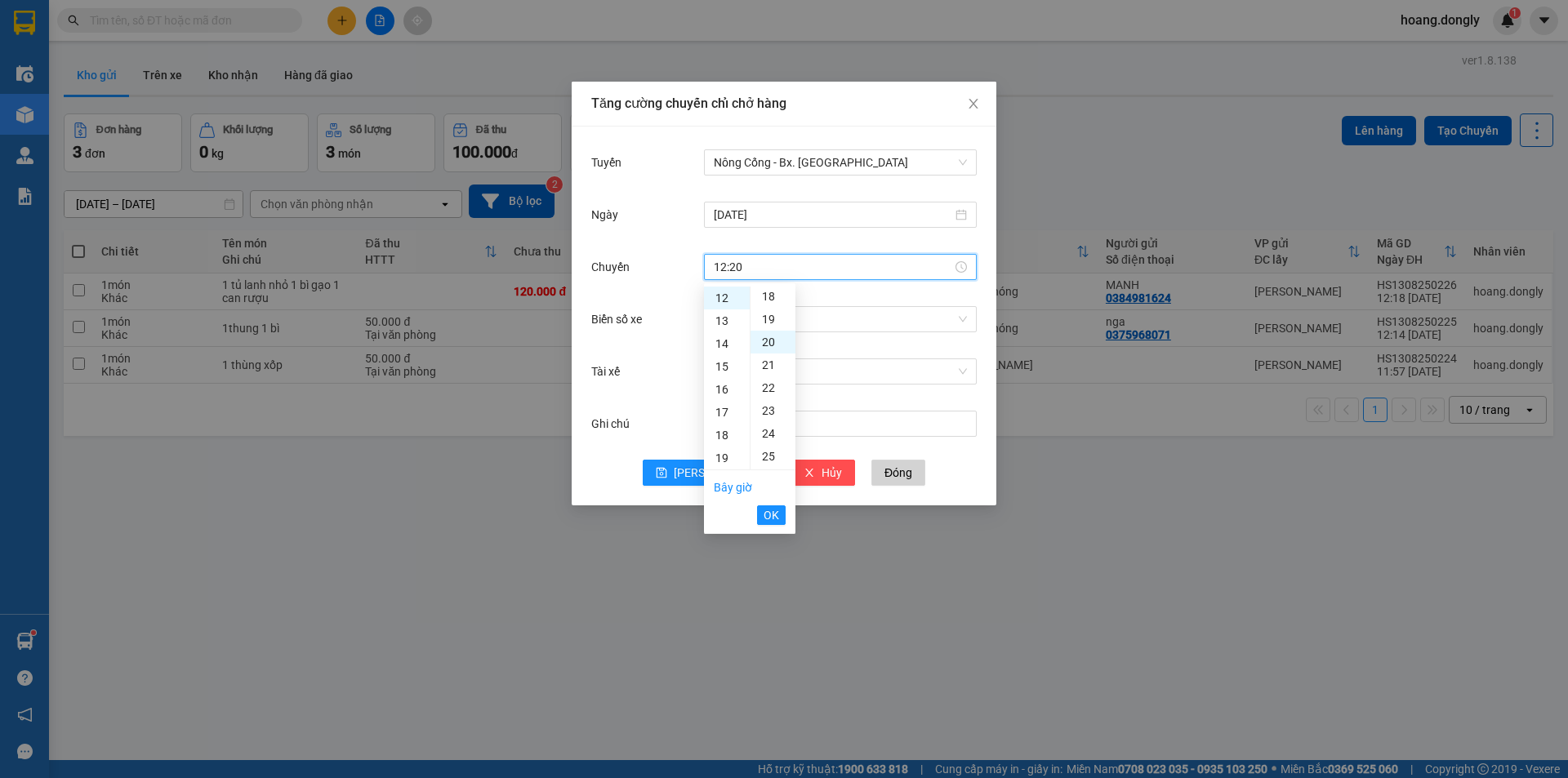
scroll to position [457, 0]
click at [774, 519] on span "OK" at bounding box center [771, 514] width 16 height 18
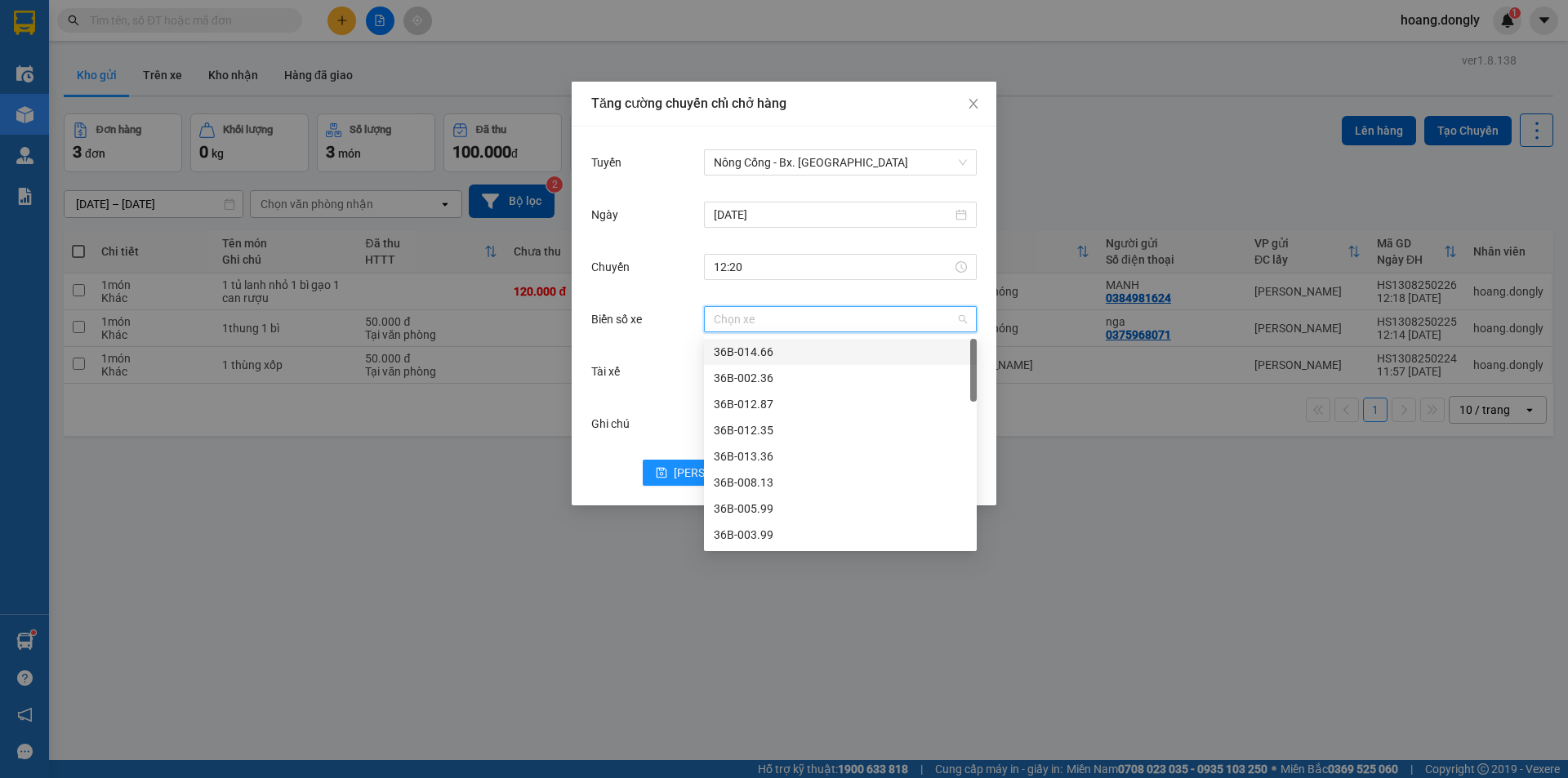
click at [774, 320] on input "Biển số xe" at bounding box center [835, 319] width 241 height 24
type input "23"
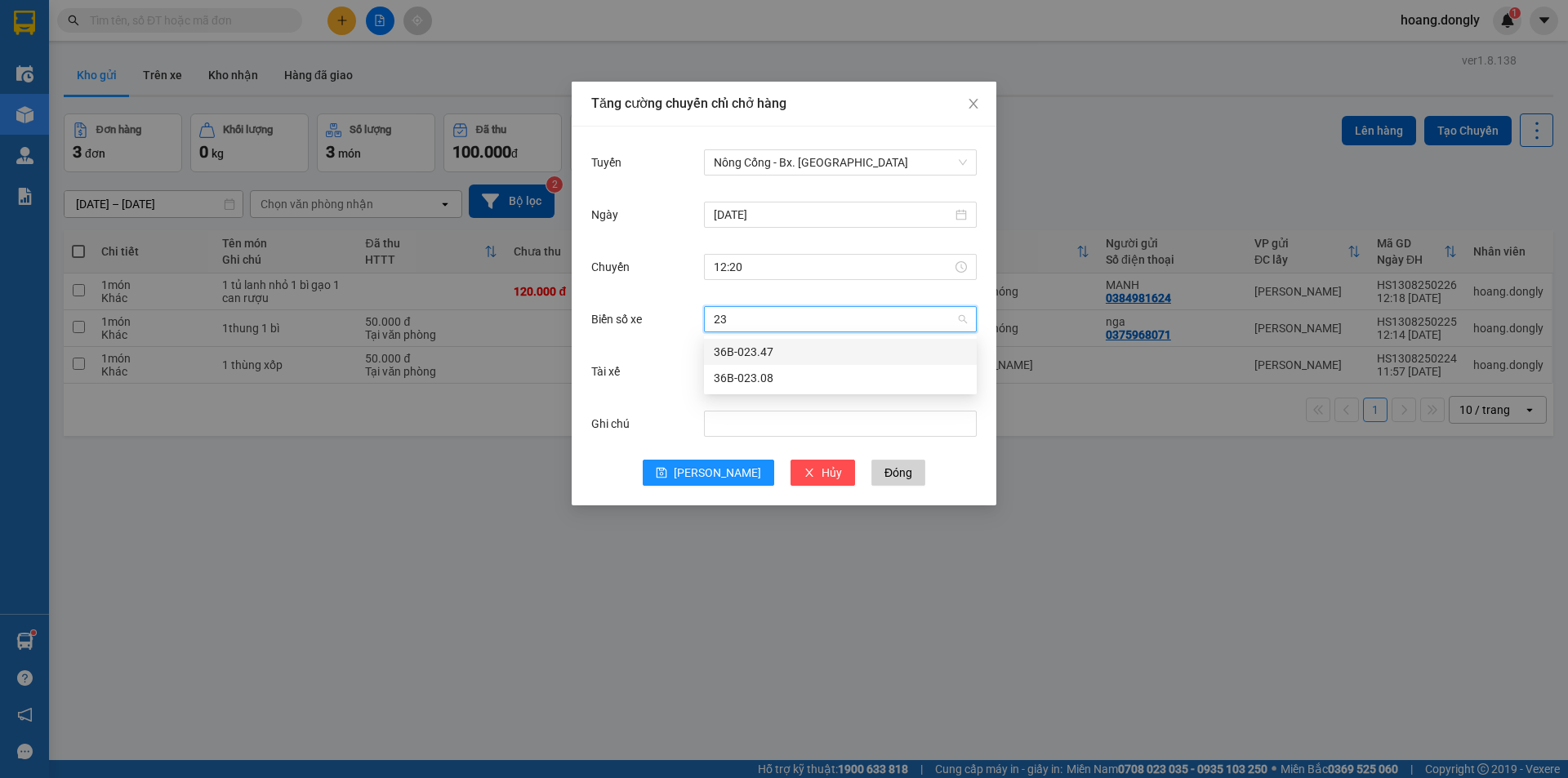
click at [773, 352] on div "36B-023.47" at bounding box center [840, 352] width 254 height 18
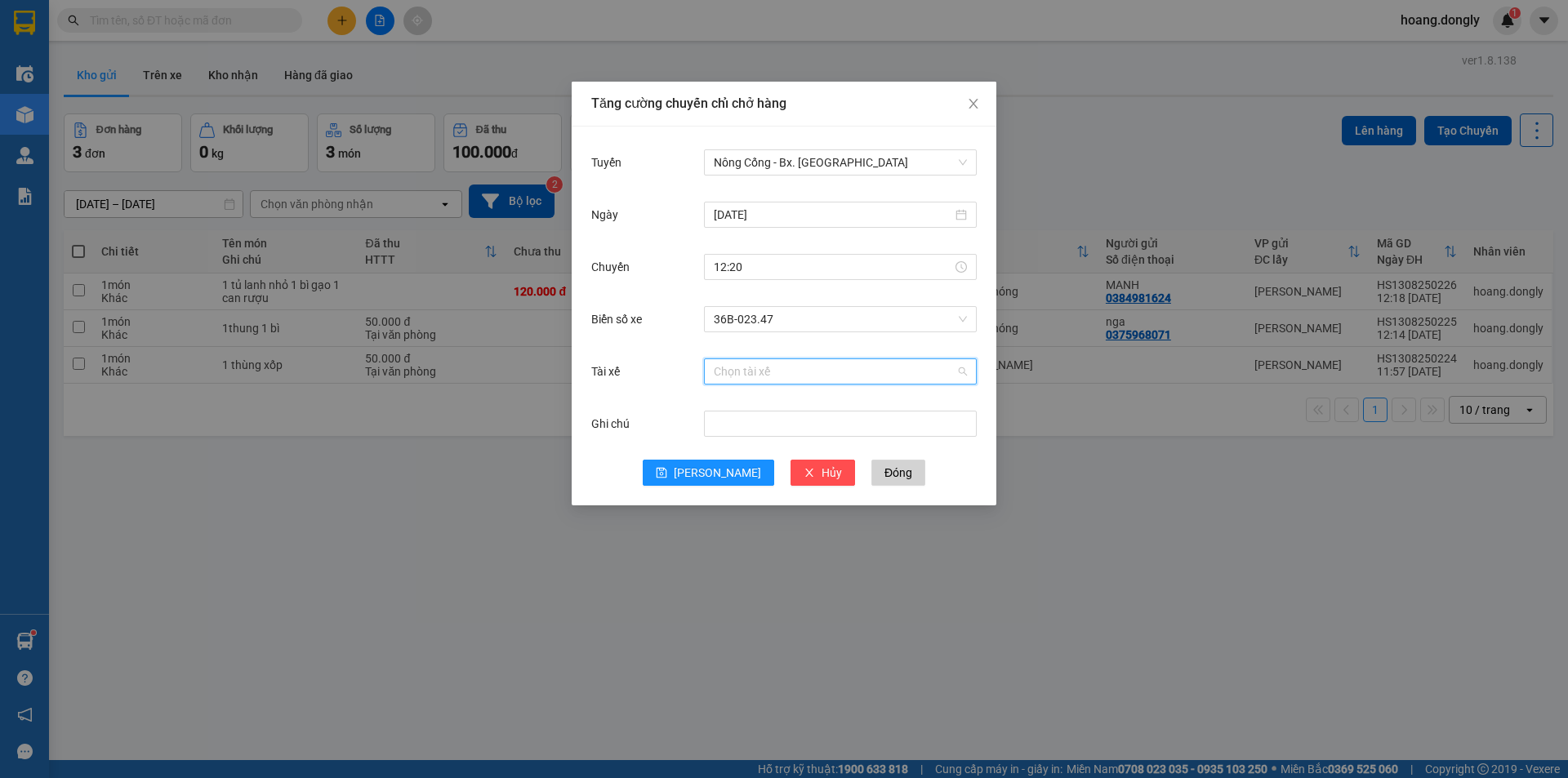
click at [755, 369] on input "Tài xế" at bounding box center [835, 371] width 241 height 24
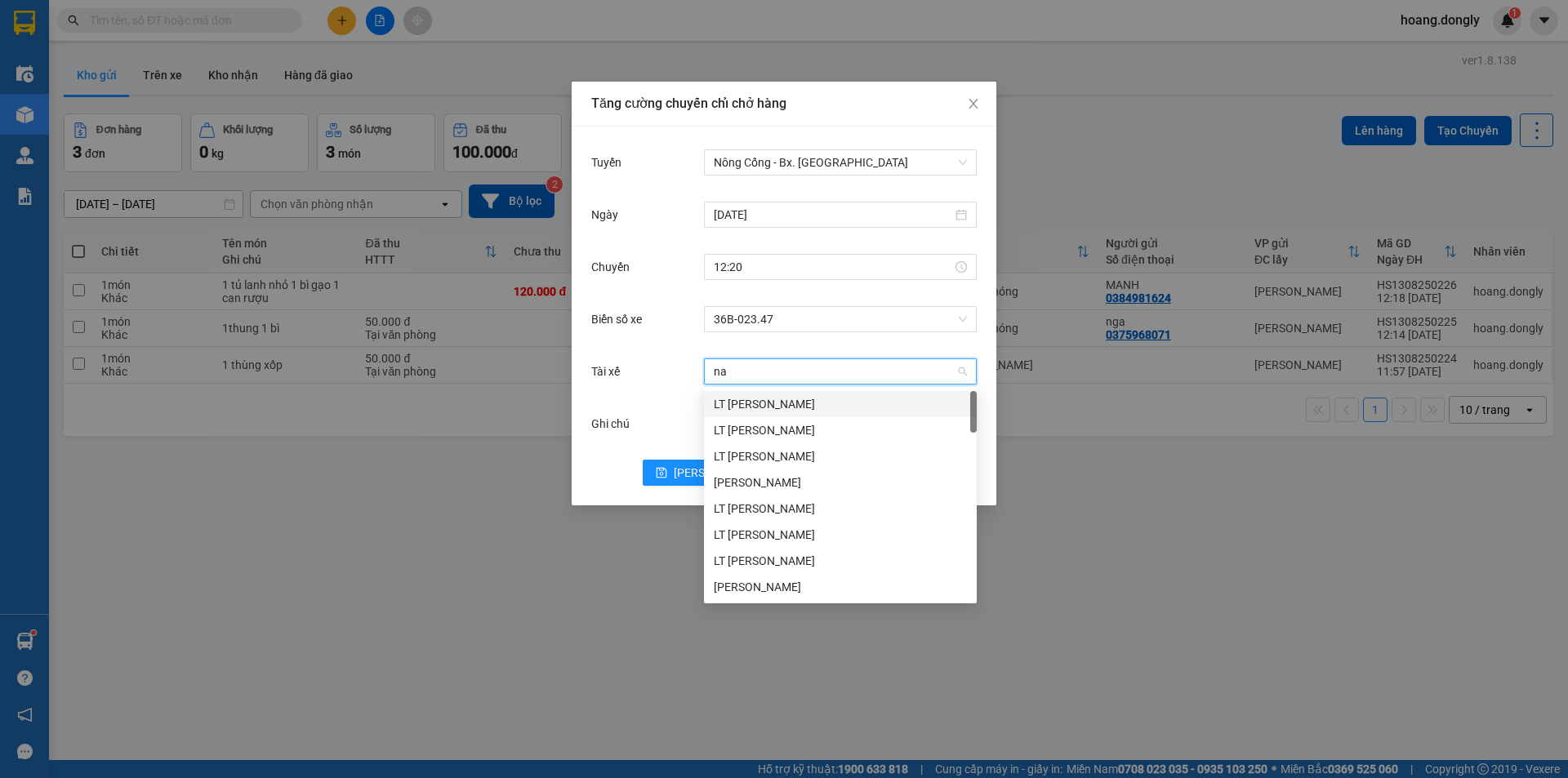
type input "nam"
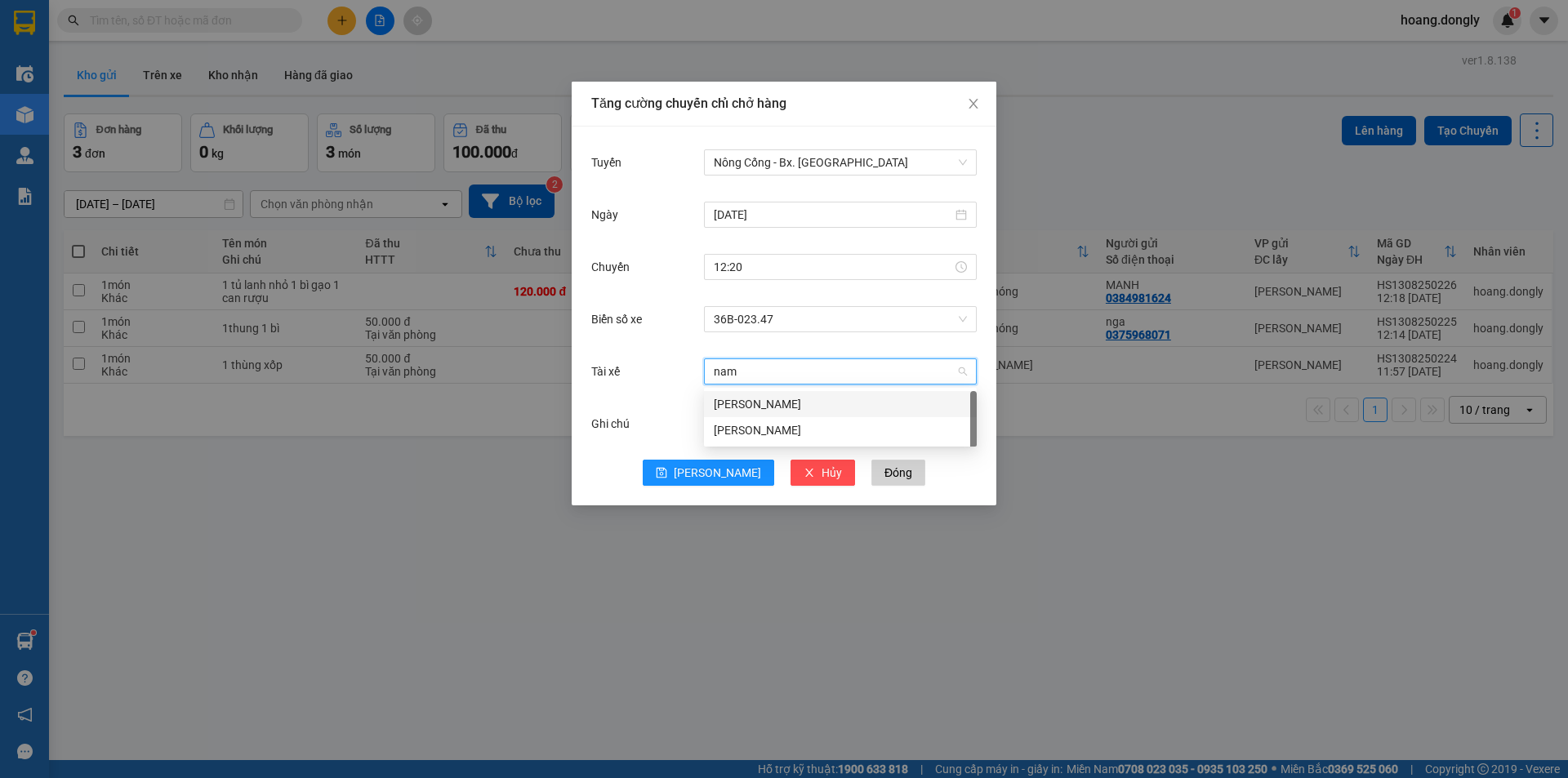
click at [748, 426] on div "[PERSON_NAME]" at bounding box center [840, 429] width 254 height 18
click at [706, 468] on button "[PERSON_NAME]" at bounding box center [708, 472] width 132 height 26
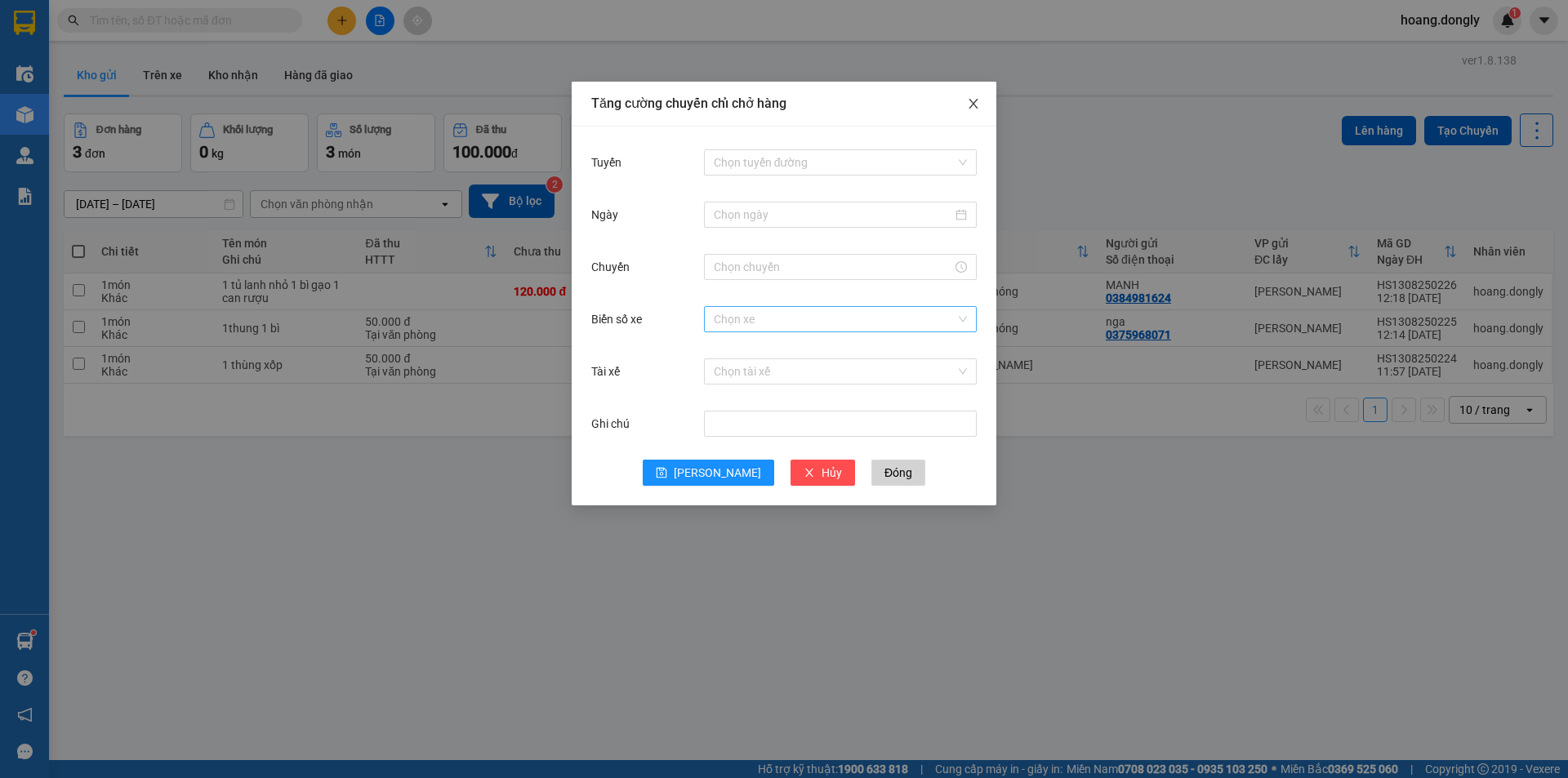
click at [974, 104] on icon "close" at bounding box center [973, 104] width 9 height 9
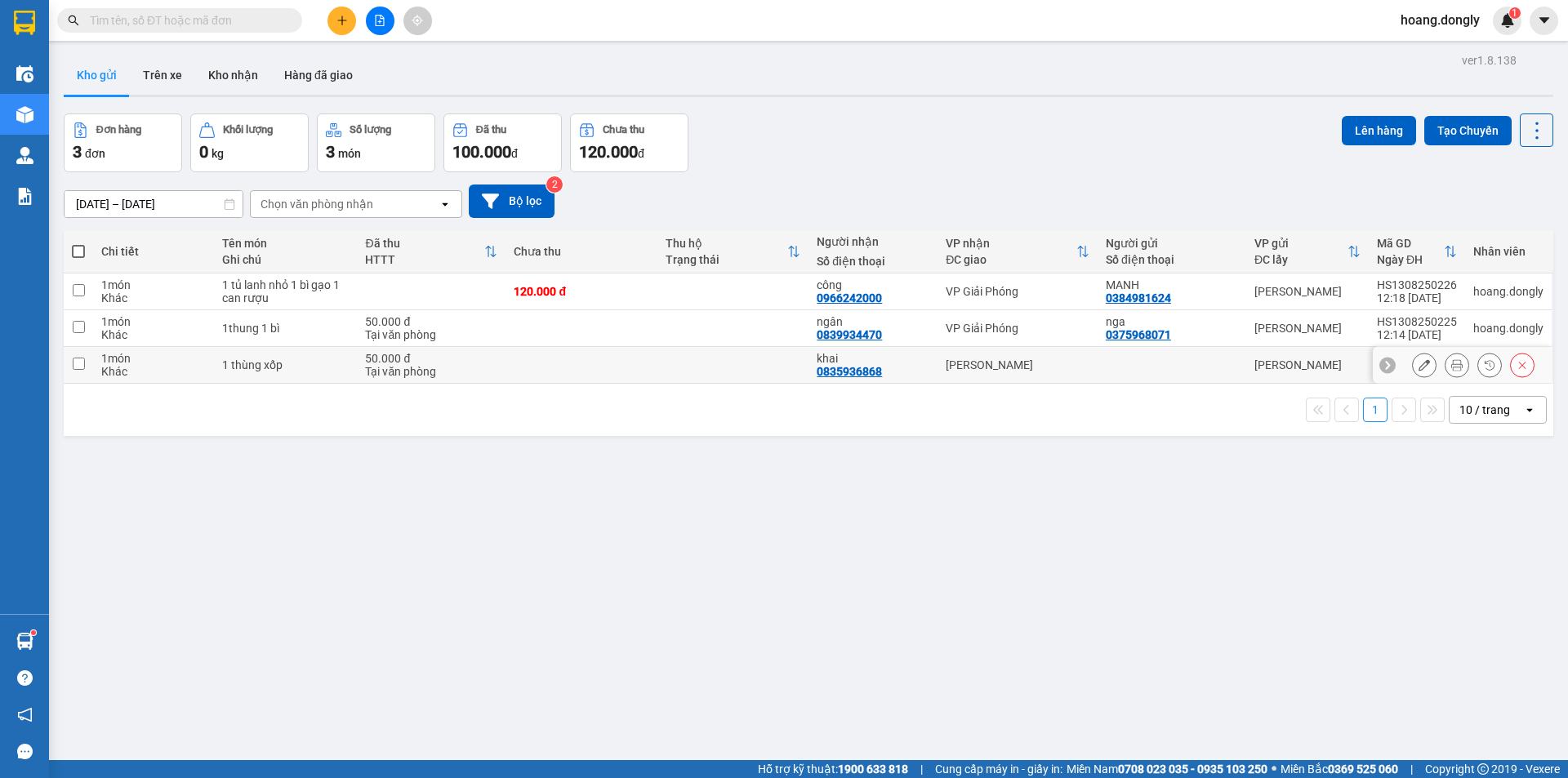
click at [399, 361] on div "50.000 đ" at bounding box center [430, 358] width 132 height 13
checkbox input "true"
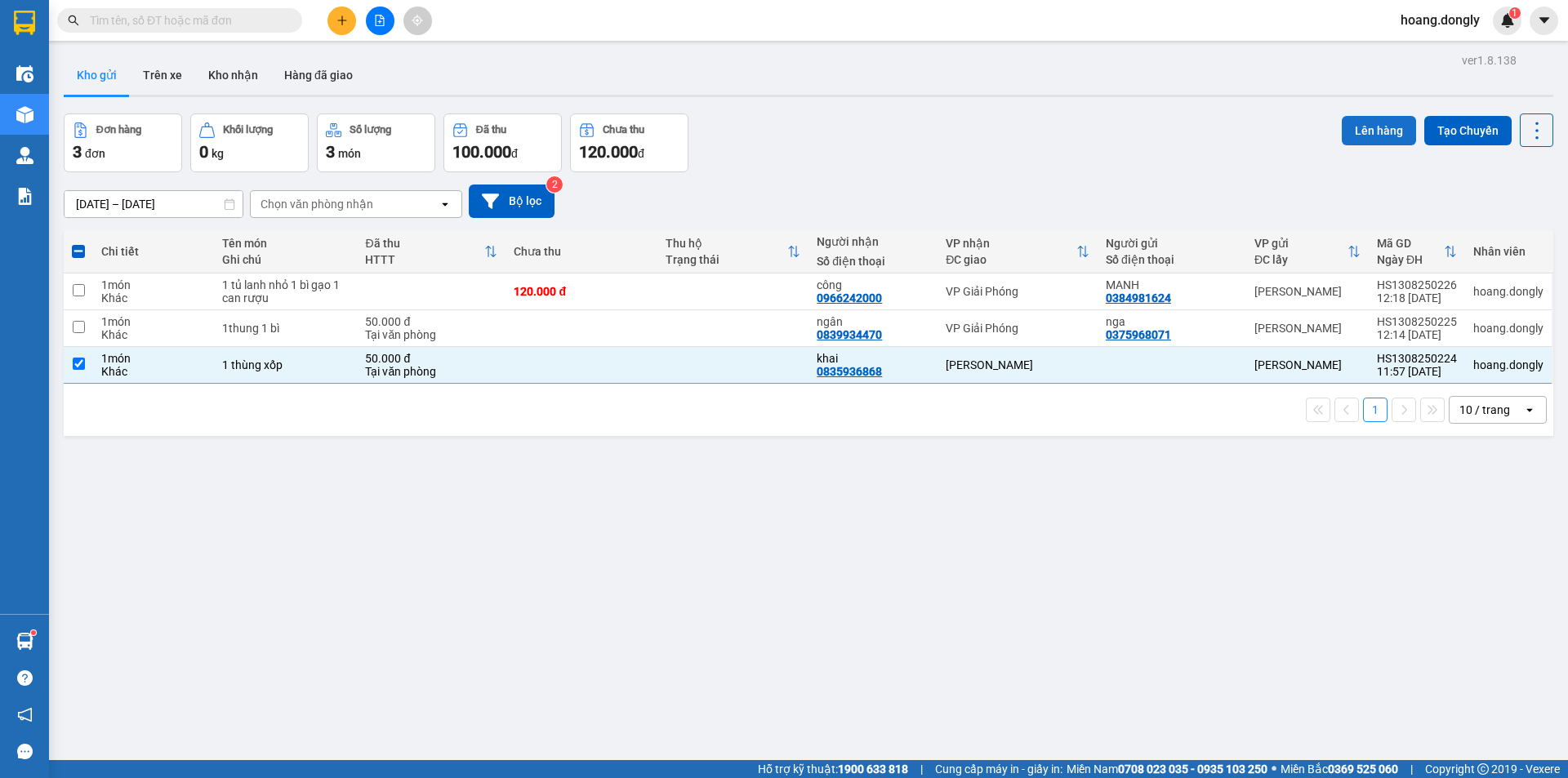
click at [1366, 127] on button "Lên hàng" at bounding box center [1378, 130] width 74 height 29
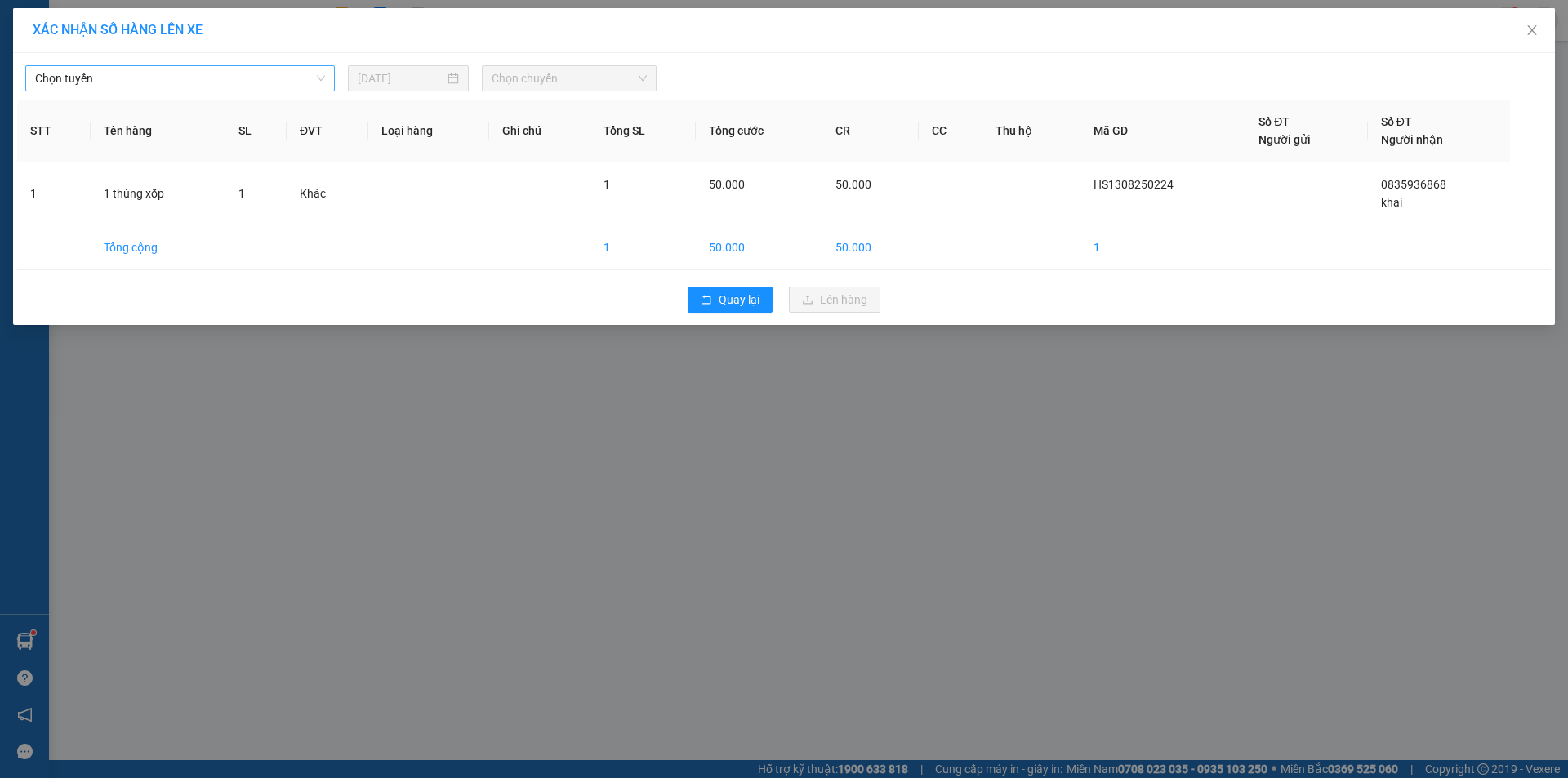
click at [316, 73] on span "Chọn tuyến" at bounding box center [181, 79] width 290 height 24
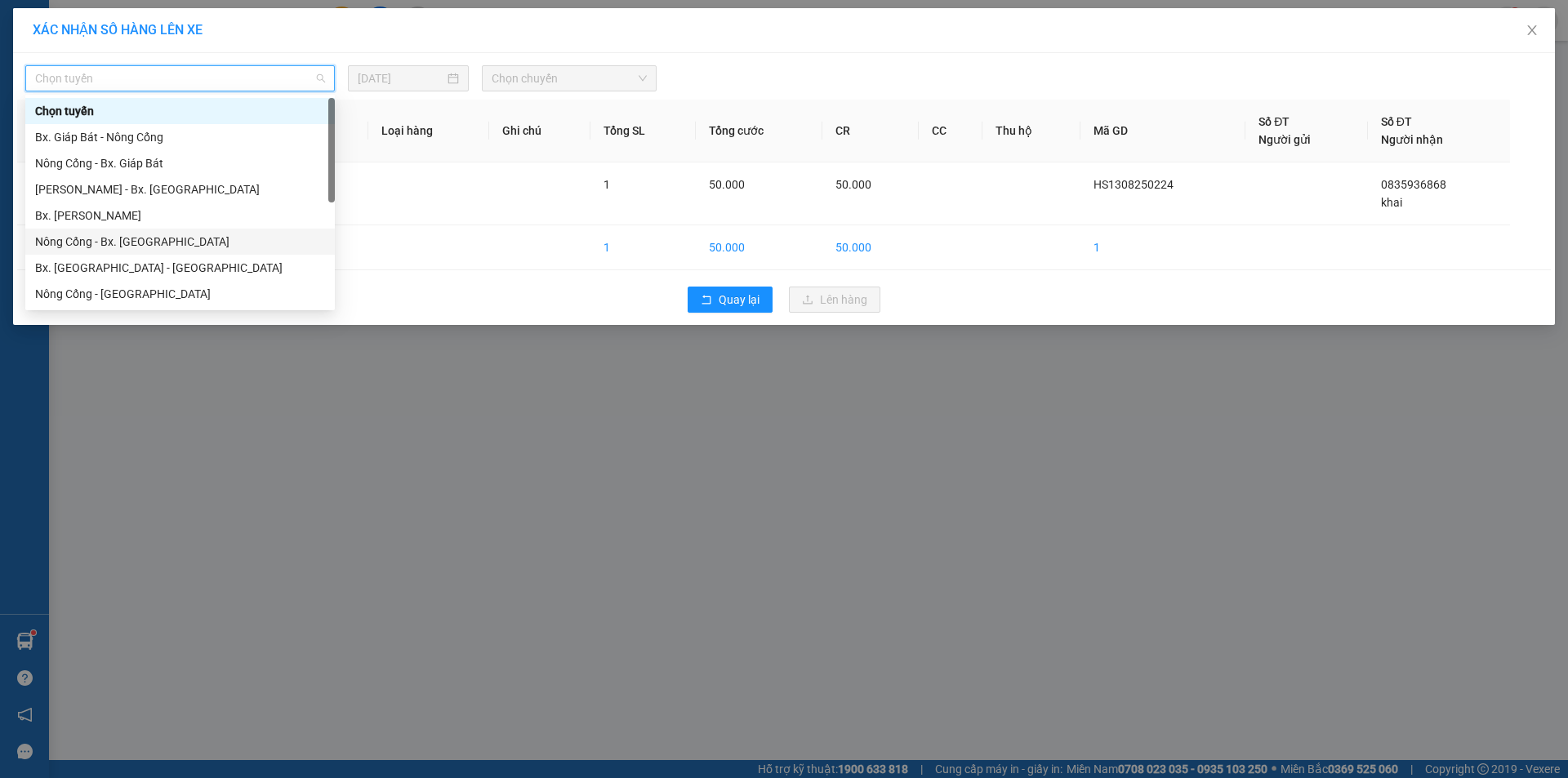
drag, startPoint x: 152, startPoint y: 238, endPoint x: 175, endPoint y: 231, distance: 24.0
click at [152, 237] on div "Nông Cống - Bx. [GEOGRAPHIC_DATA]" at bounding box center [181, 241] width 290 height 18
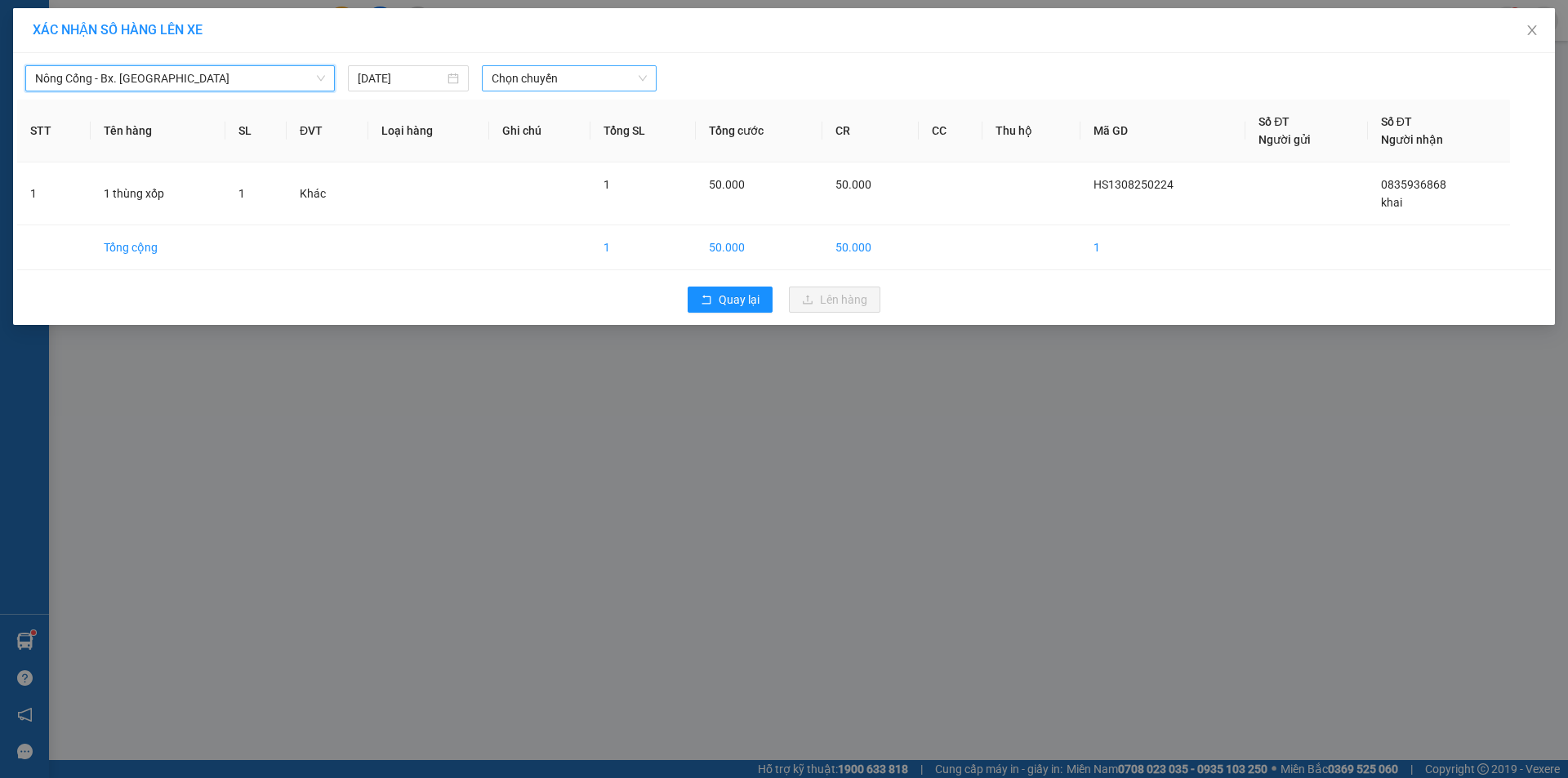
click at [646, 77] on span "Chọn chuyến" at bounding box center [570, 79] width 155 height 24
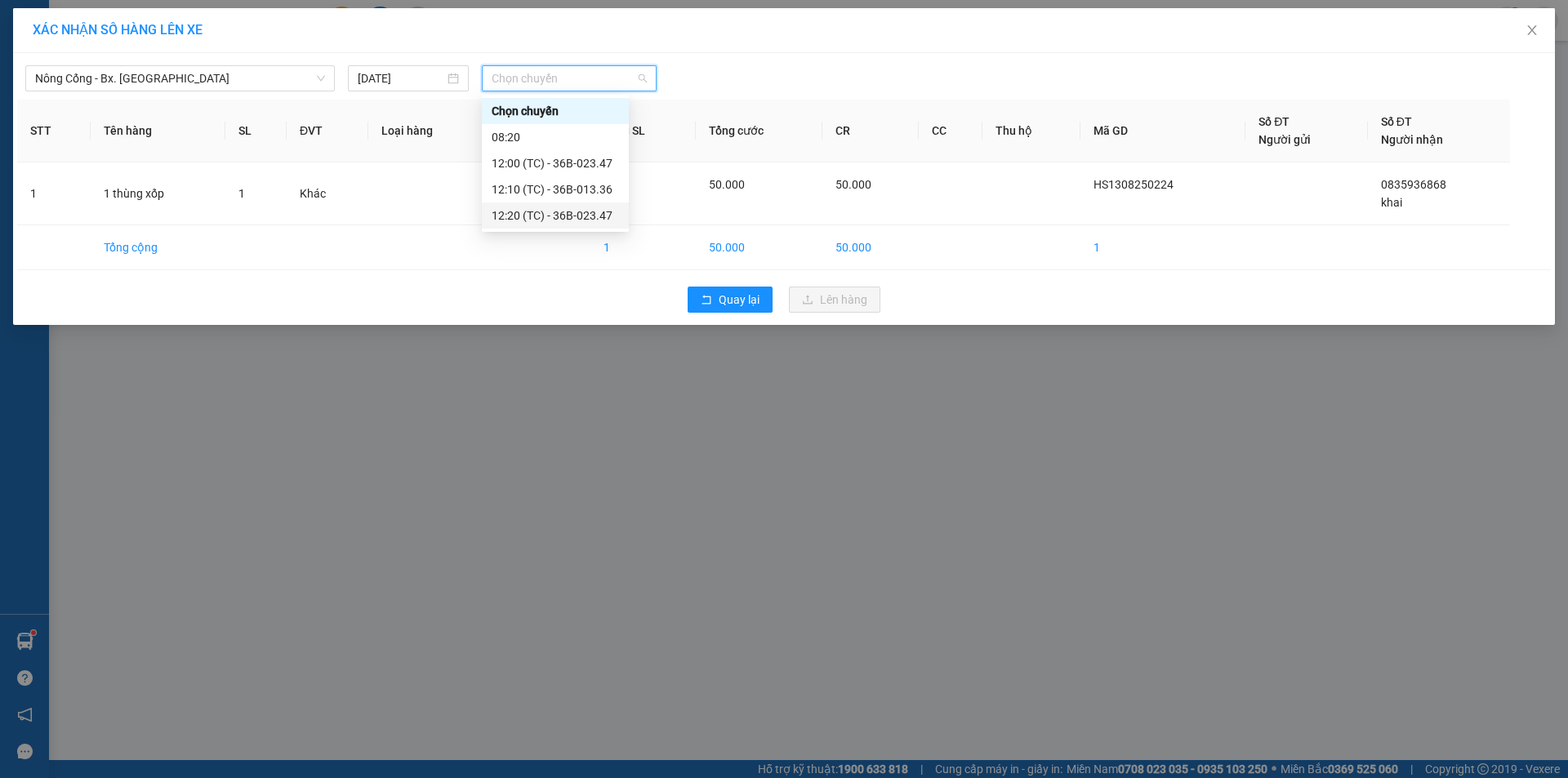
click at [575, 213] on div "12:20 (TC) - 36B-023.47" at bounding box center [556, 215] width 127 height 18
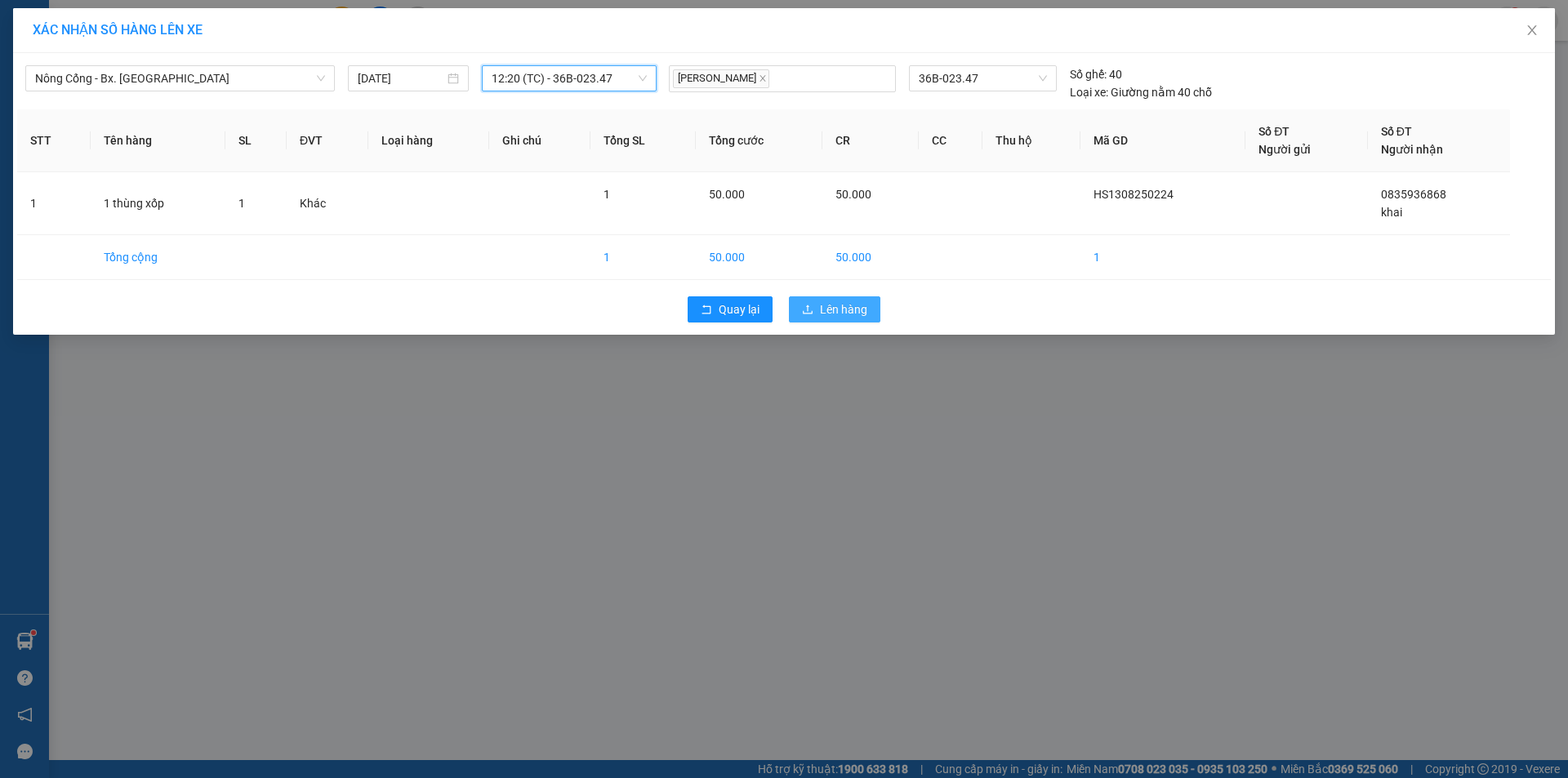
click at [849, 303] on span "Lên hàng" at bounding box center [843, 309] width 48 height 18
